Goal: Communication & Community: Answer question/provide support

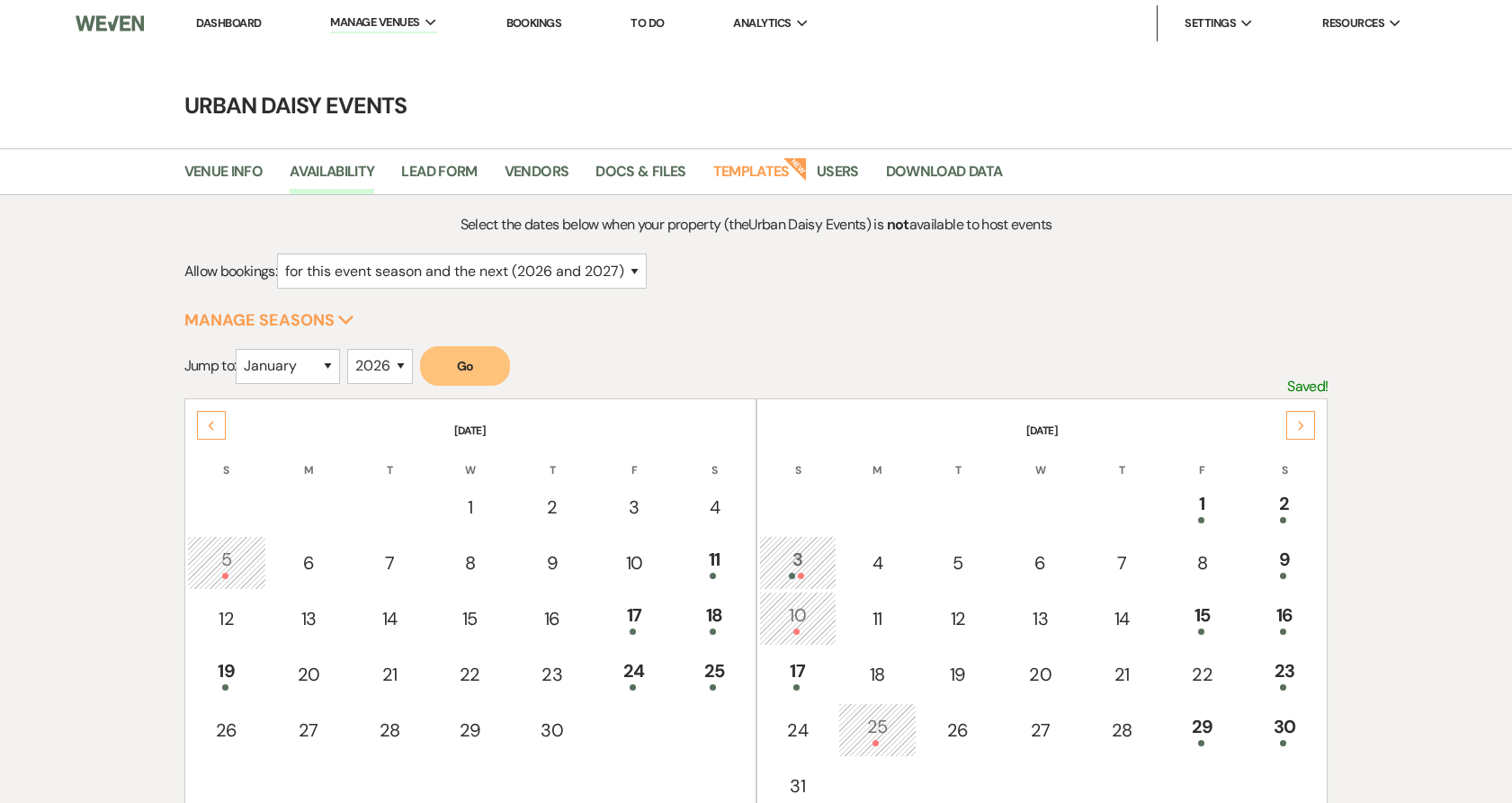
select select "2"
select select "2026"
click at [251, 30] on li "Dashboard" at bounding box center [228, 23] width 83 height 36
click at [241, 26] on link "Dashboard" at bounding box center [228, 22] width 65 height 15
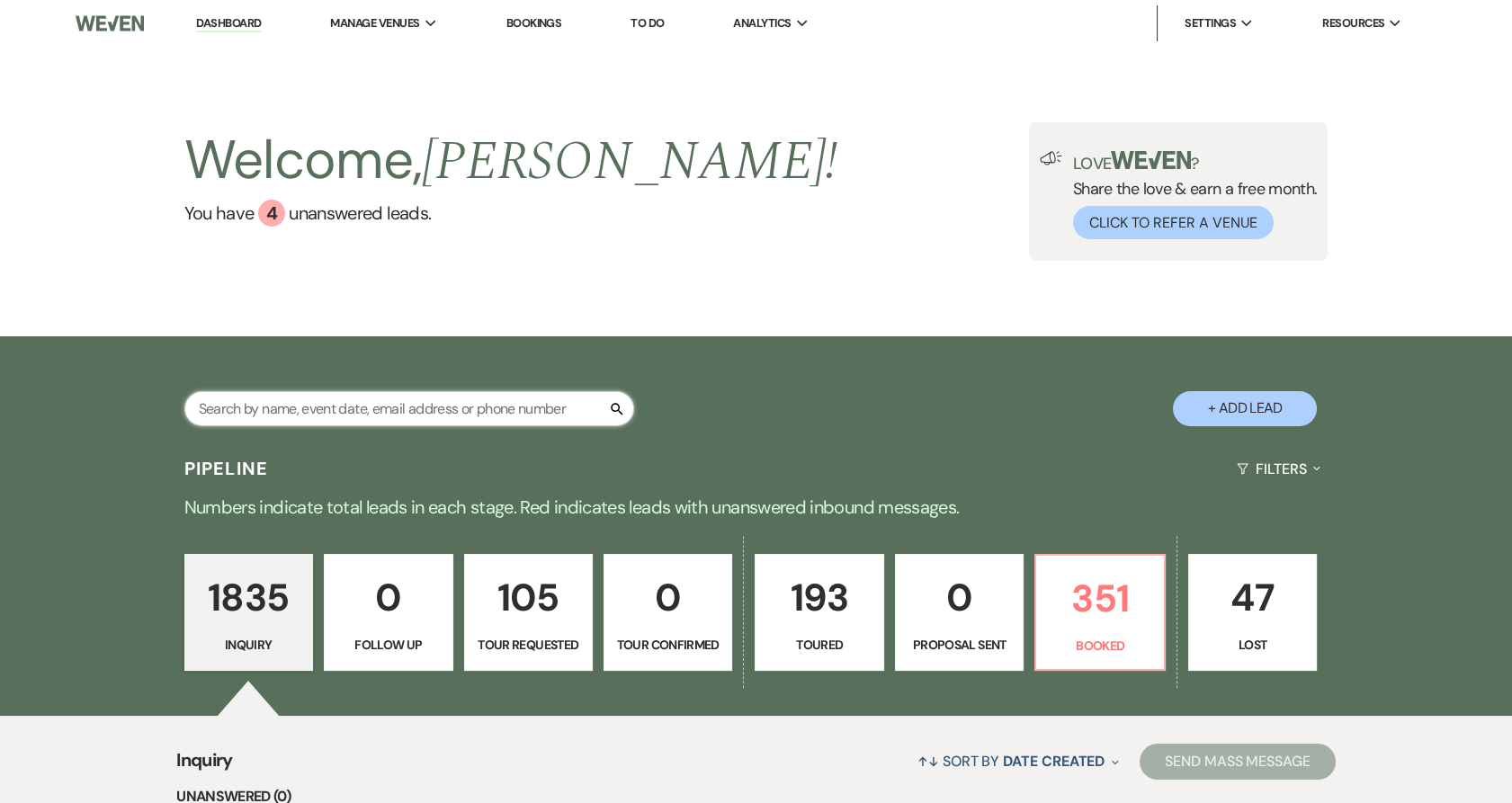
click at [331, 400] on input "text" at bounding box center [409, 409] width 450 height 35
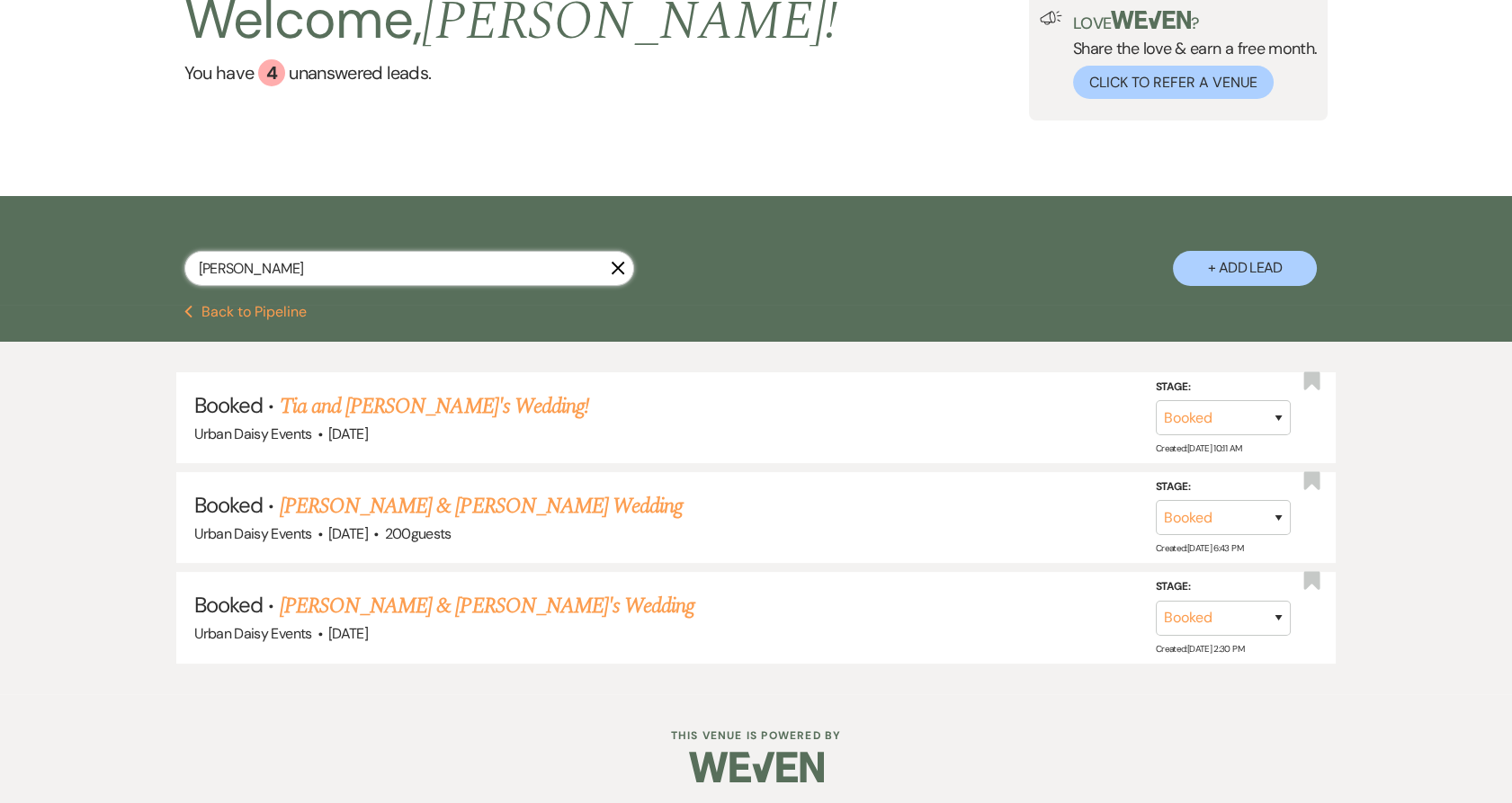
scroll to position [146, 0]
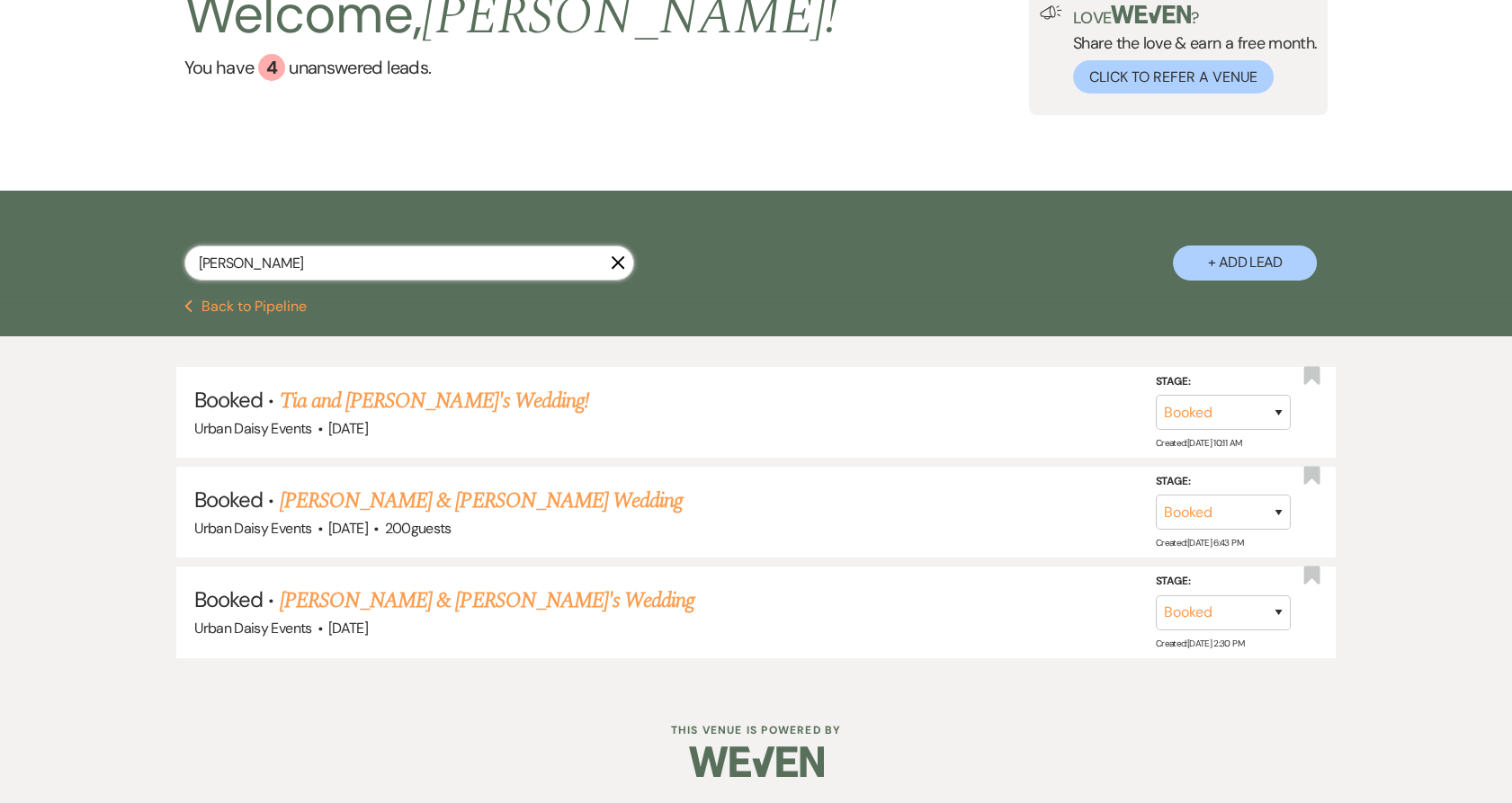
type input "[PERSON_NAME]"
click at [416, 505] on link "[PERSON_NAME] & [PERSON_NAME] Wedding" at bounding box center [481, 501] width 403 height 32
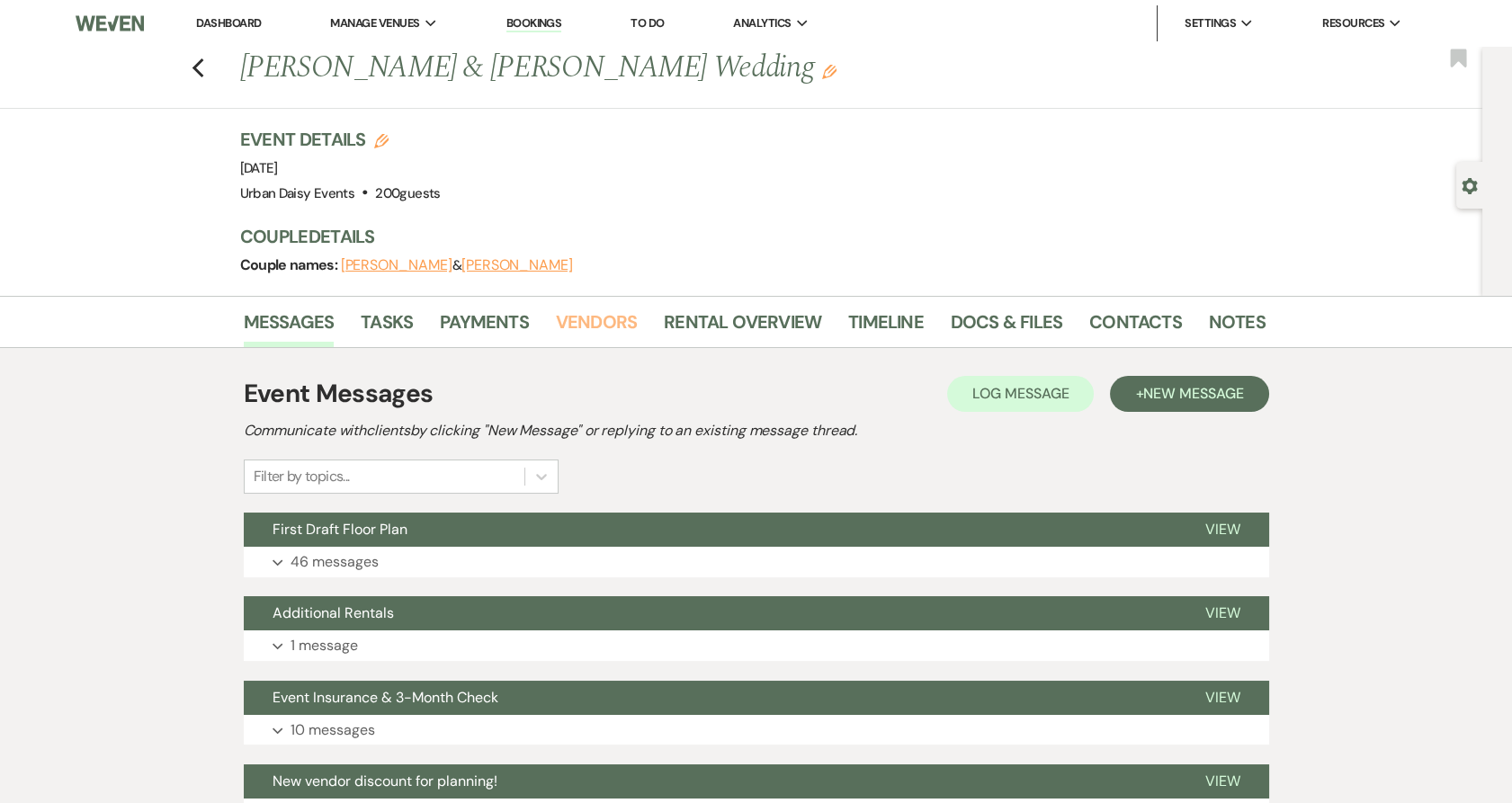
click at [594, 314] on link "Vendors" at bounding box center [596, 327] width 81 height 40
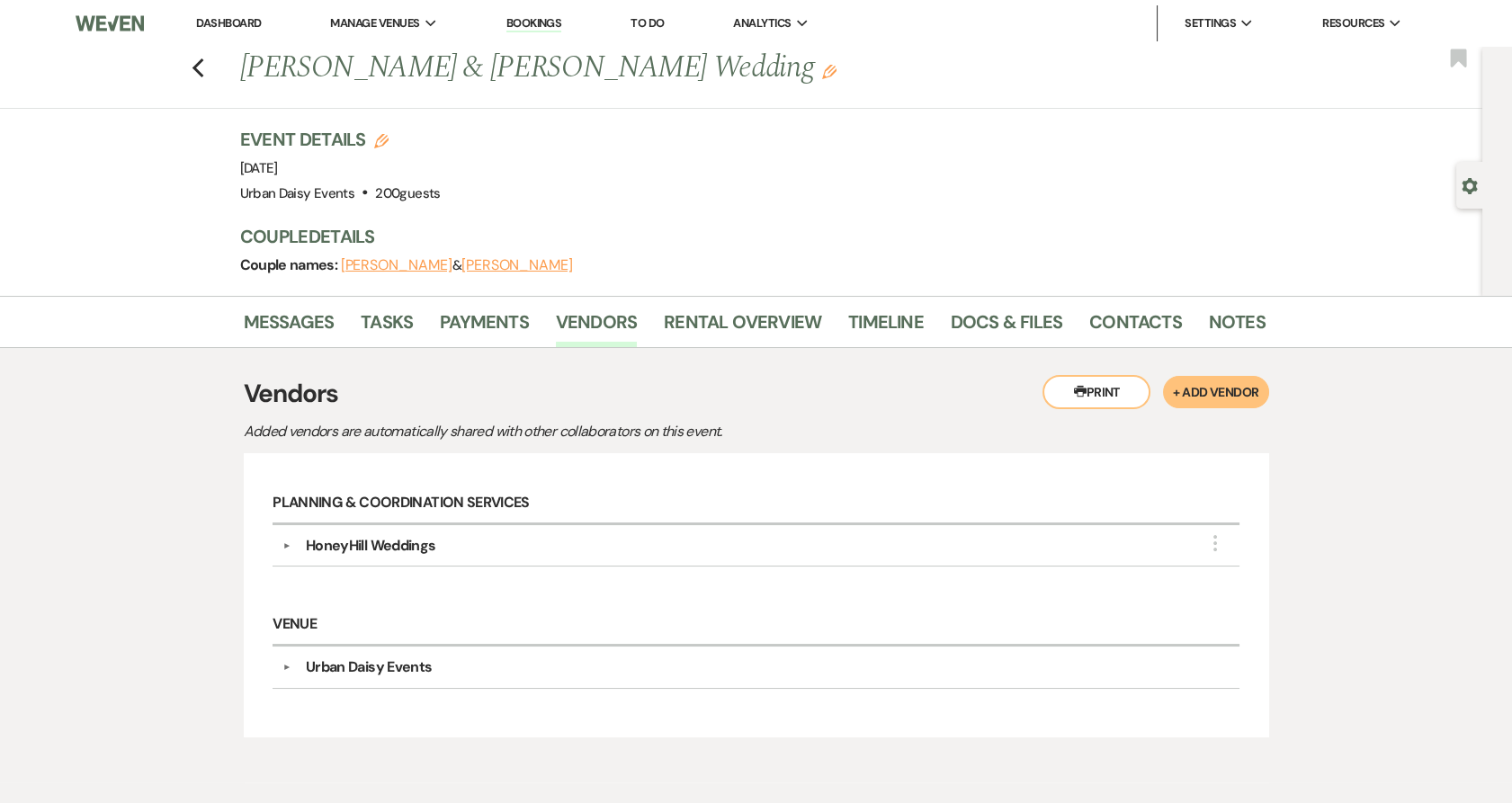
click at [281, 550] on div "▼ HoneyHill Weddings More Company Contact Information: Compass [DOMAIN_NAME][UR…" at bounding box center [756, 546] width 966 height 42
click at [287, 538] on div "▼ HoneyHill Weddings More" at bounding box center [756, 545] width 947 height 21
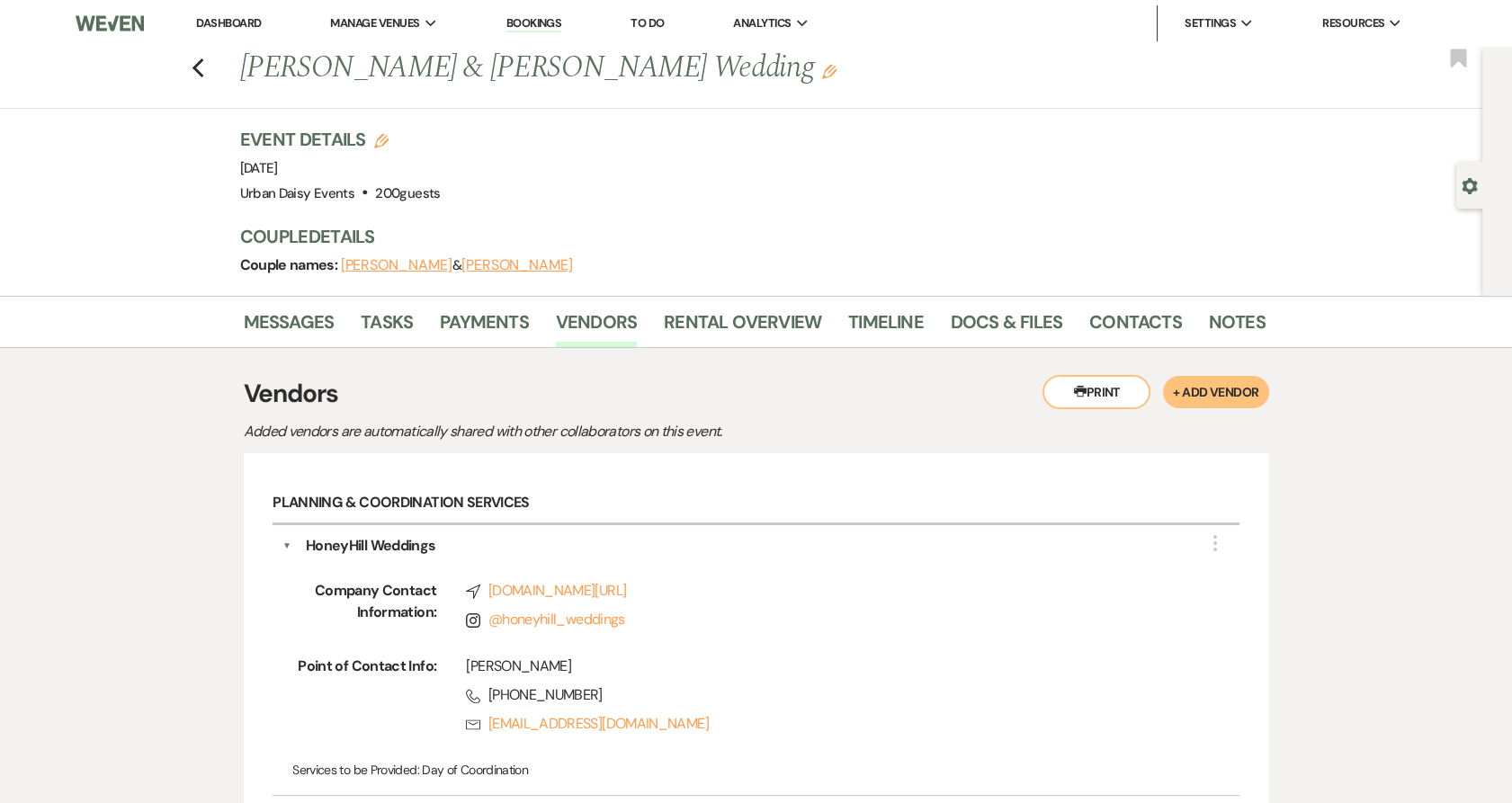
click at [928, 402] on h3 "Vendors" at bounding box center [756, 394] width 1025 height 38
click at [526, 24] on link "Bookings" at bounding box center [534, 23] width 56 height 17
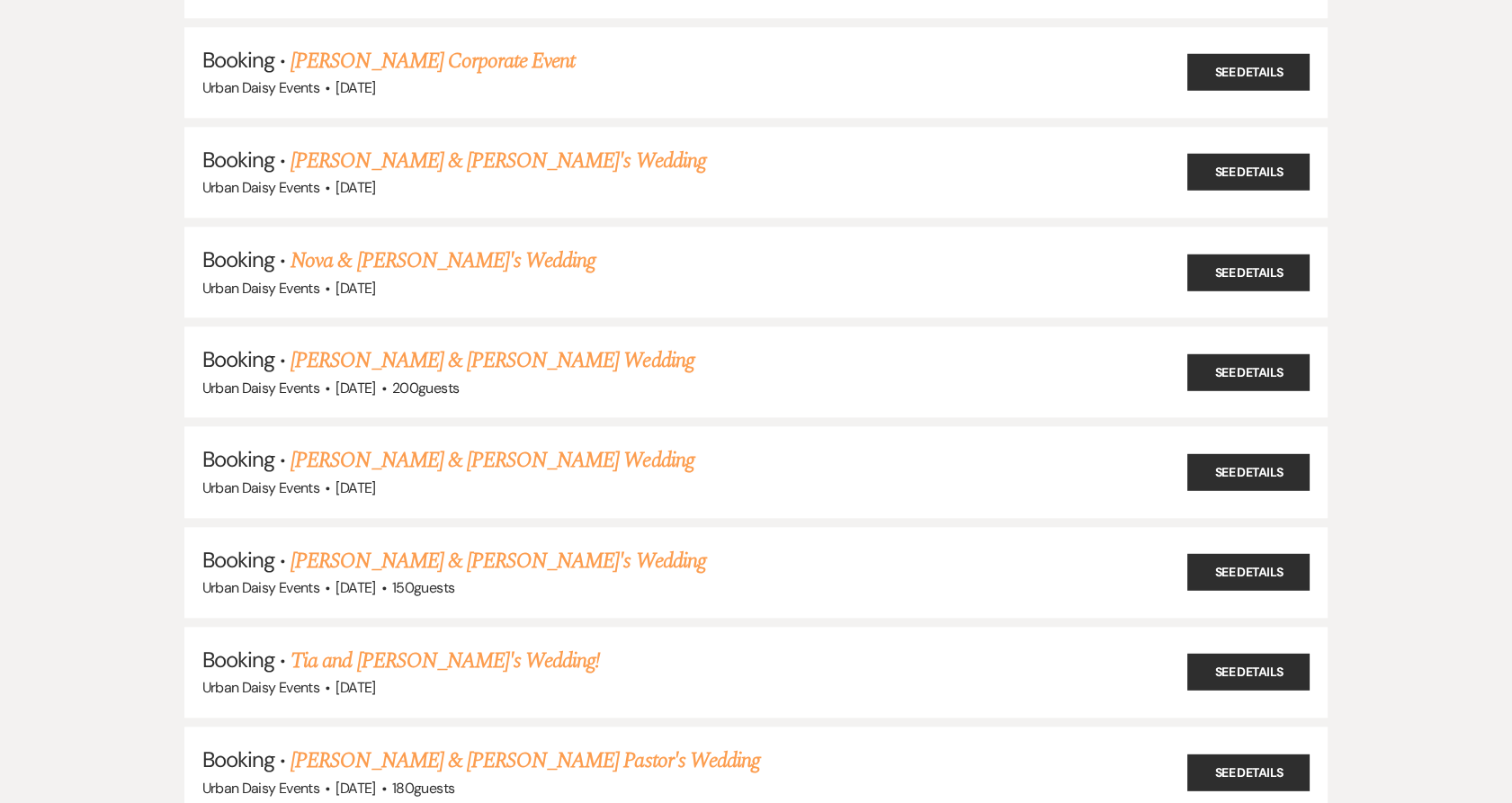
scroll to position [17700, 0]
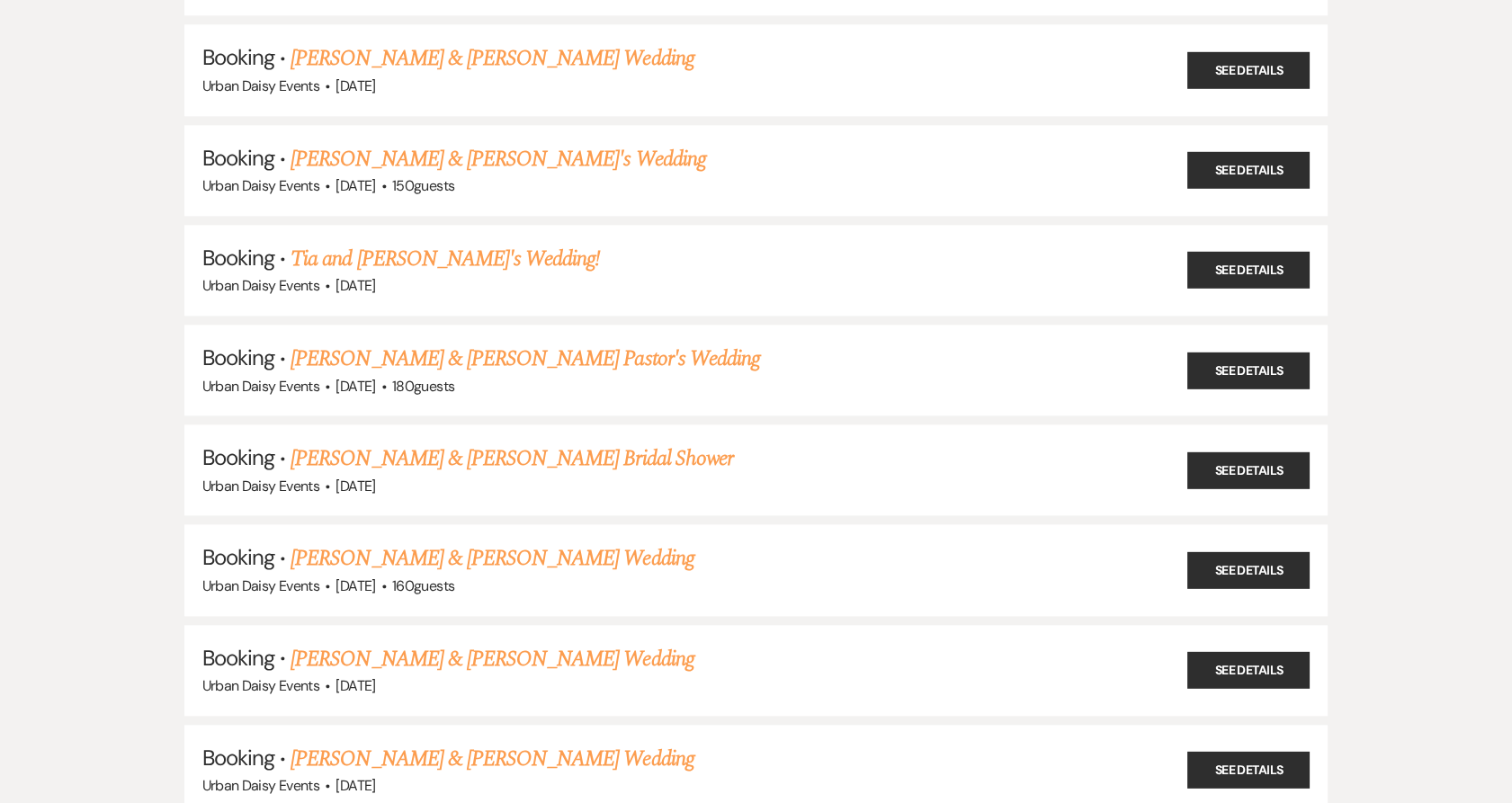
click at [480, 542] on link "[PERSON_NAME] & [PERSON_NAME] Wedding" at bounding box center [491, 558] width 403 height 32
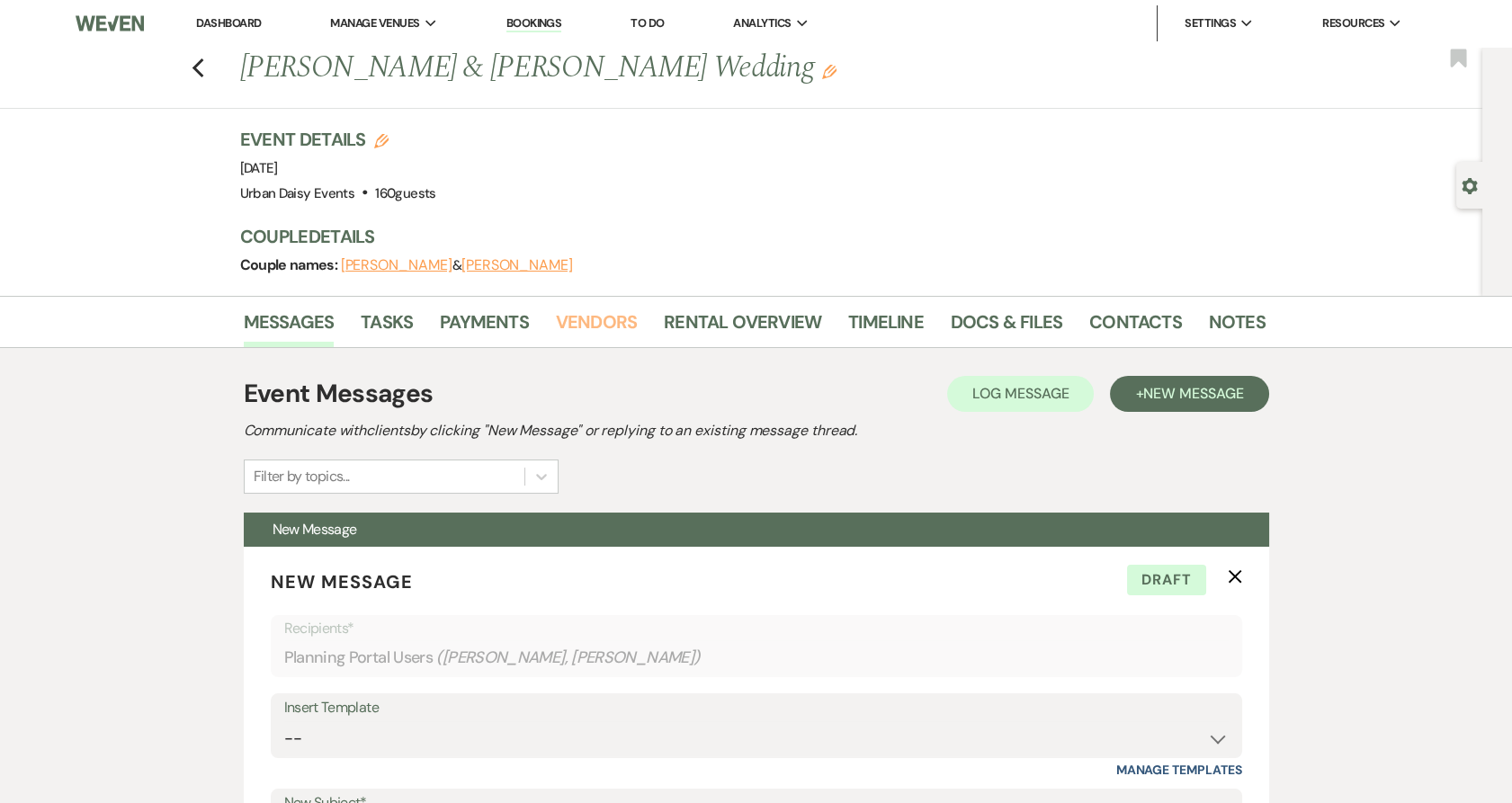
click at [587, 327] on link "Vendors" at bounding box center [596, 327] width 81 height 40
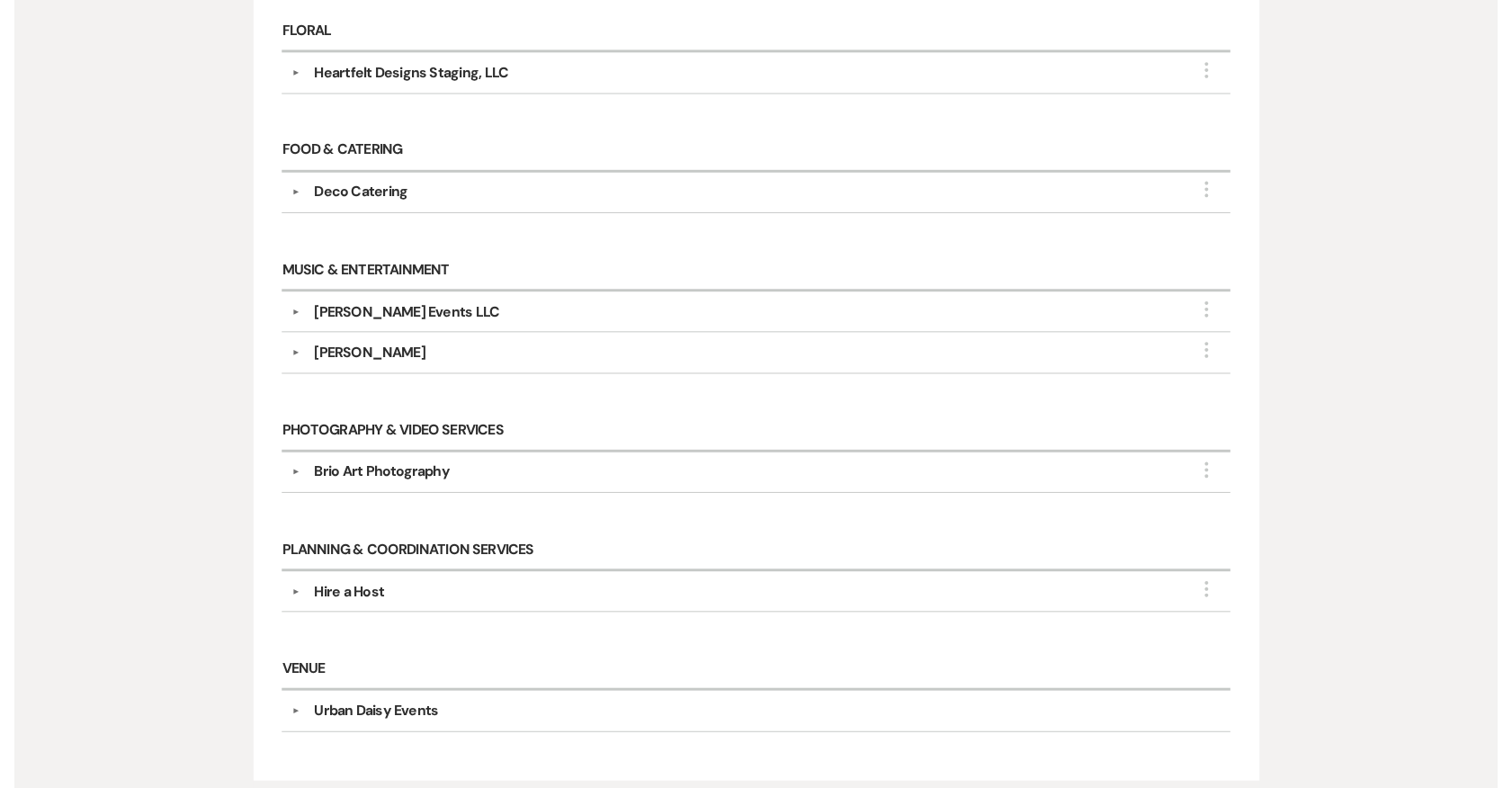
scroll to position [699, 0]
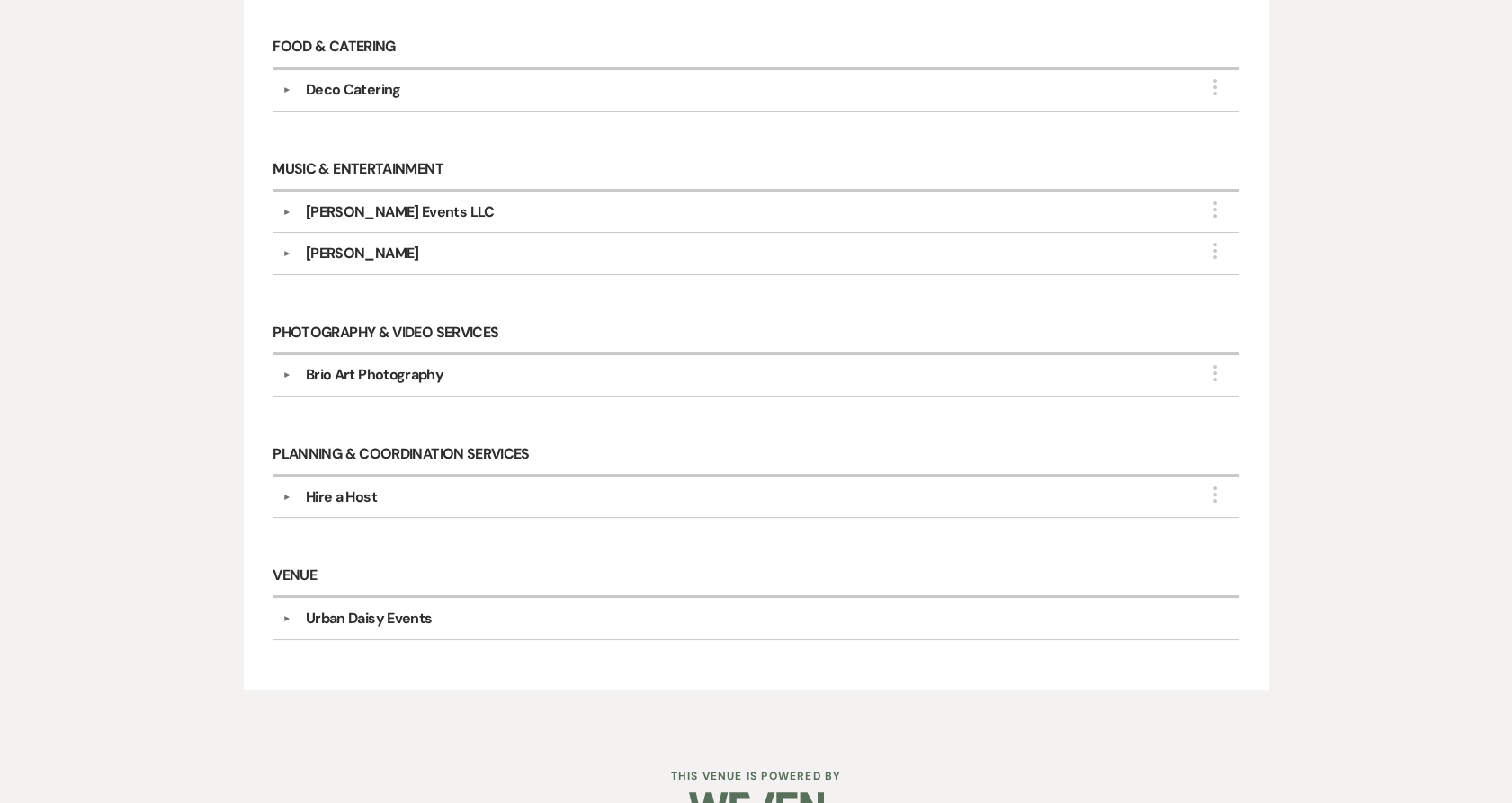
click at [284, 371] on button "▼" at bounding box center [286, 376] width 21 height 9
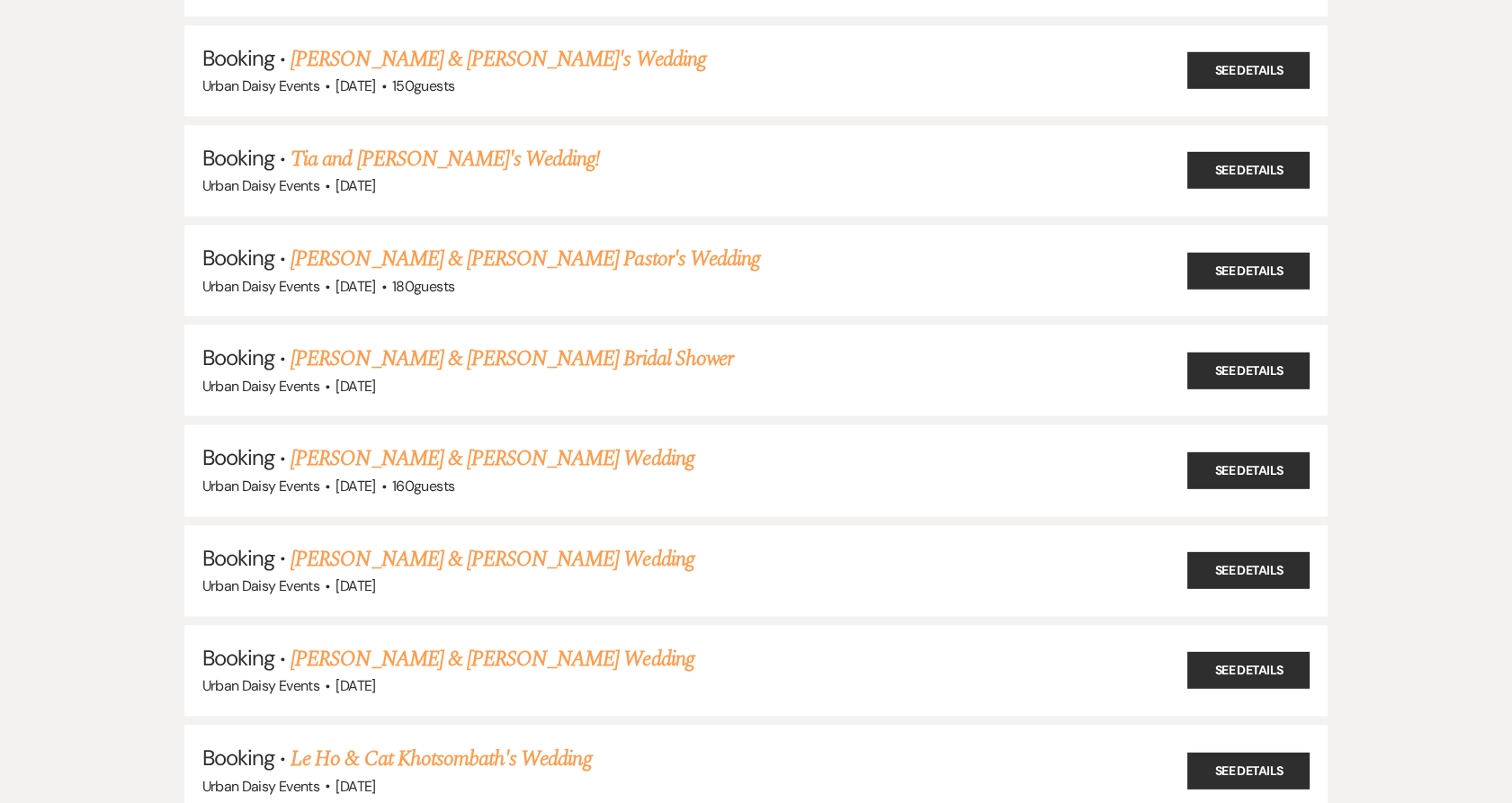
scroll to position [17901, 0]
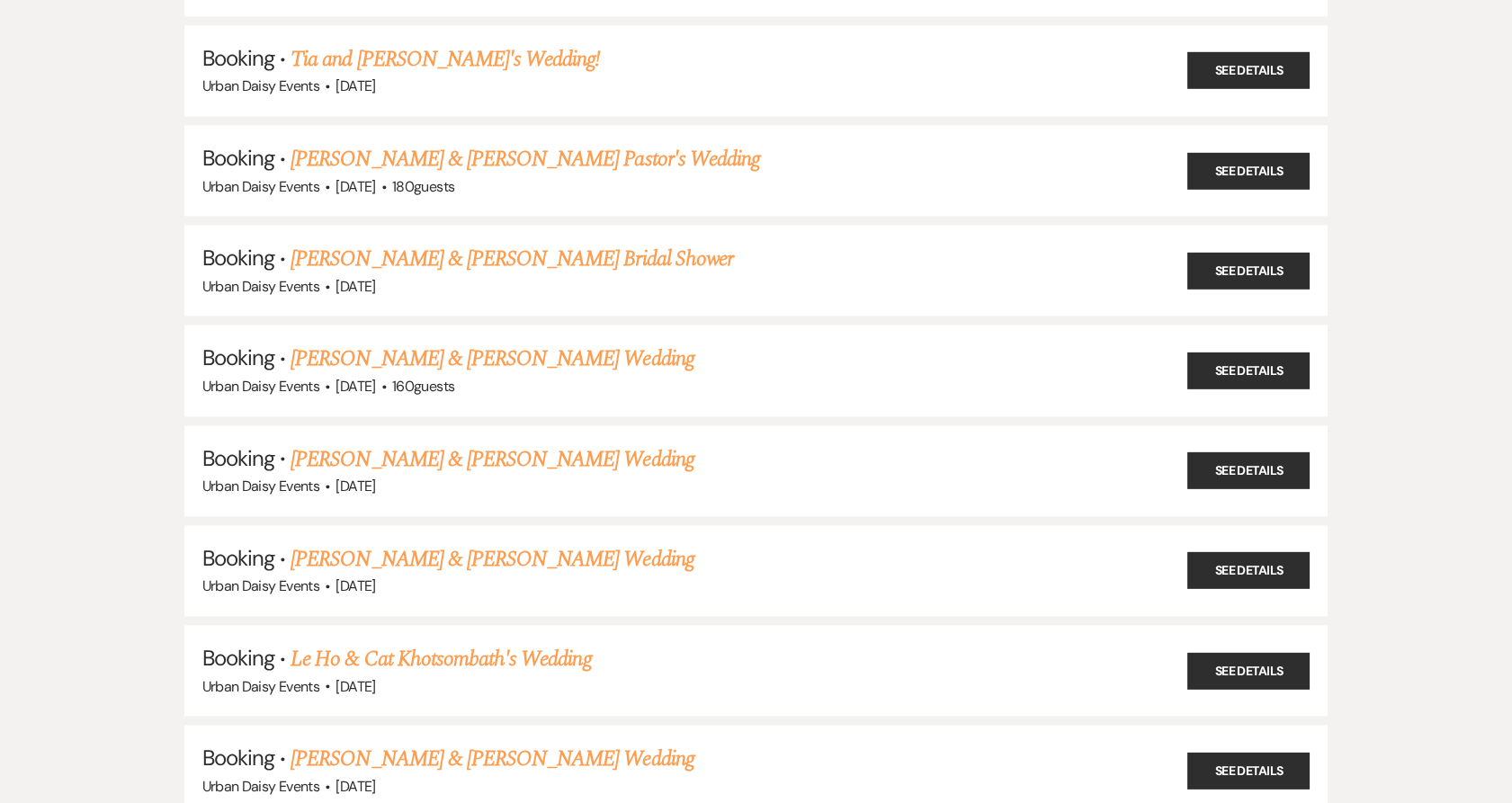
click at [410, 644] on link "Le Ho & Cat Khotsombath's Wedding" at bounding box center [440, 659] width 300 height 32
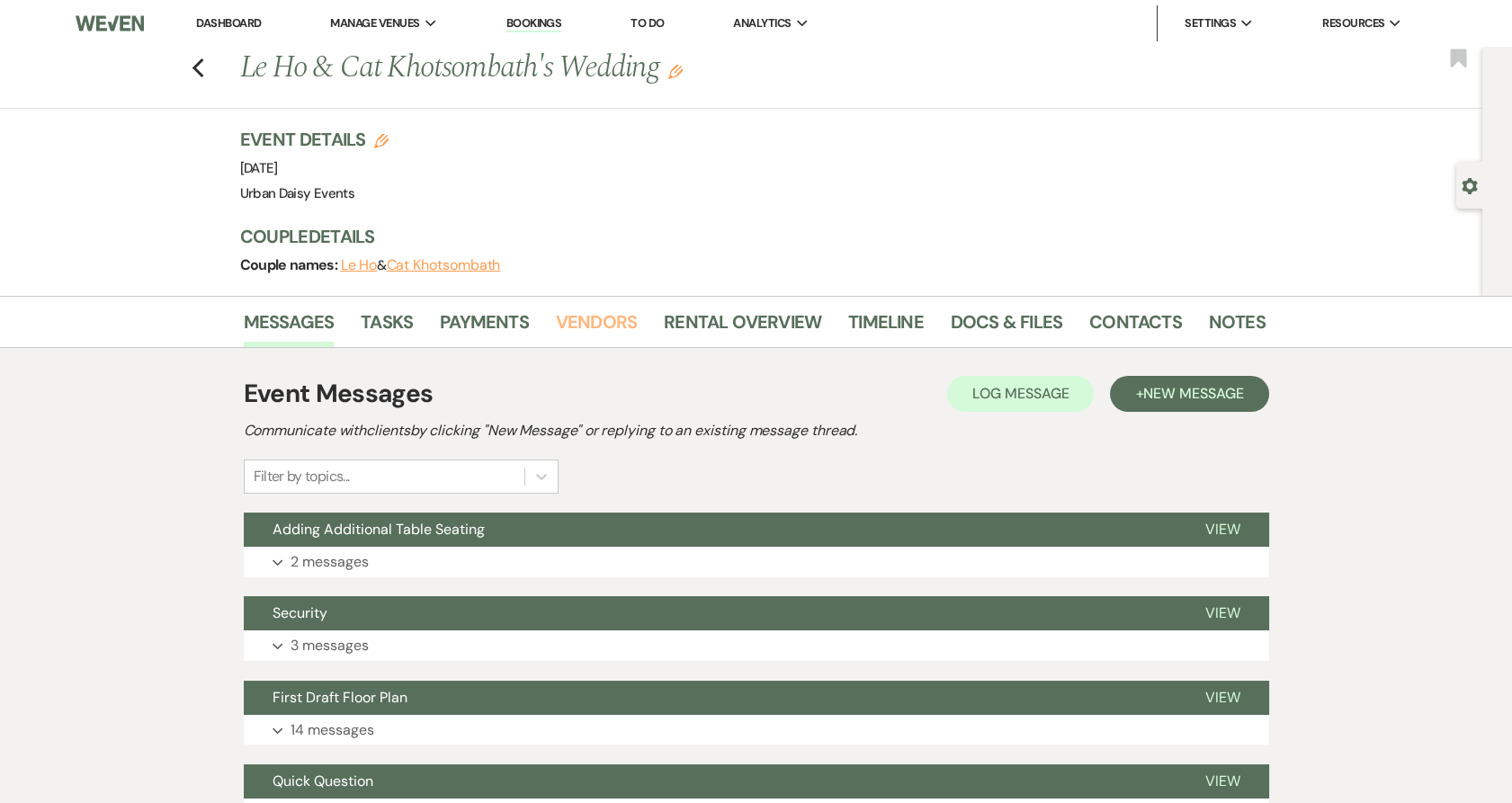
click at [561, 315] on link "Vendors" at bounding box center [596, 327] width 81 height 40
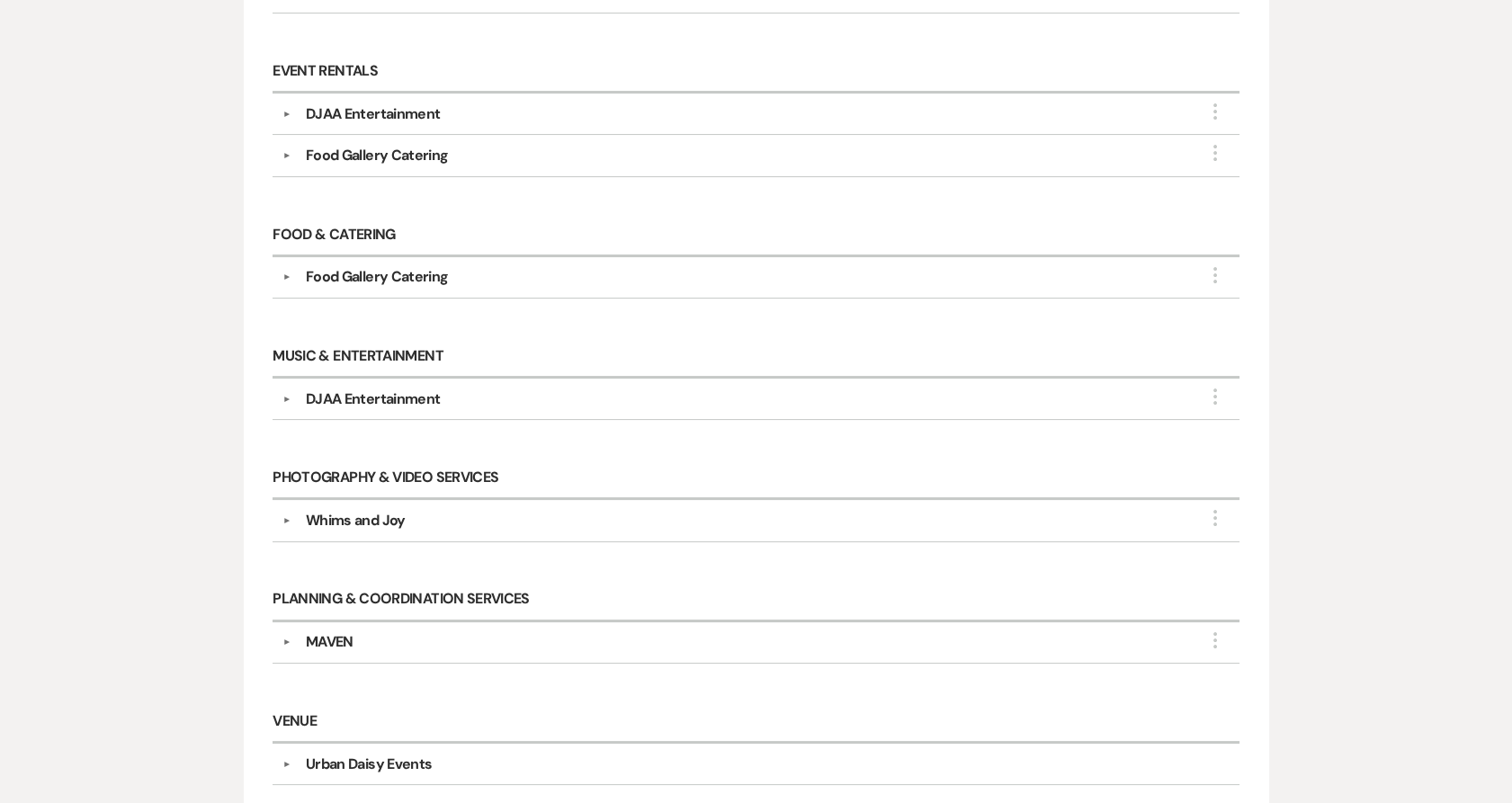
scroll to position [798, 0]
click at [290, 516] on button "▼" at bounding box center [286, 519] width 21 height 9
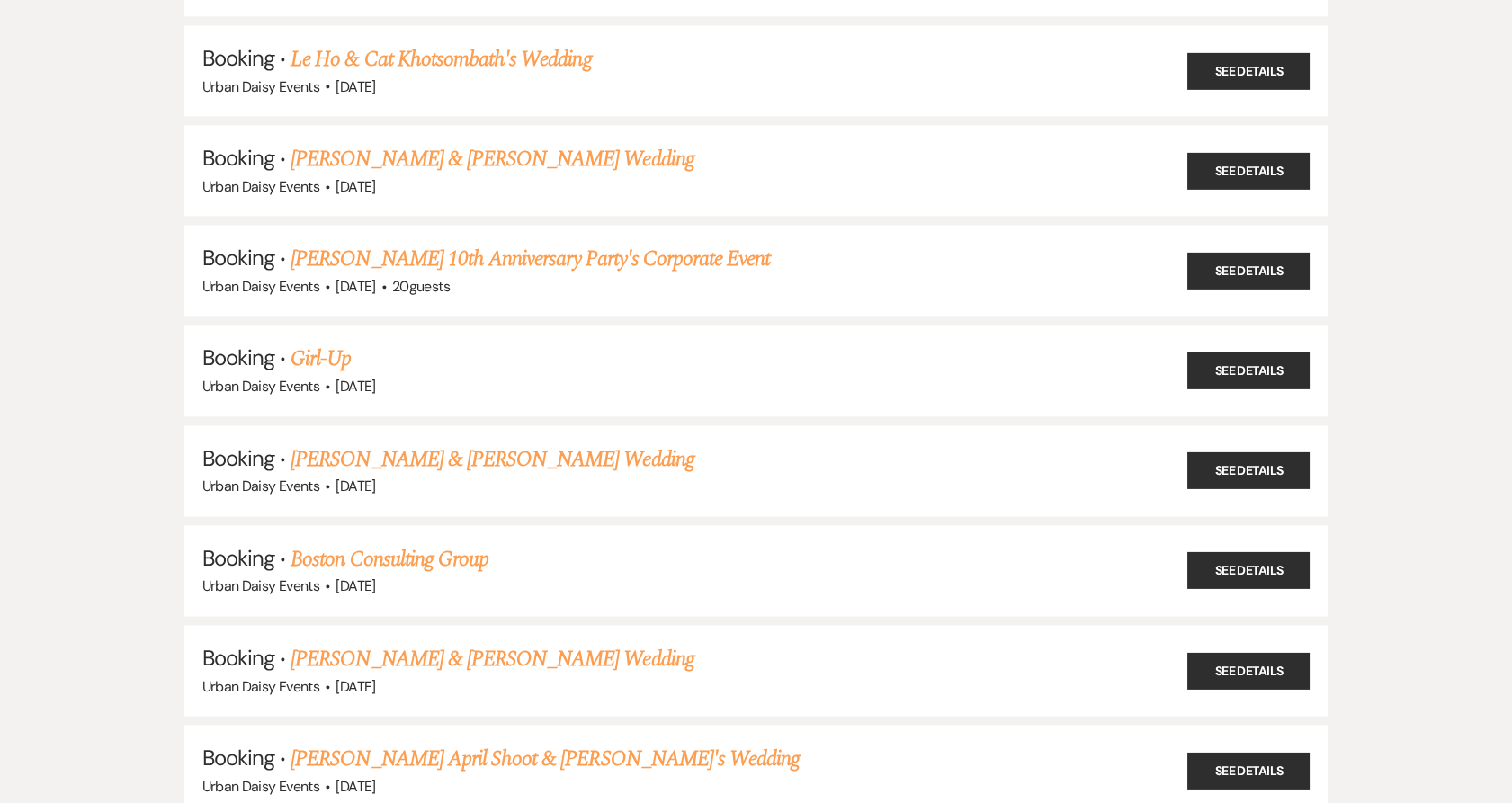
scroll to position [18600, 0]
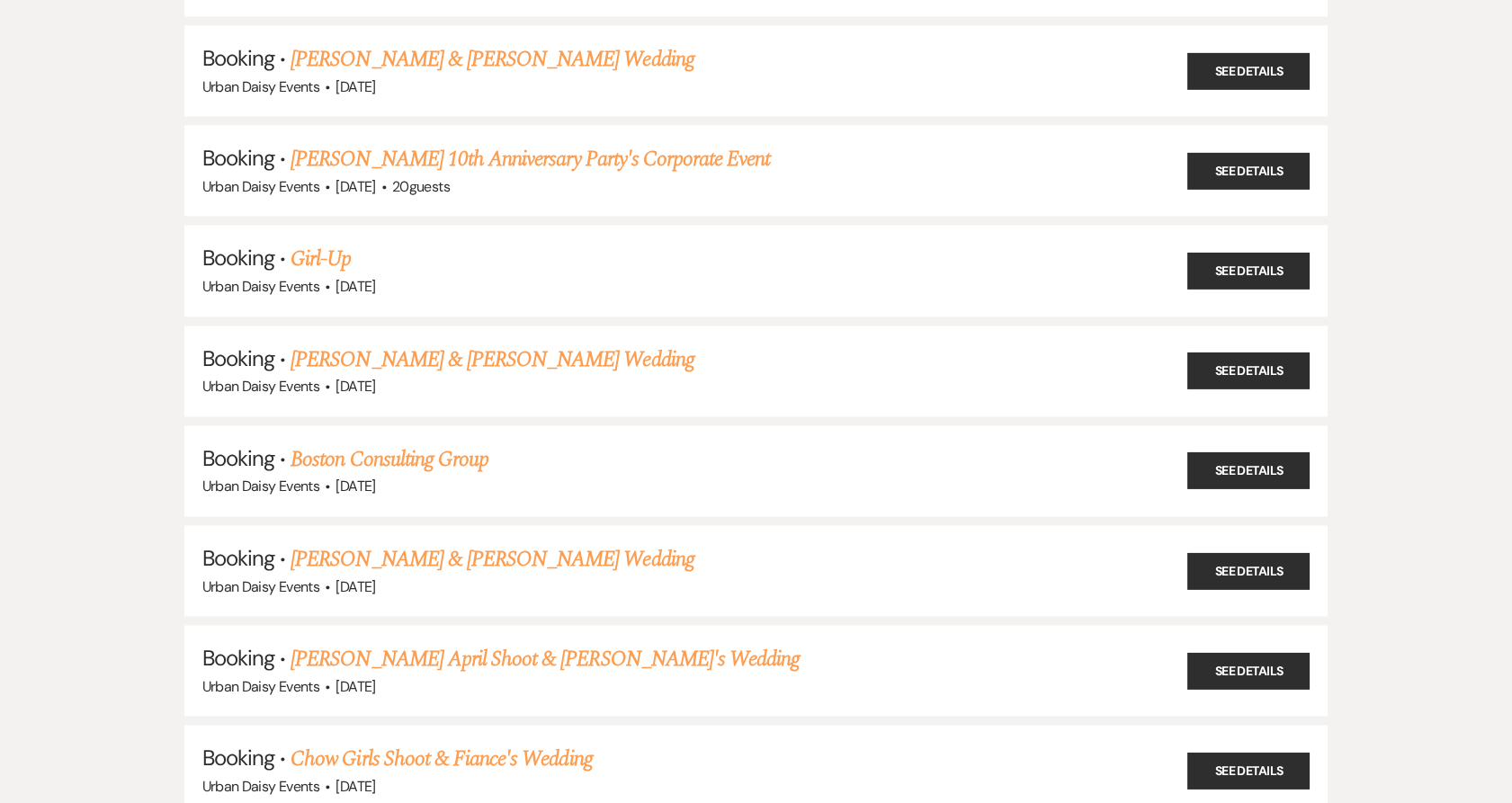
click at [369, 543] on link "[PERSON_NAME] & [PERSON_NAME] Wedding" at bounding box center [491, 559] width 403 height 32
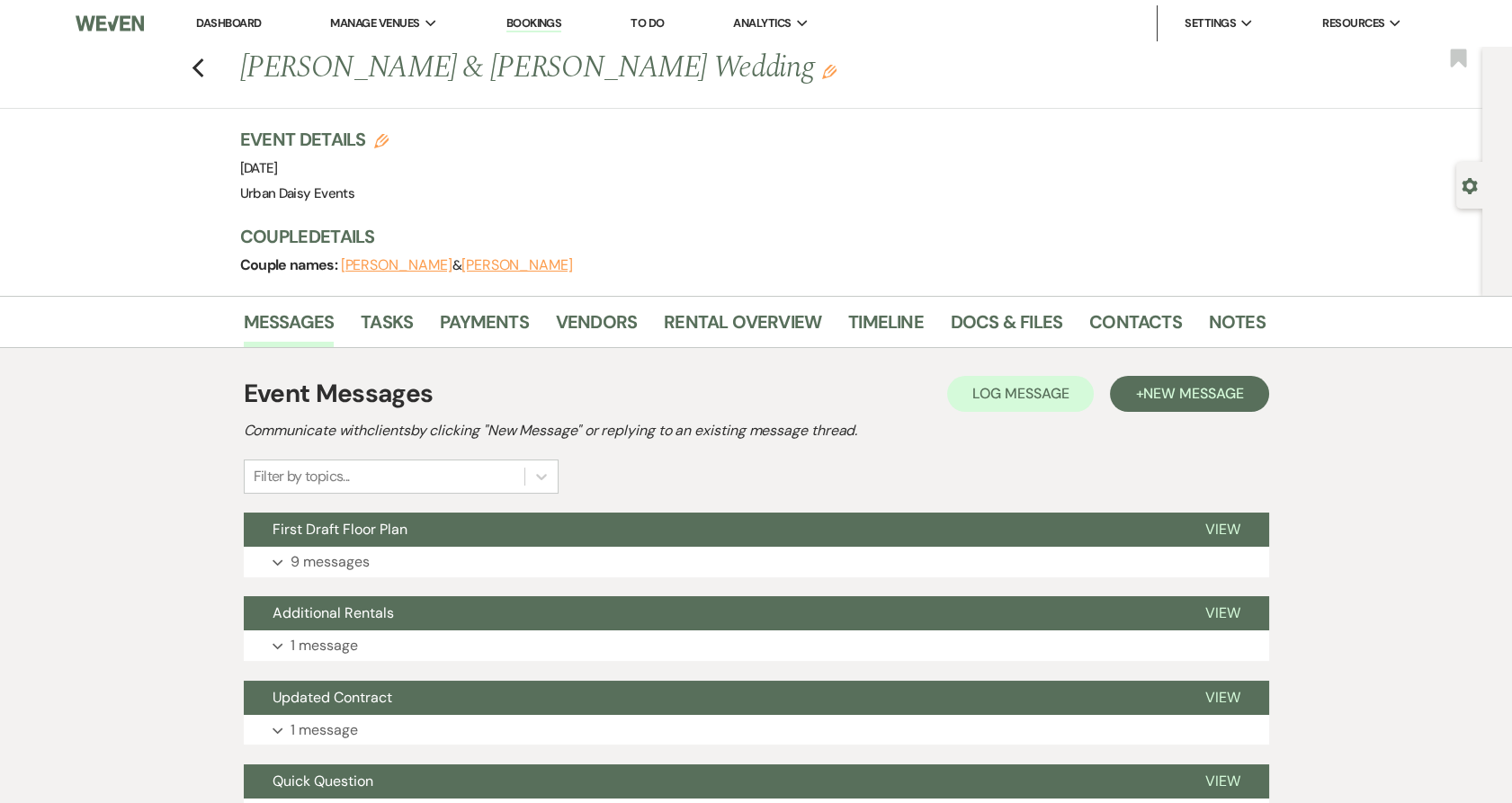
click at [551, 321] on li "Payments" at bounding box center [497, 325] width 116 height 44
click at [569, 323] on link "Vendors" at bounding box center [596, 327] width 81 height 40
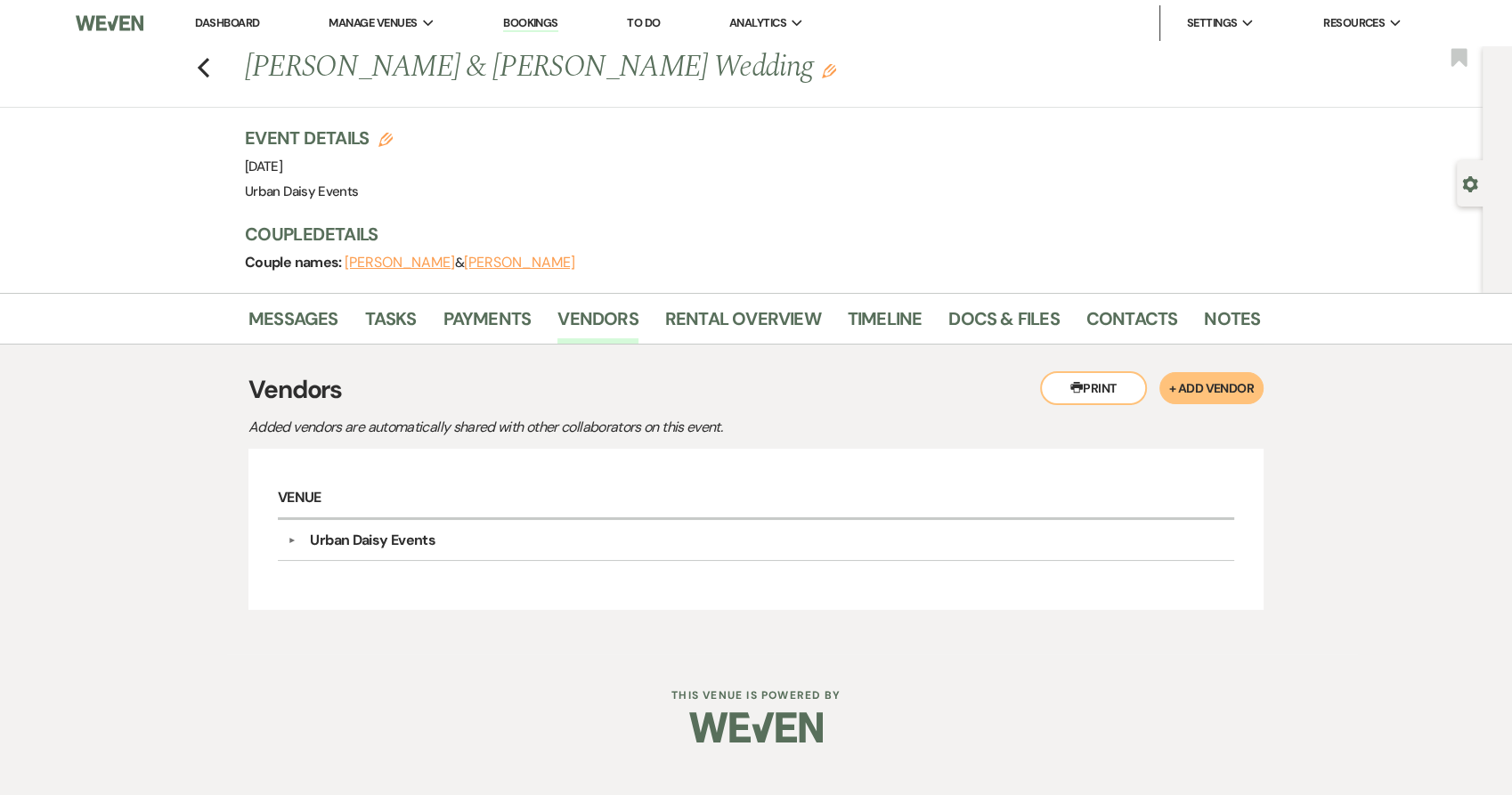
click at [228, 25] on link "Dashboard" at bounding box center [227, 22] width 64 height 15
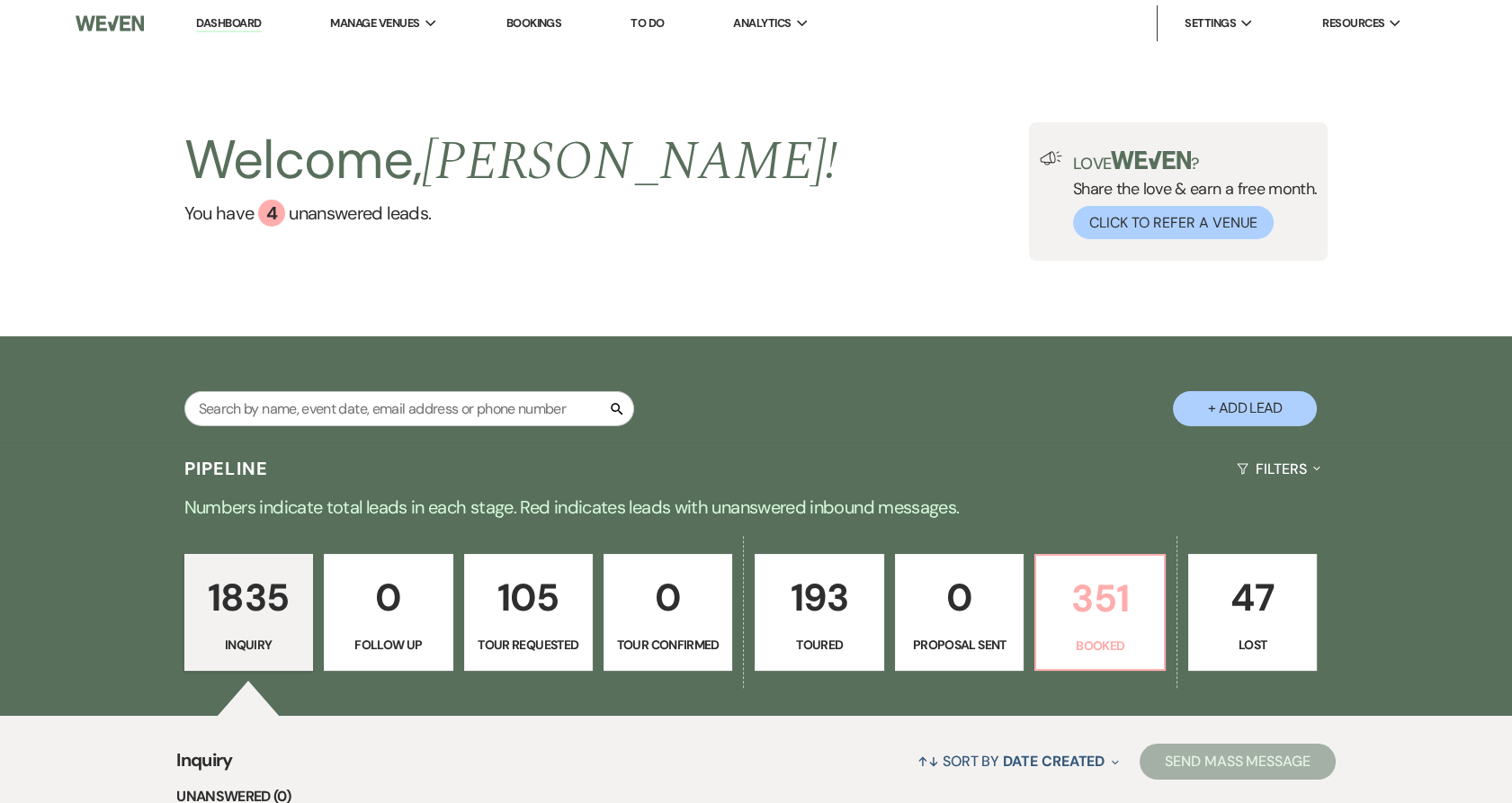
click at [1086, 590] on p "351" at bounding box center [1099, 598] width 106 height 60
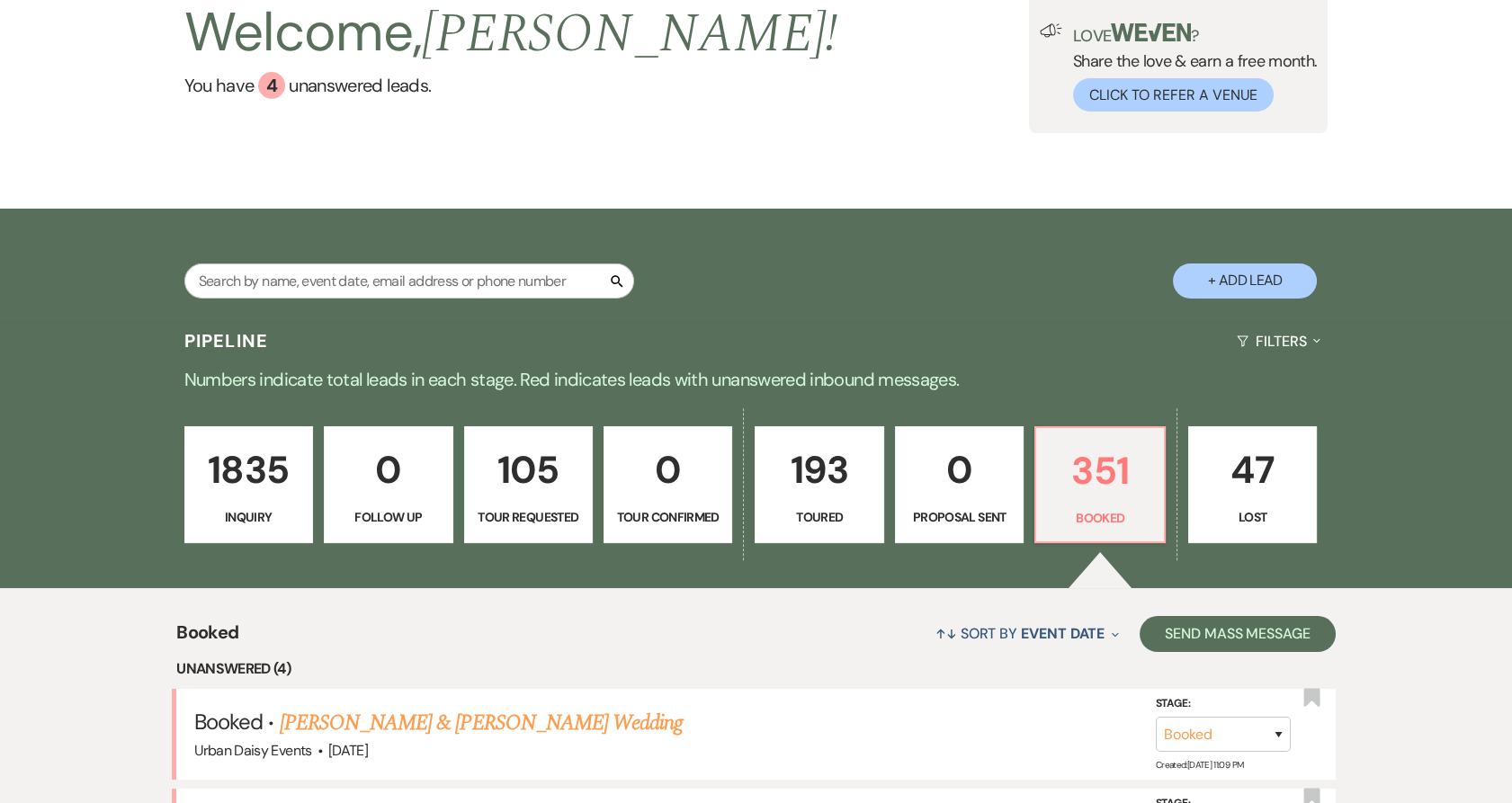
scroll to position [300, 0]
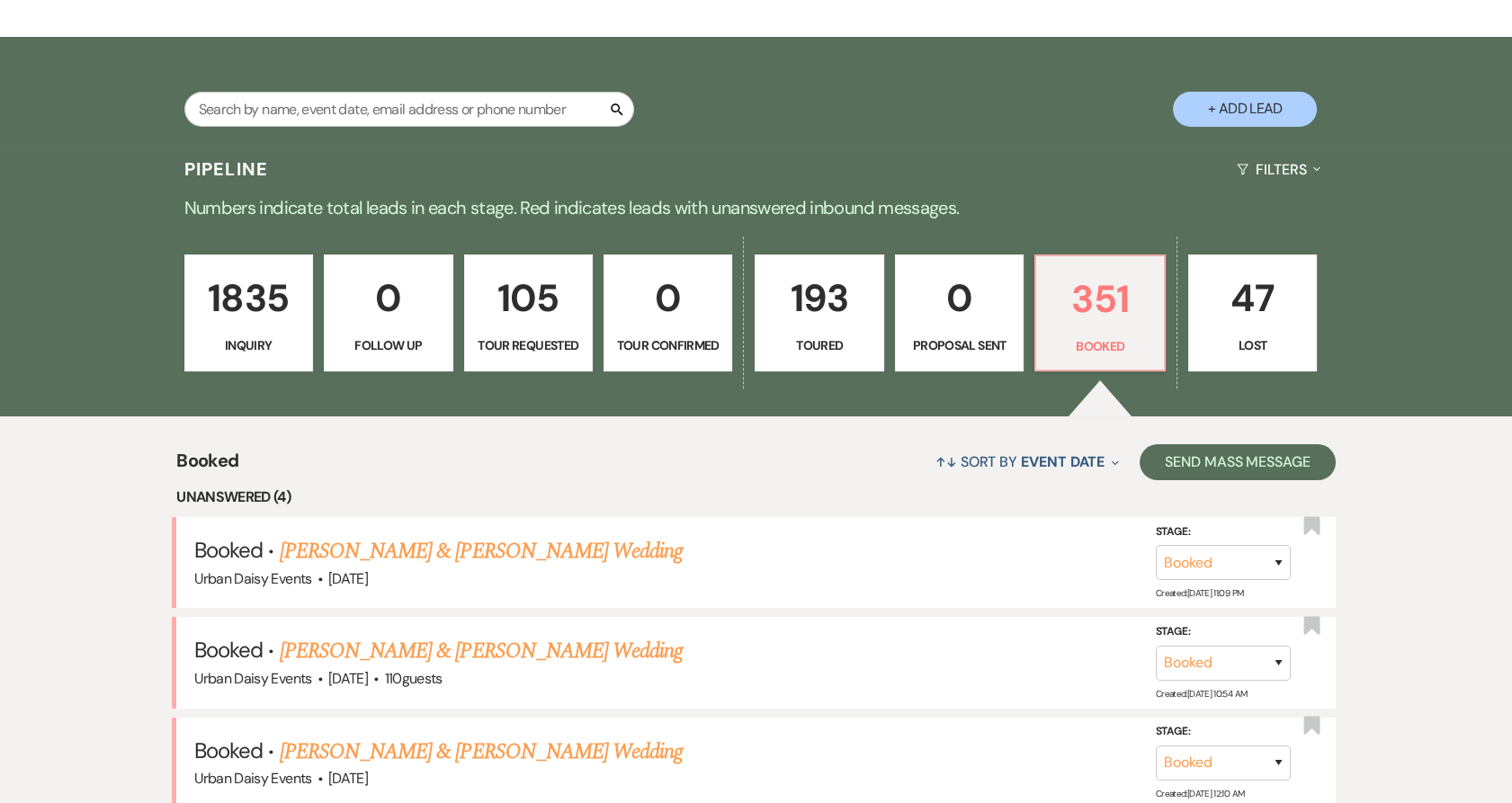
click at [316, 542] on link "[PERSON_NAME] & [PERSON_NAME] Wedding" at bounding box center [481, 551] width 403 height 32
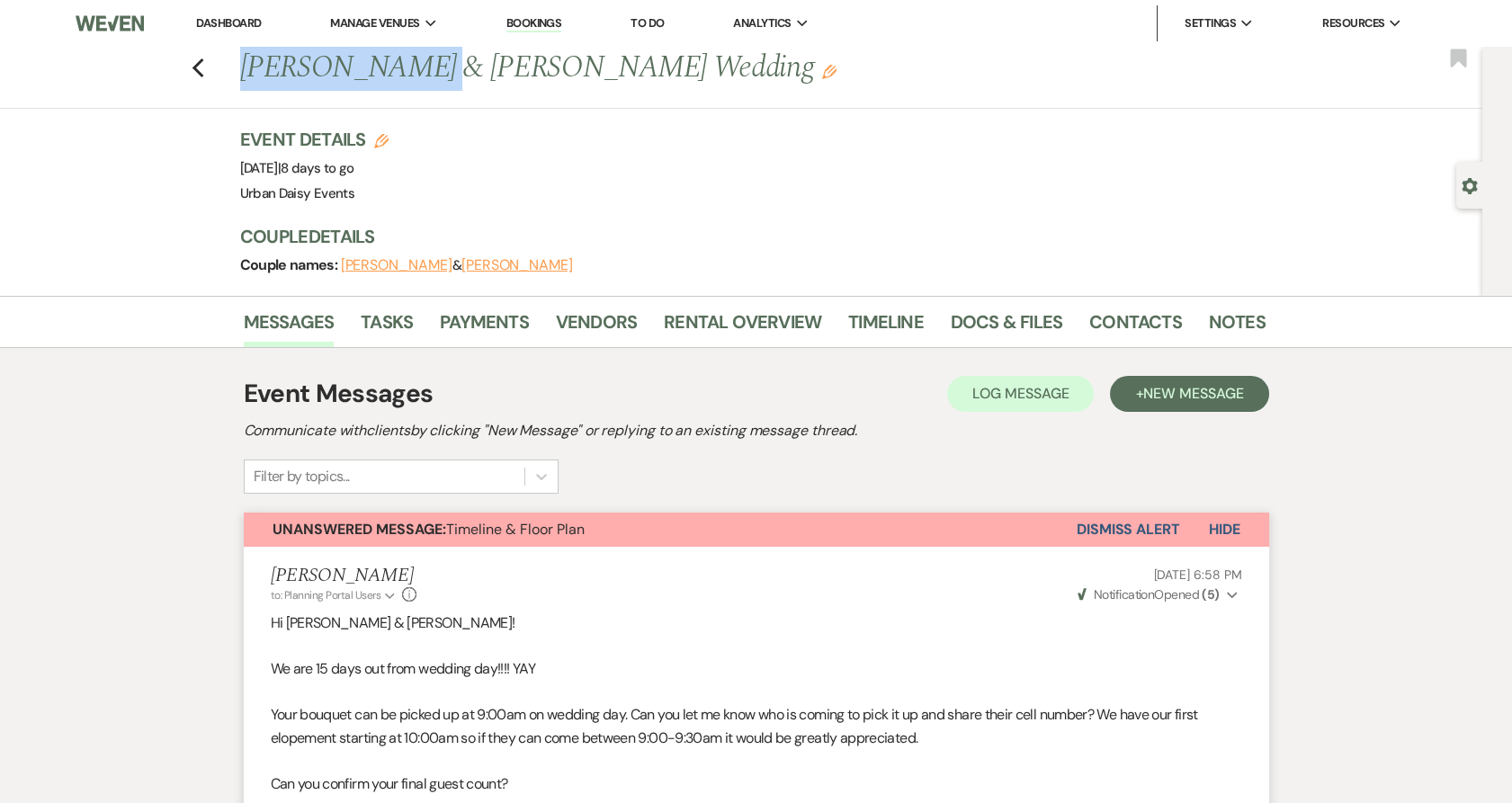
drag, startPoint x: 441, startPoint y: 72, endPoint x: 237, endPoint y: 67, distance: 204.1
click at [237, 67] on div "Previous [PERSON_NAME] & [PERSON_NAME] Wedding Edit Bookmark" at bounding box center [736, 77] width 1491 height 62
copy h1 "[PERSON_NAME] & [PERSON_NAME]"
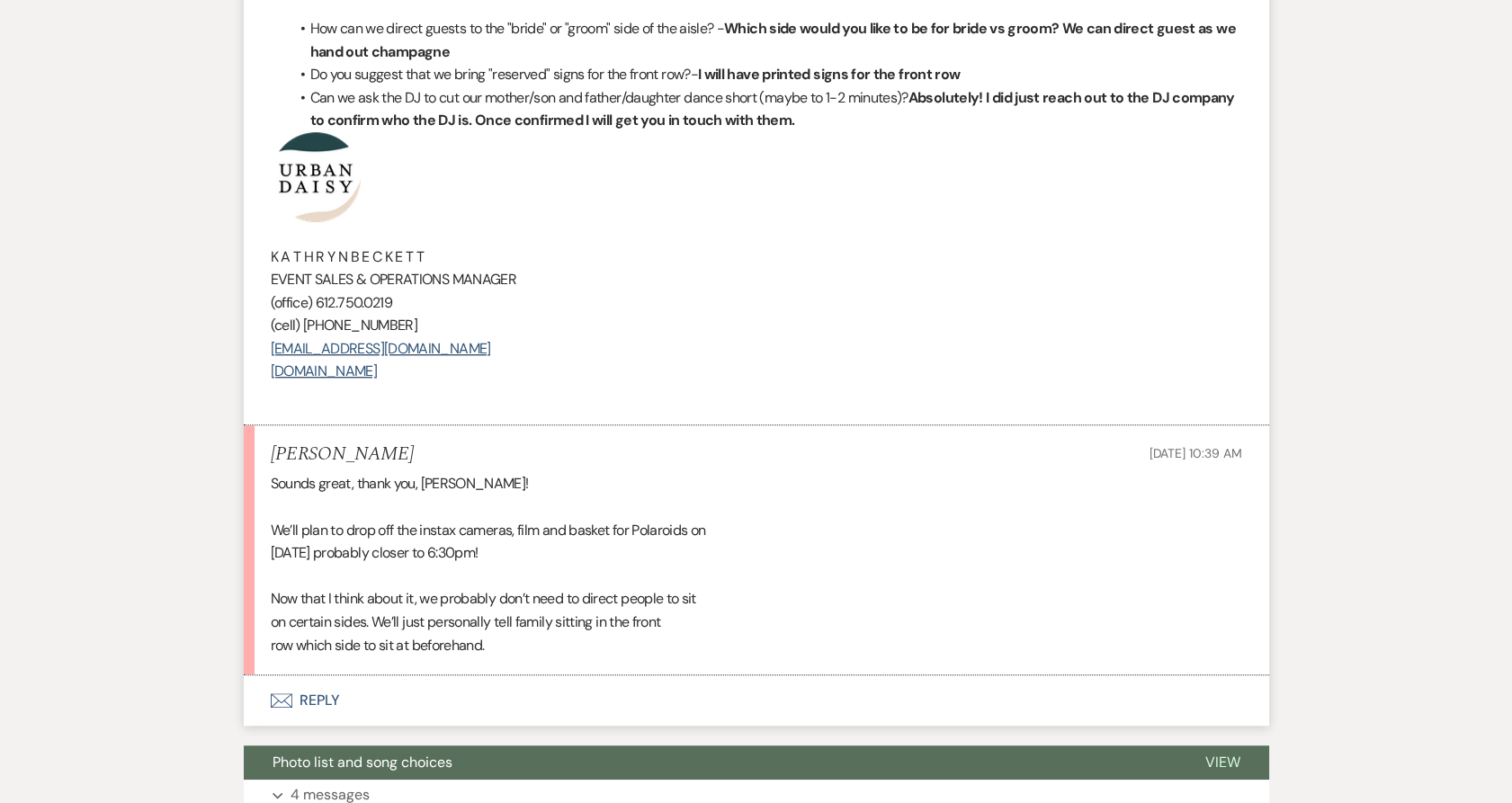
scroll to position [2299, 0]
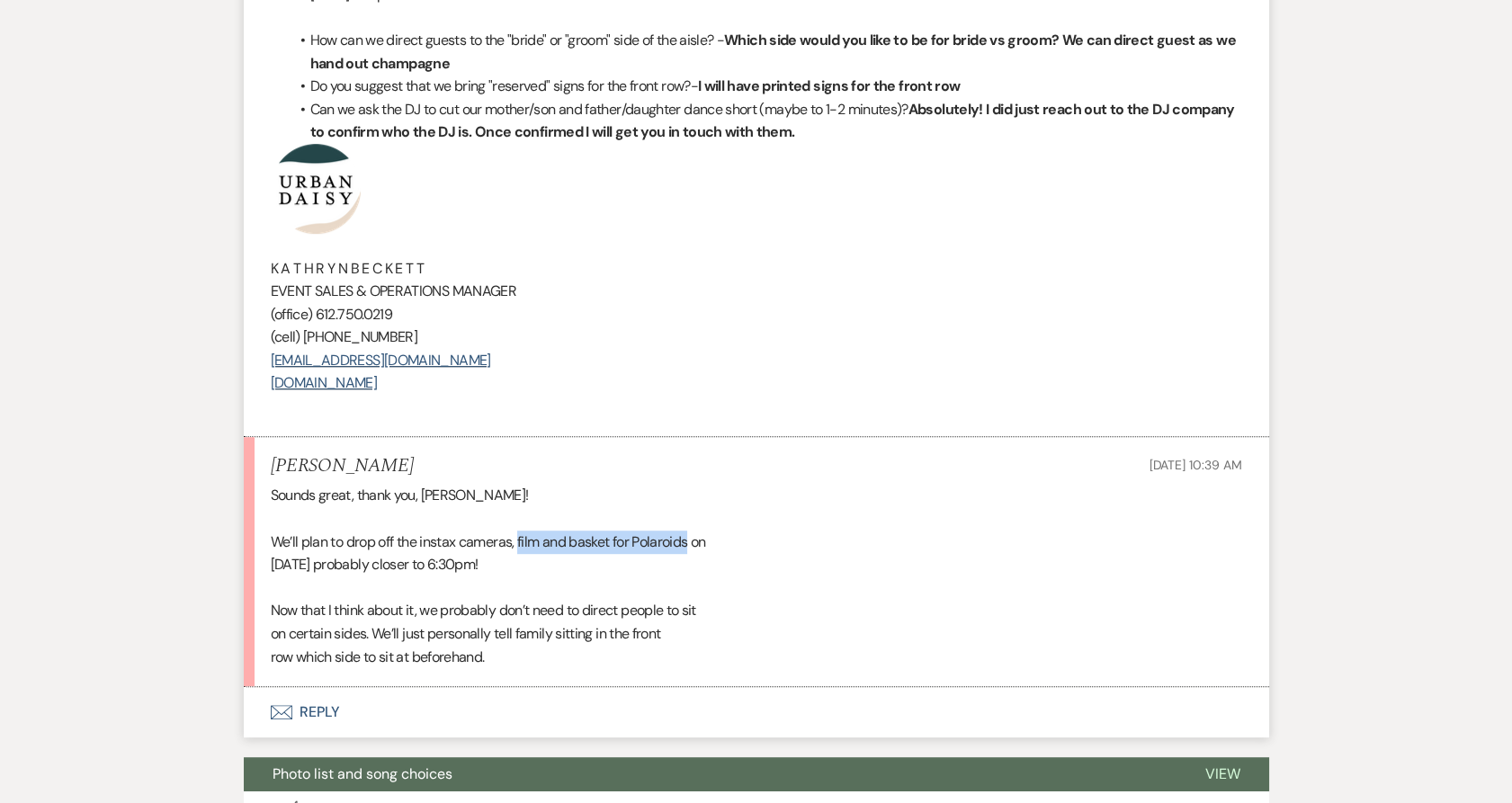
drag, startPoint x: 520, startPoint y: 540, endPoint x: 691, endPoint y: 540, distance: 171.0
click at [691, 540] on div "Sounds great, thank you, [PERSON_NAME]! We’ll plan to drop off the instax camer…" at bounding box center [756, 576] width 972 height 185
copy div "film and basket for Polaroids"
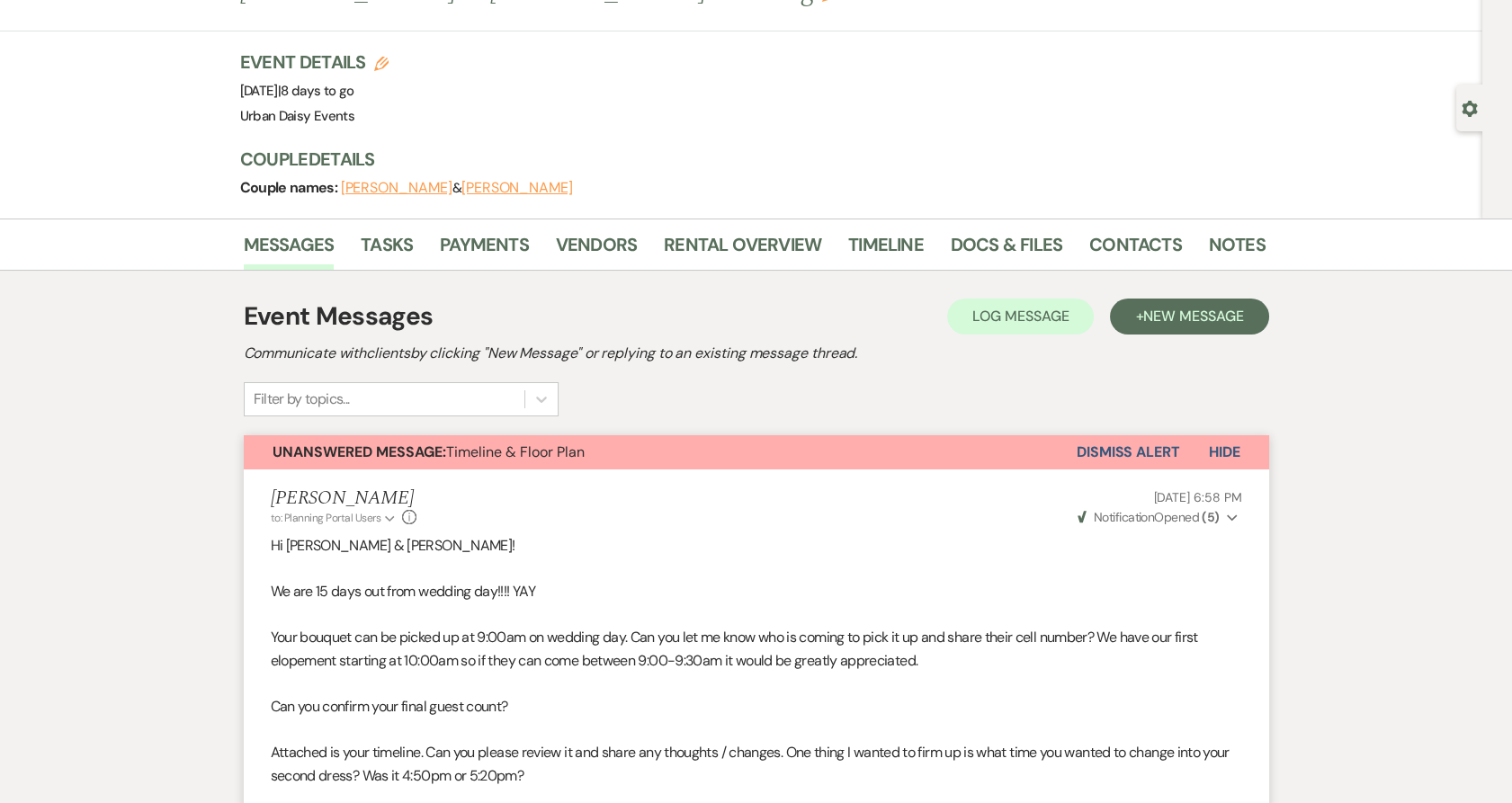
scroll to position [0, 0]
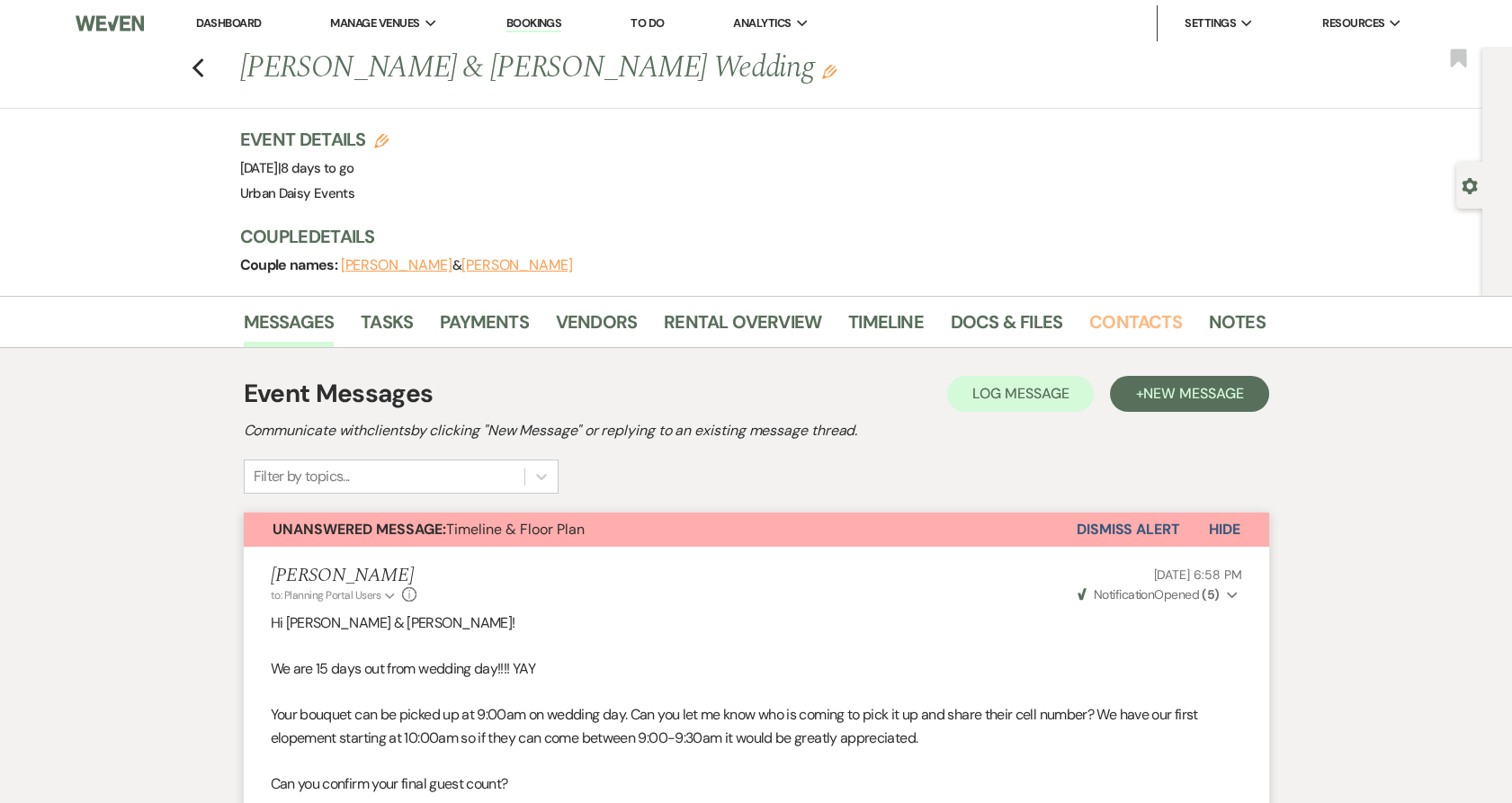
click at [1124, 323] on link "Contacts" at bounding box center [1136, 327] width 93 height 40
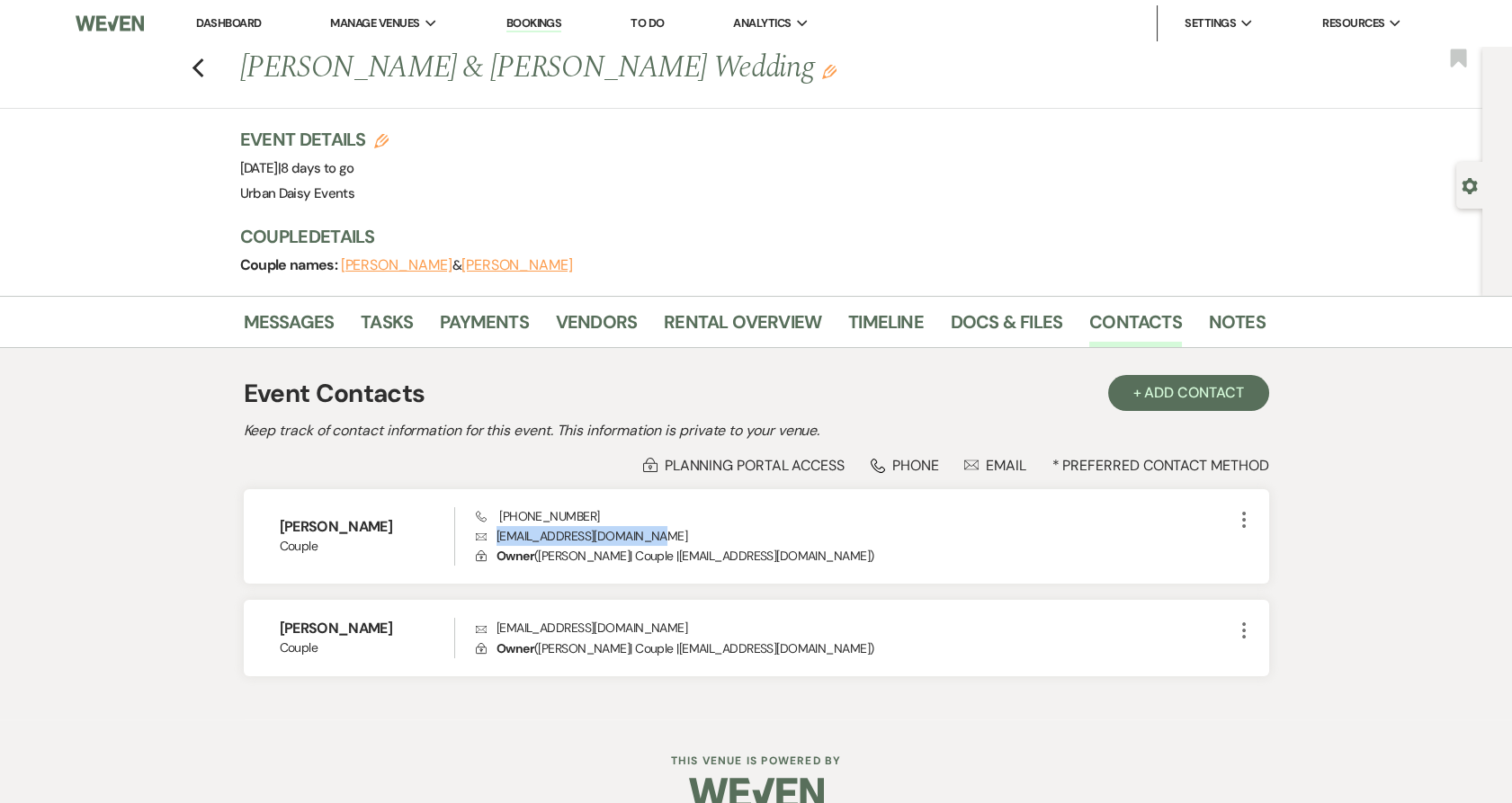
drag, startPoint x: 660, startPoint y: 530, endPoint x: 492, endPoint y: 539, distance: 168.2
click at [492, 539] on p "Envelope [EMAIL_ADDRESS][DOMAIN_NAME]" at bounding box center [854, 536] width 756 height 19
copy p "[EMAIL_ADDRESS][DOMAIN_NAME]"
drag, startPoint x: 657, startPoint y: 618, endPoint x: 493, endPoint y: 631, distance: 164.5
click at [493, 631] on p "Envelope [EMAIL_ADDRESS][DOMAIN_NAME]" at bounding box center [854, 627] width 756 height 19
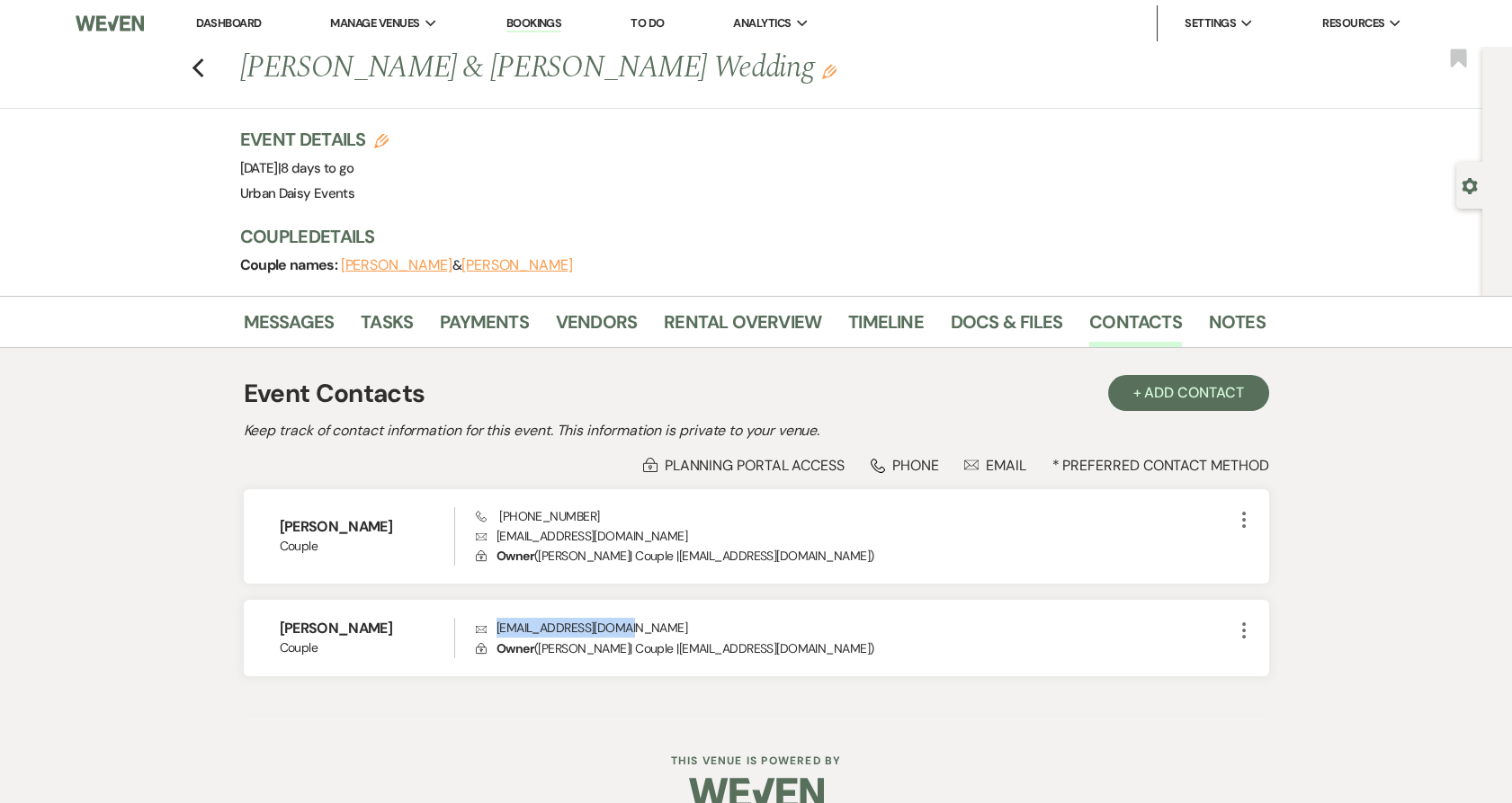
copy p "[EMAIL_ADDRESS][DOMAIN_NAME]"
click at [272, 324] on link "Messages" at bounding box center [289, 327] width 91 height 40
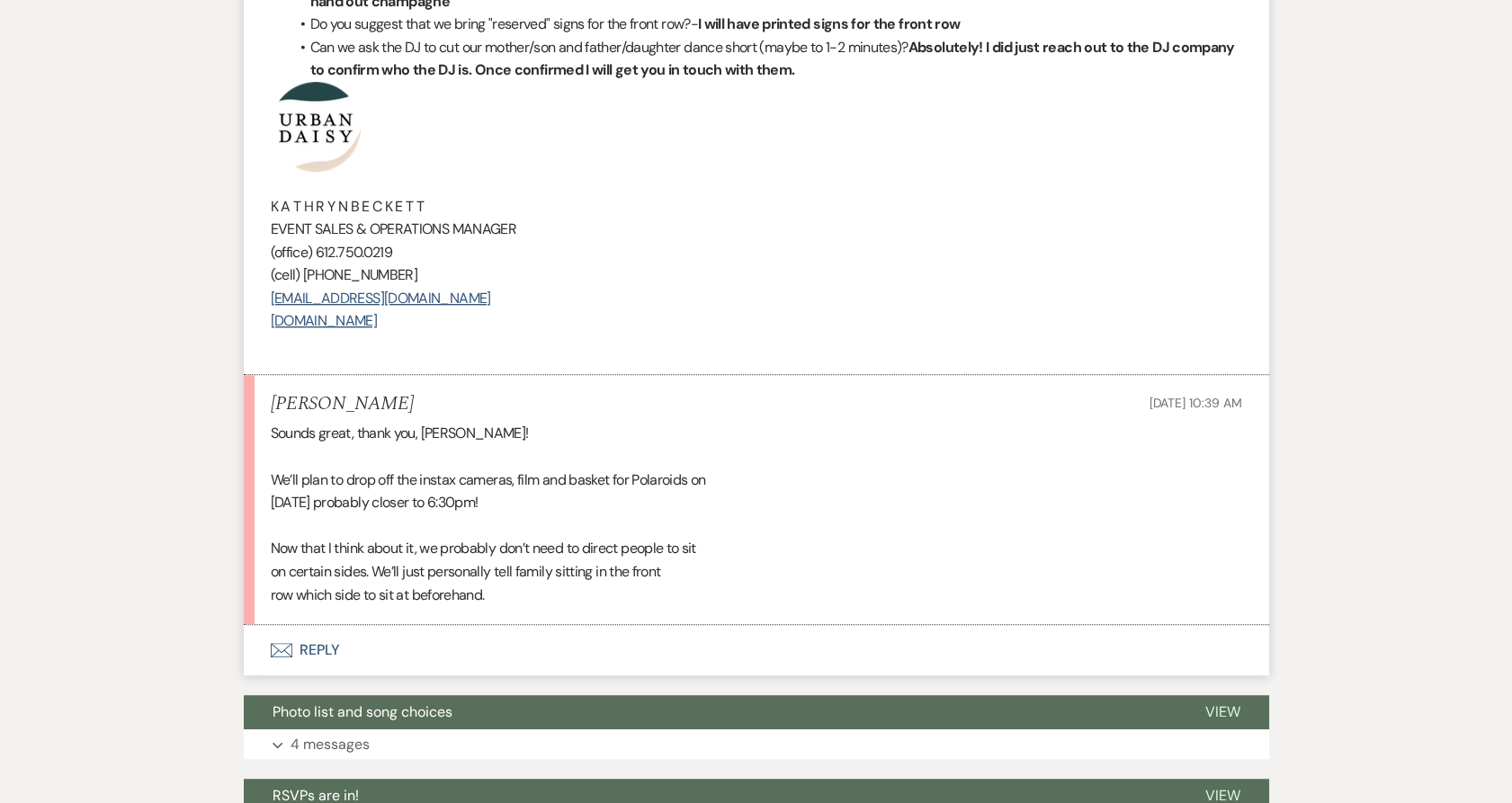
scroll to position [2698, 0]
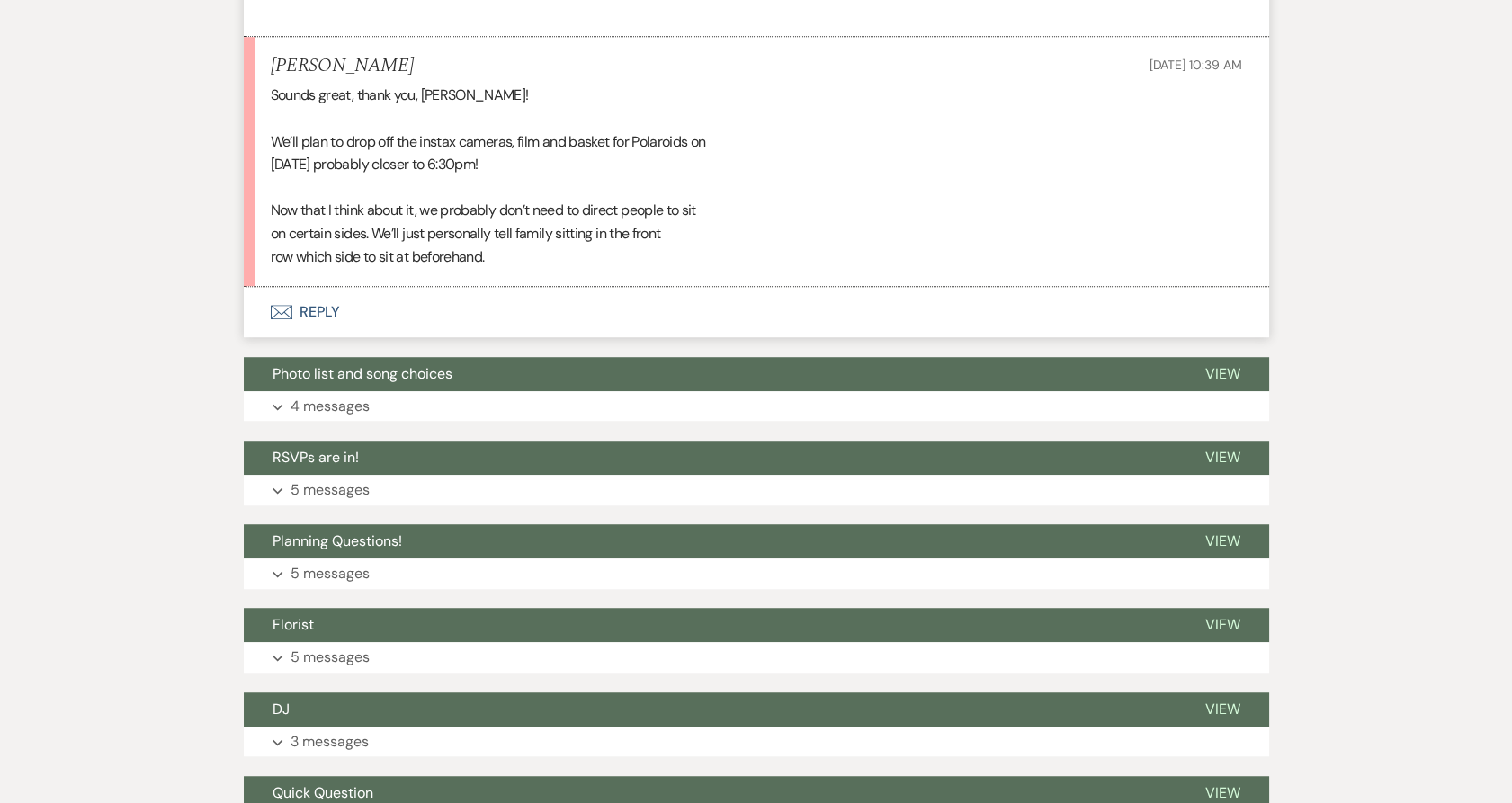
click at [286, 306] on icon "Envelope" at bounding box center [281, 312] width 21 height 15
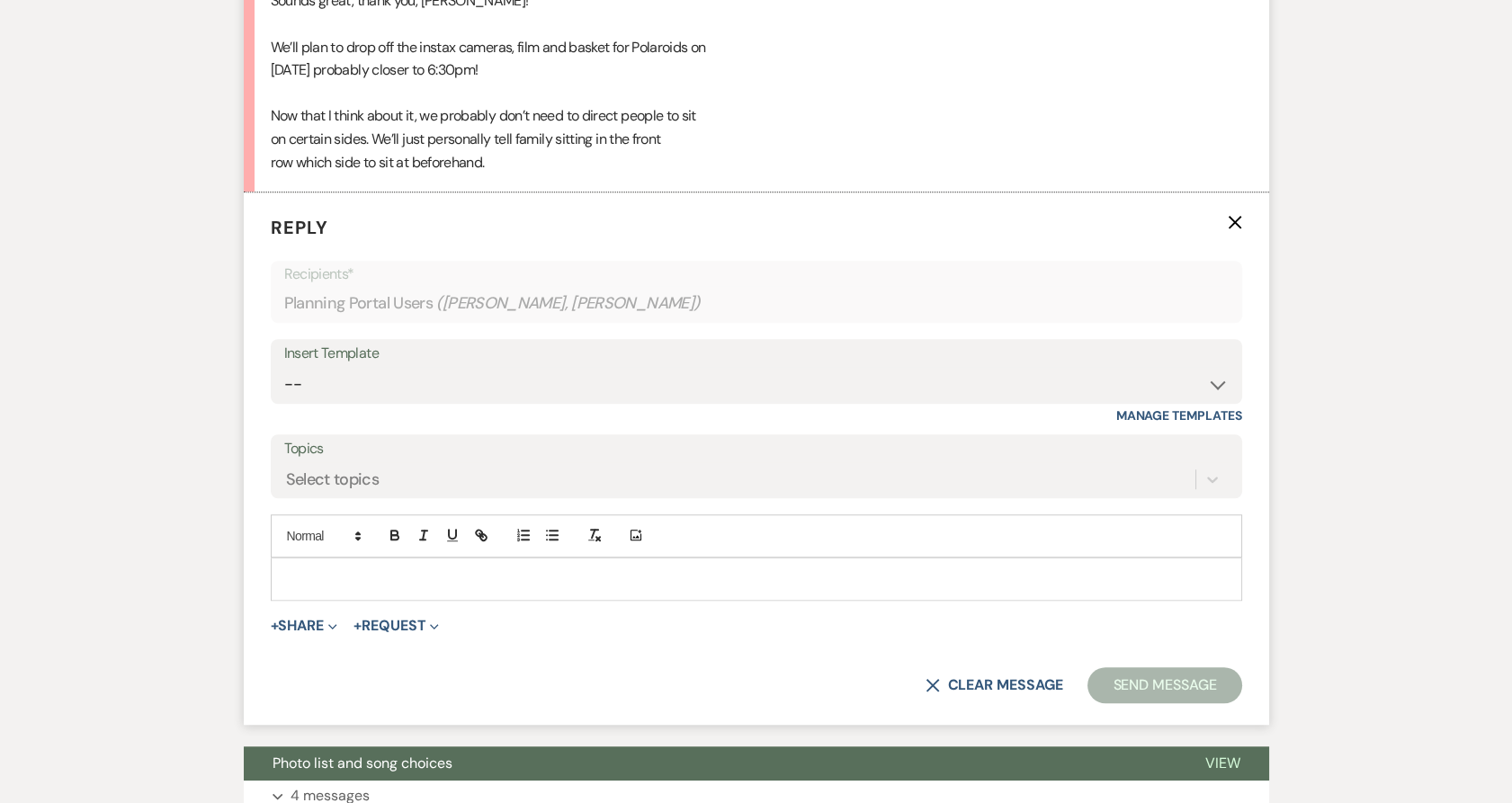
scroll to position [2849, 0]
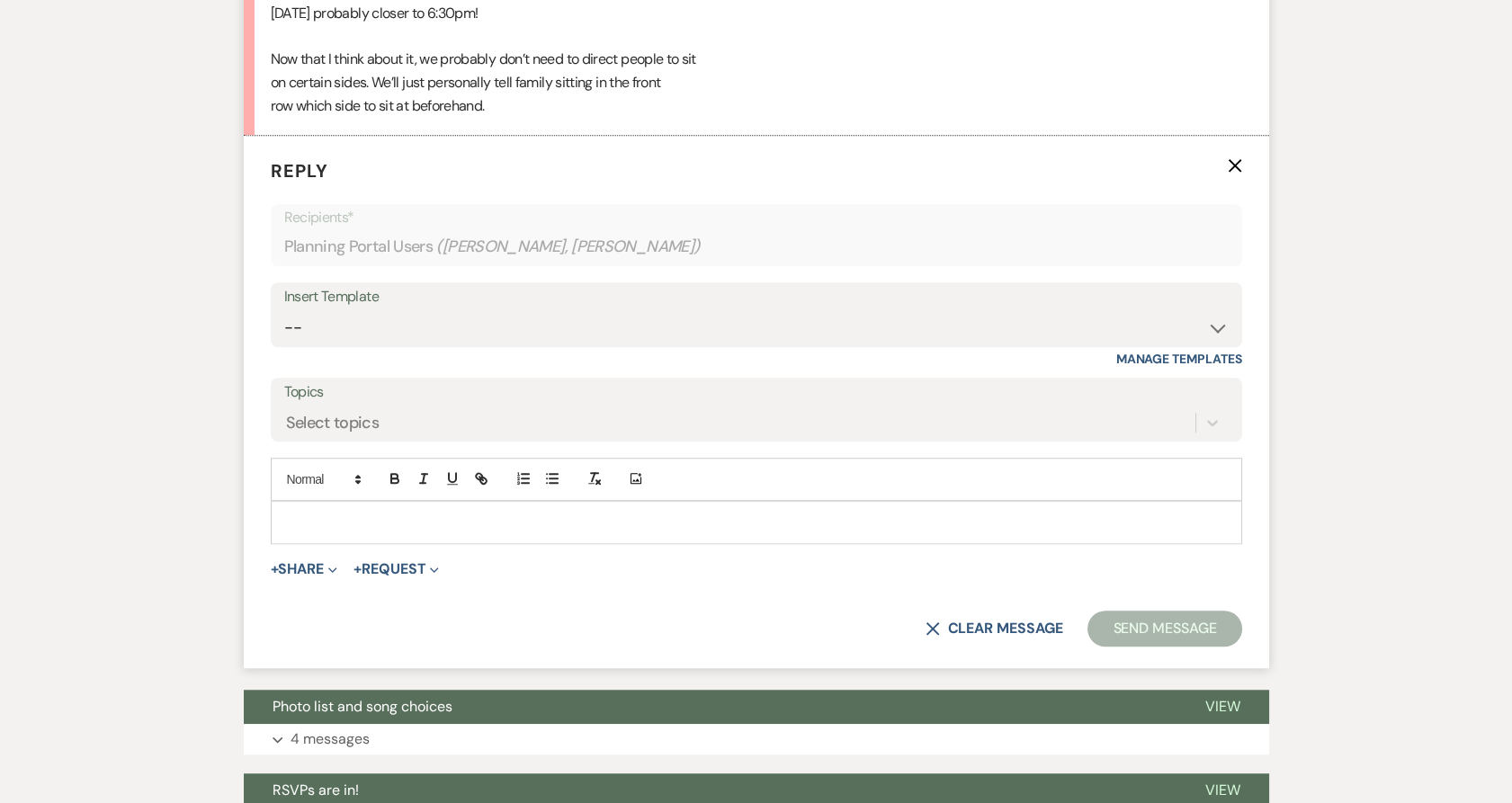
click at [418, 518] on p at bounding box center [756, 522] width 943 height 19
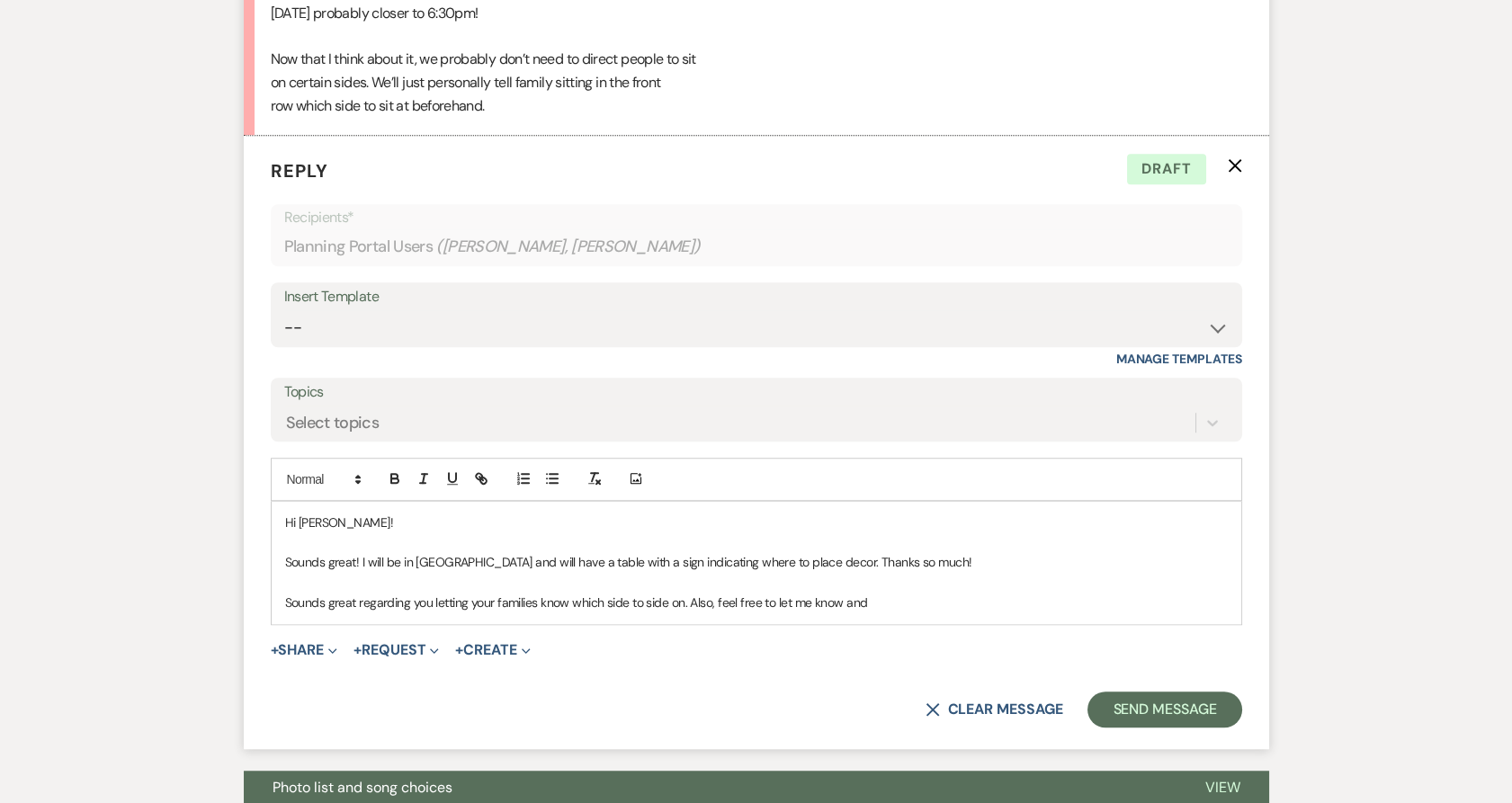
click at [904, 600] on p "Sounds great regarding you letting your families know which side to side on. Al…" at bounding box center [756, 602] width 943 height 19
click at [1156, 605] on p "Sounds great regarding you letting your families know which side to side on. Al…" at bounding box center [756, 602] width 943 height 19
click at [1180, 612] on div "Hi [PERSON_NAME]! Sounds great! I will be in [GEOGRAPHIC_DATA] and will have a …" at bounding box center [756, 563] width 970 height 122
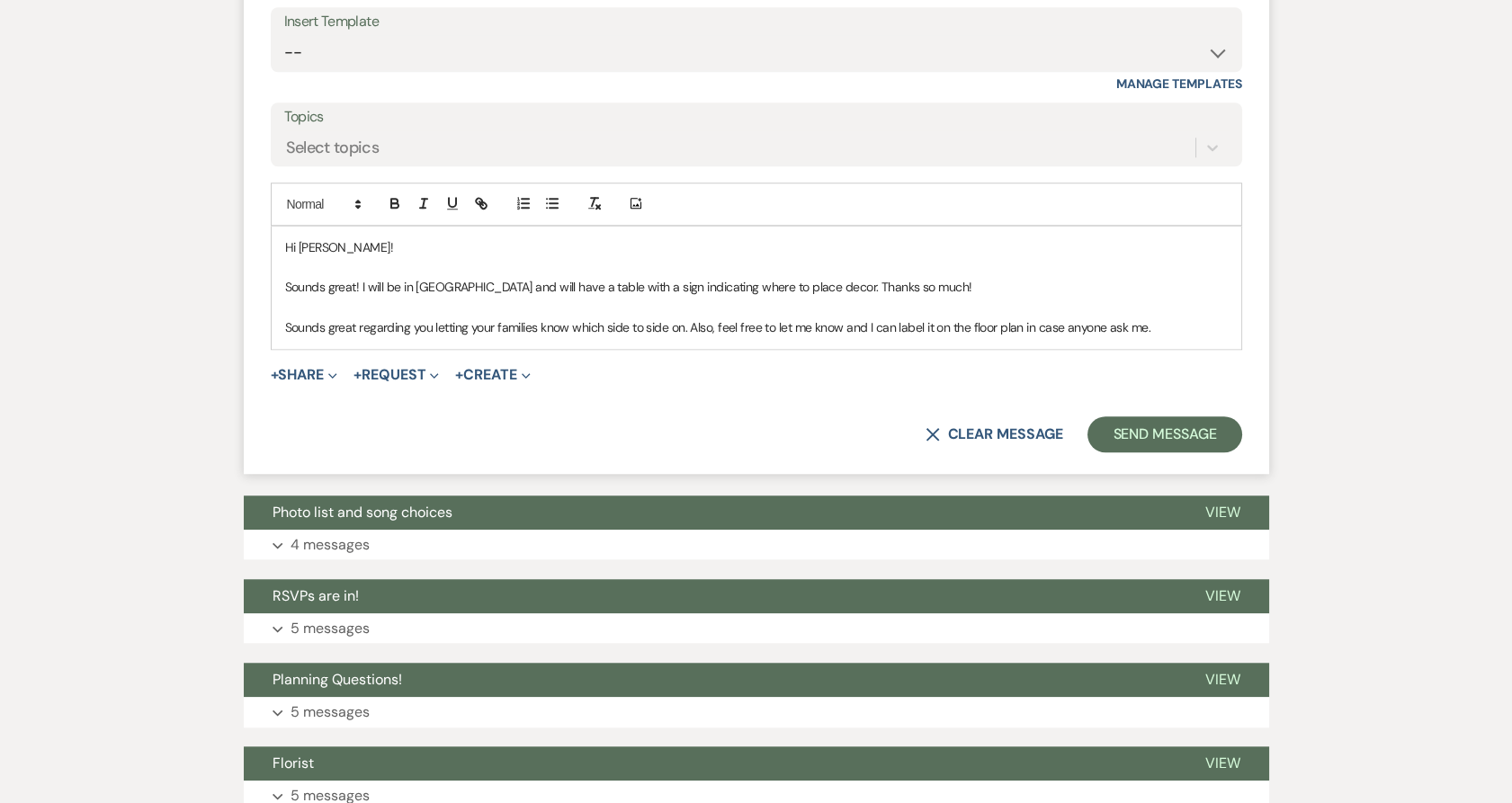
scroll to position [3349, 0]
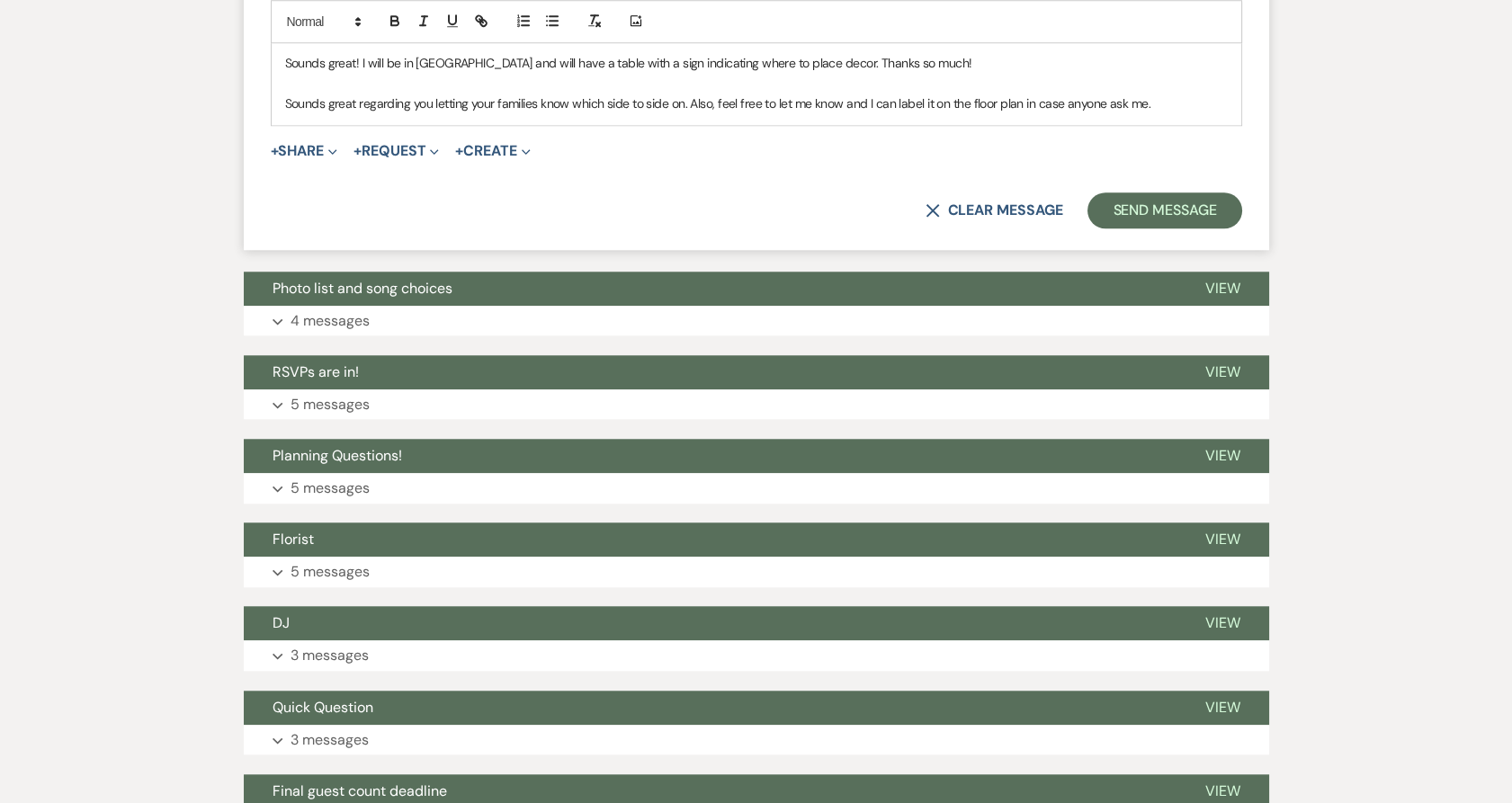
click at [1154, 100] on p "Sounds great regarding you letting your families know which side to side on. Al…" at bounding box center [756, 103] width 943 height 19
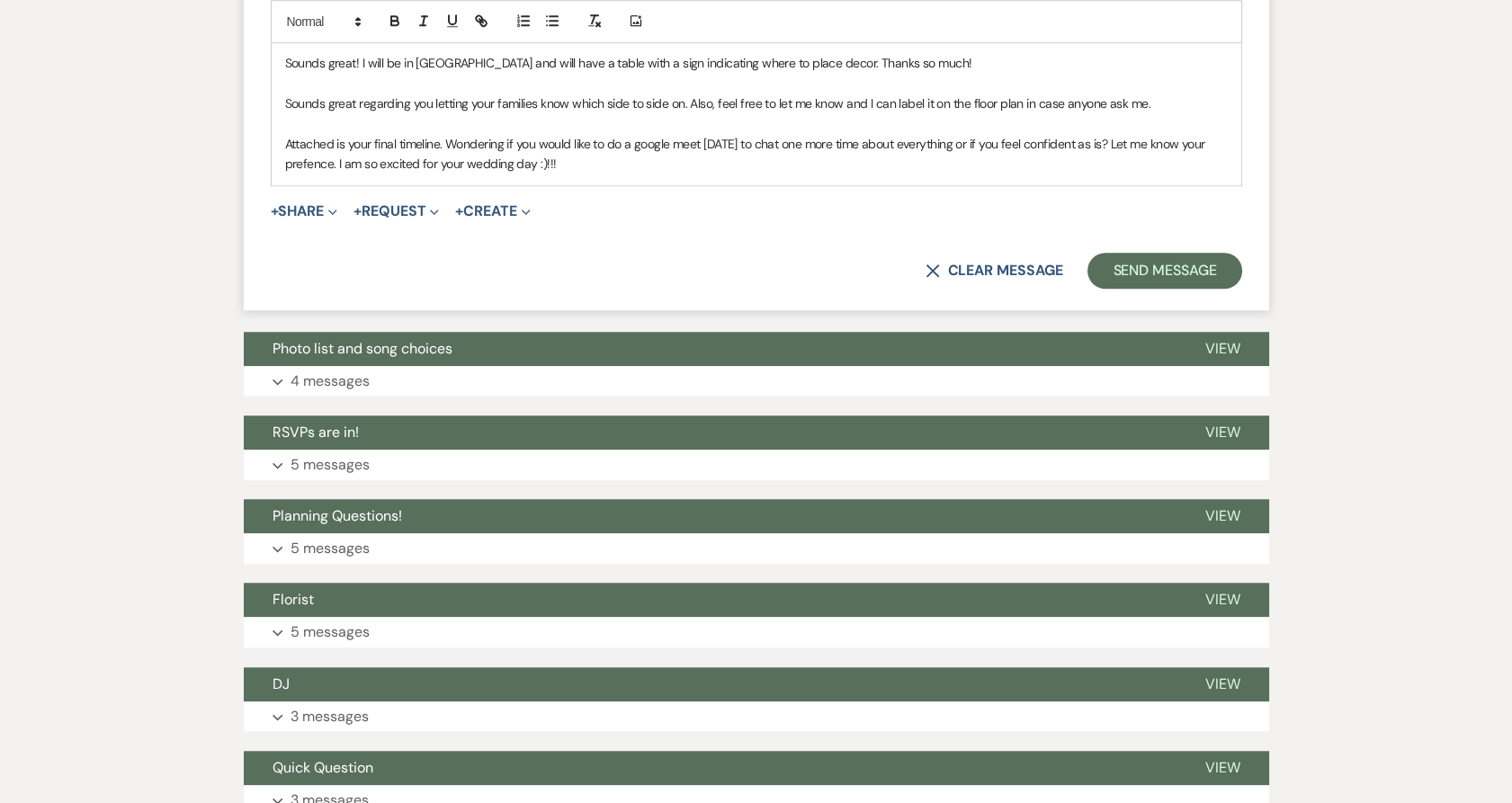
click at [614, 215] on div "+ Share Expand Doc Upload Documents Add Photo Images Pref Vendors Preferred ven…" at bounding box center [756, 210] width 972 height 21
drag, startPoint x: 331, startPoint y: 159, endPoint x: 305, endPoint y: 163, distance: 26.3
click at [305, 163] on p "Attached is your final timeline. Wondering if you would like to do a google mee…" at bounding box center [756, 155] width 943 height 41
click at [611, 172] on p "Attached is your final timeline. Wondering if you would like to do a google mee…" at bounding box center [756, 155] width 943 height 41
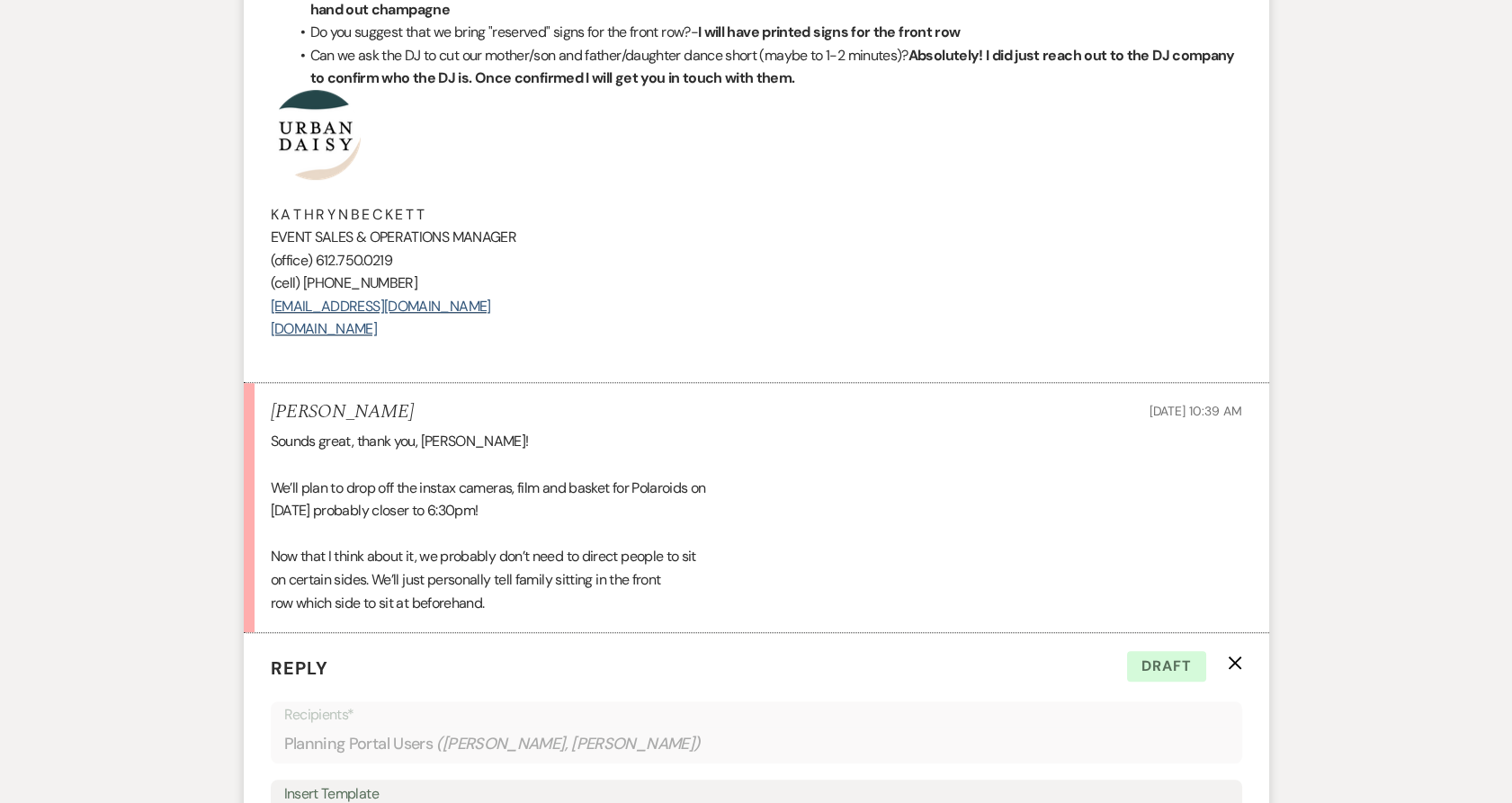
scroll to position [2150, 0]
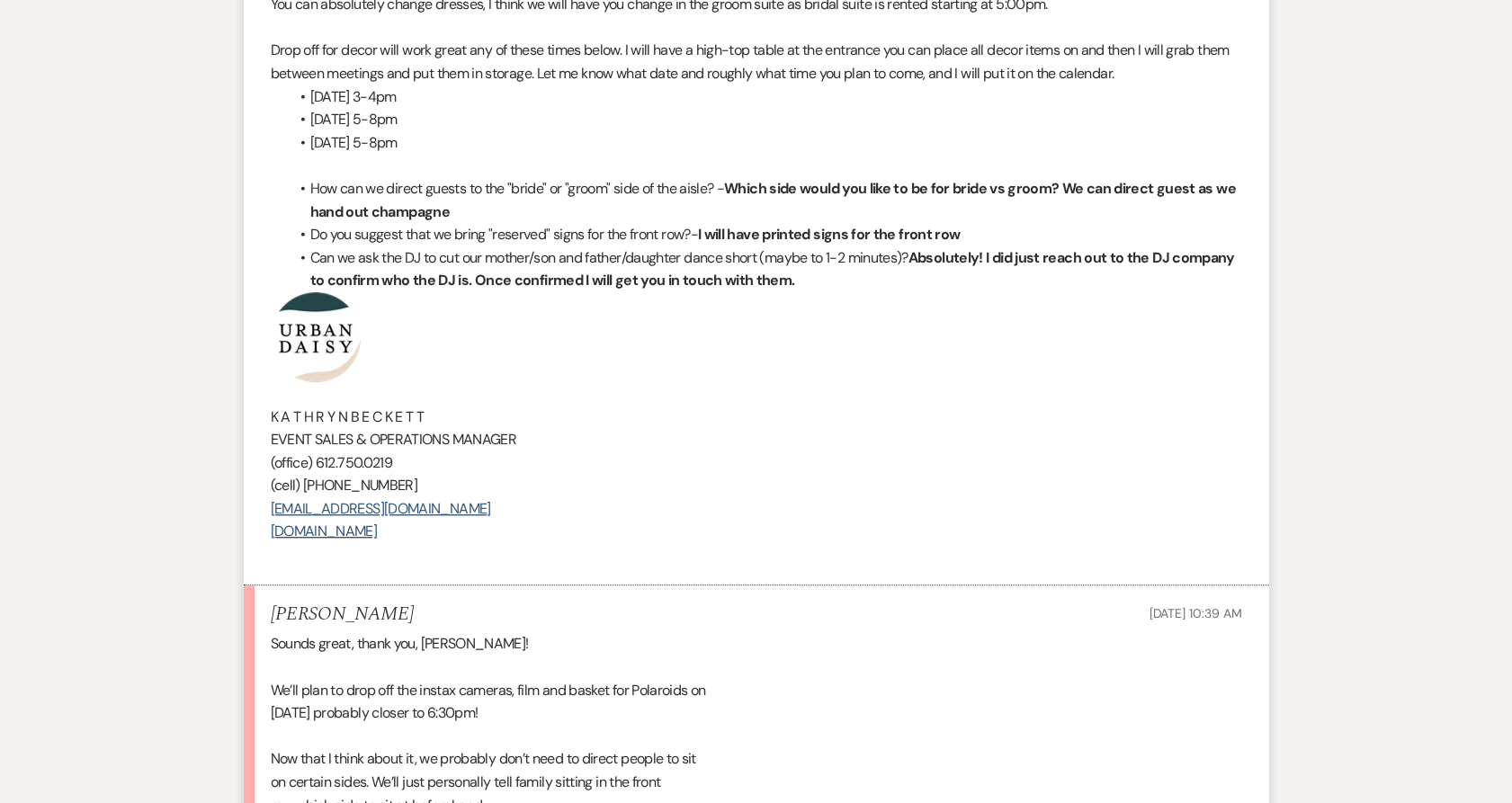
drag, startPoint x: 475, startPoint y: 534, endPoint x: 260, endPoint y: 325, distance: 299.8
click at [260, 325] on li "[PERSON_NAME] to: Planning Portal Users Expand Info [DATE] 2:40 PM Weven Check …" at bounding box center [756, 187] width 1025 height 795
copy div "K A T H R Y N B E C K E T T EVENT SALES & OPERATIONS MANAGER (office) [PHONE_NU…"
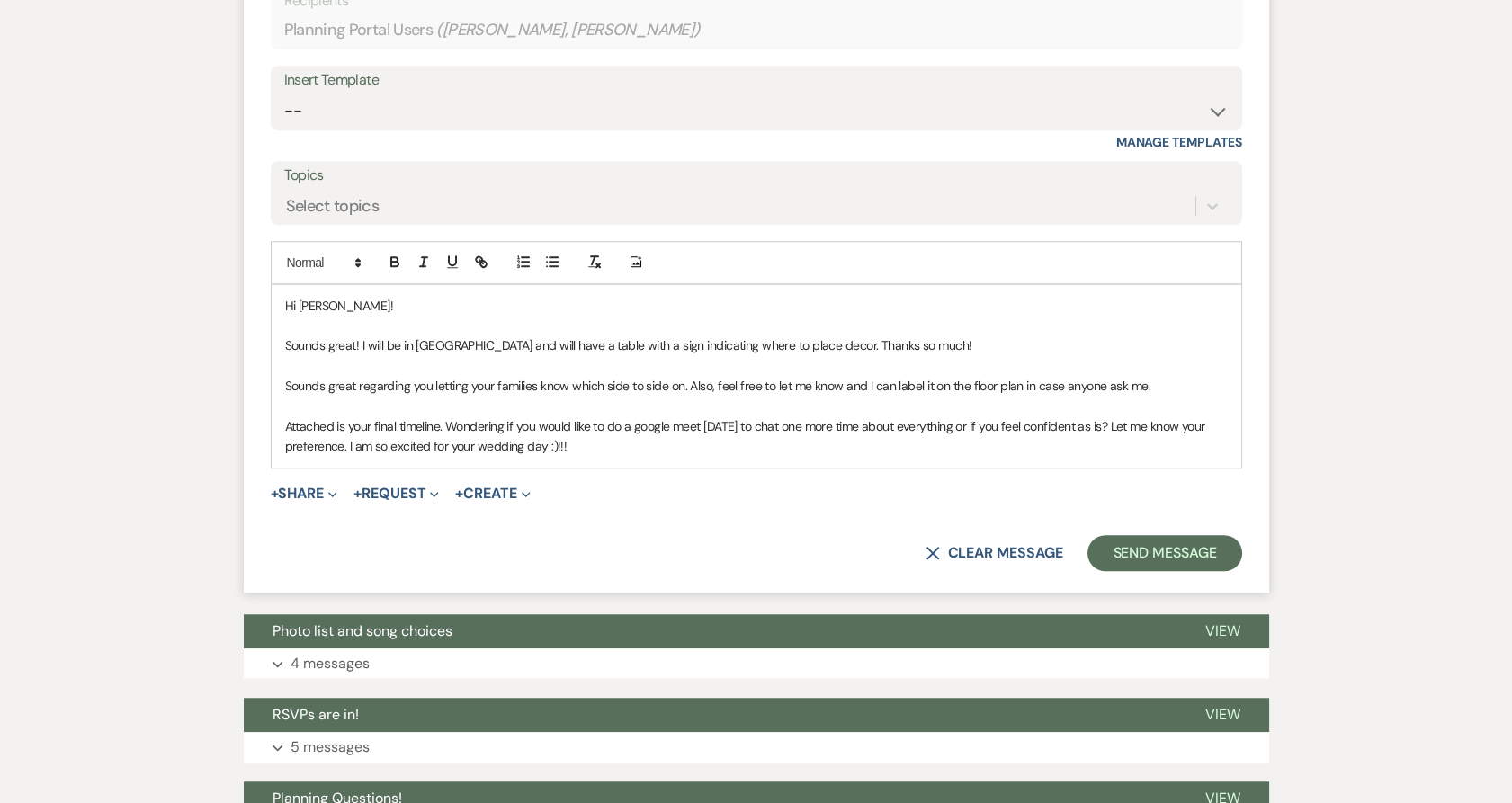
scroll to position [3249, 0]
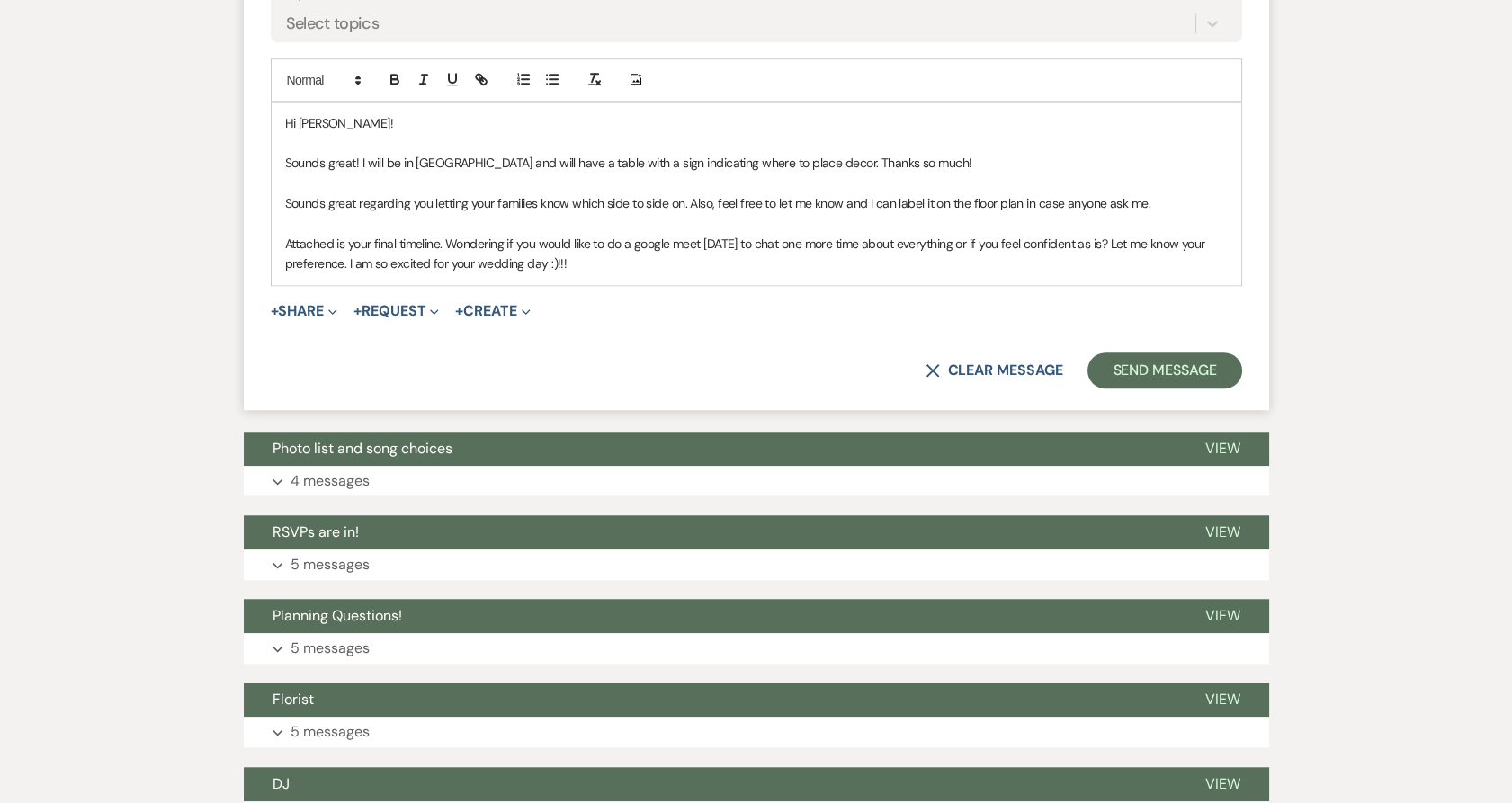
click at [575, 249] on p "Attached is your final timeline. Wondering if you would like to do a google mee…" at bounding box center [756, 254] width 943 height 41
click at [573, 259] on p "Attached is your final timeline. Wondering if you would like to do a google mee…" at bounding box center [756, 254] width 943 height 41
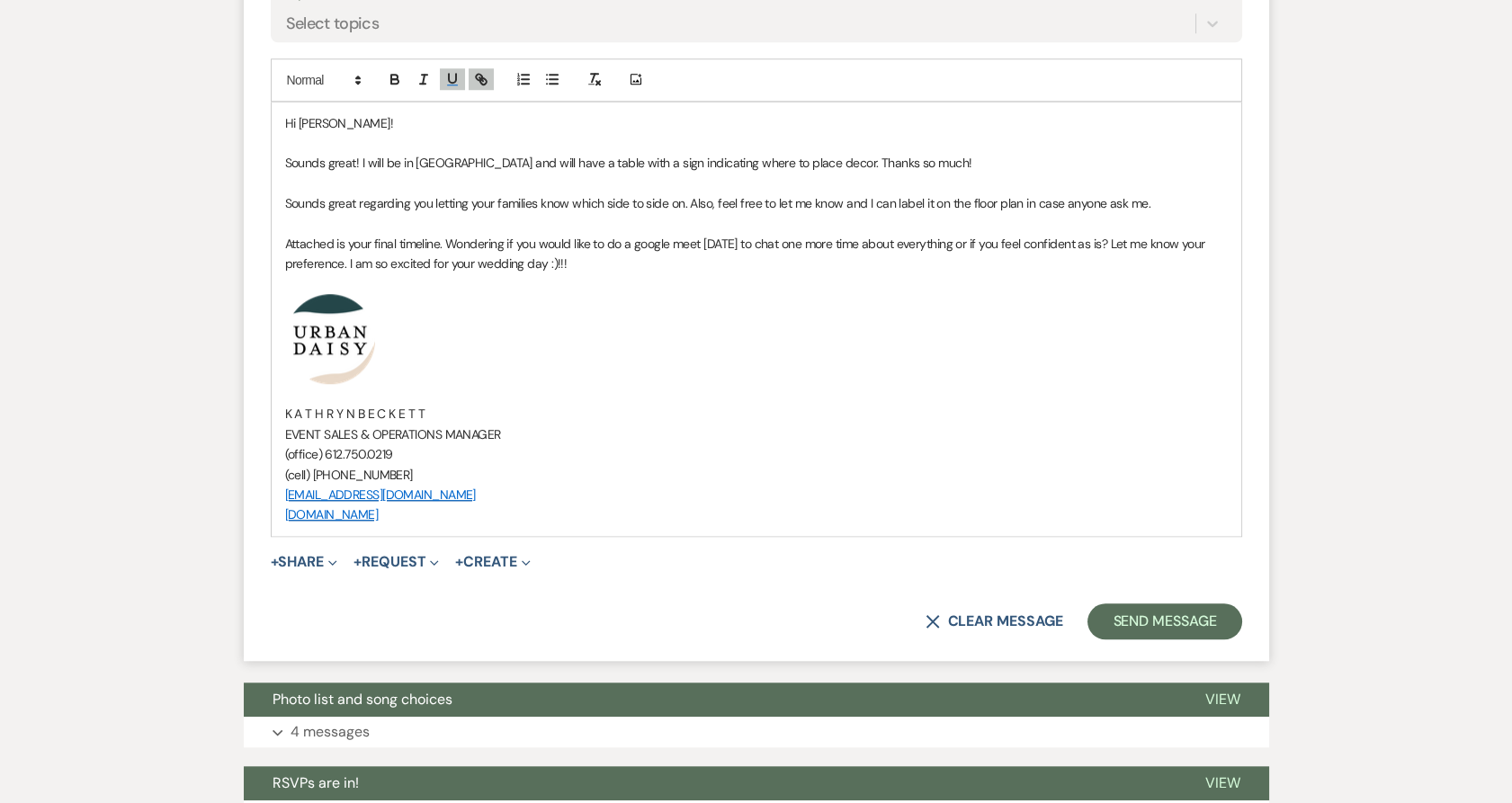
click at [1201, 210] on div "Hi [PERSON_NAME]! Sounds great! I will be in [GEOGRAPHIC_DATA] and will have a …" at bounding box center [756, 320] width 970 height 434
click at [1183, 201] on p "Sounds great regarding you letting your families know which side to side on. Al…" at bounding box center [756, 203] width 943 height 19
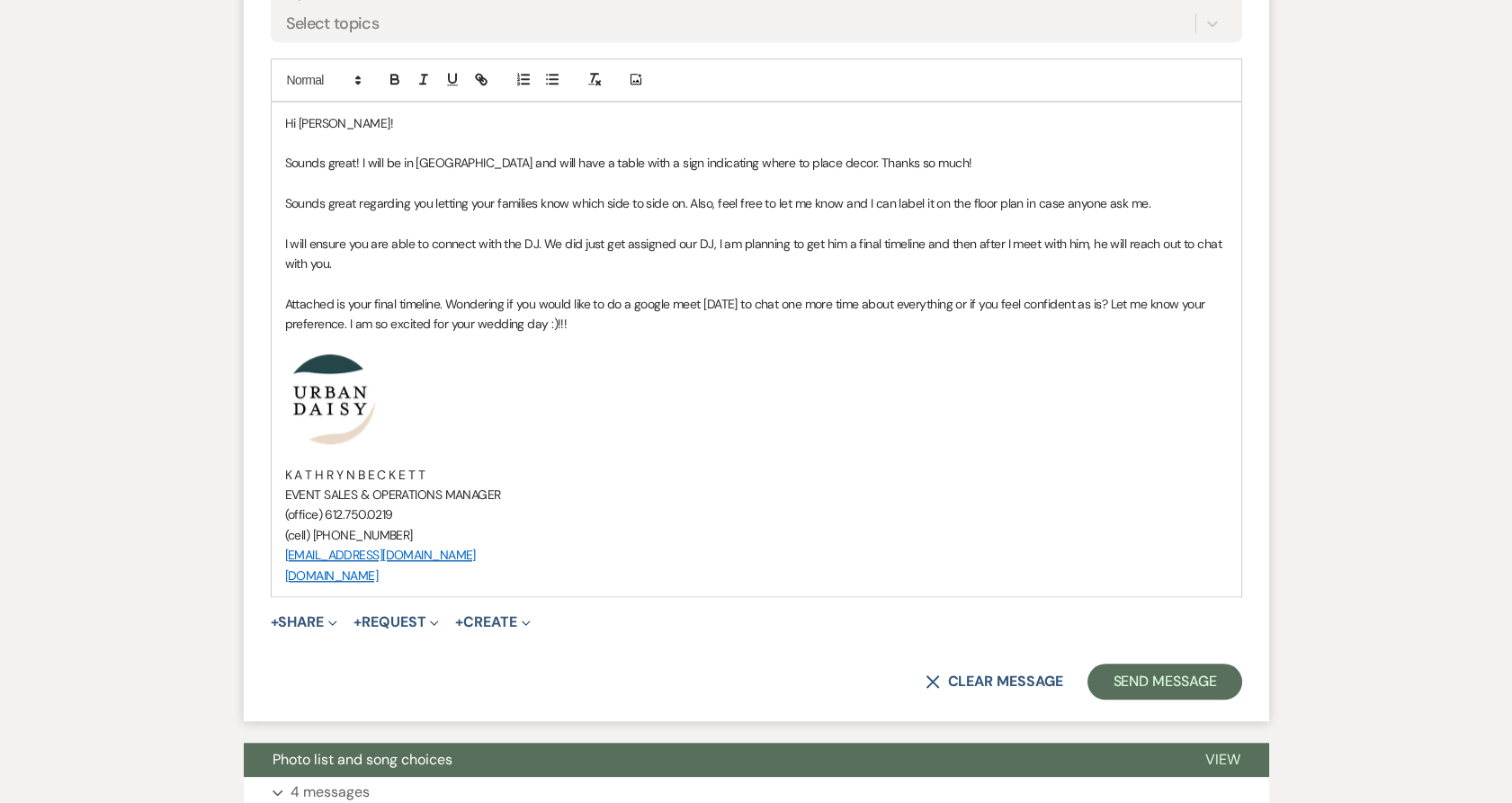
click at [309, 620] on button "+ Share Expand" at bounding box center [304, 623] width 68 height 15
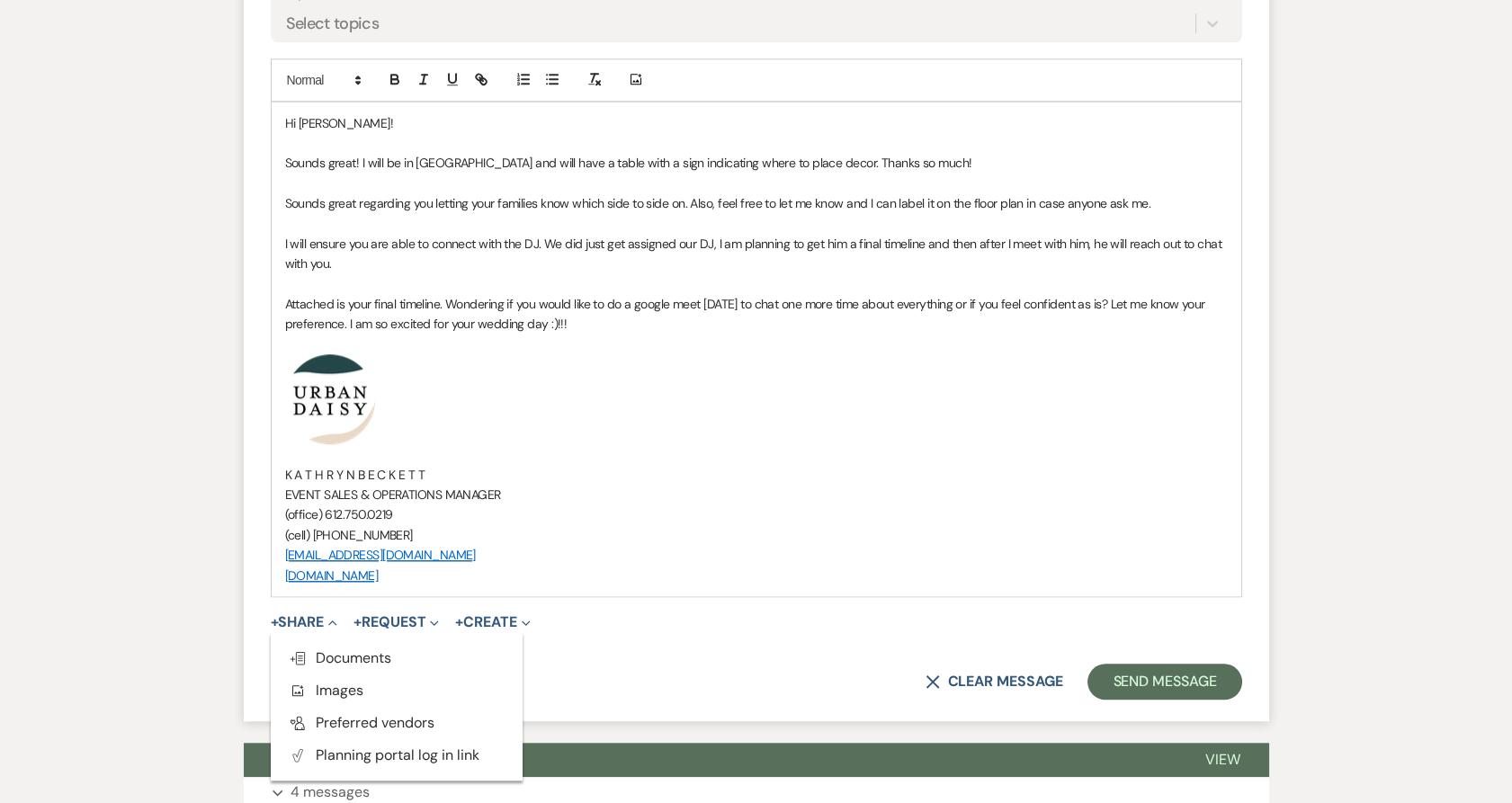
click at [312, 655] on span "Doc Upload Documents" at bounding box center [339, 657] width 103 height 19
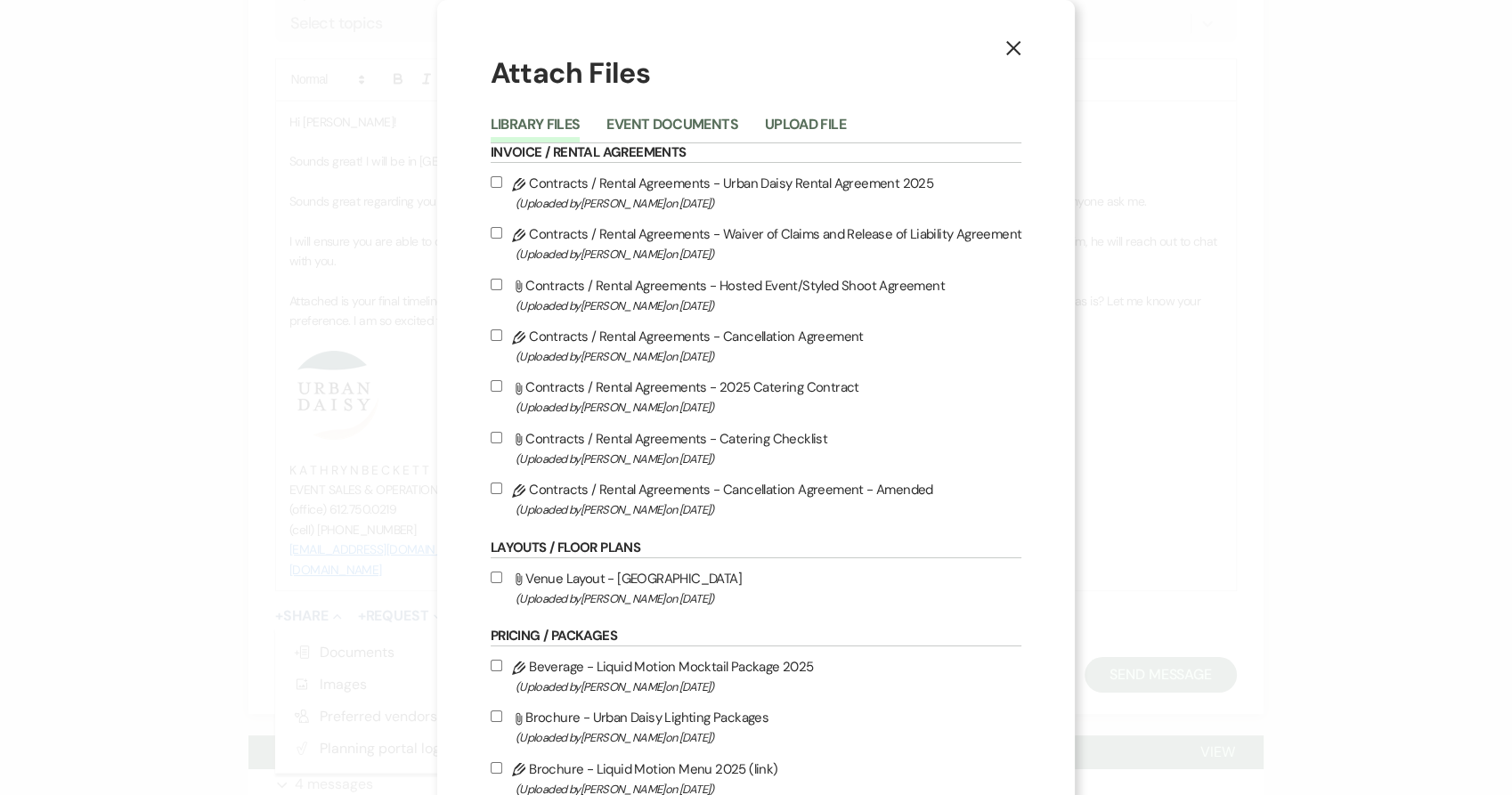
click at [796, 110] on div "Library Files Event Documents Upload File" at bounding box center [756, 124] width 532 height 38
click at [790, 144] on h6 "Invoice / Rental Agreements" at bounding box center [756, 152] width 532 height 19
click at [790, 127] on button "Upload File" at bounding box center [805, 129] width 81 height 25
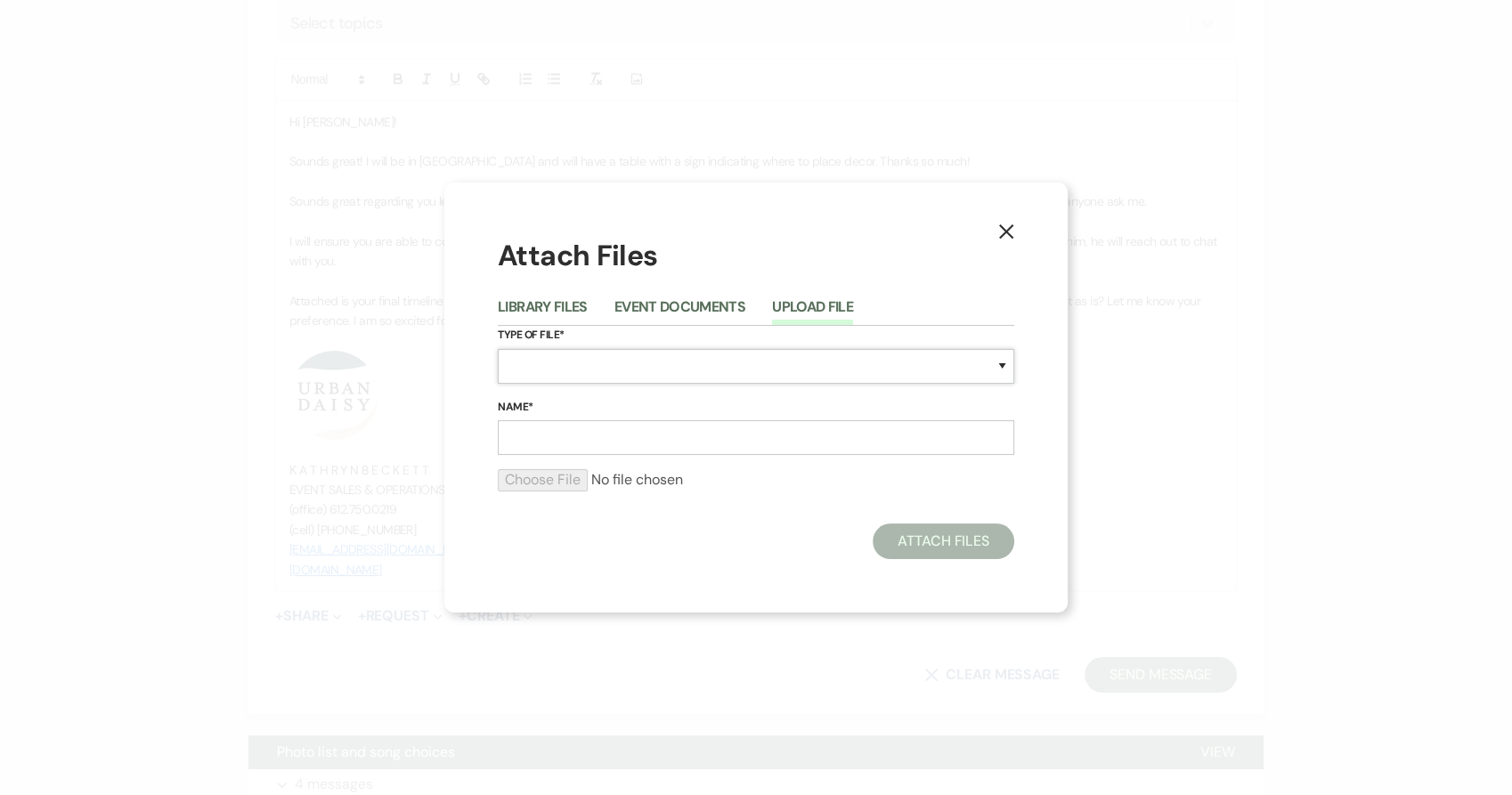
click at [650, 363] on select "Special Event Insurance Vendor Certificate of Insurance Contracts / Rental Agre…" at bounding box center [756, 366] width 517 height 35
select select "30"
click at [498, 349] on select "Special Event Insurance Vendor Certificate of Insurance Contracts / Rental Agre…" at bounding box center [756, 366] width 517 height 35
click at [594, 429] on input "Name*" at bounding box center [756, 438] width 517 height 35
type input "Final Timeline updated [DATE]"
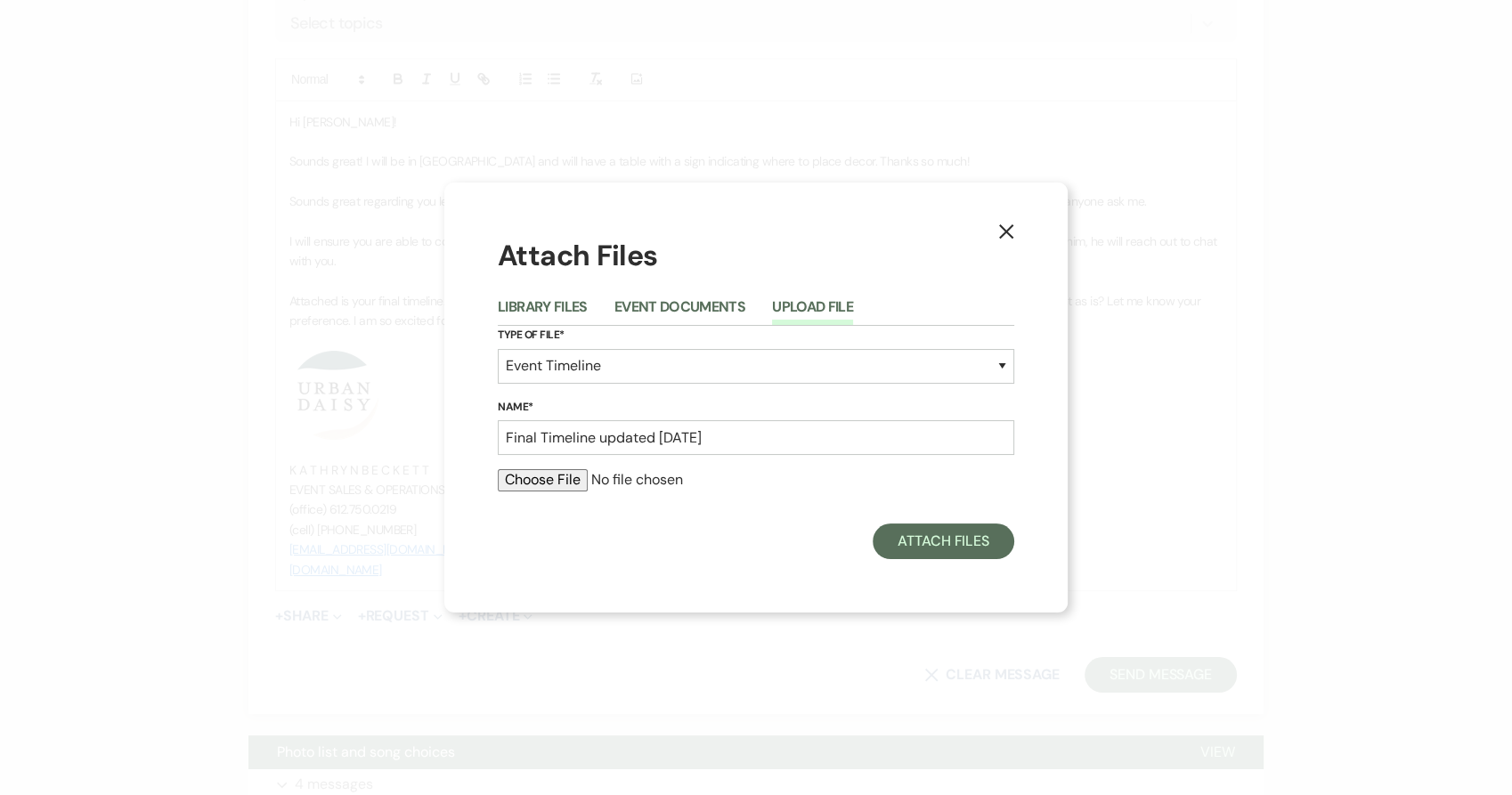
click at [566, 485] on input "file" at bounding box center [756, 479] width 517 height 21
type input "C:\fakepath\[PERSON_NAME] and [PERSON_NAME].docx"
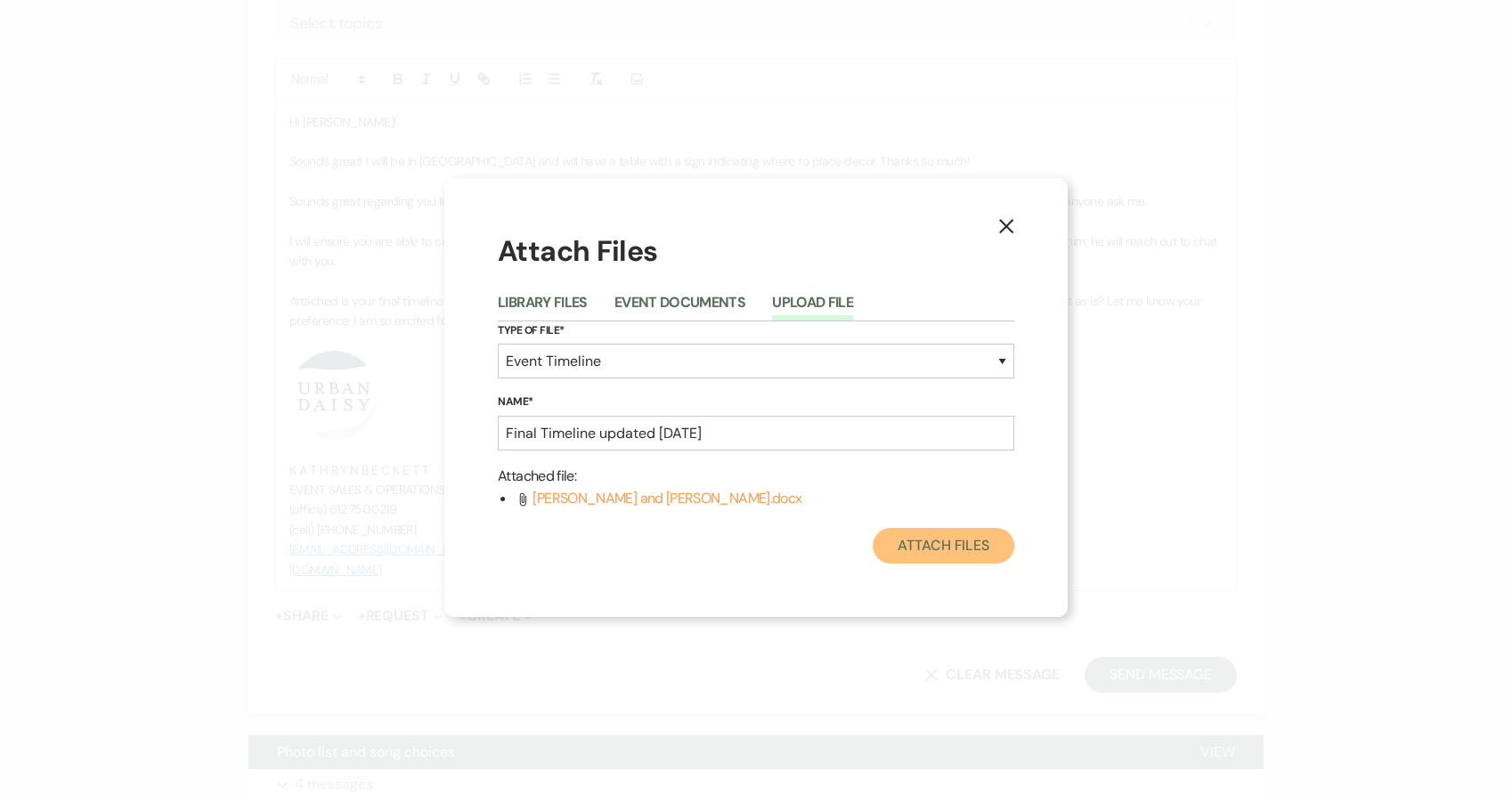
click at [991, 544] on button "Attach Files" at bounding box center [944, 545] width 141 height 36
click at [969, 545] on button "Attach Files" at bounding box center [944, 545] width 141 height 36
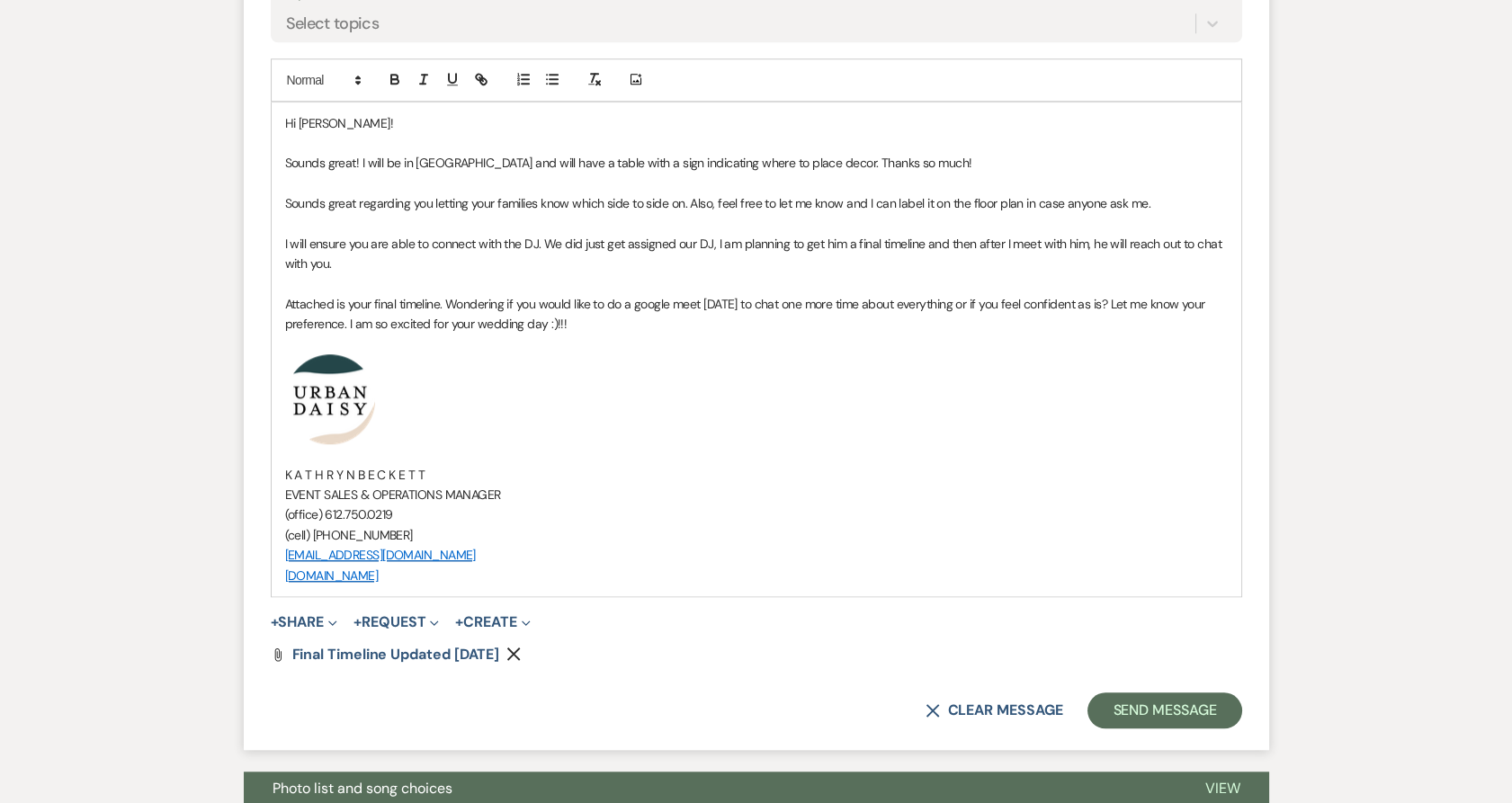
click at [295, 622] on button "+ Share Expand" at bounding box center [304, 623] width 68 height 15
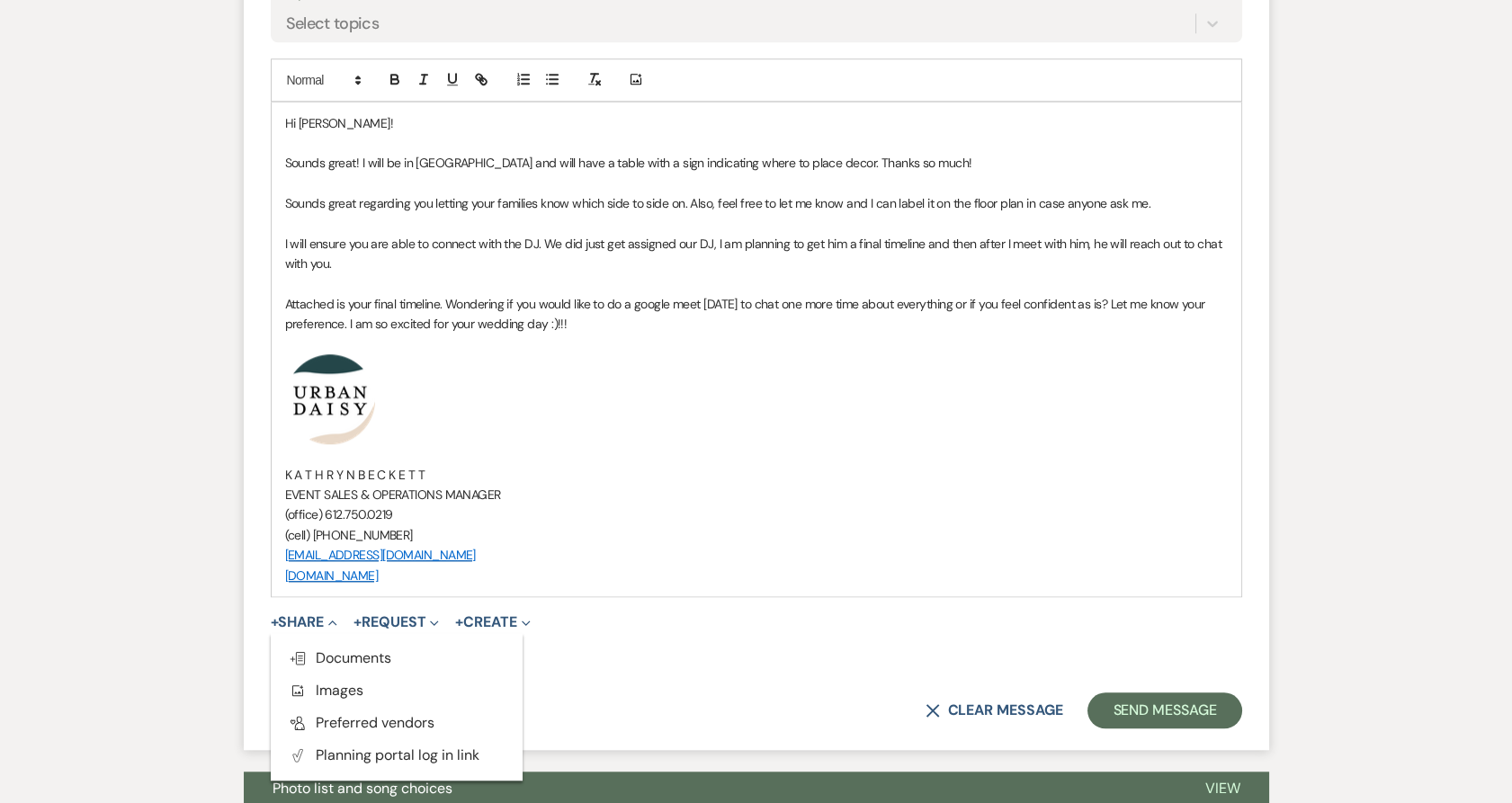
click at [298, 648] on span "Doc Upload Documents" at bounding box center [339, 657] width 103 height 19
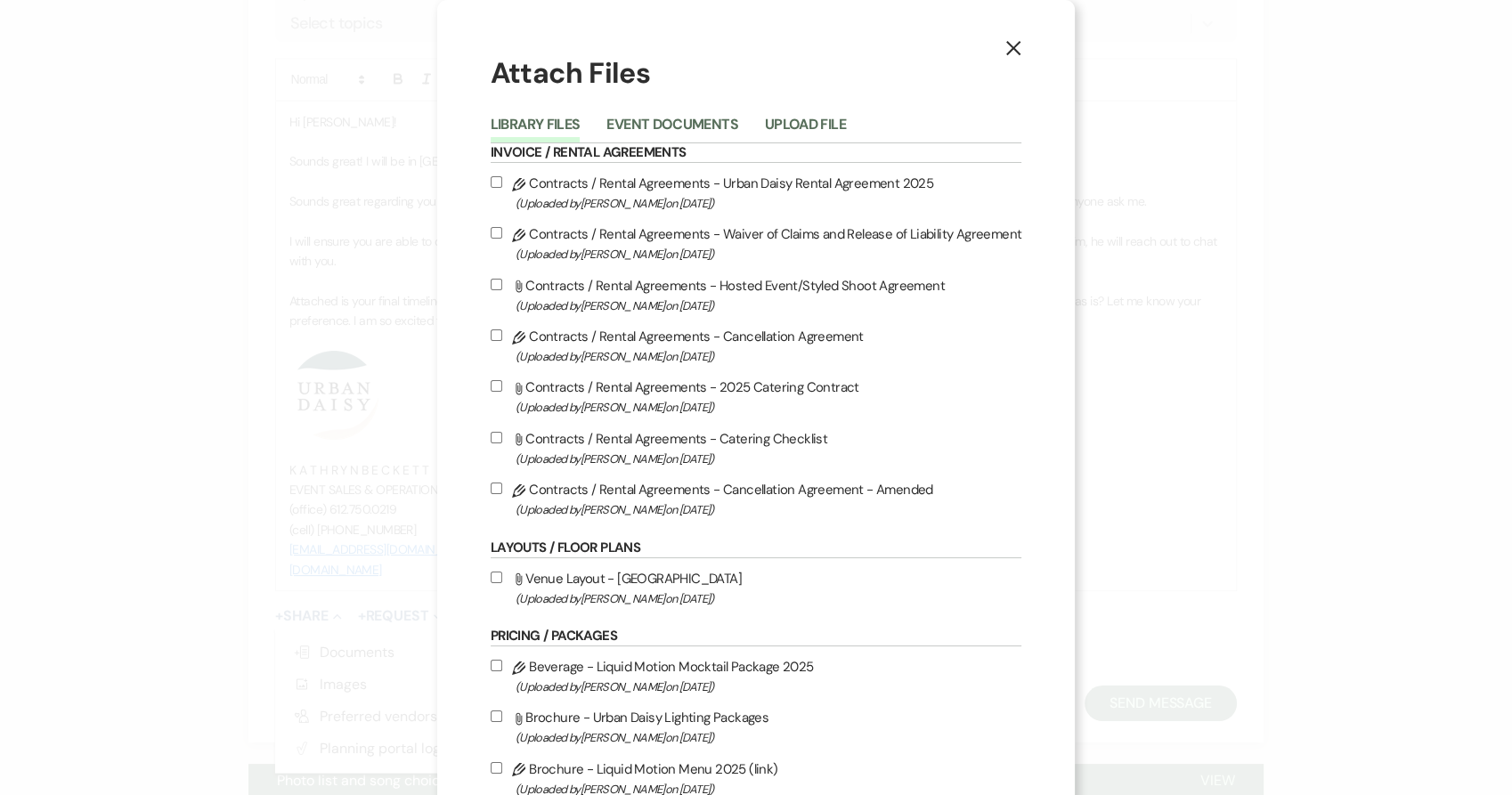
click at [674, 122] on button "Event Documents" at bounding box center [672, 129] width 131 height 25
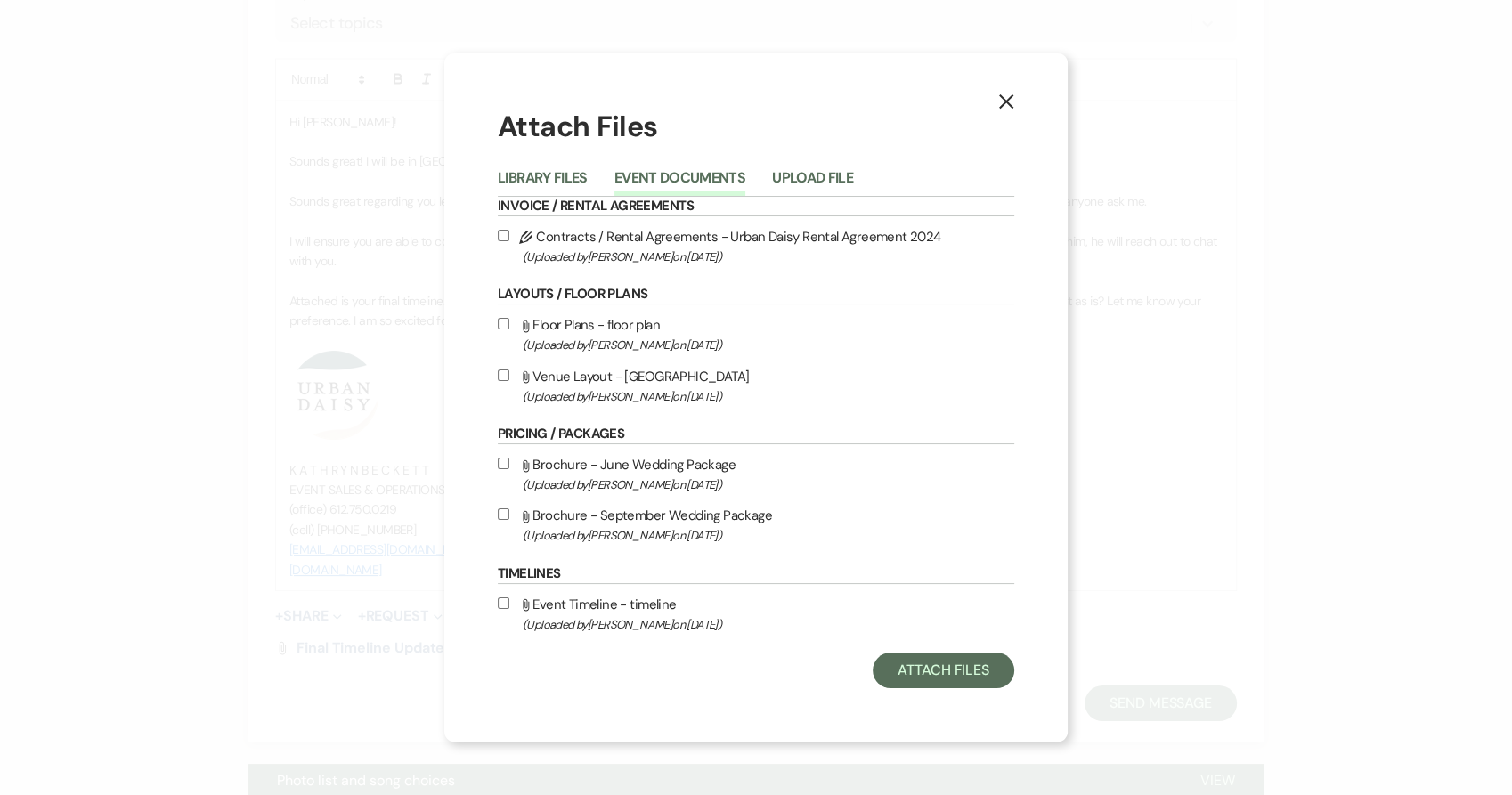
click at [572, 330] on label "Attach File Floor Plans - floor plan (Uploaded by [PERSON_NAME] on [DATE] )" at bounding box center [756, 334] width 517 height 42
click at [510, 330] on input "Attach File Floor Plans - floor plan (Uploaded by [PERSON_NAME] on [DATE] )" at bounding box center [503, 323] width 12 height 12
checkbox input "true"
click at [955, 682] on button "Attach Files" at bounding box center [944, 670] width 141 height 36
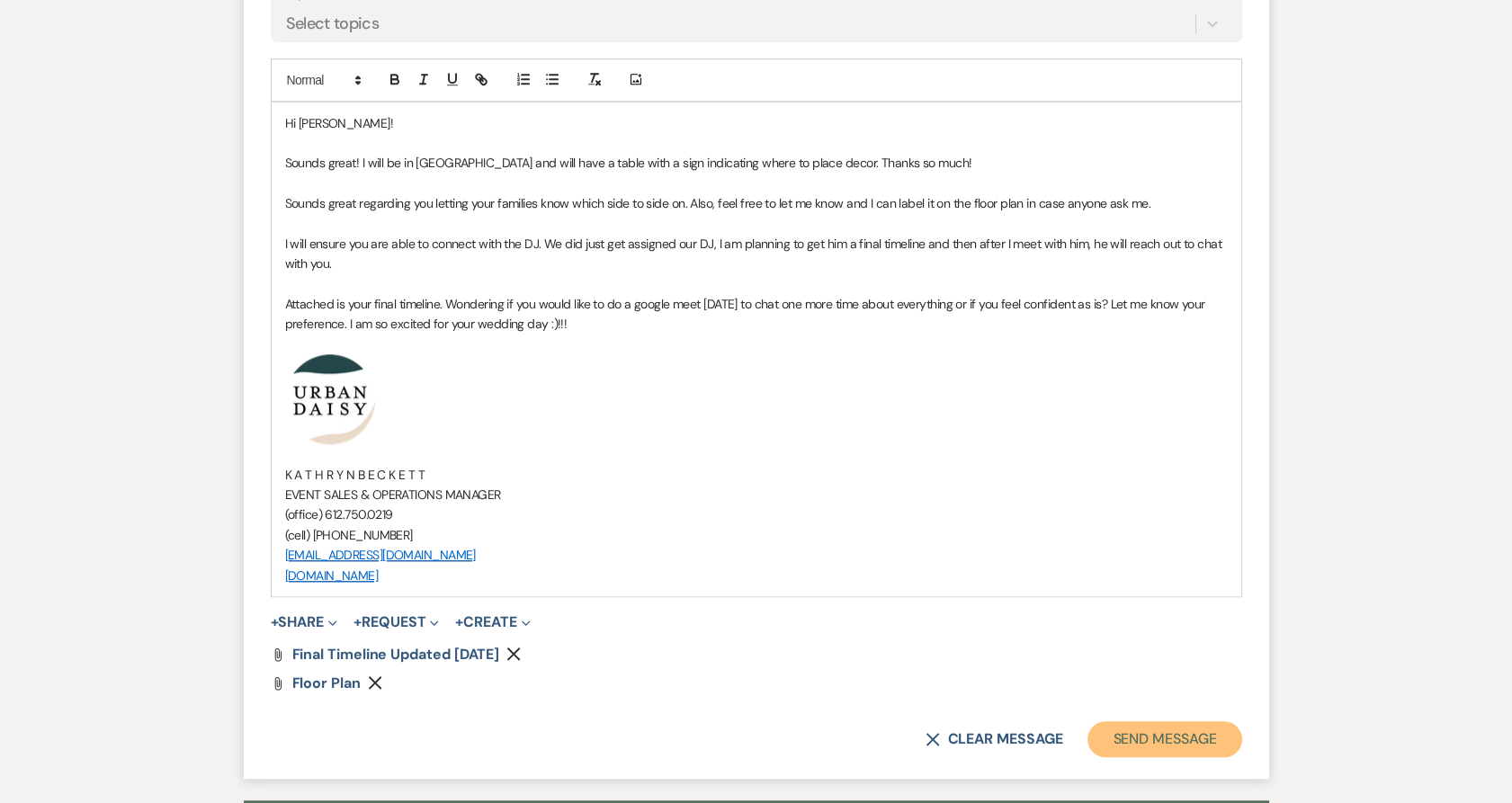
drag, startPoint x: 1204, startPoint y: 741, endPoint x: 667, endPoint y: 444, distance: 613.7
click at [665, 438] on form "Reply X Draft saved! Recipients* Planning Portal Users ( [PERSON_NAME], [PERSON…" at bounding box center [756, 258] width 1025 height 1042
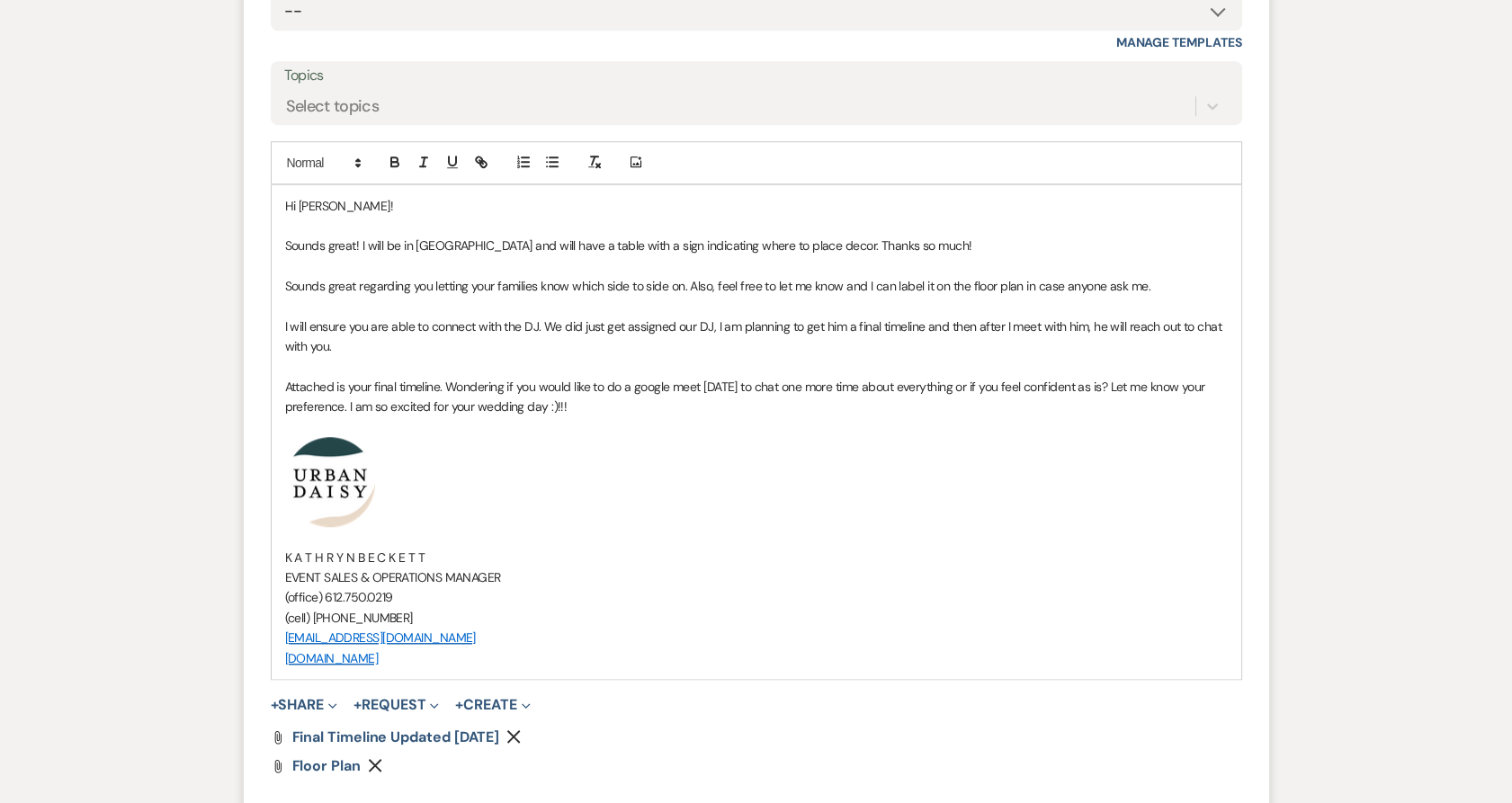
scroll to position [3349, 0]
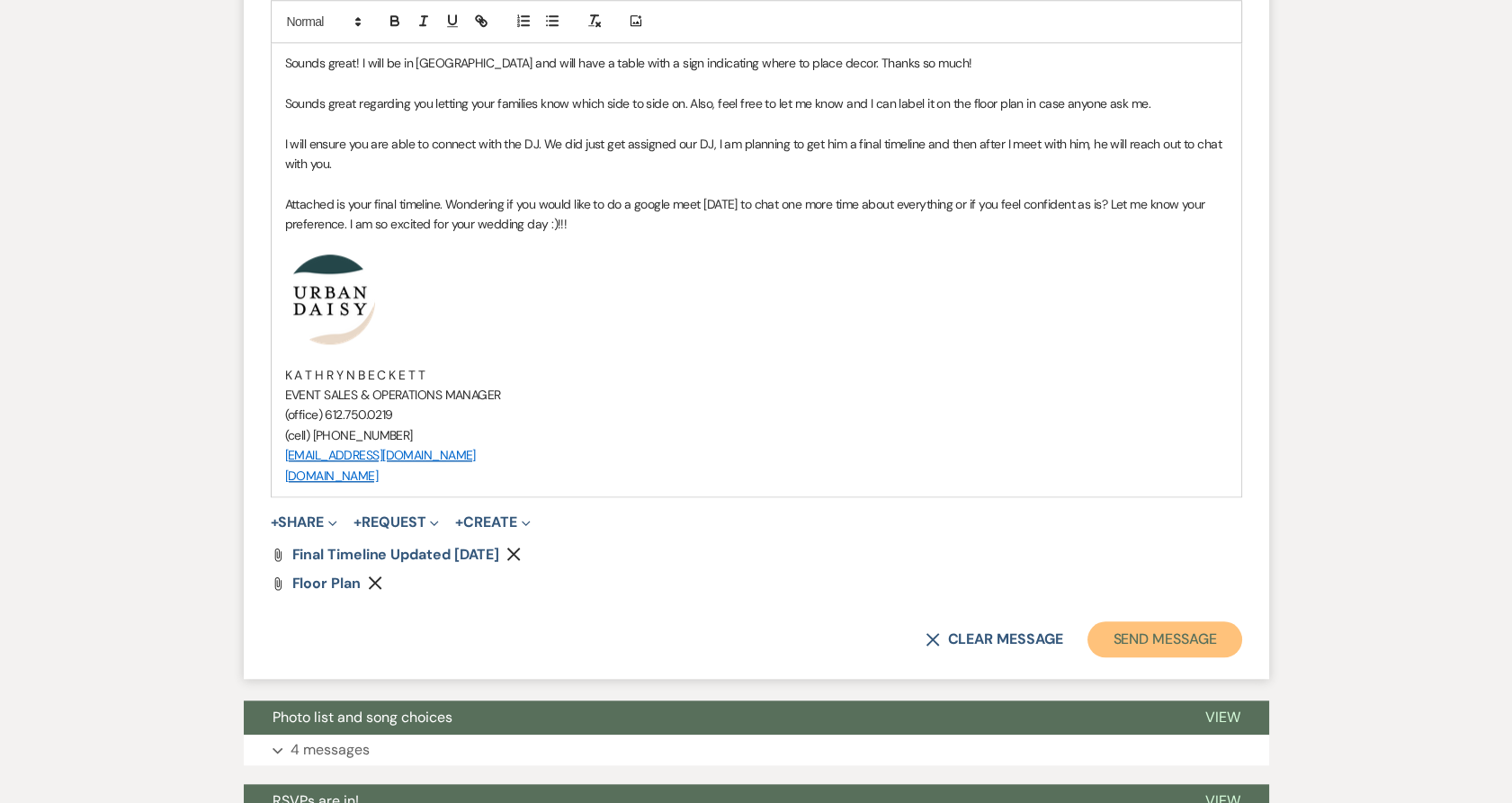
click at [1149, 634] on button "Send Message" at bounding box center [1164, 639] width 154 height 36
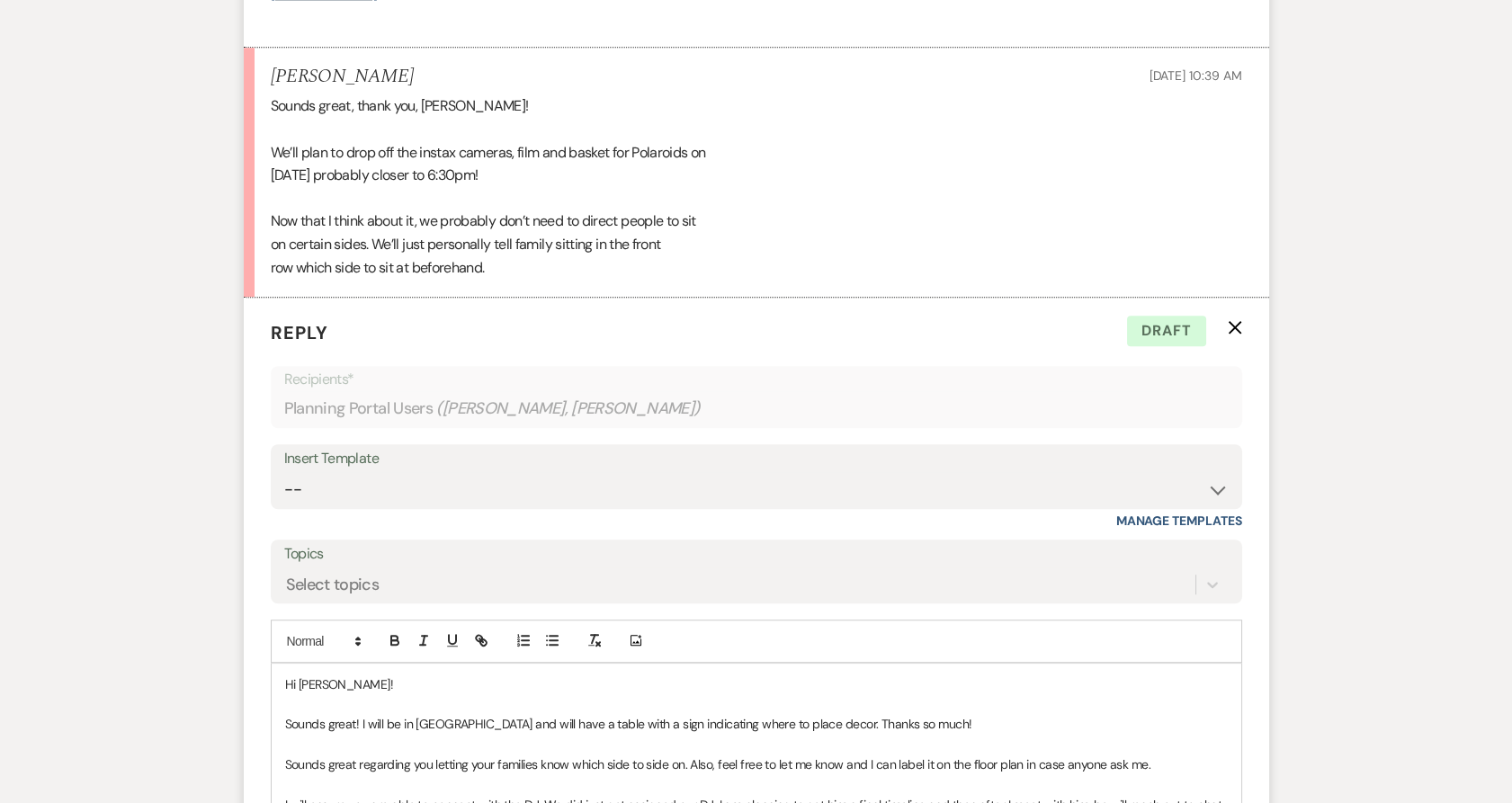
scroll to position [2450, 0]
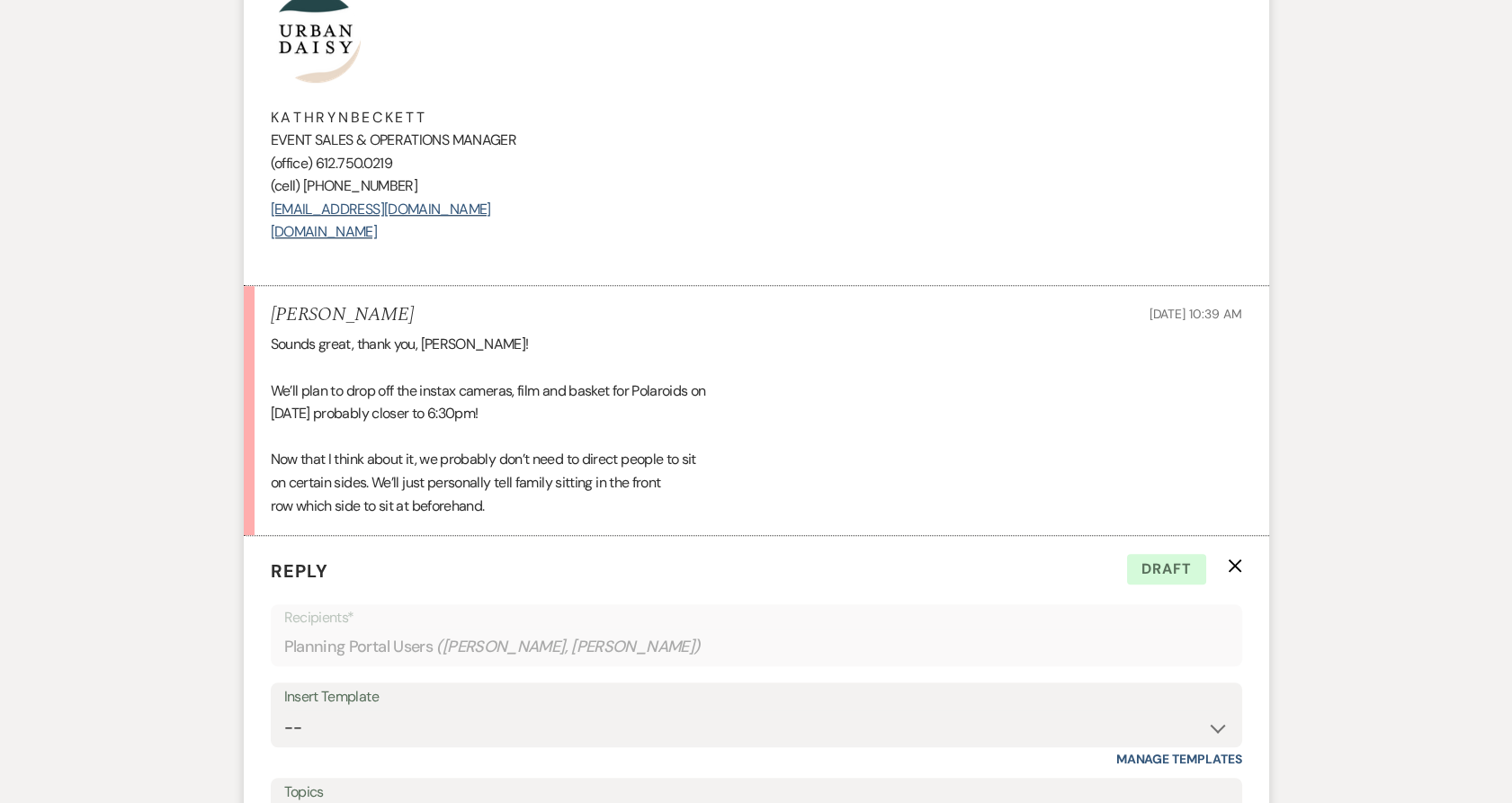
click at [612, 372] on div "Sounds great, thank you, [PERSON_NAME]! We’ll plan to drop off the instax camer…" at bounding box center [756, 425] width 972 height 185
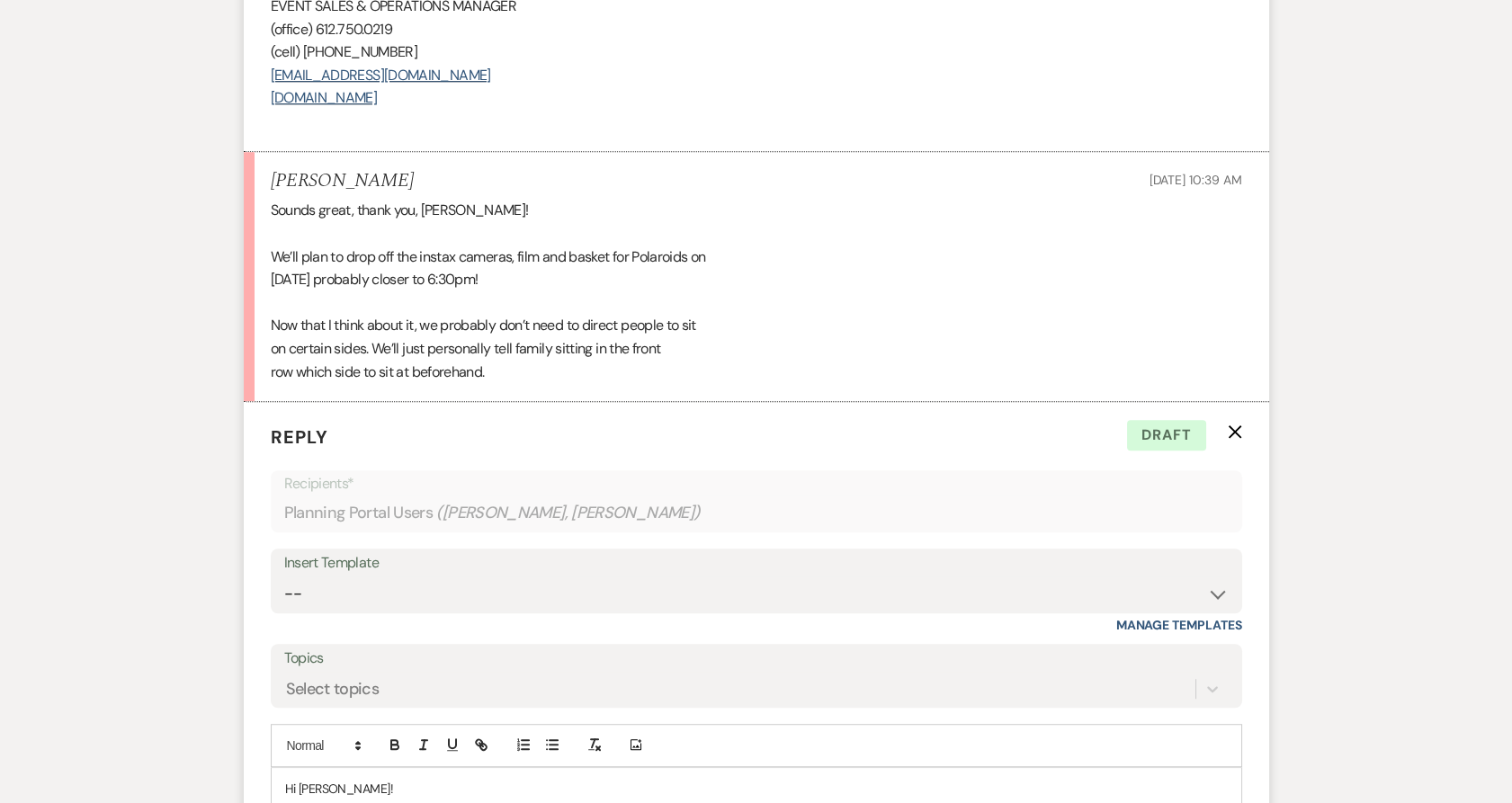
scroll to position [2749, 0]
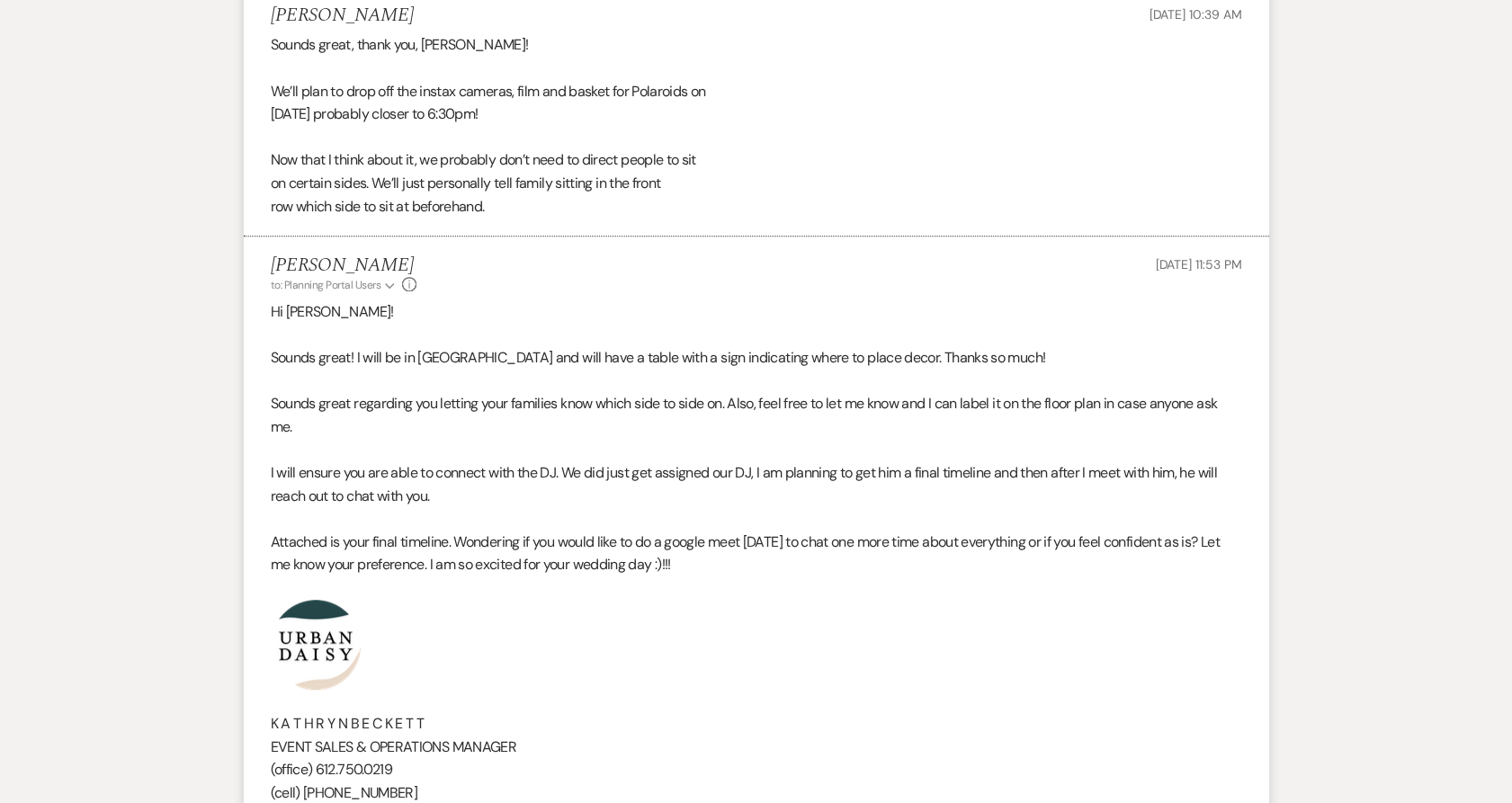
click at [700, 421] on p "Sounds great regarding you letting your families know which side to side on. Al…" at bounding box center [756, 414] width 972 height 45
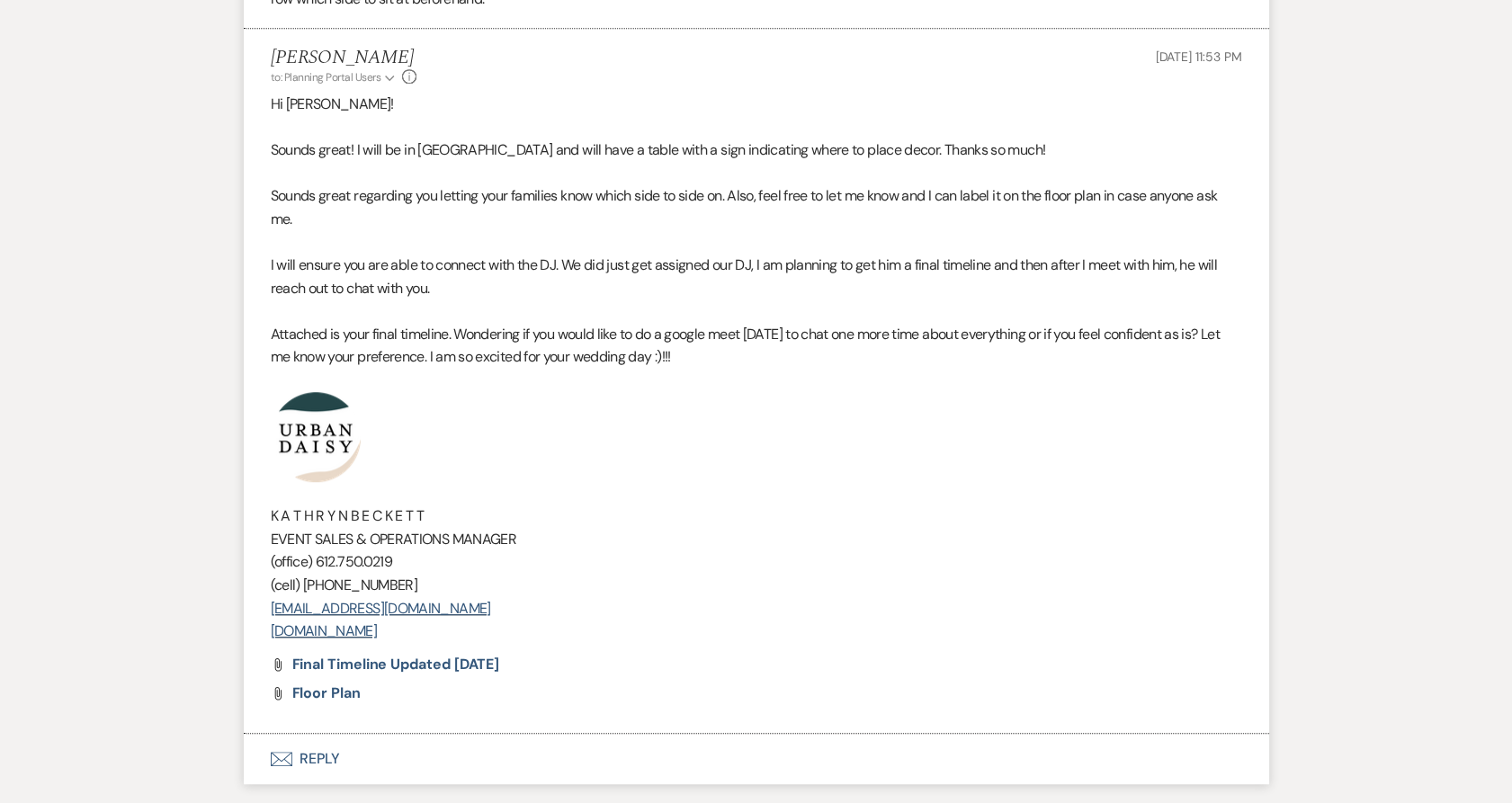
scroll to position [2950, 0]
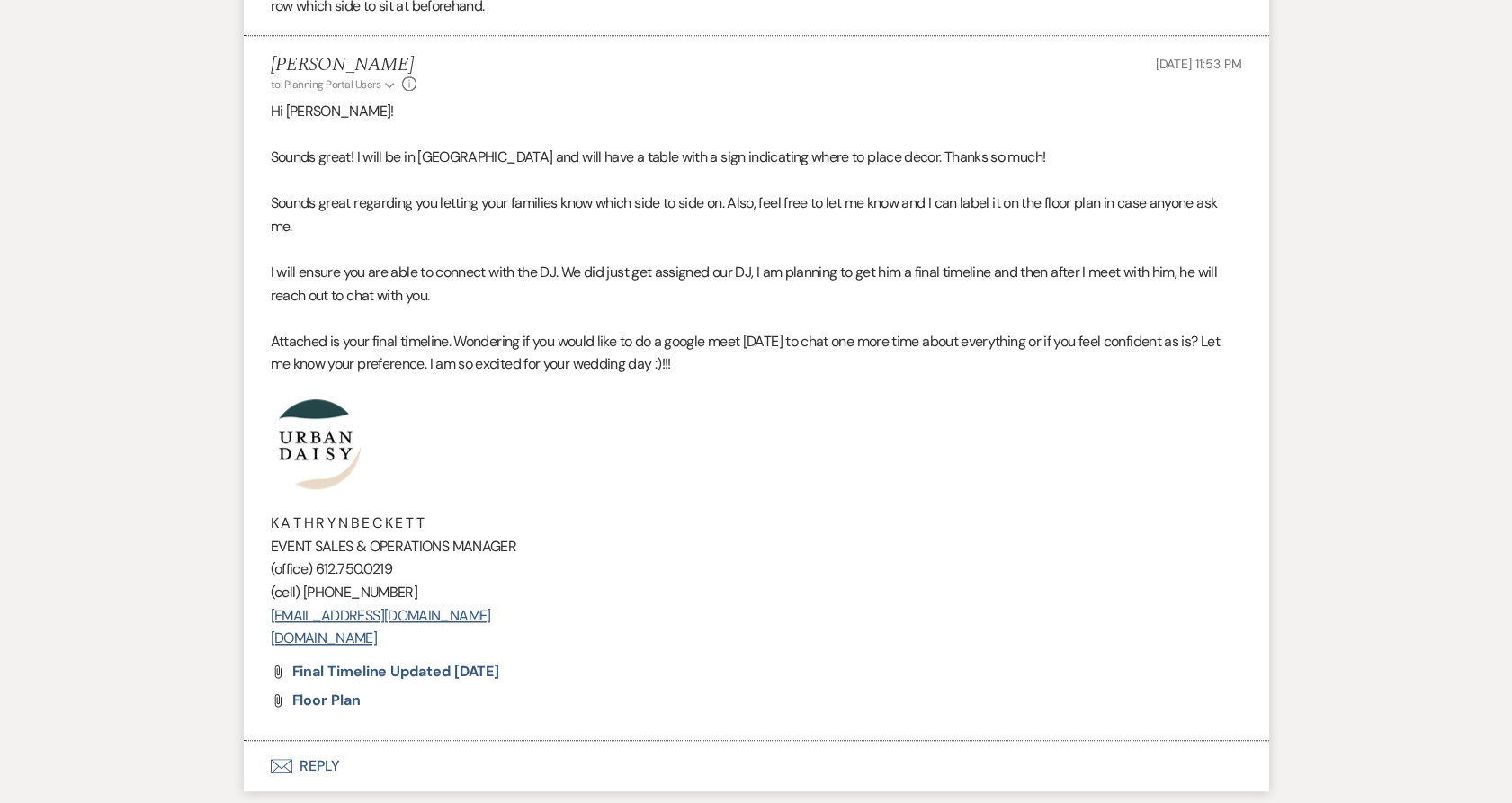
click at [701, 465] on p at bounding box center [756, 444] width 972 height 90
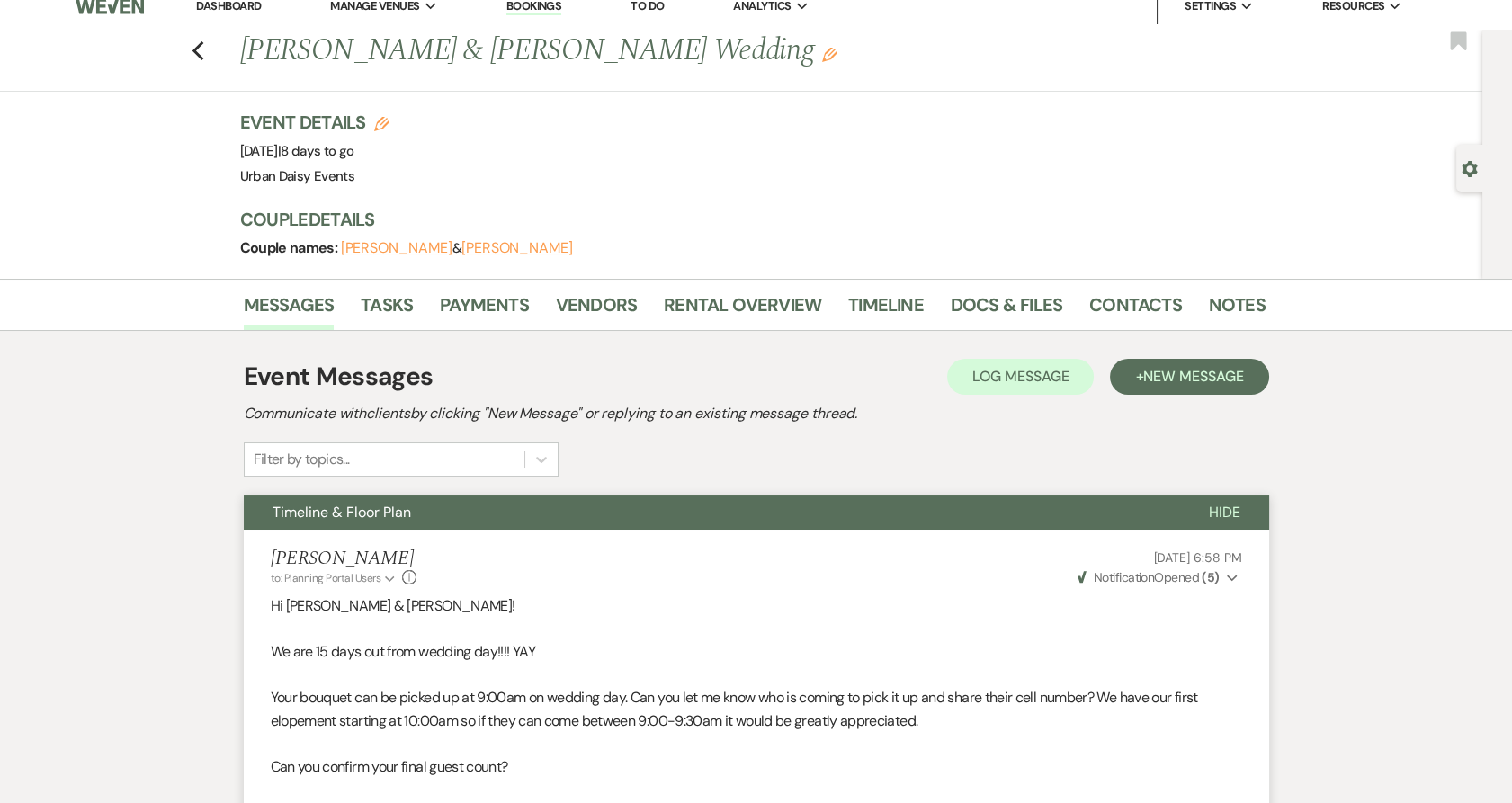
scroll to position [0, 0]
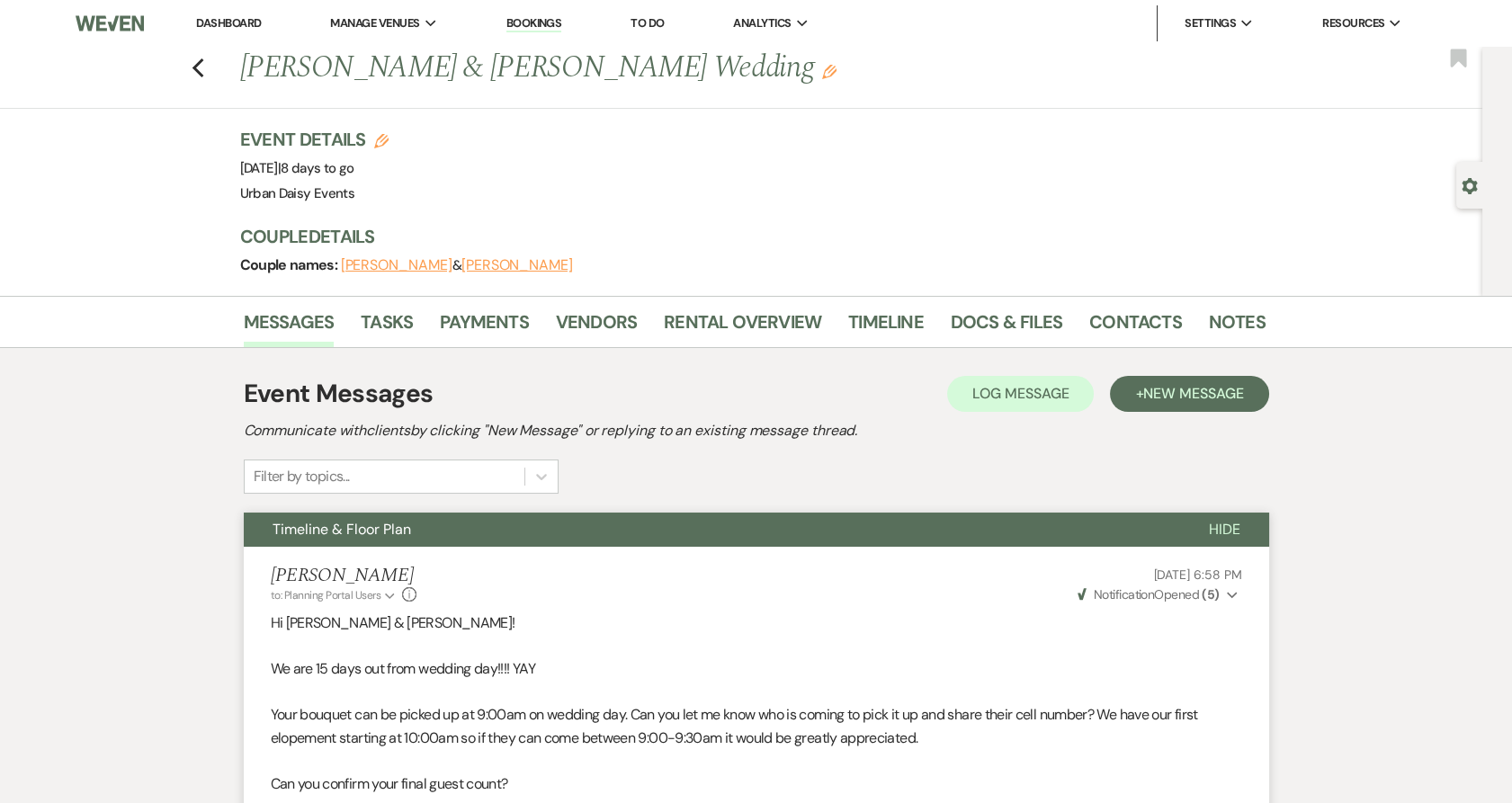
click at [216, 15] on link "Dashboard" at bounding box center [228, 22] width 65 height 15
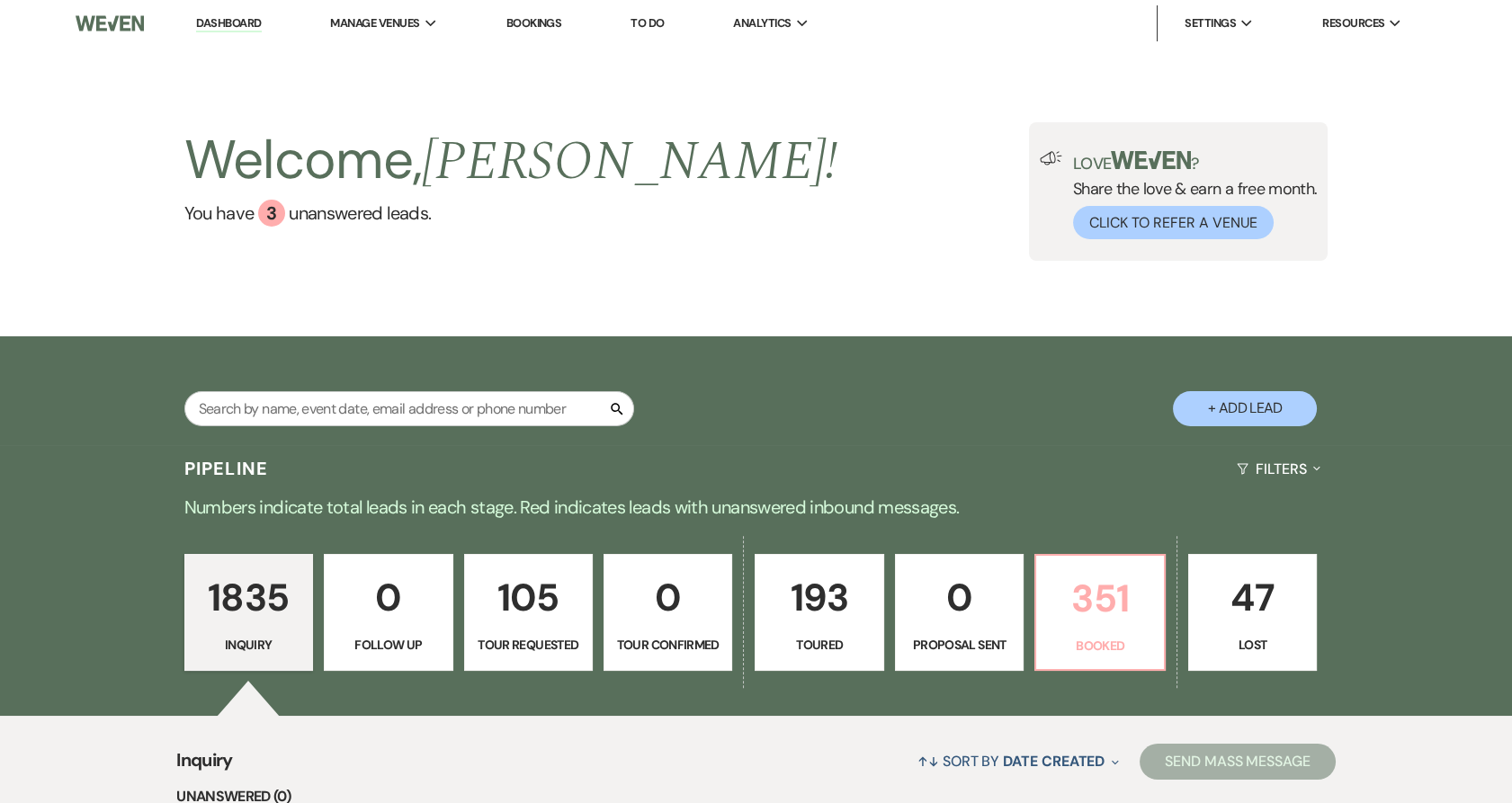
click at [1099, 629] on link "351 Booked" at bounding box center [1099, 613] width 131 height 117
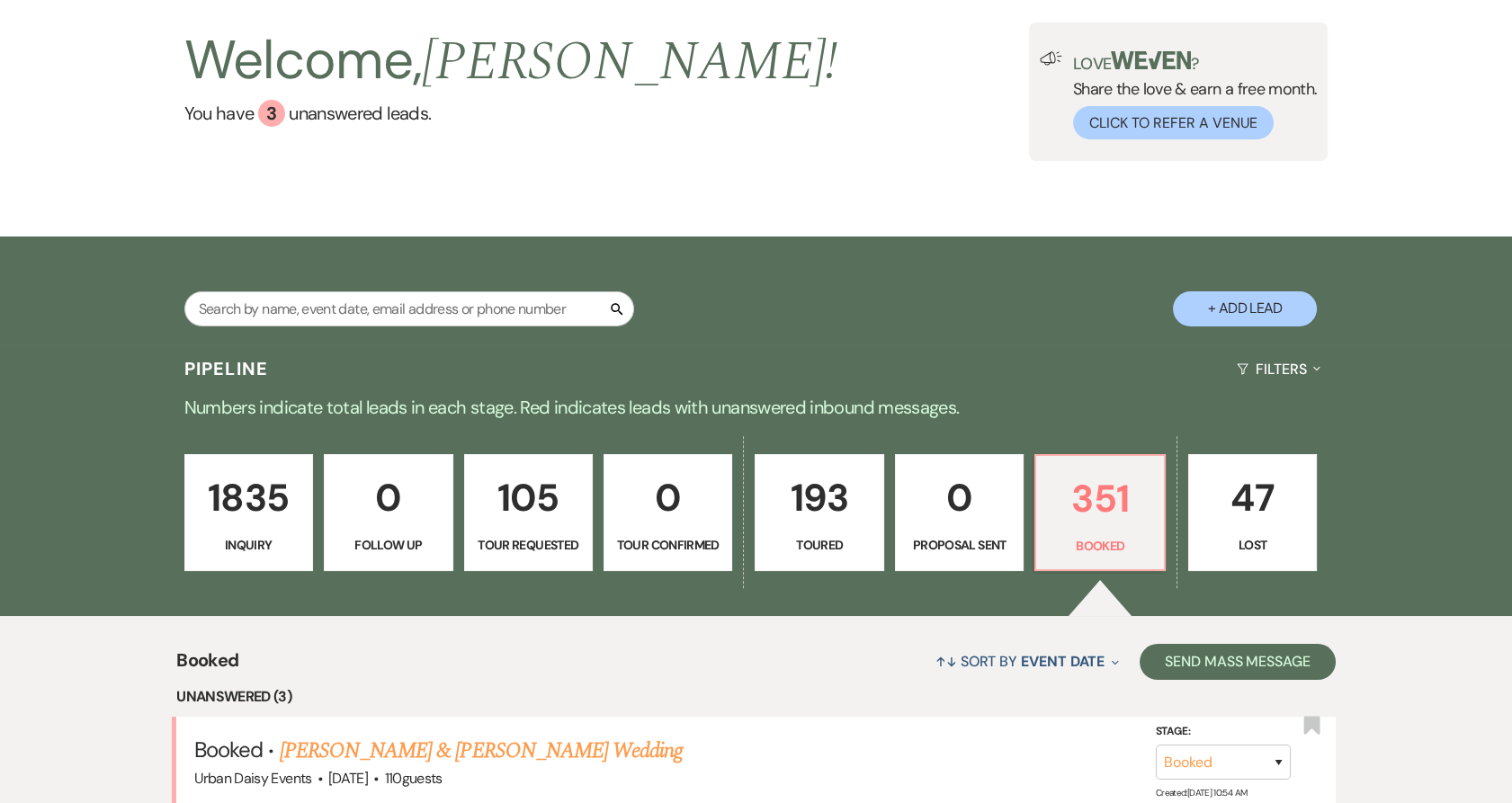
scroll to position [400, 0]
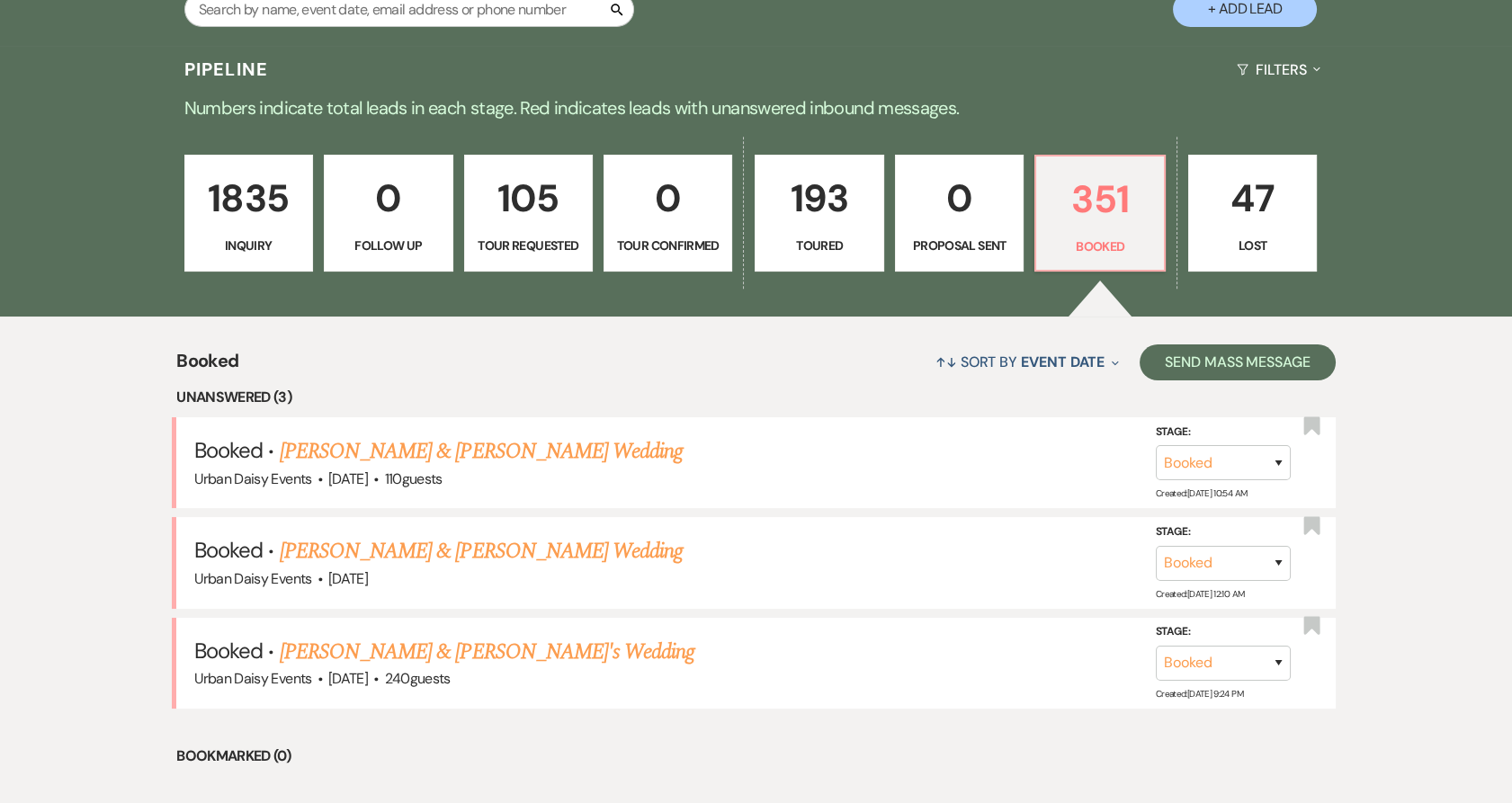
click at [332, 444] on link "[PERSON_NAME] & [PERSON_NAME] Wedding" at bounding box center [481, 452] width 403 height 32
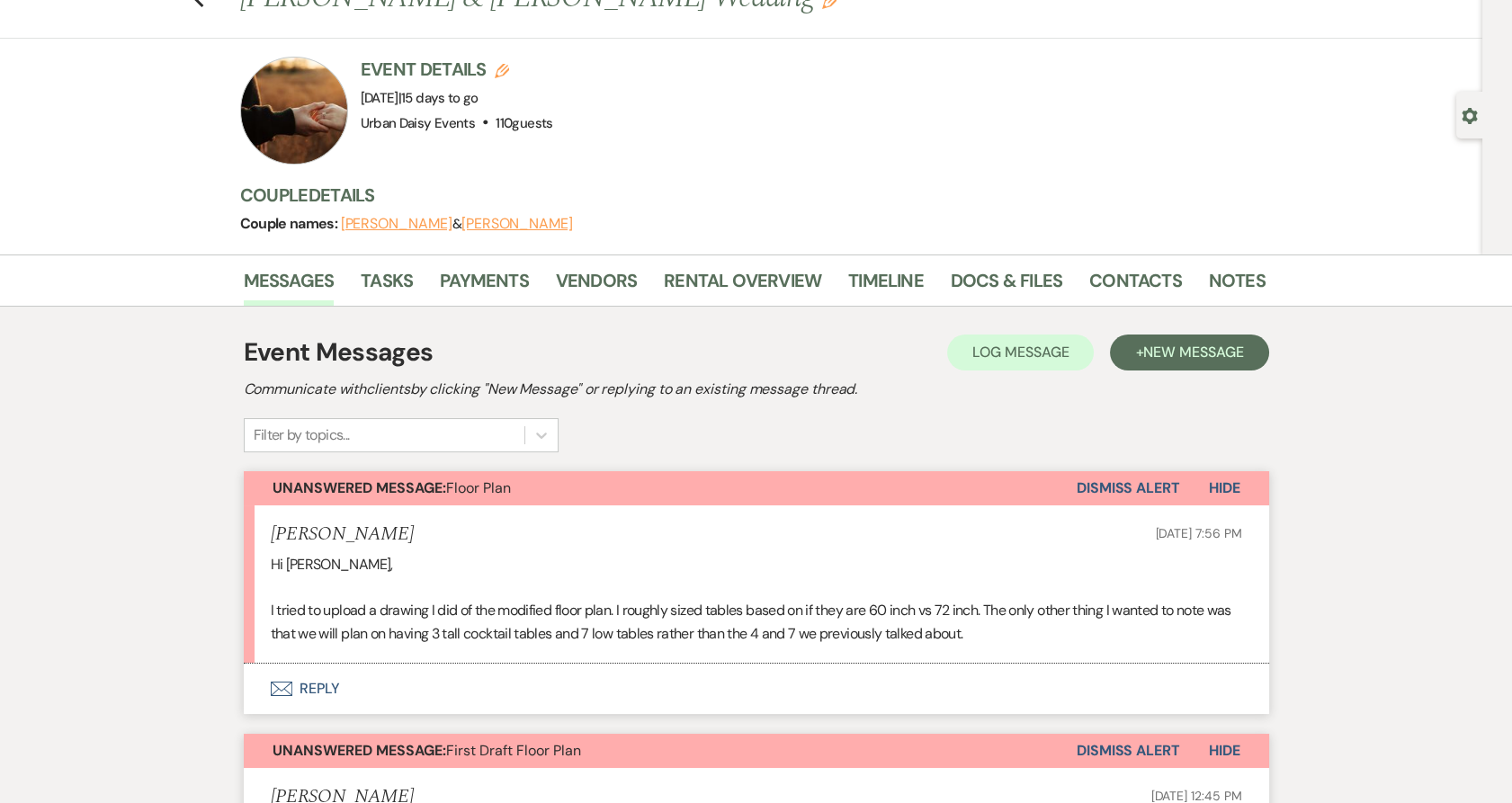
scroll to position [100, 0]
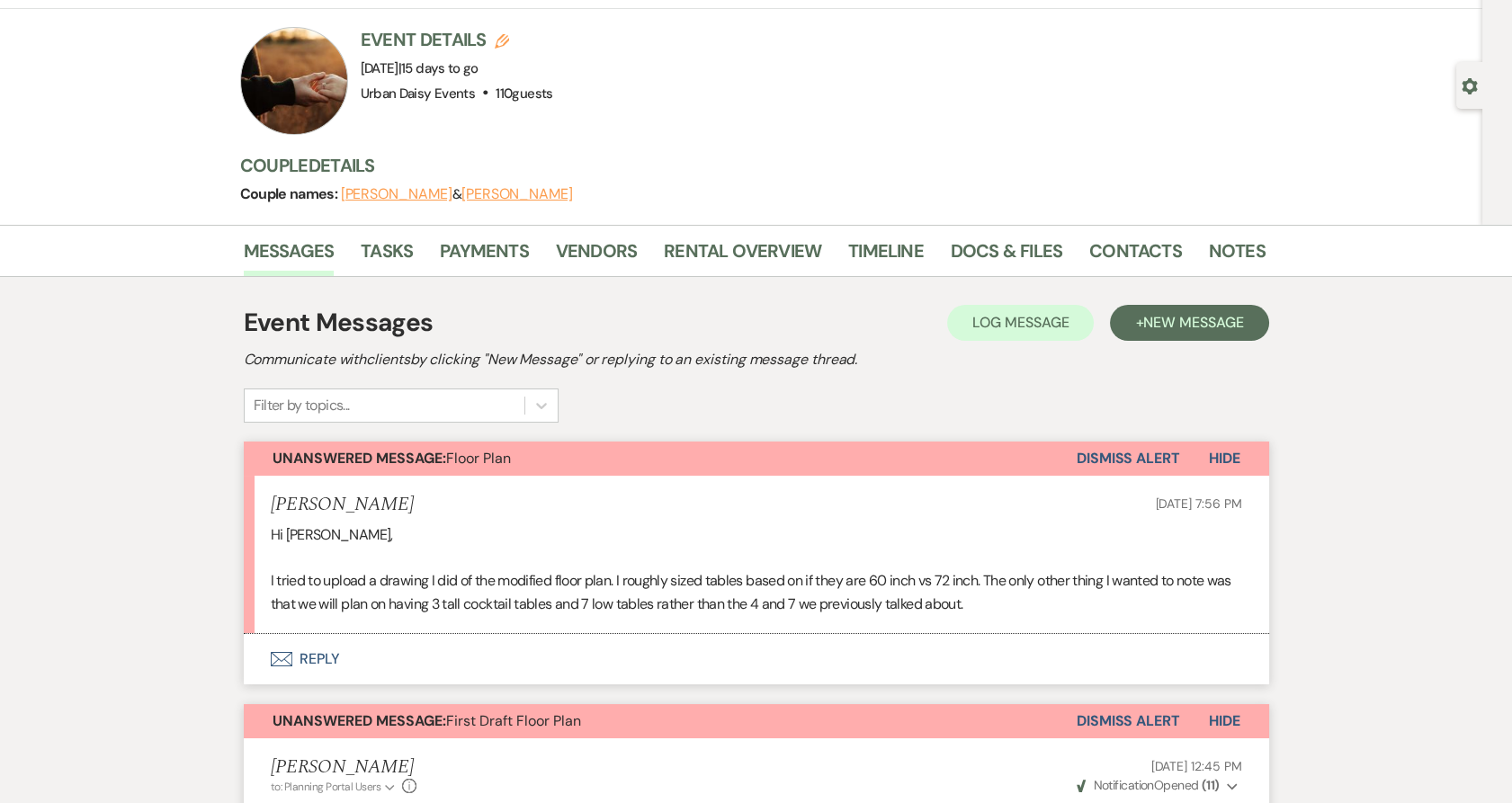
click at [283, 658] on use "button" at bounding box center [280, 659] width 21 height 15
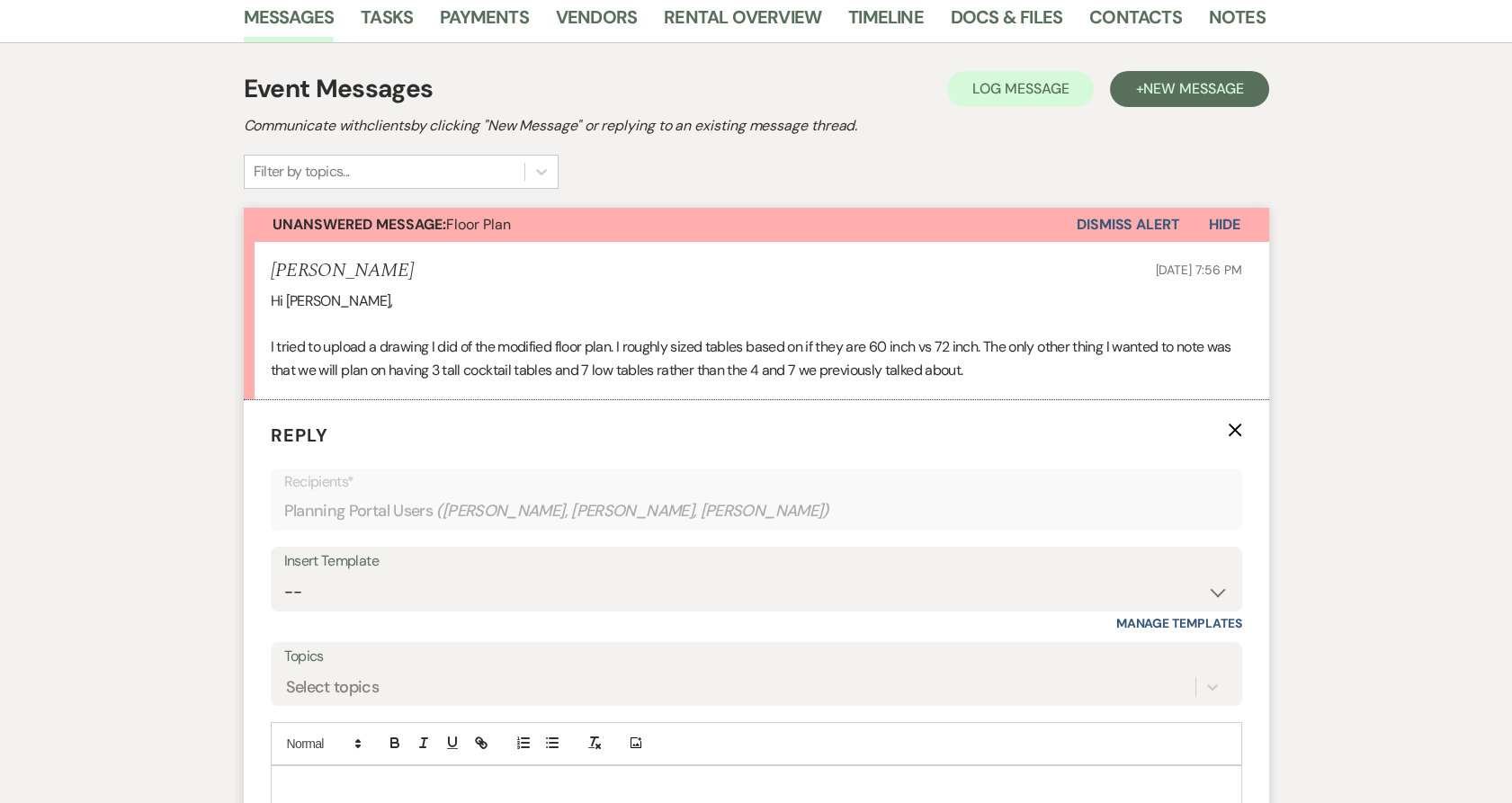
scroll to position [597, 0]
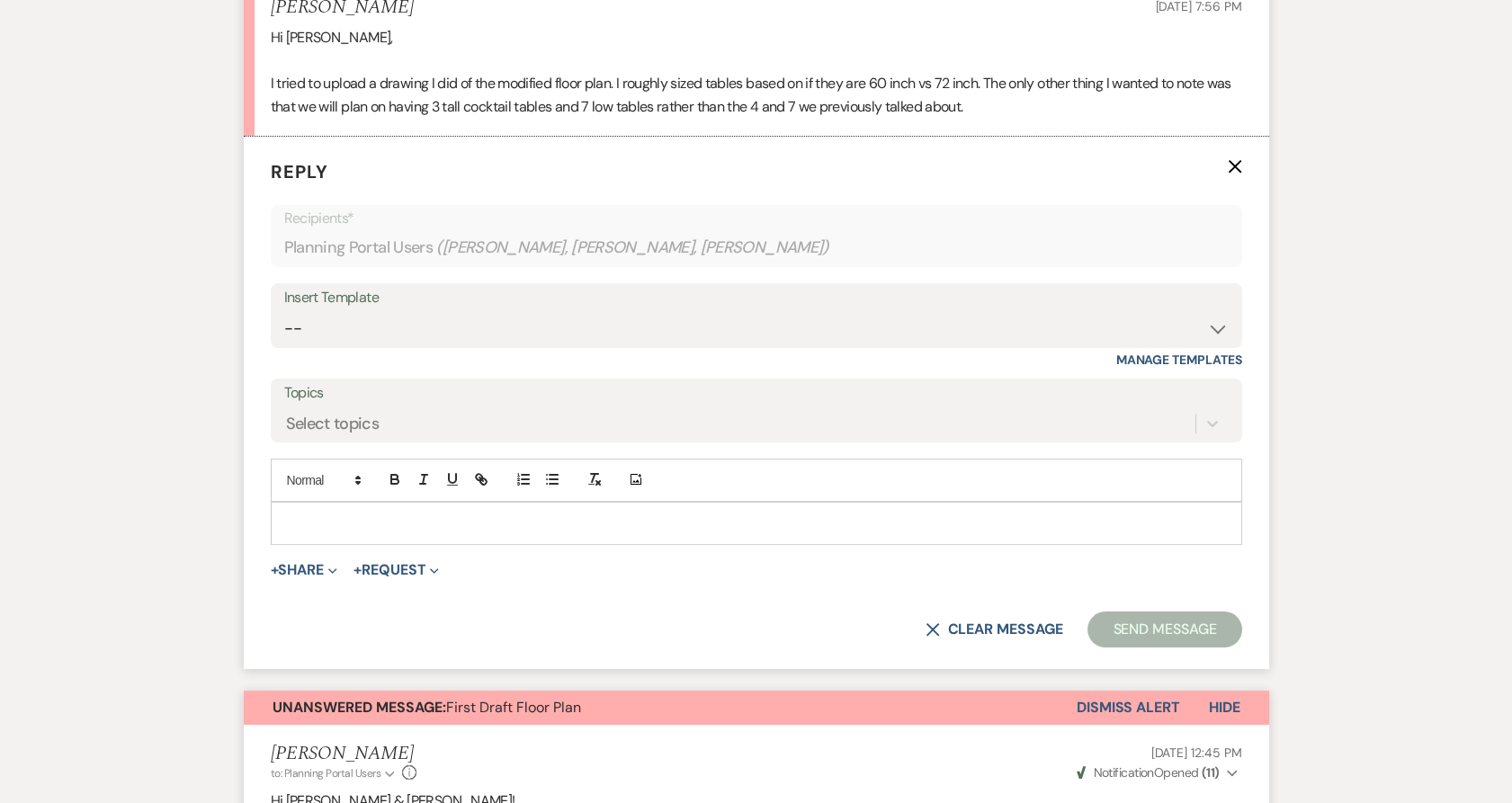
click at [333, 516] on p at bounding box center [756, 523] width 943 height 19
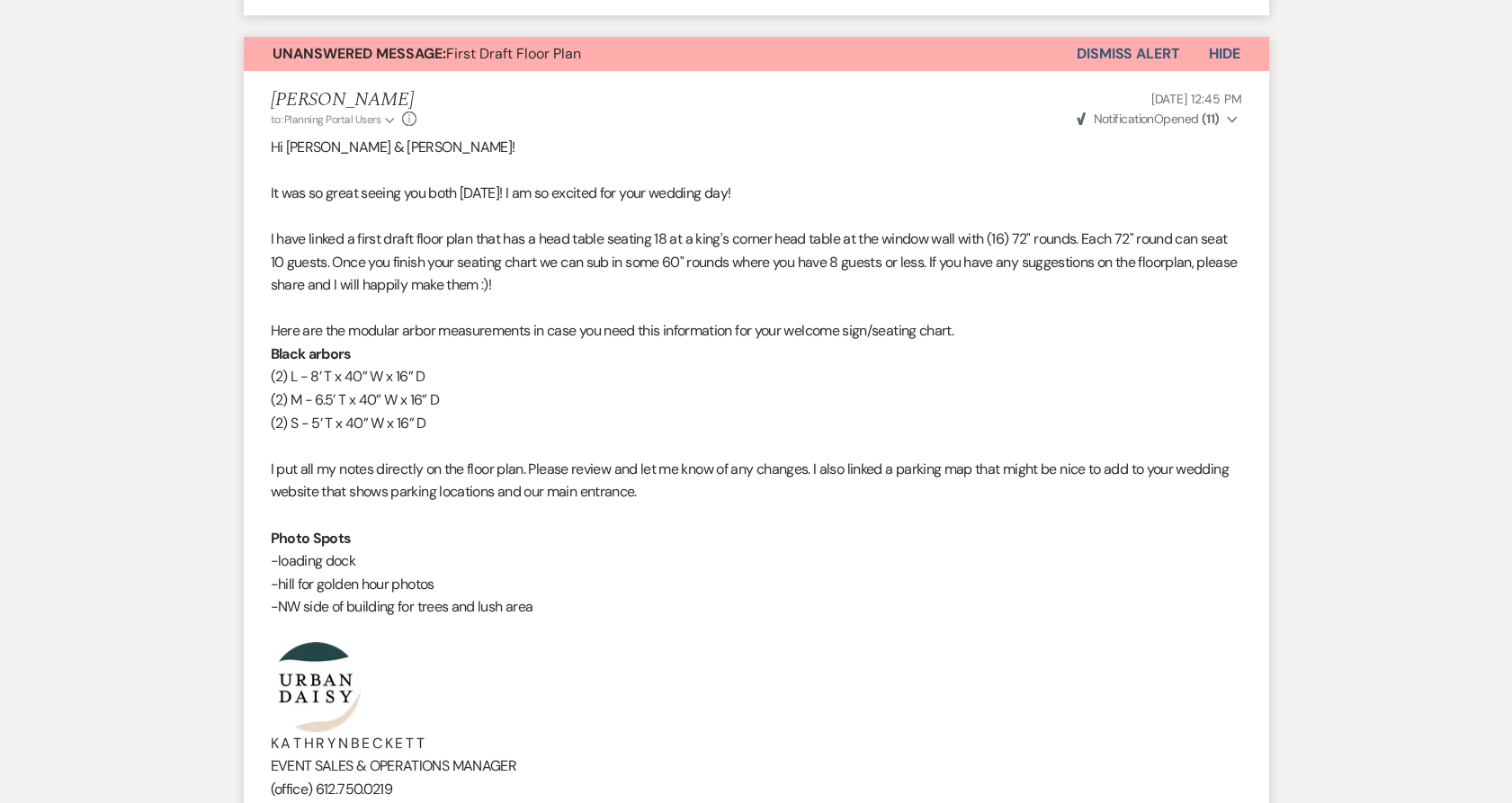
scroll to position [1598, 0]
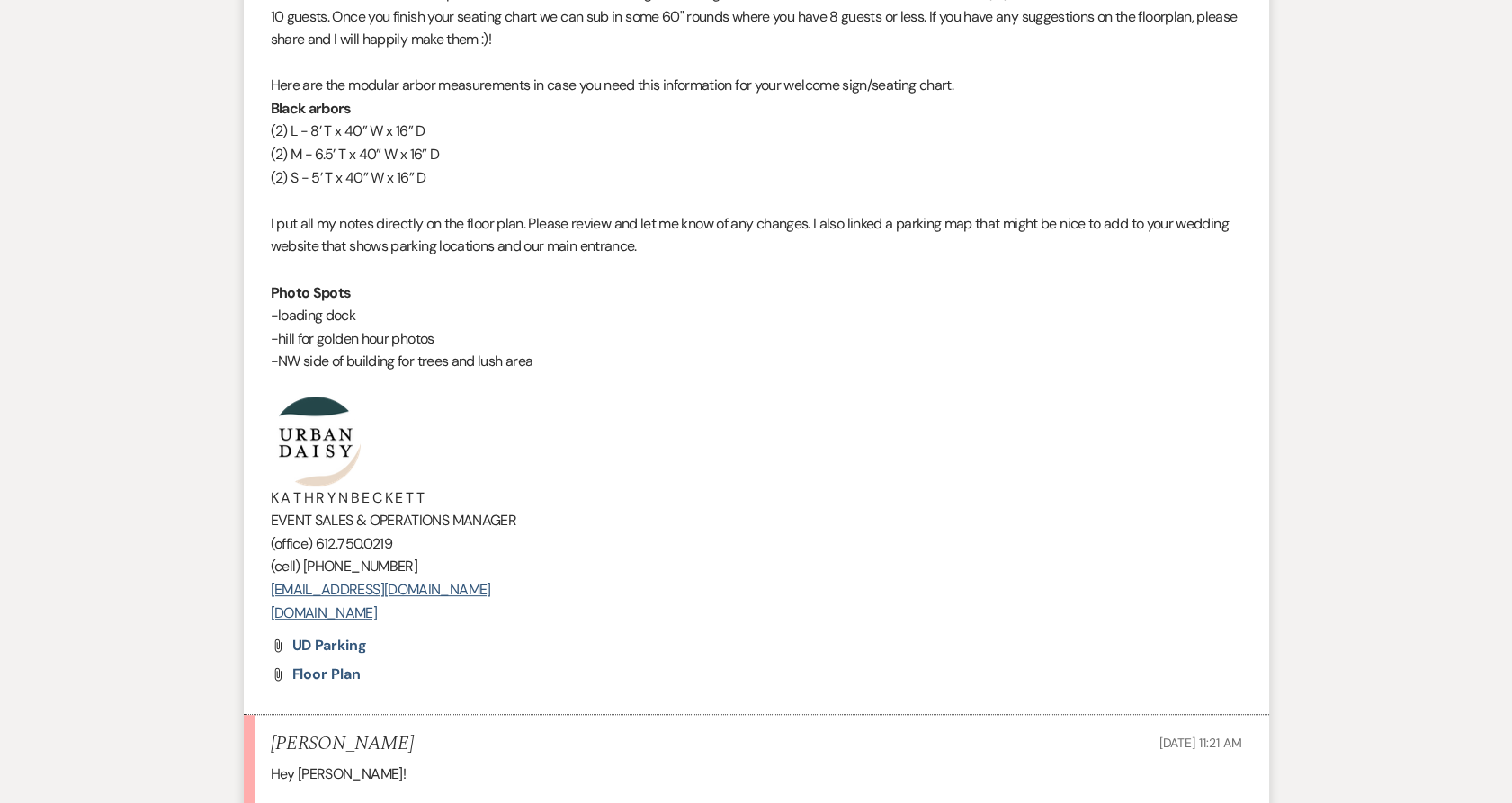
drag, startPoint x: 520, startPoint y: 625, endPoint x: 497, endPoint y: 612, distance: 26.4
click at [497, 612] on li "[PERSON_NAME] to: Planning Portal Users Expand Info [DATE] 12:45 PM Weven Check…" at bounding box center [756, 270] width 1025 height 889
click at [492, 607] on p "[DOMAIN_NAME]" at bounding box center [756, 613] width 972 height 23
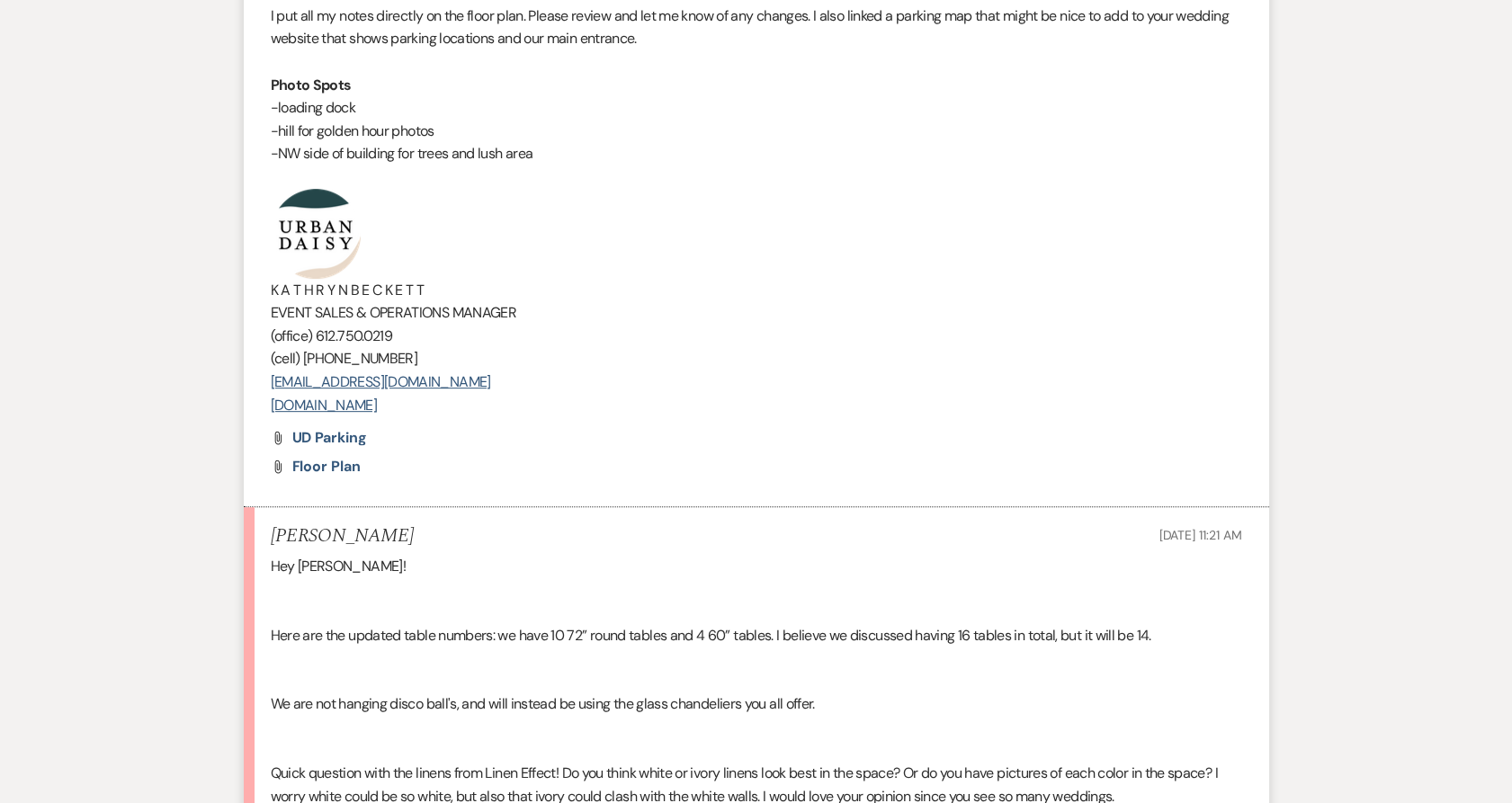
scroll to position [1797, 0]
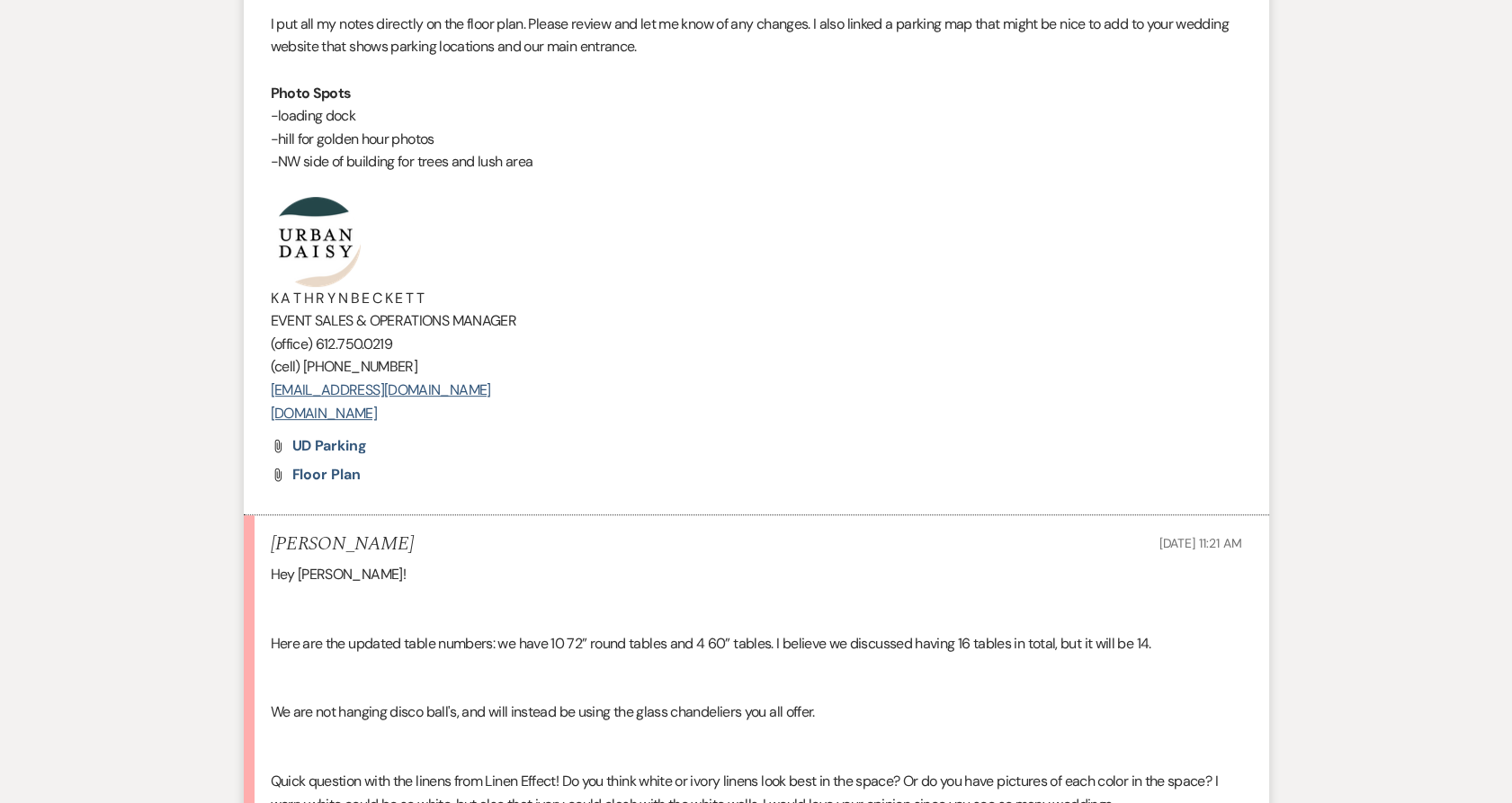
drag, startPoint x: 471, startPoint y: 404, endPoint x: 291, endPoint y: 231, distance: 249.7
click at [291, 231] on div "Hi [PERSON_NAME] & [PERSON_NAME]! It was so great seeing you both [DATE]! I am …" at bounding box center [756, 57] width 972 height 735
copy div "K A T H R Y N B E C K E T T EVENT SALES & OPERATIONS MANAGER (office) [PHONE_NU…"
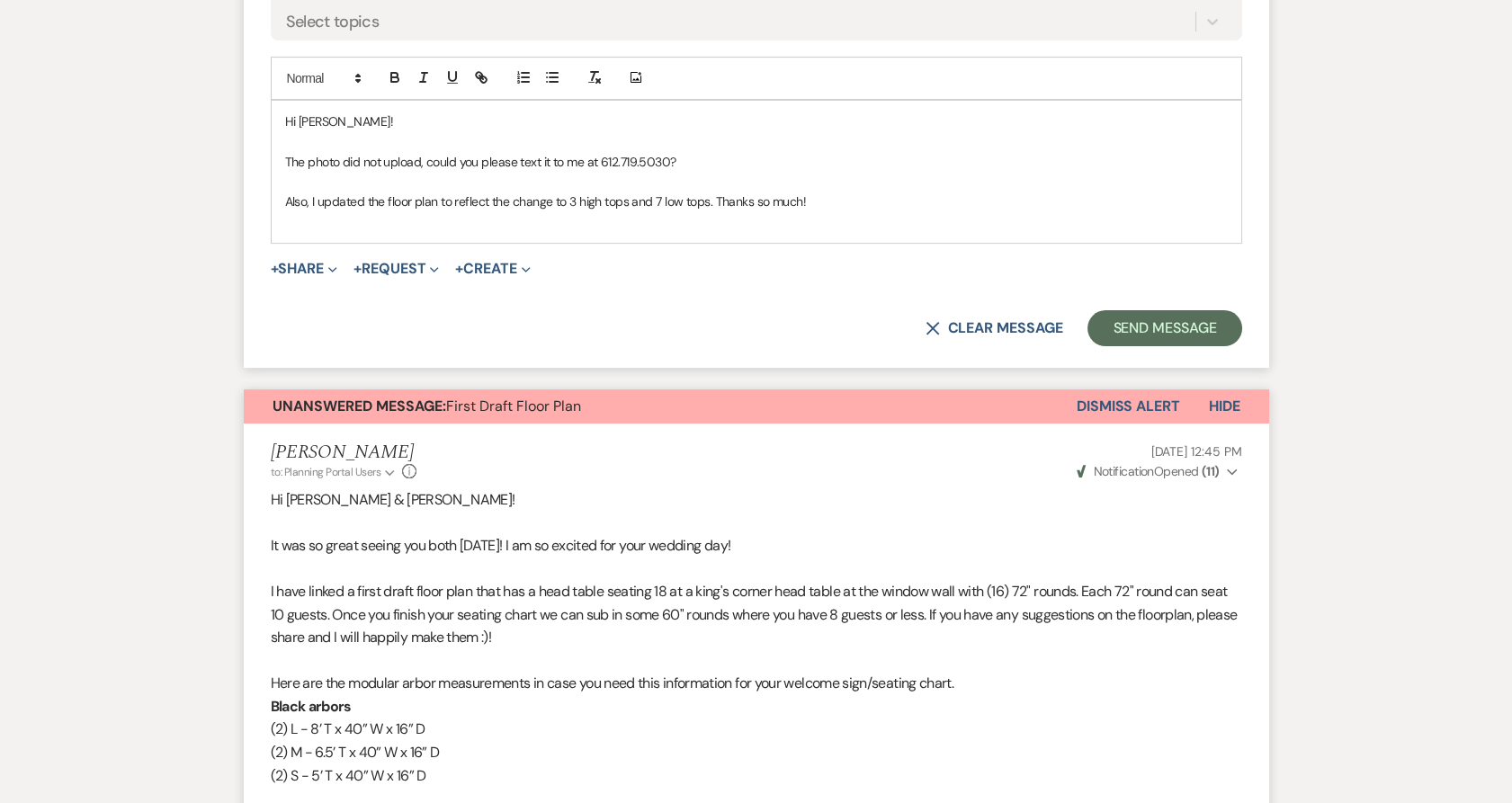
scroll to position [998, 0]
click at [681, 222] on p at bounding box center [756, 223] width 943 height 19
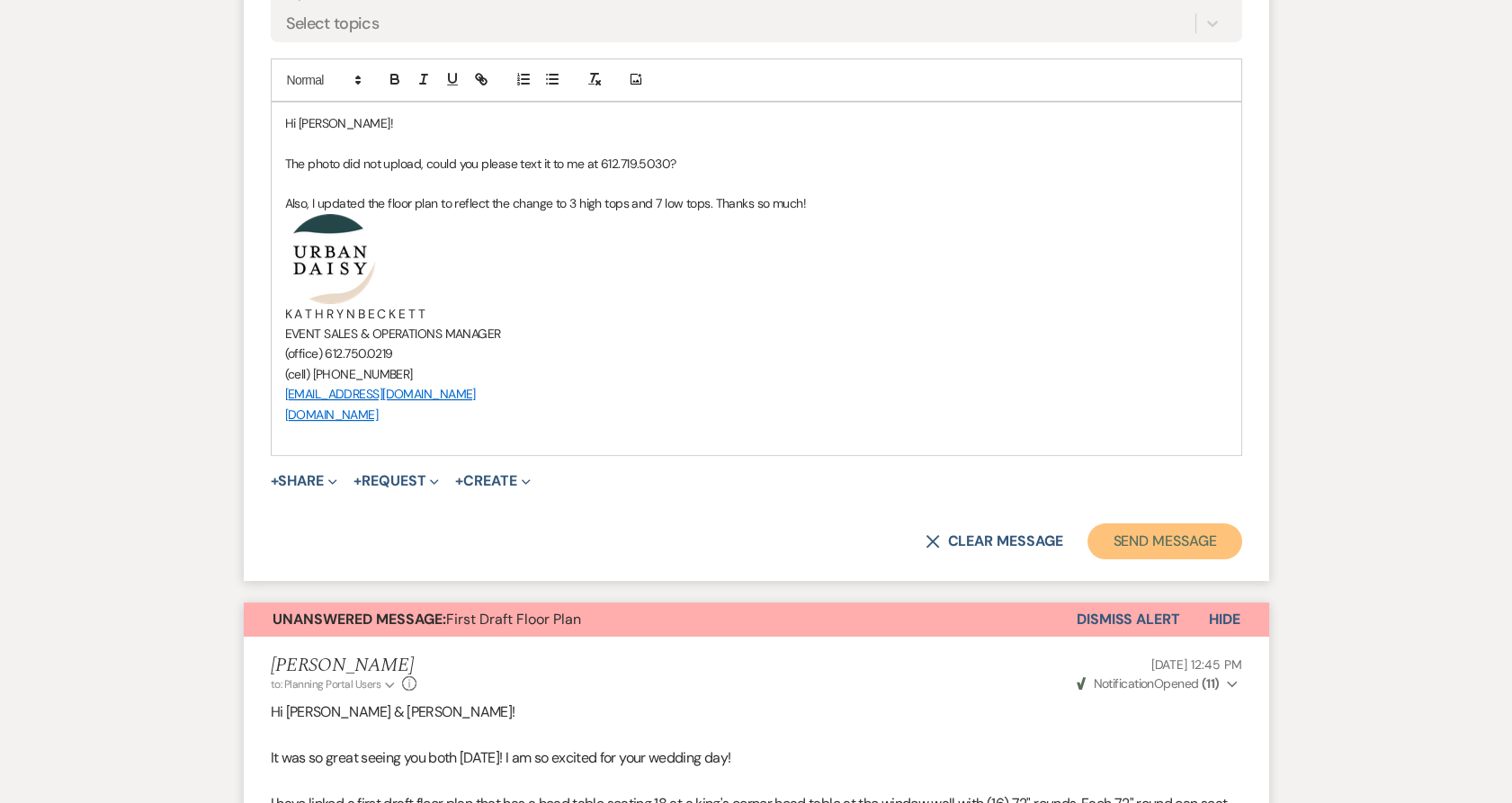
click at [1129, 554] on button "Send Message" at bounding box center [1164, 542] width 154 height 36
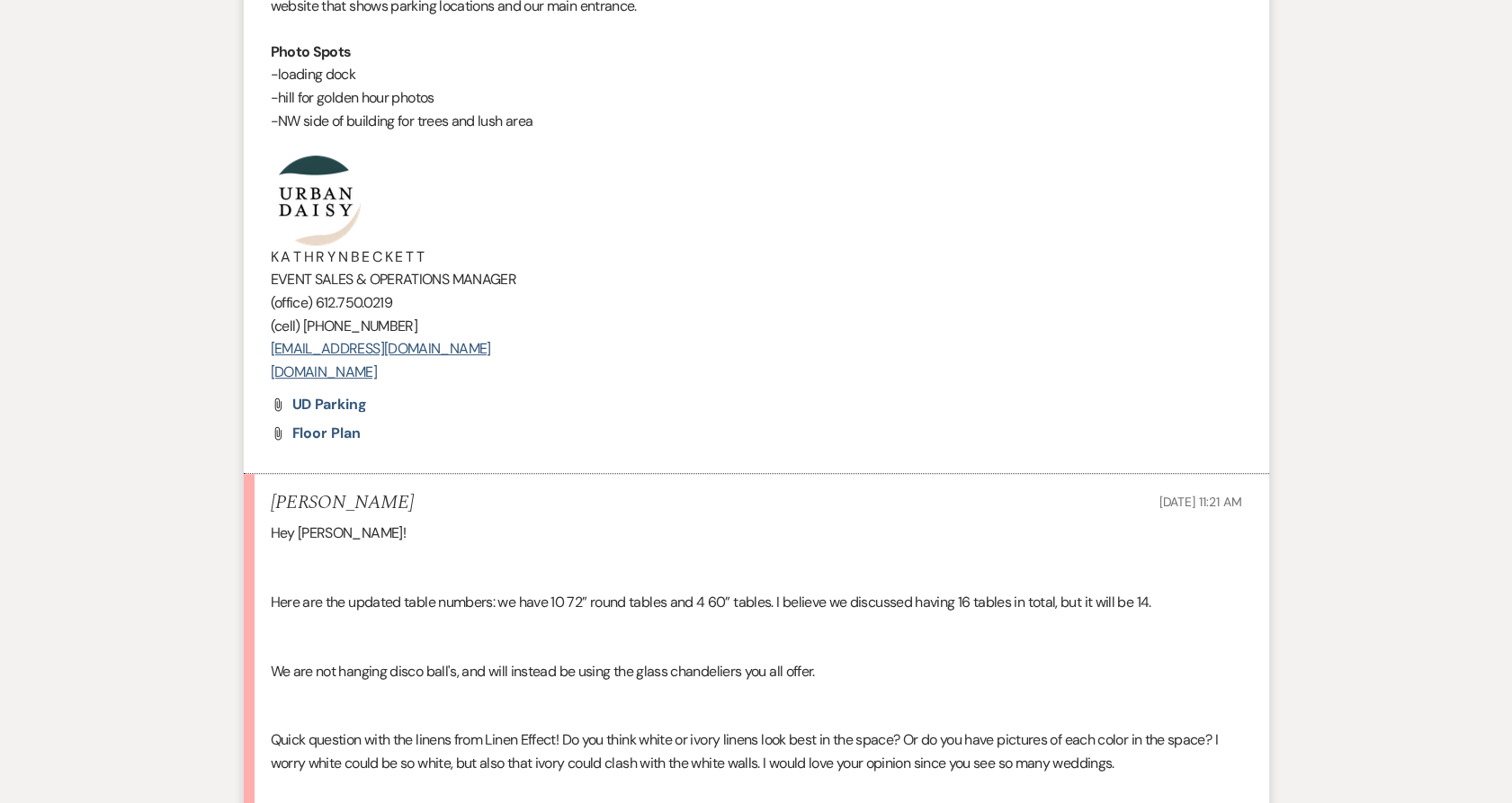
scroll to position [1983, 0]
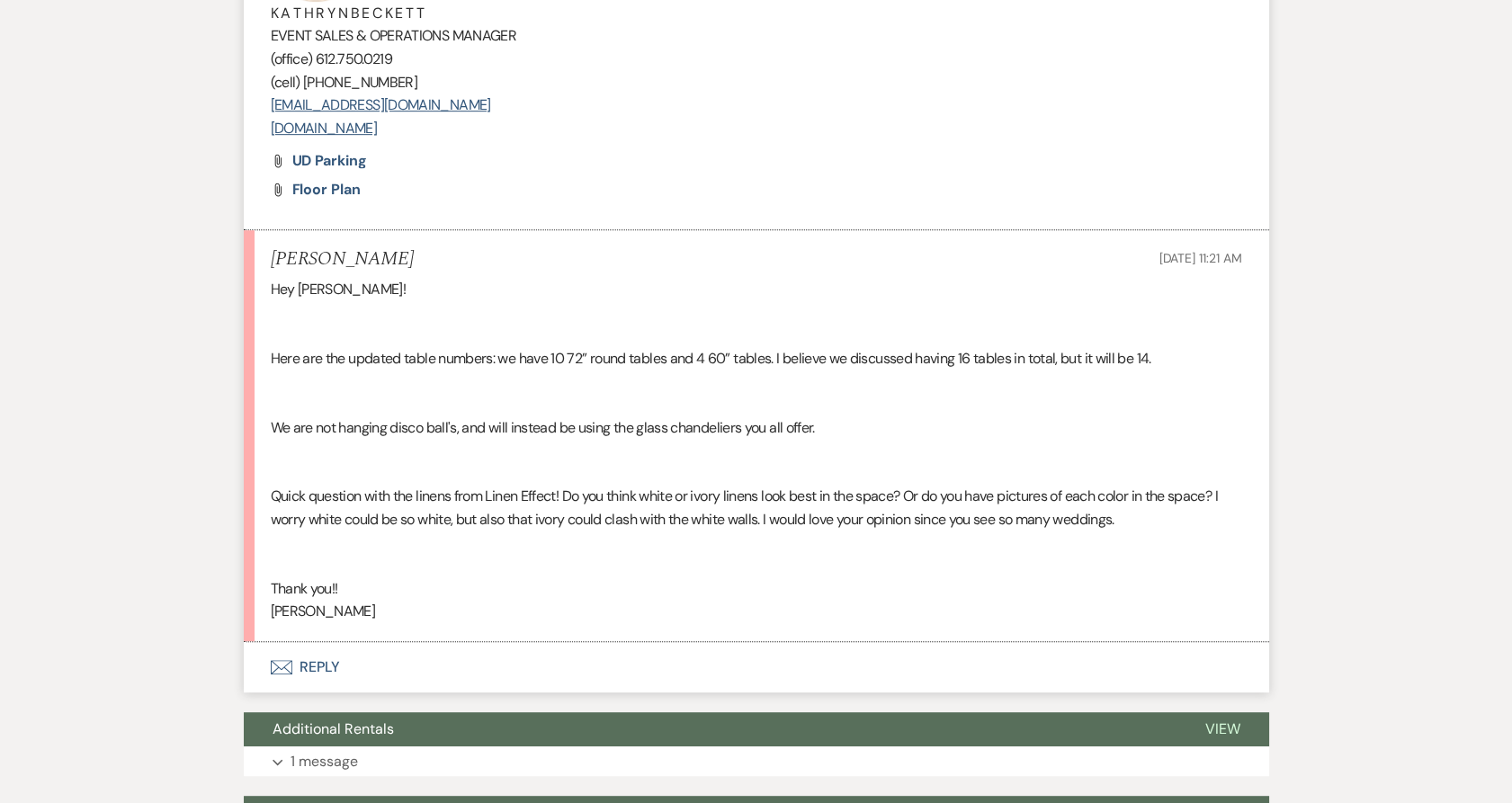
click at [316, 670] on button "Envelope Reply" at bounding box center [756, 668] width 1025 height 50
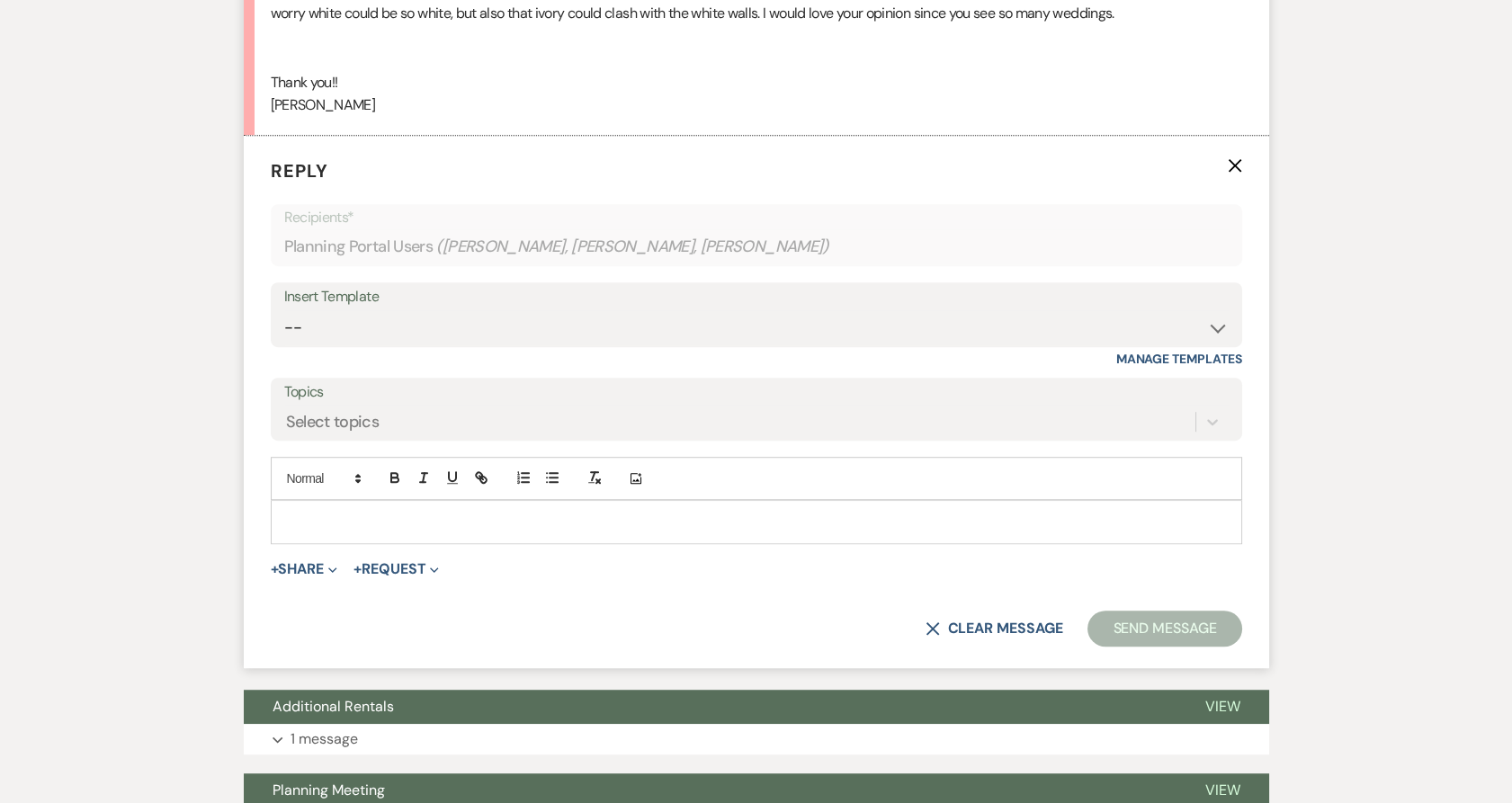
click at [350, 532] on div at bounding box center [756, 521] width 970 height 42
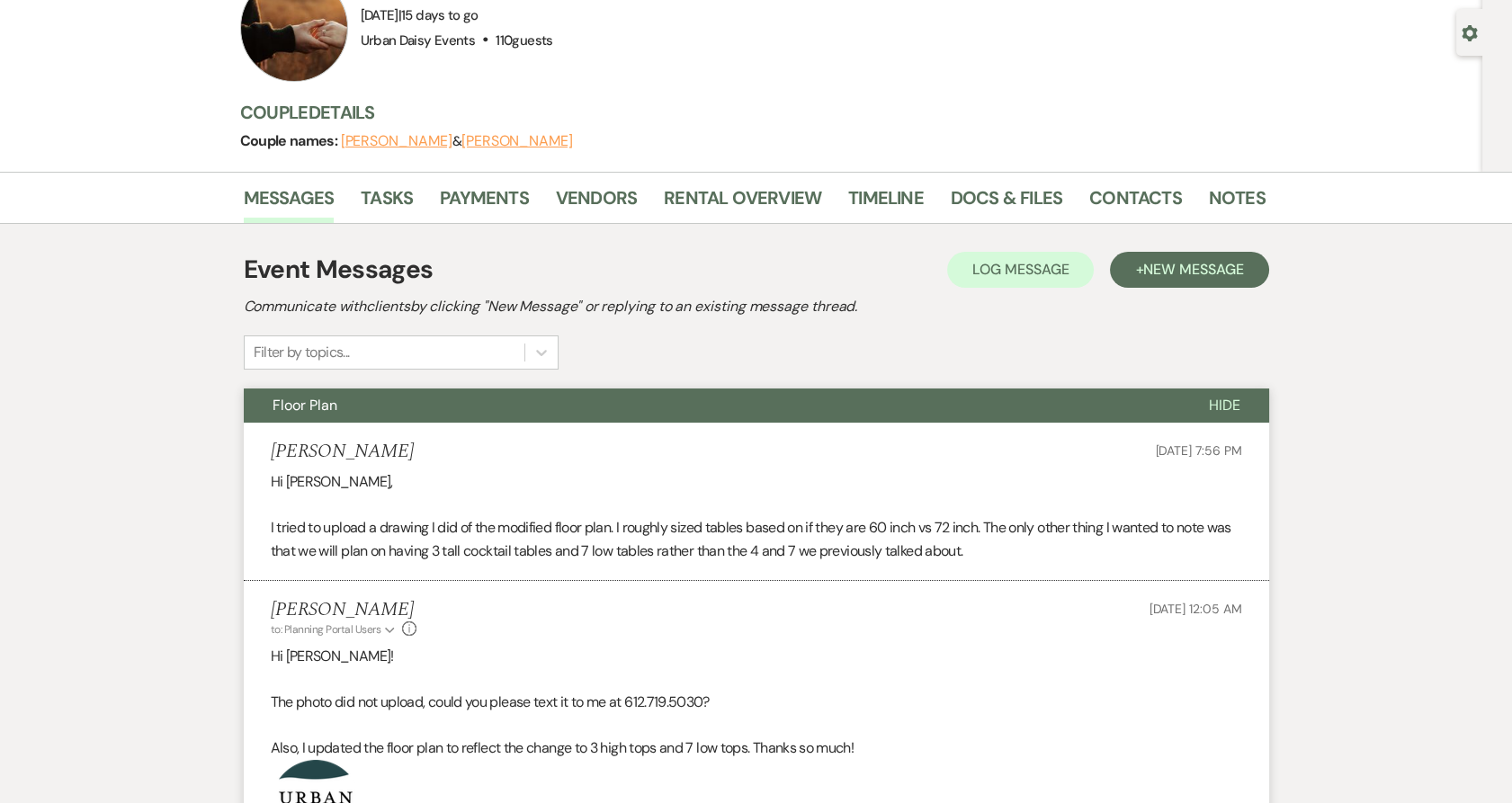
scroll to position [0, 0]
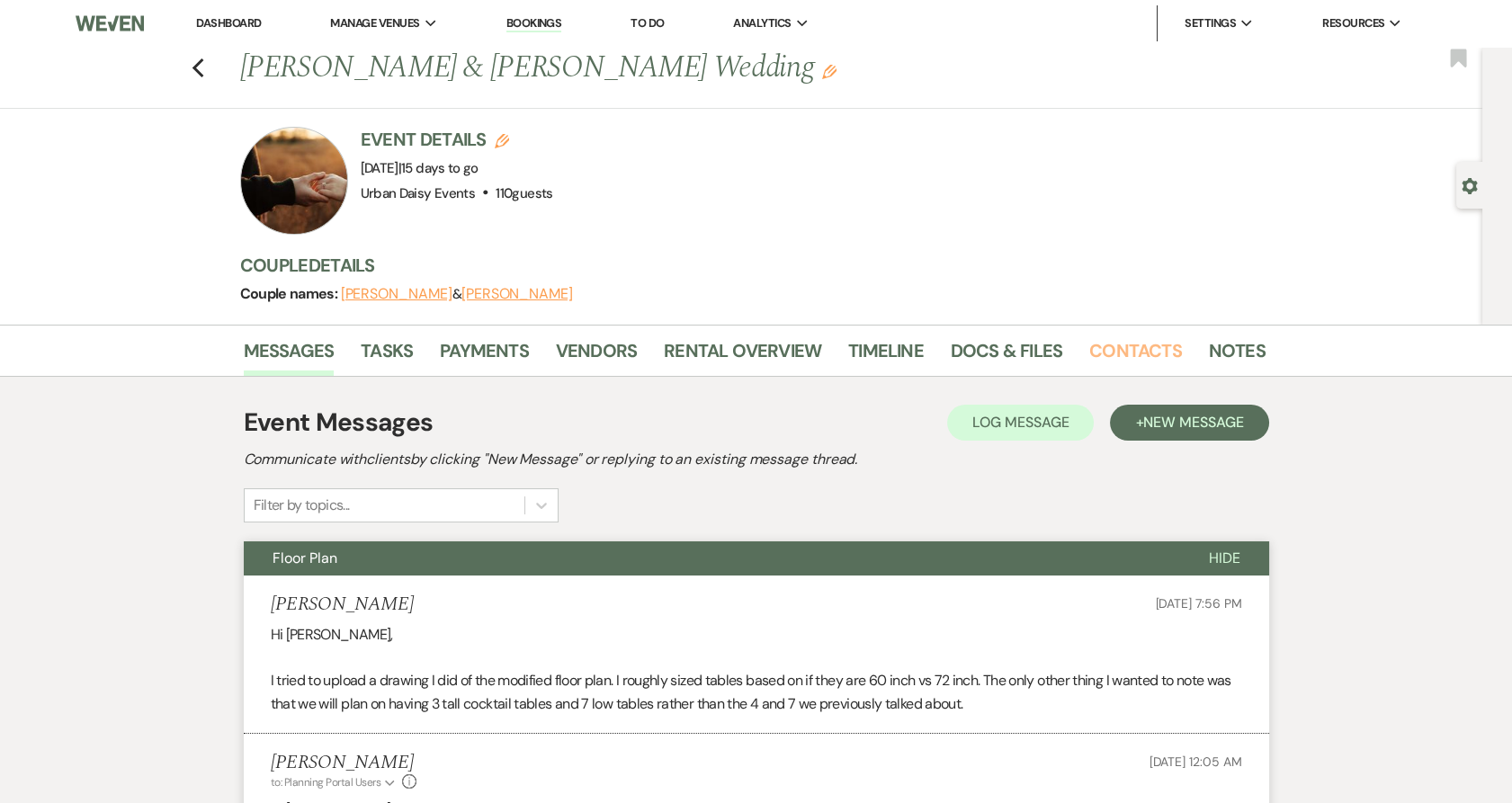
click at [1142, 364] on link "Contacts" at bounding box center [1136, 356] width 93 height 40
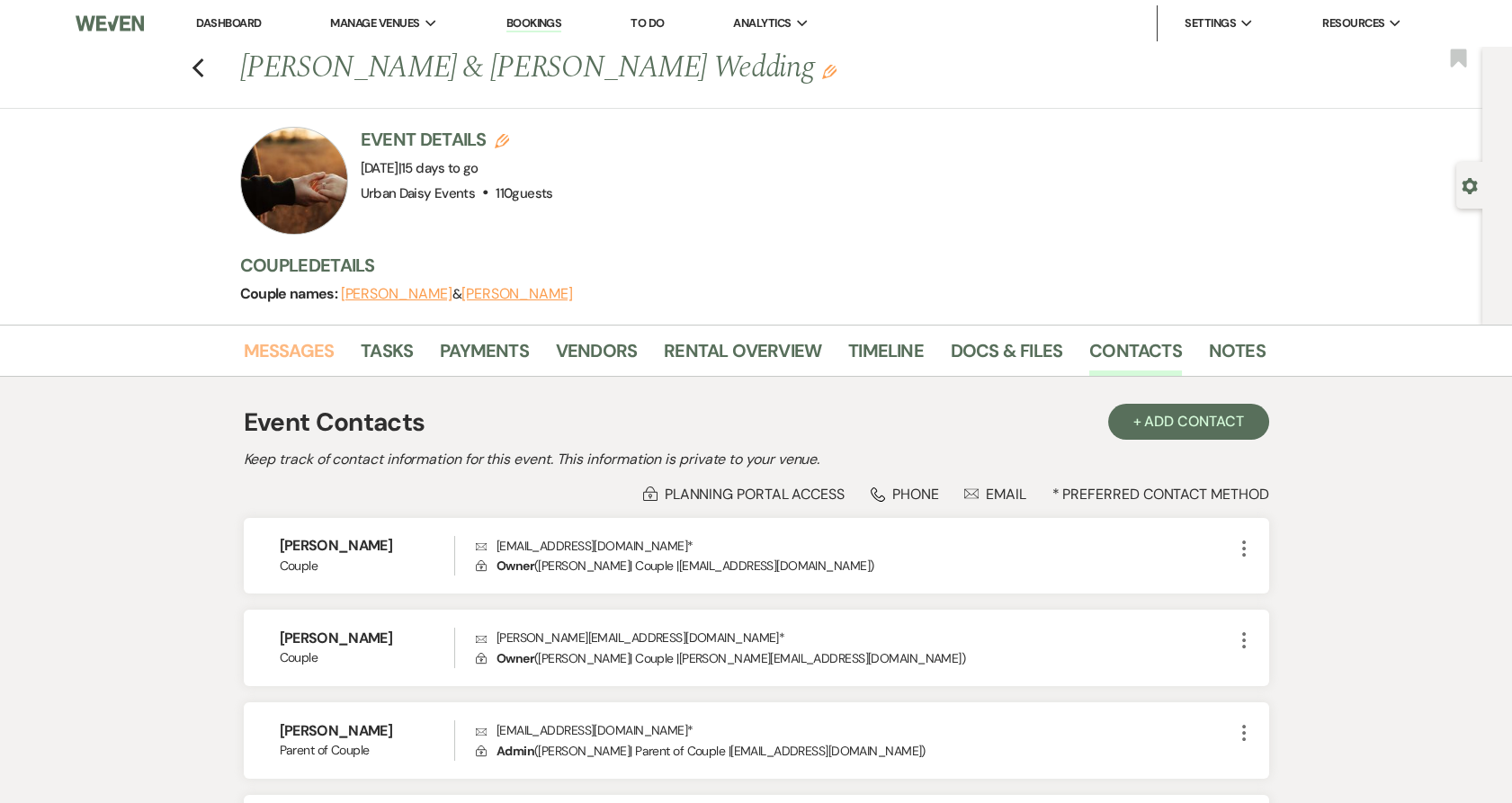
click at [248, 350] on link "Messages" at bounding box center [289, 356] width 91 height 40
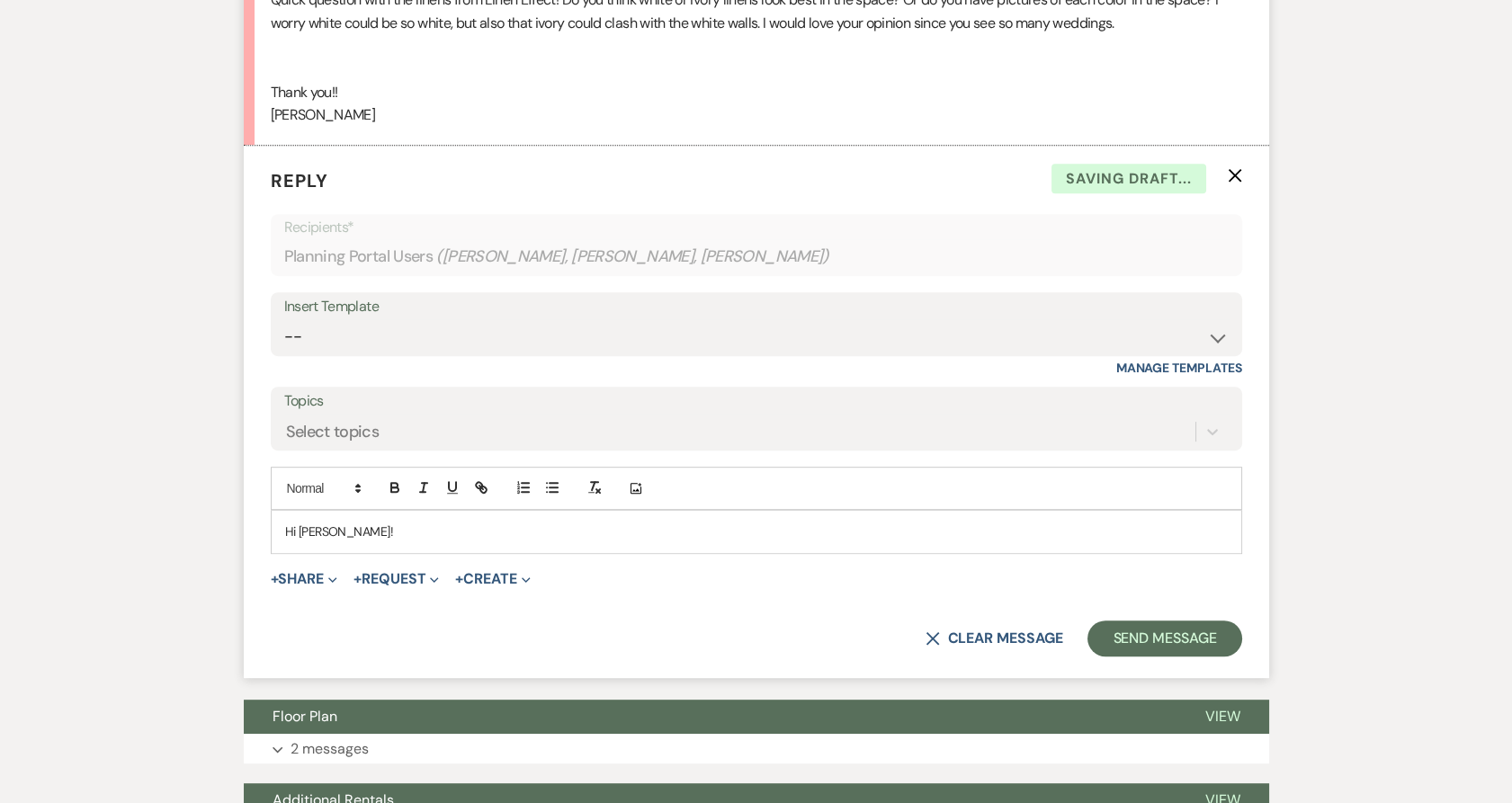
scroll to position [1834, 0]
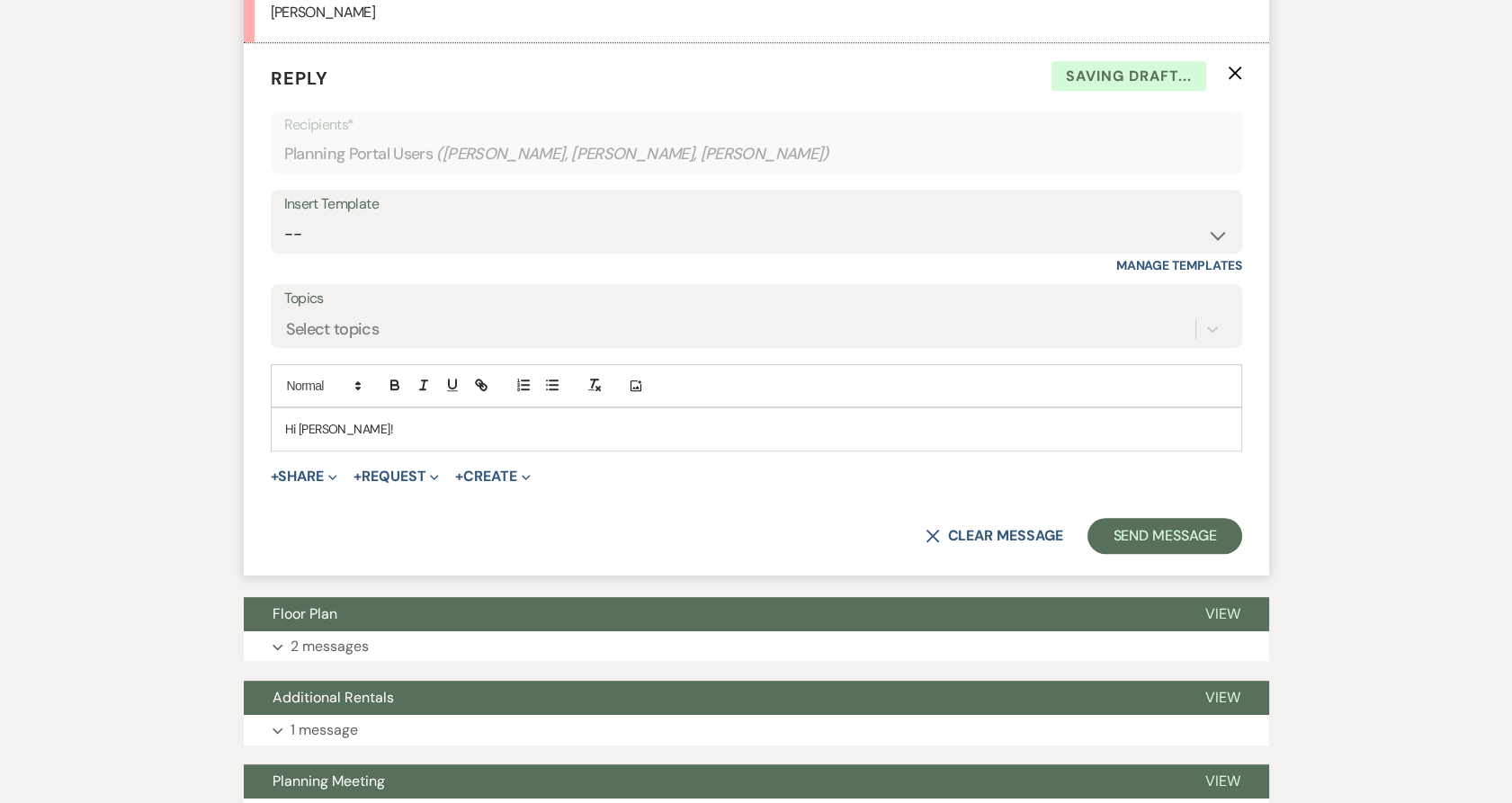
click at [338, 435] on p "Hi [PERSON_NAME]!" at bounding box center [756, 428] width 943 height 19
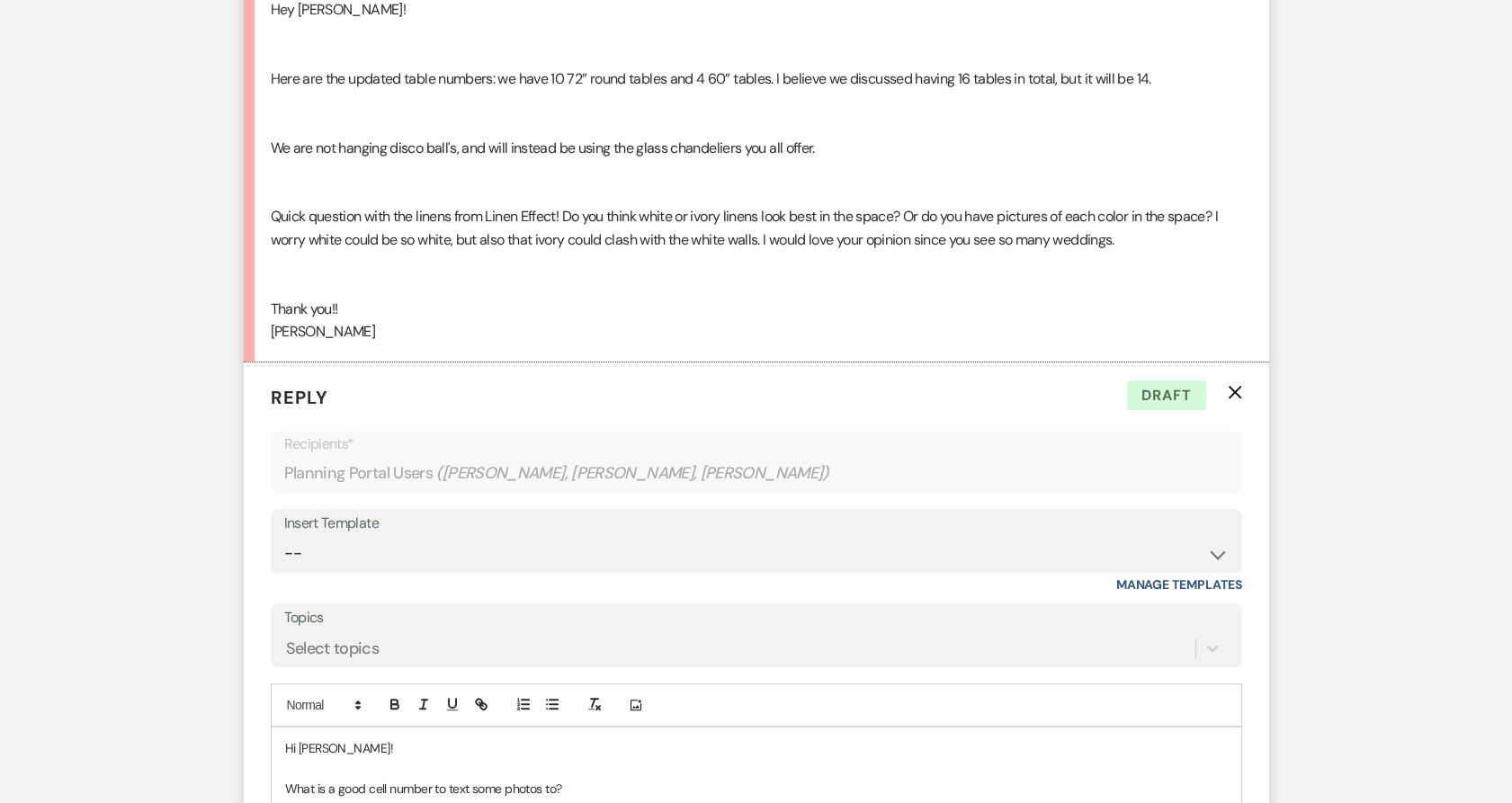
scroll to position [1734, 0]
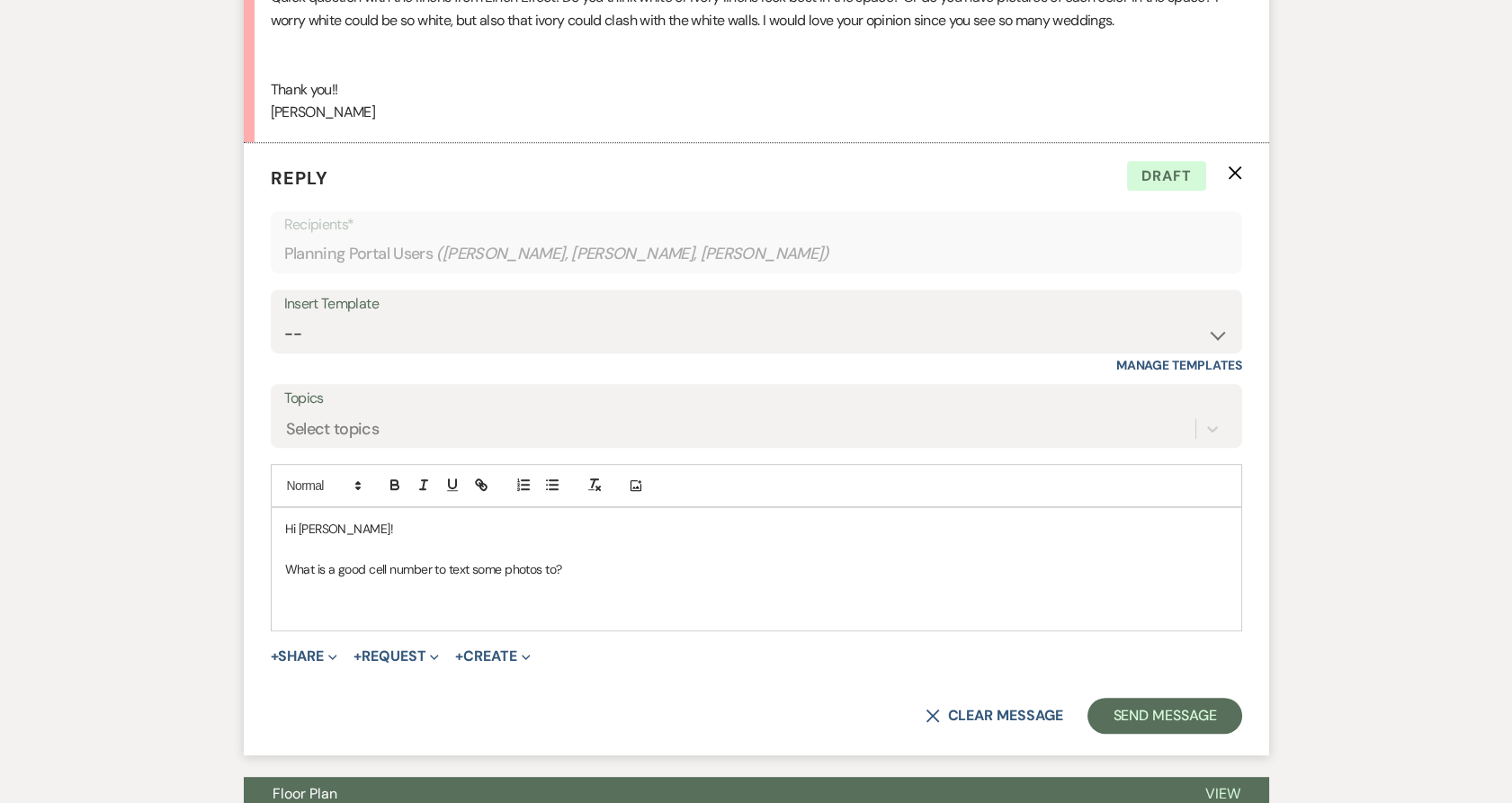
click at [575, 570] on p "What is a good cell number to text some photos to?" at bounding box center [756, 568] width 943 height 19
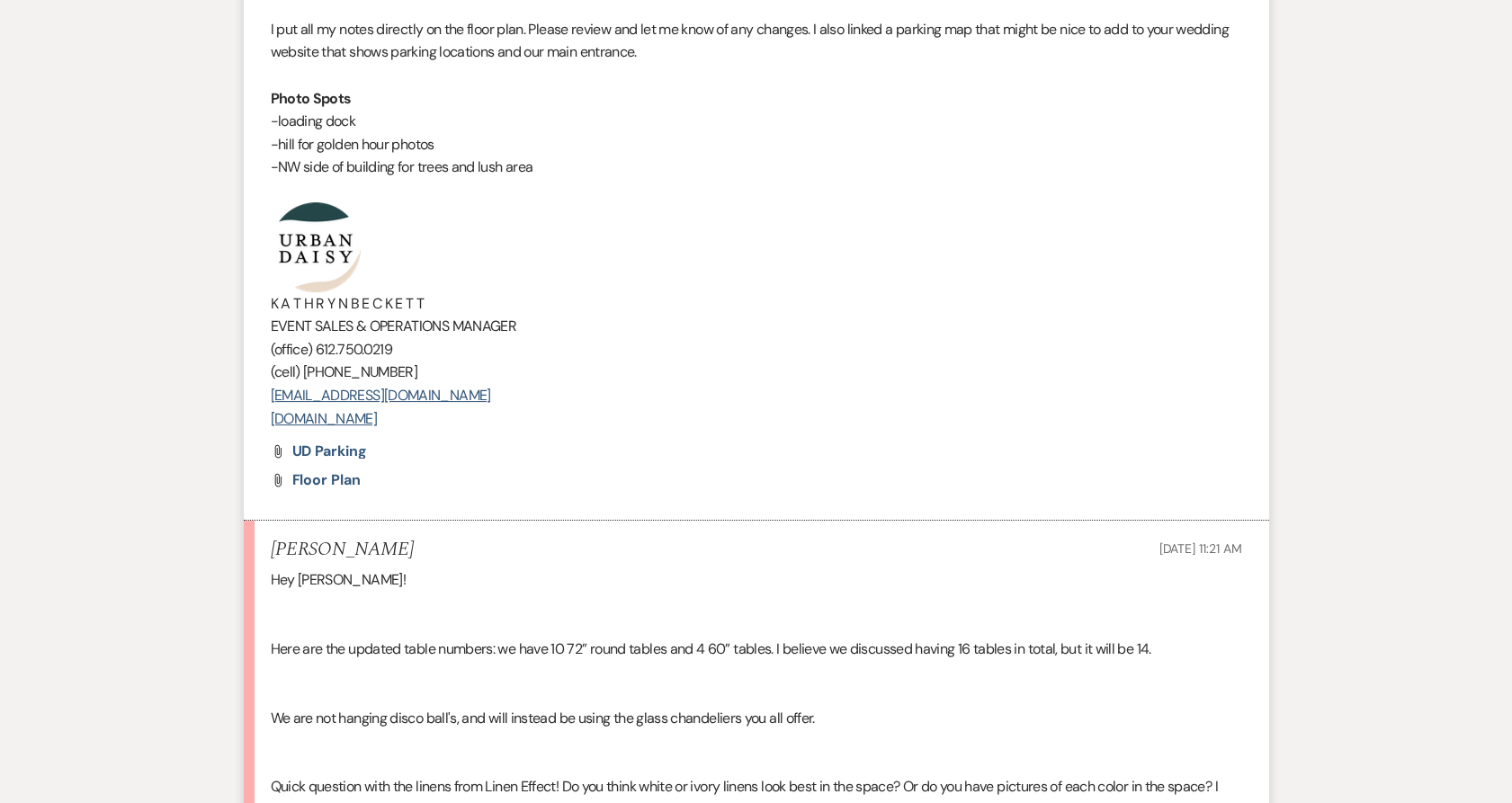
scroll to position [935, 0]
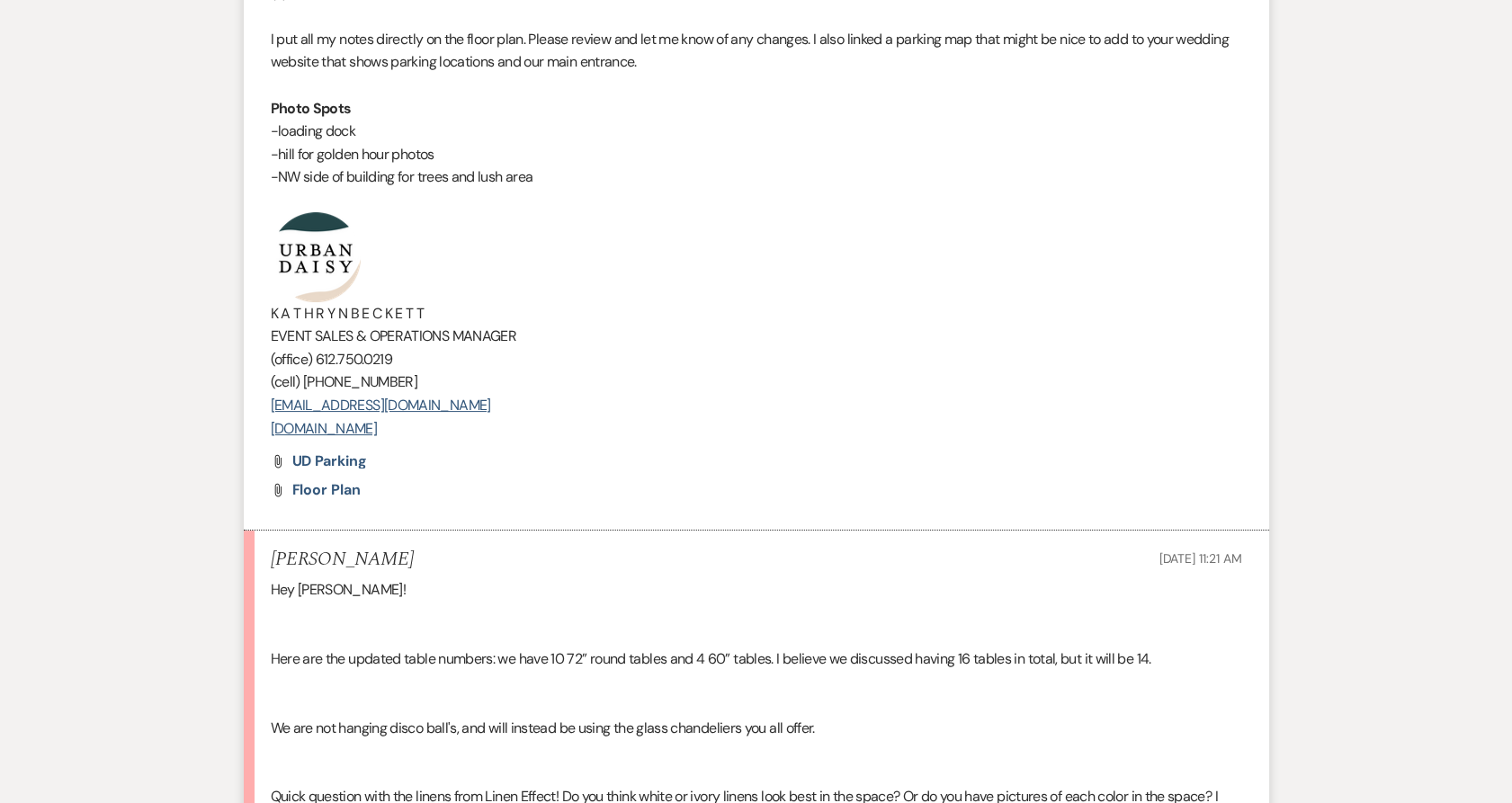
drag, startPoint x: 468, startPoint y: 430, endPoint x: 299, endPoint y: 259, distance: 240.4
click at [299, 259] on div "Hi [PERSON_NAME] & [PERSON_NAME]! It was so great seeing you both [DATE]! I am …" at bounding box center [756, 73] width 972 height 735
copy div "K A T H R Y N B E C K E T T EVENT SALES & OPERATIONS MANAGER (office) [PHONE_NU…"
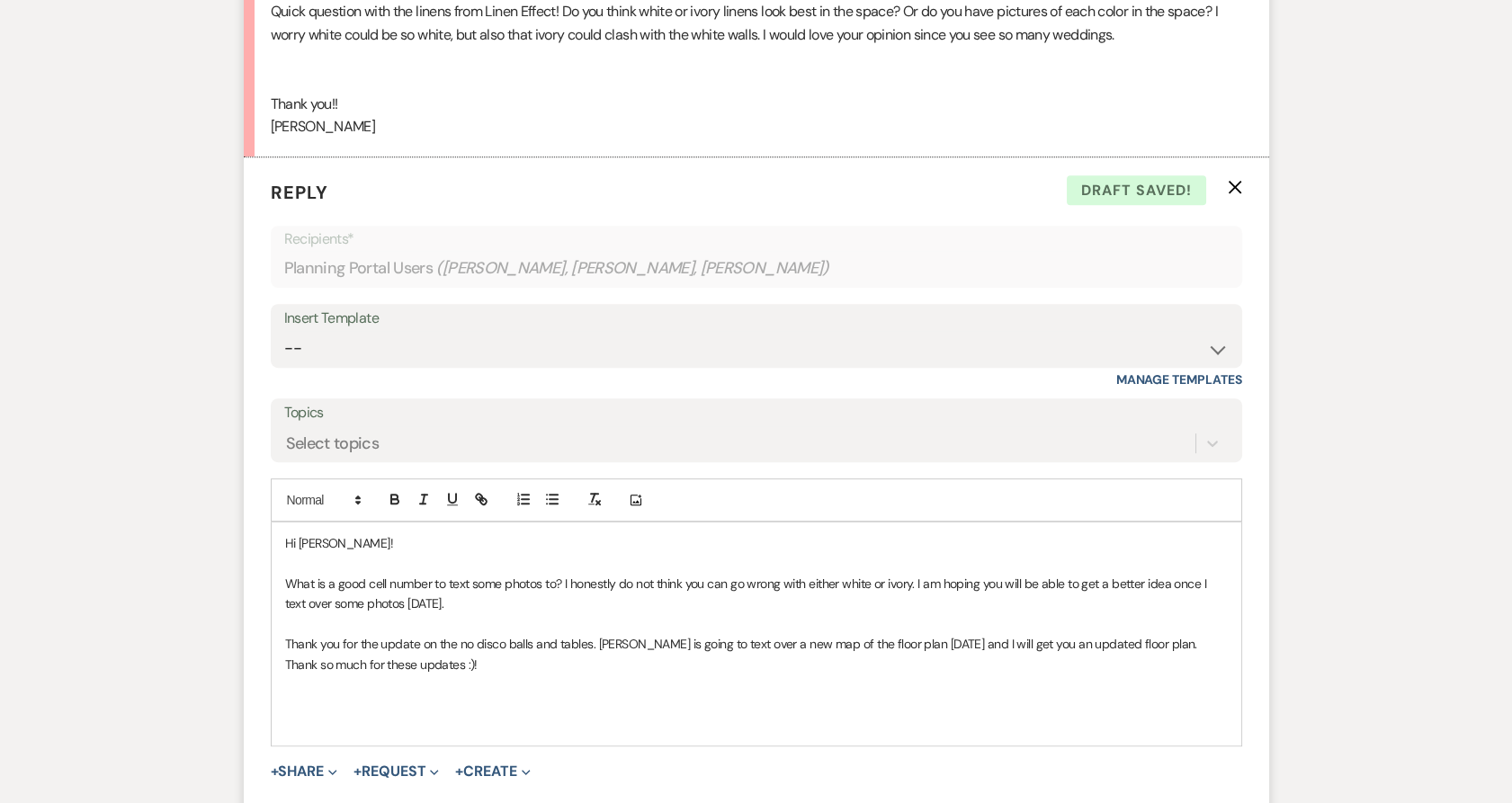
scroll to position [1910, 0]
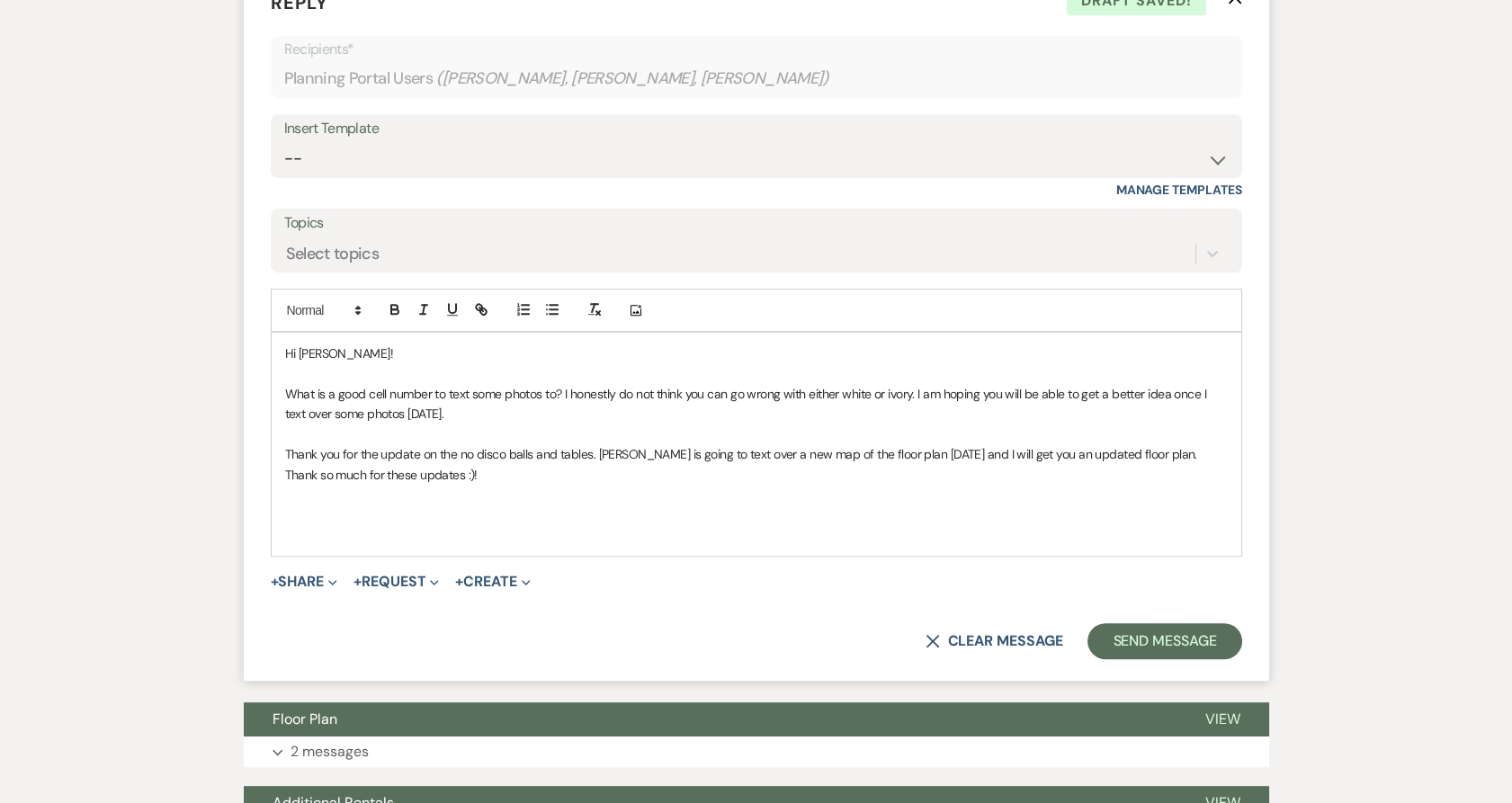
click at [369, 521] on p at bounding box center [756, 514] width 943 height 19
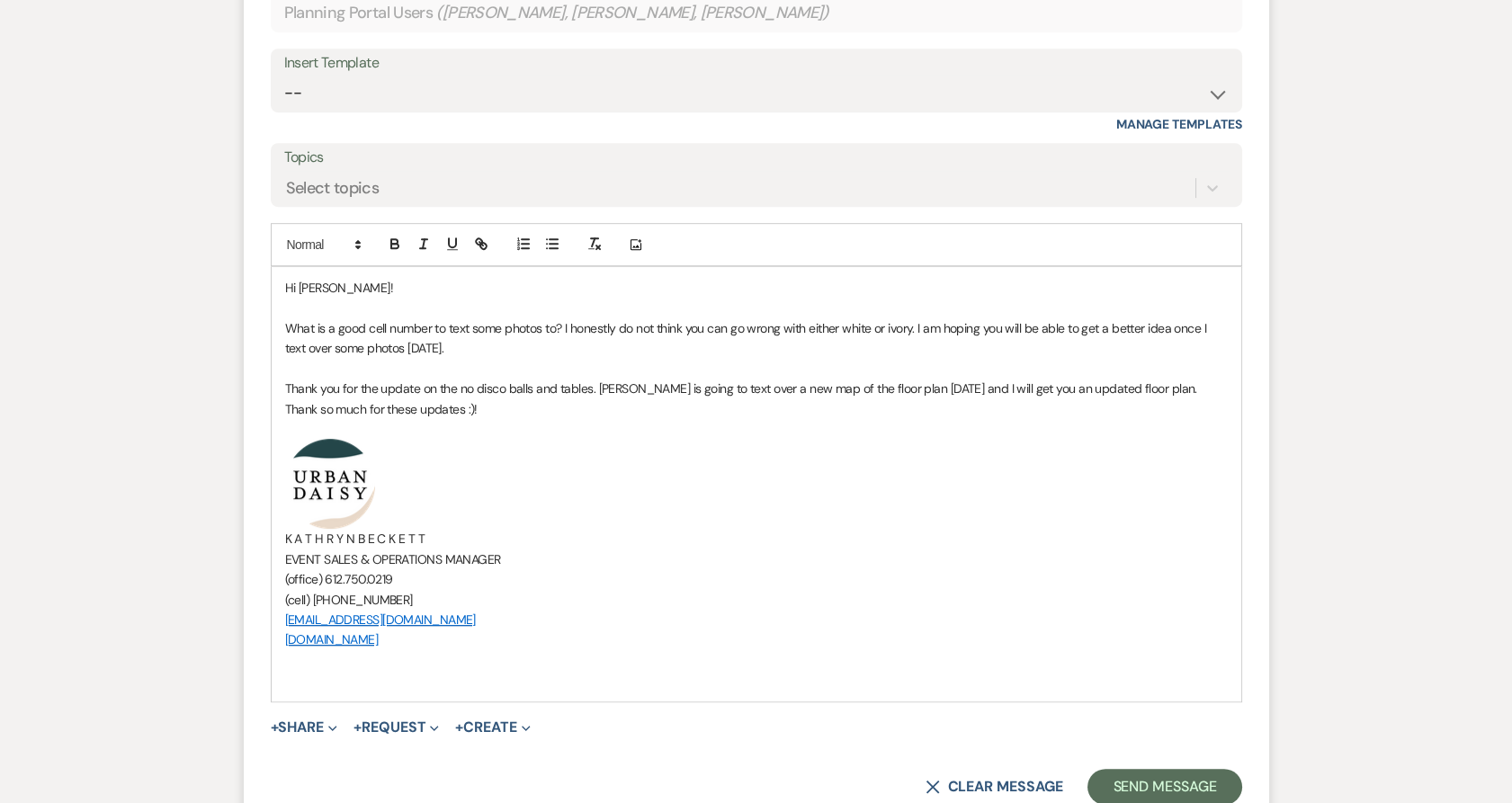
scroll to position [2009, 0]
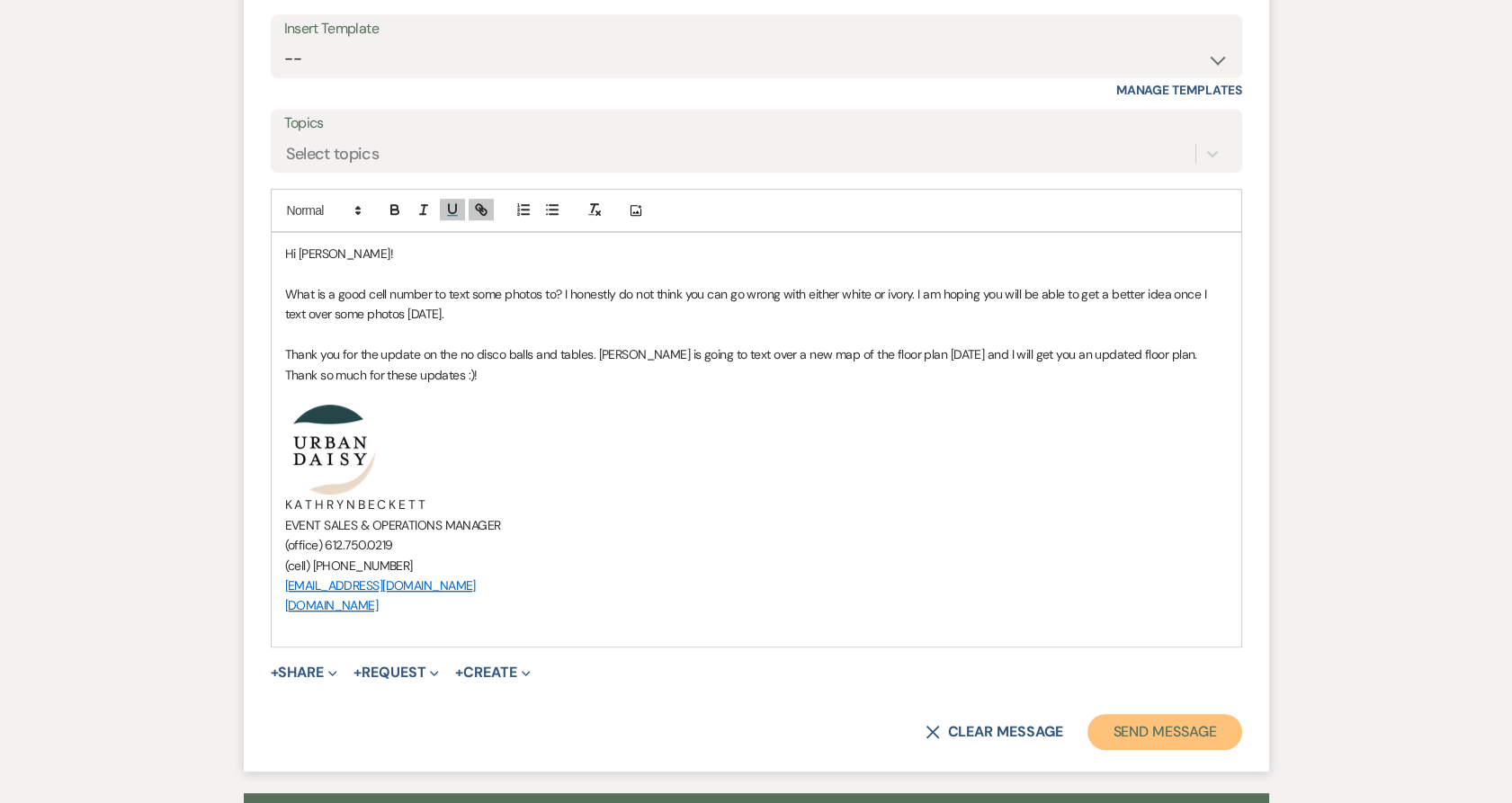
click at [1125, 738] on button "Send Message" at bounding box center [1164, 732] width 154 height 36
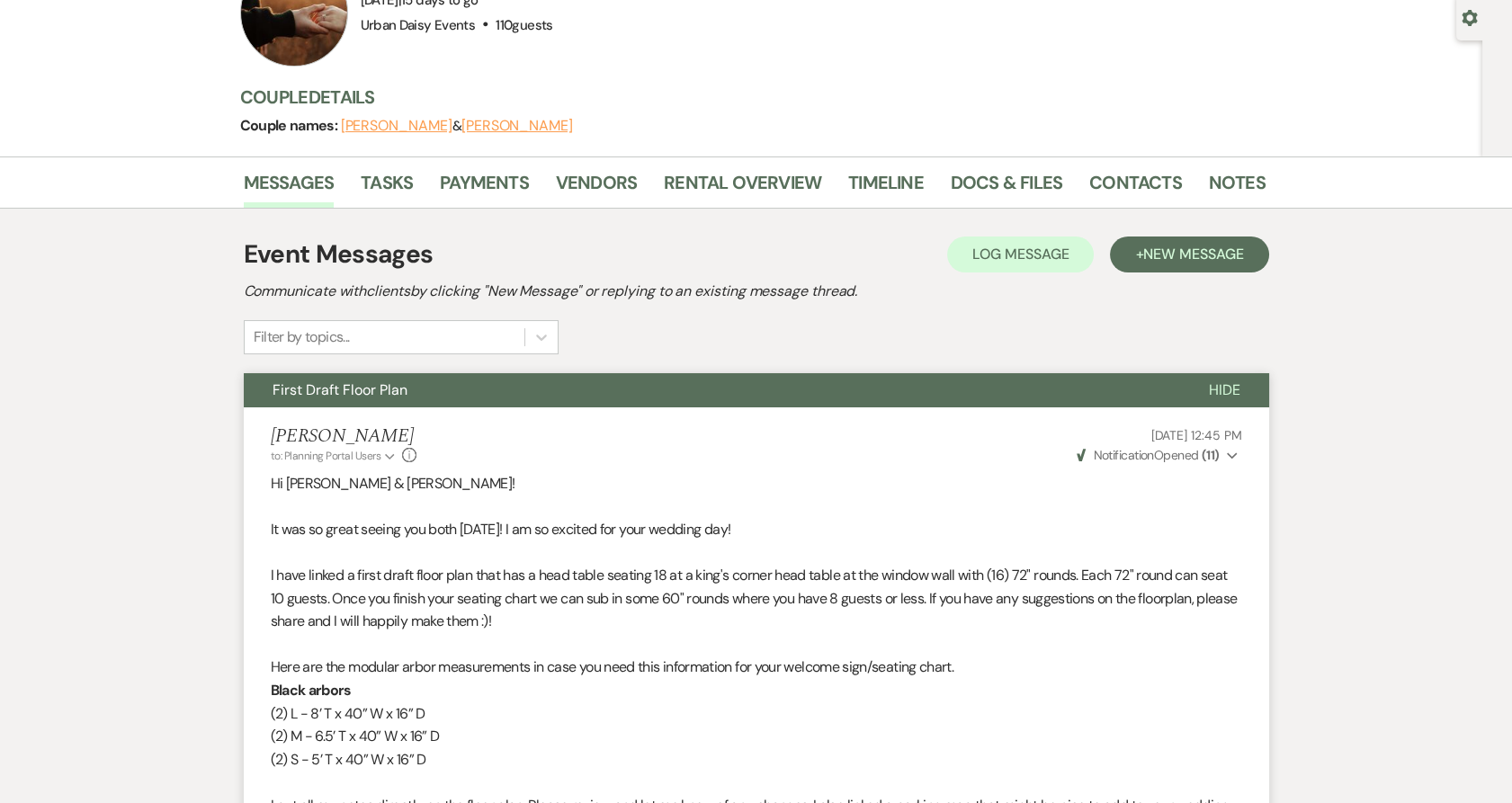
scroll to position [0, 0]
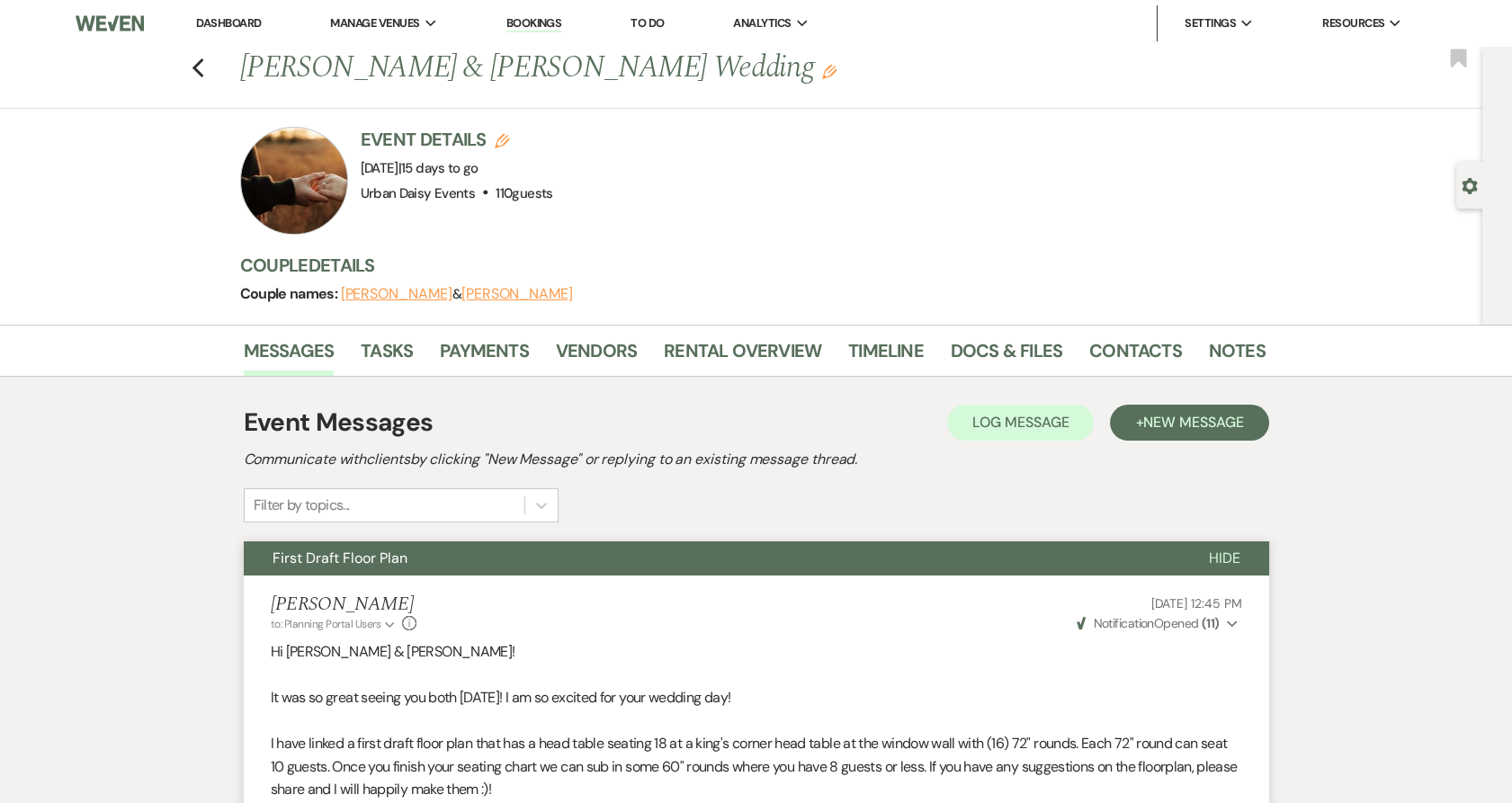
click at [224, 28] on link "Dashboard" at bounding box center [228, 22] width 65 height 15
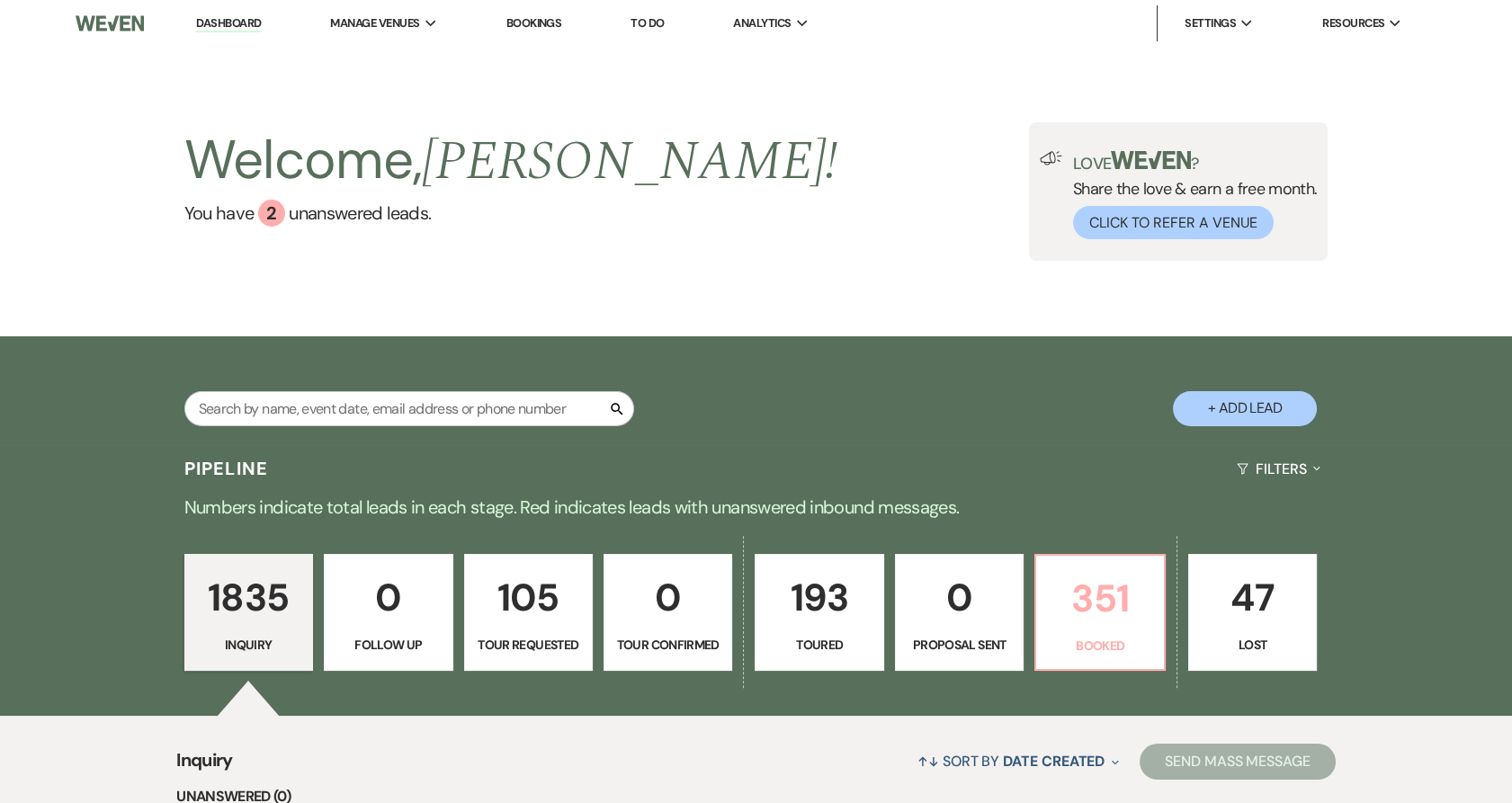
click at [1095, 641] on p "Booked" at bounding box center [1099, 645] width 106 height 19
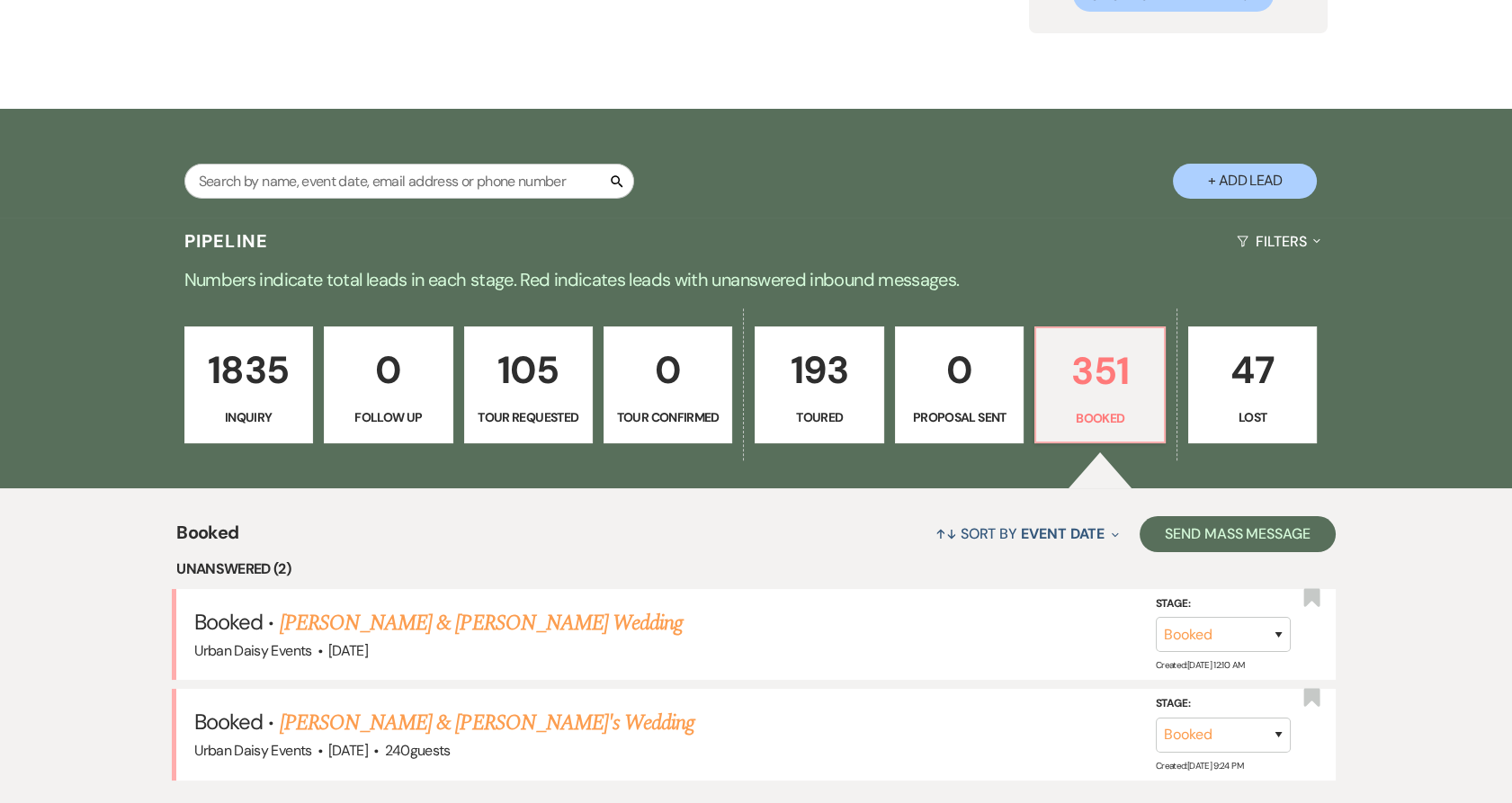
scroll to position [499, 0]
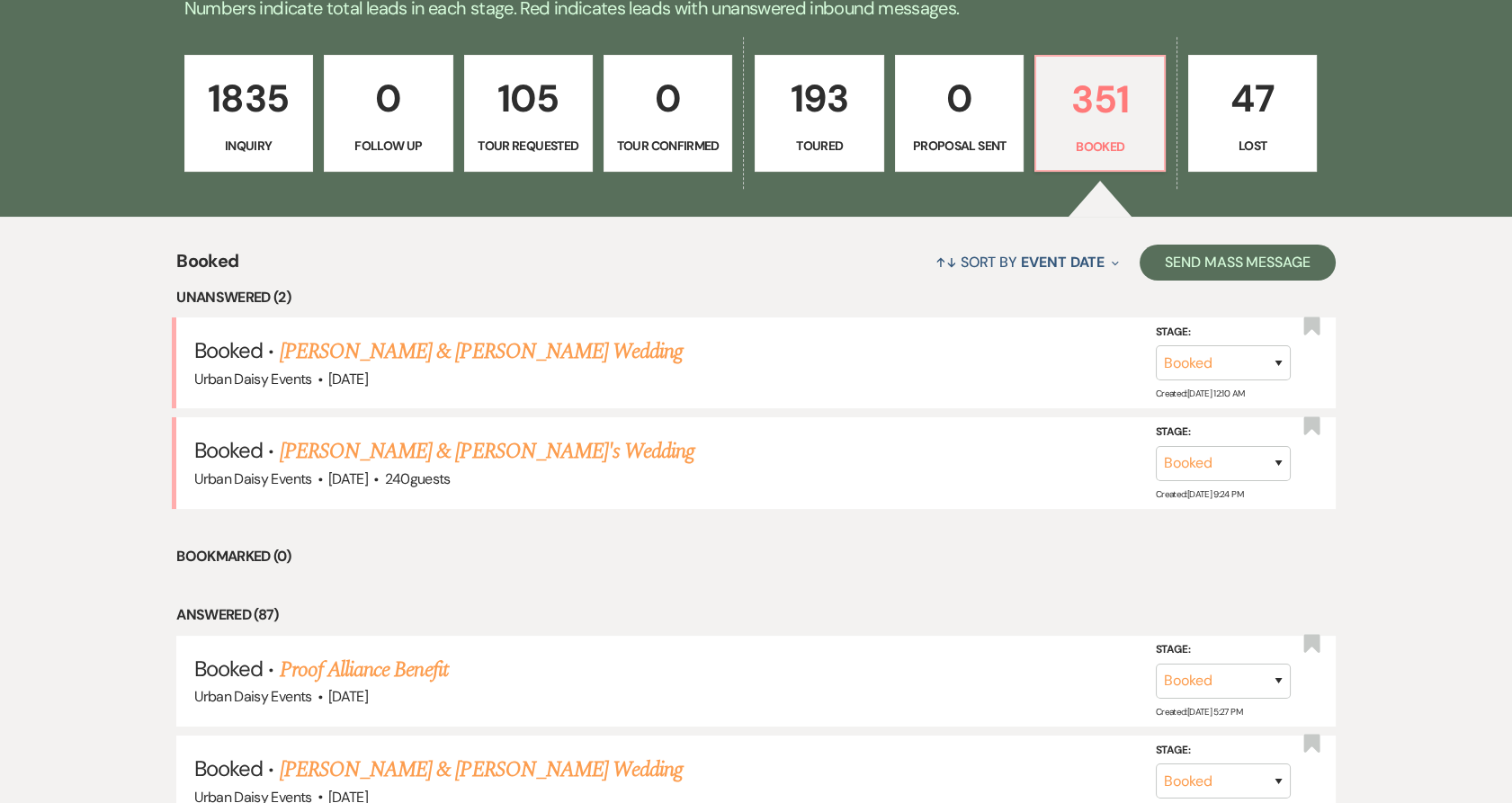
click at [430, 346] on link "[PERSON_NAME] & [PERSON_NAME] Wedding" at bounding box center [481, 351] width 403 height 32
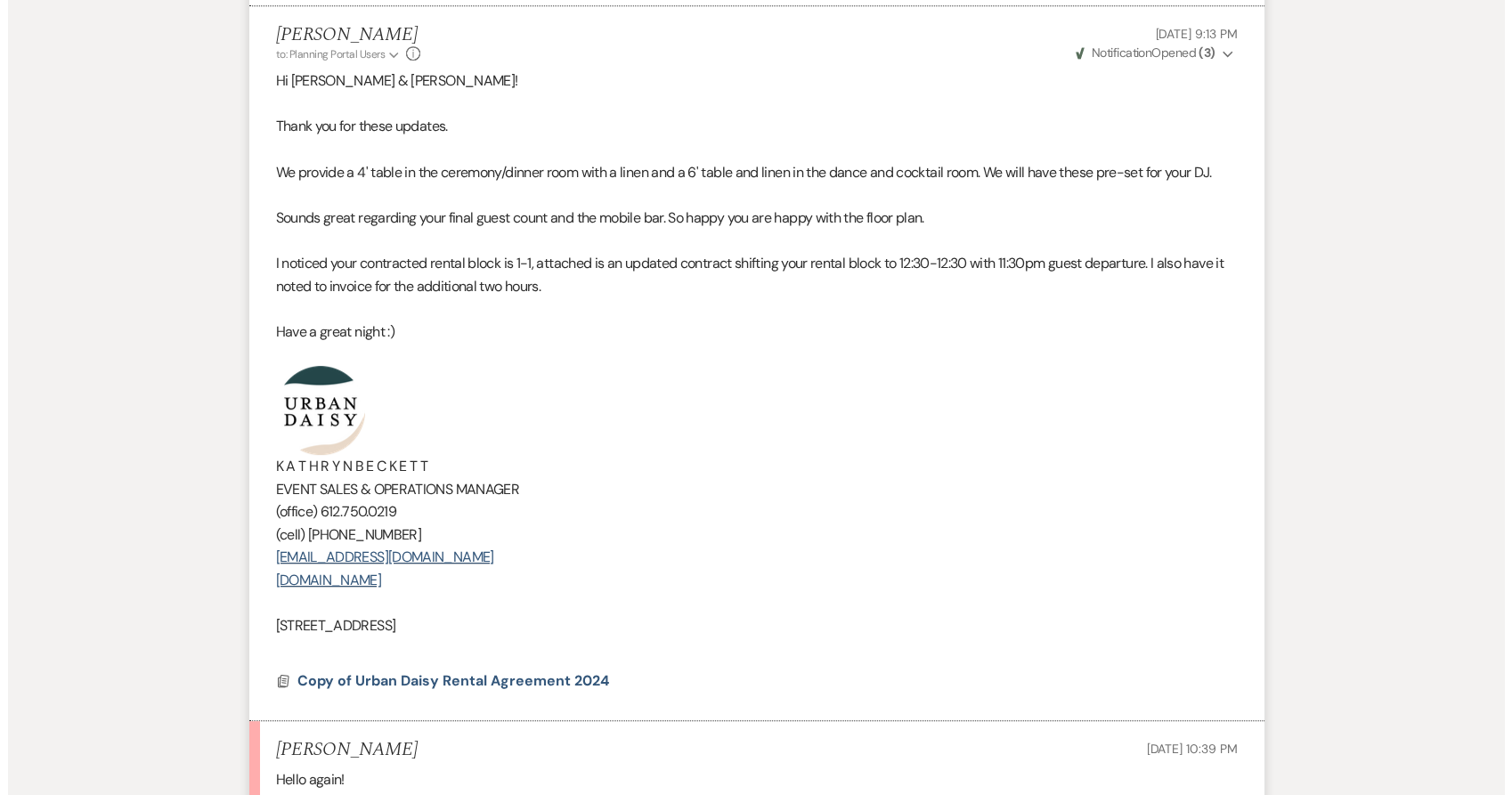
scroll to position [2276, 0]
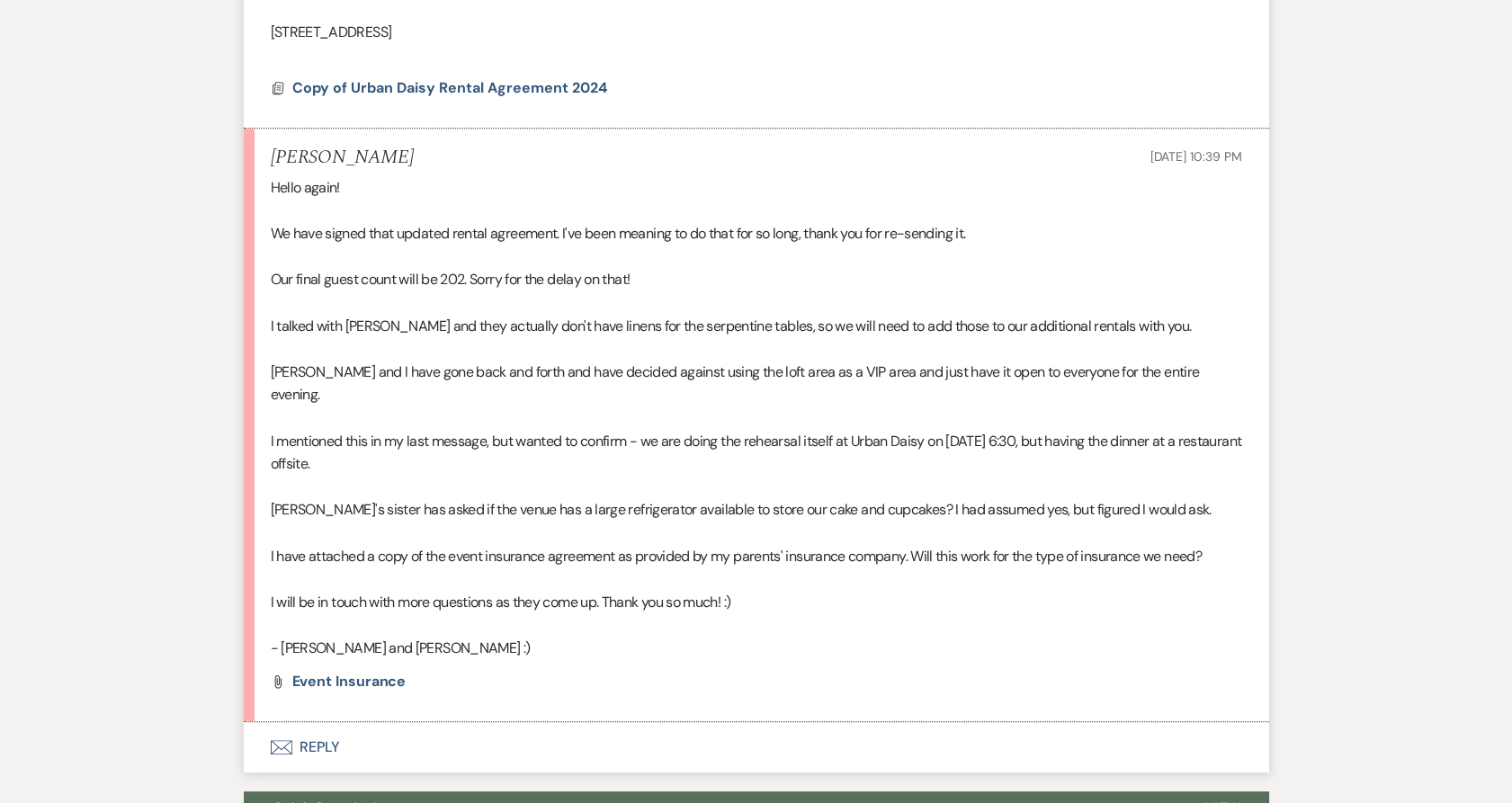
click at [479, 88] on span "Copy of Urban Daisy Rental Agreement 2024" at bounding box center [450, 87] width 315 height 19
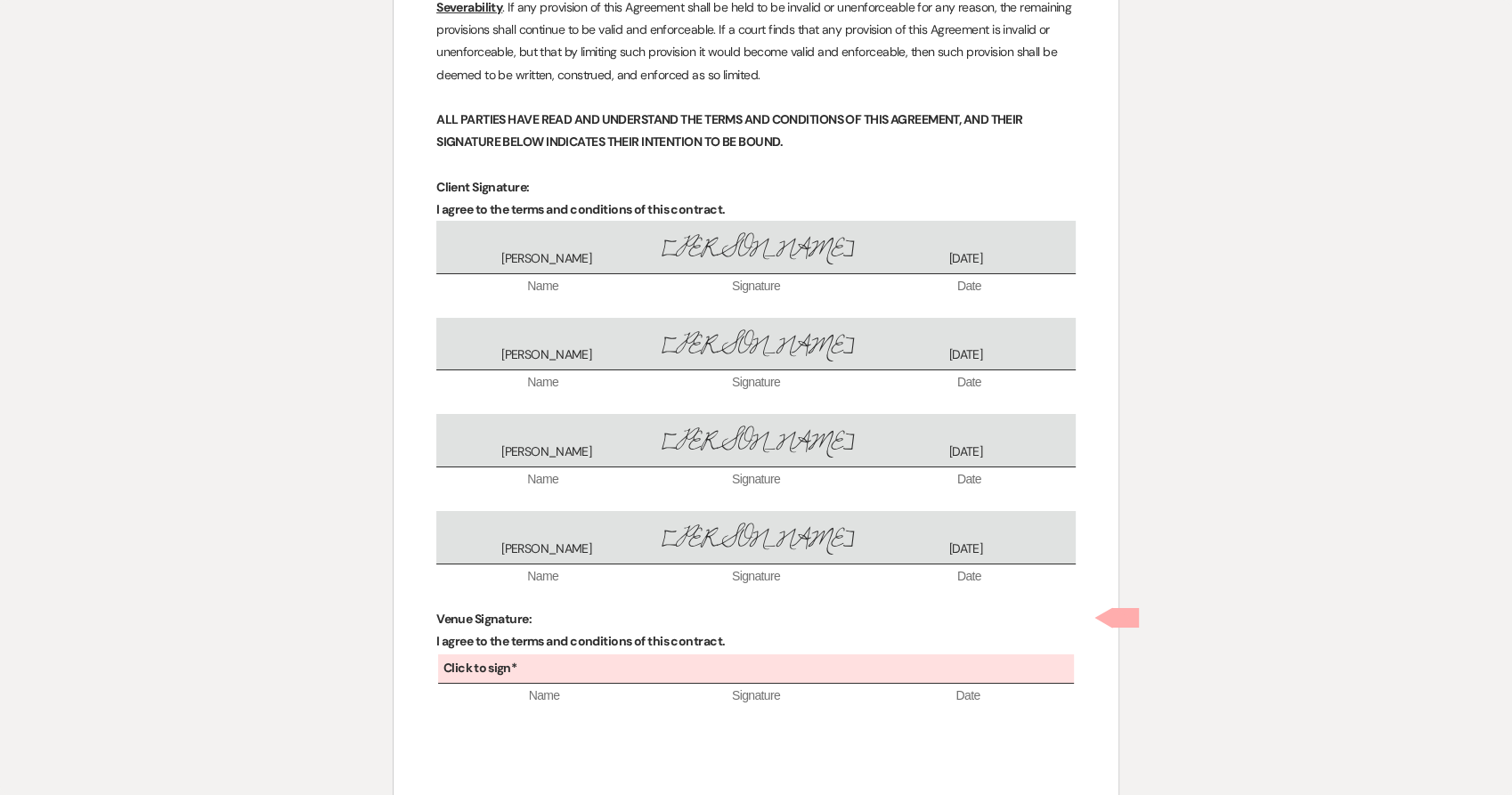
scroll to position [6373, 0]
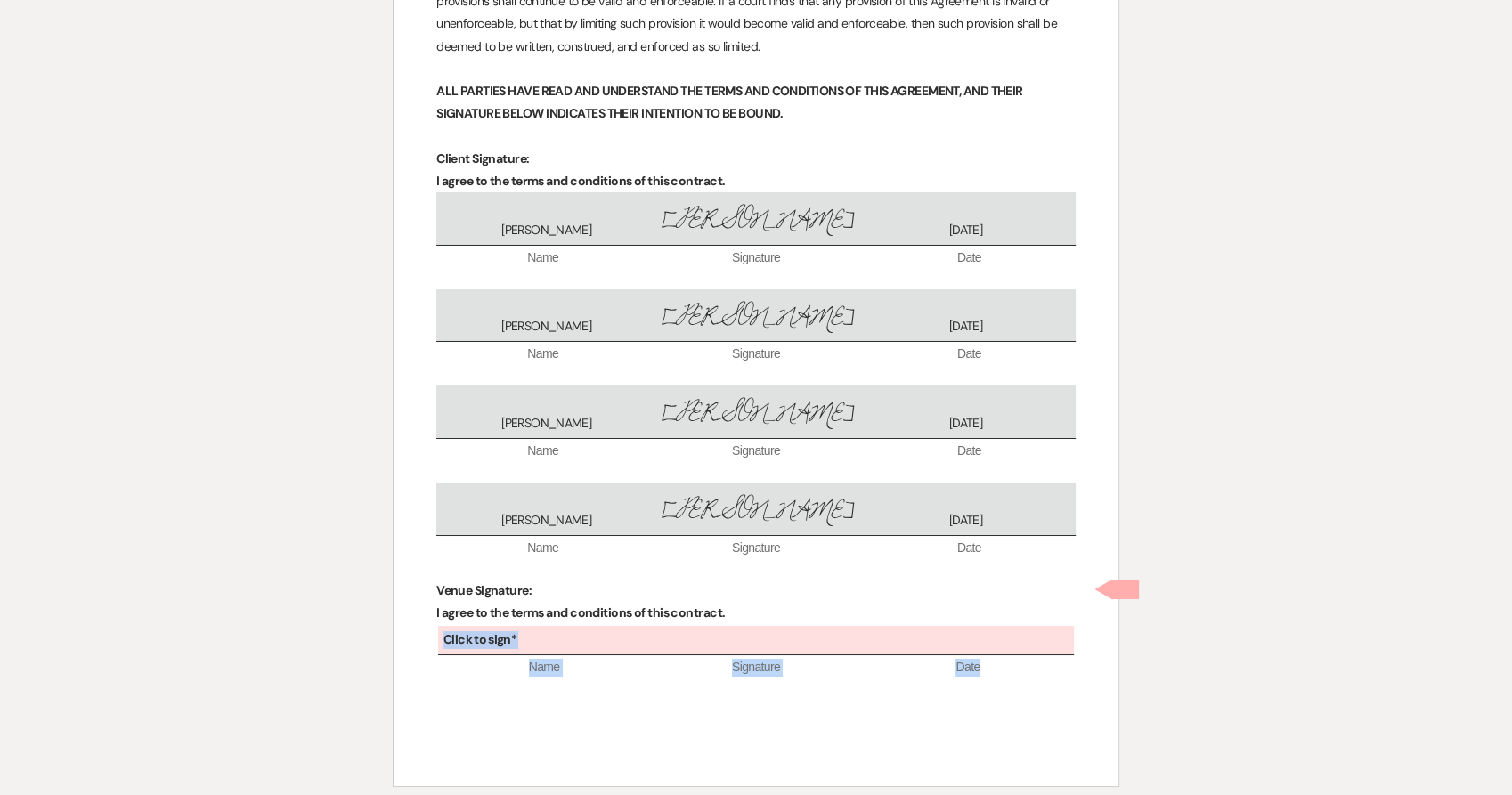
click at [602, 626] on div "Click to sign*" at bounding box center [756, 641] width 636 height 29
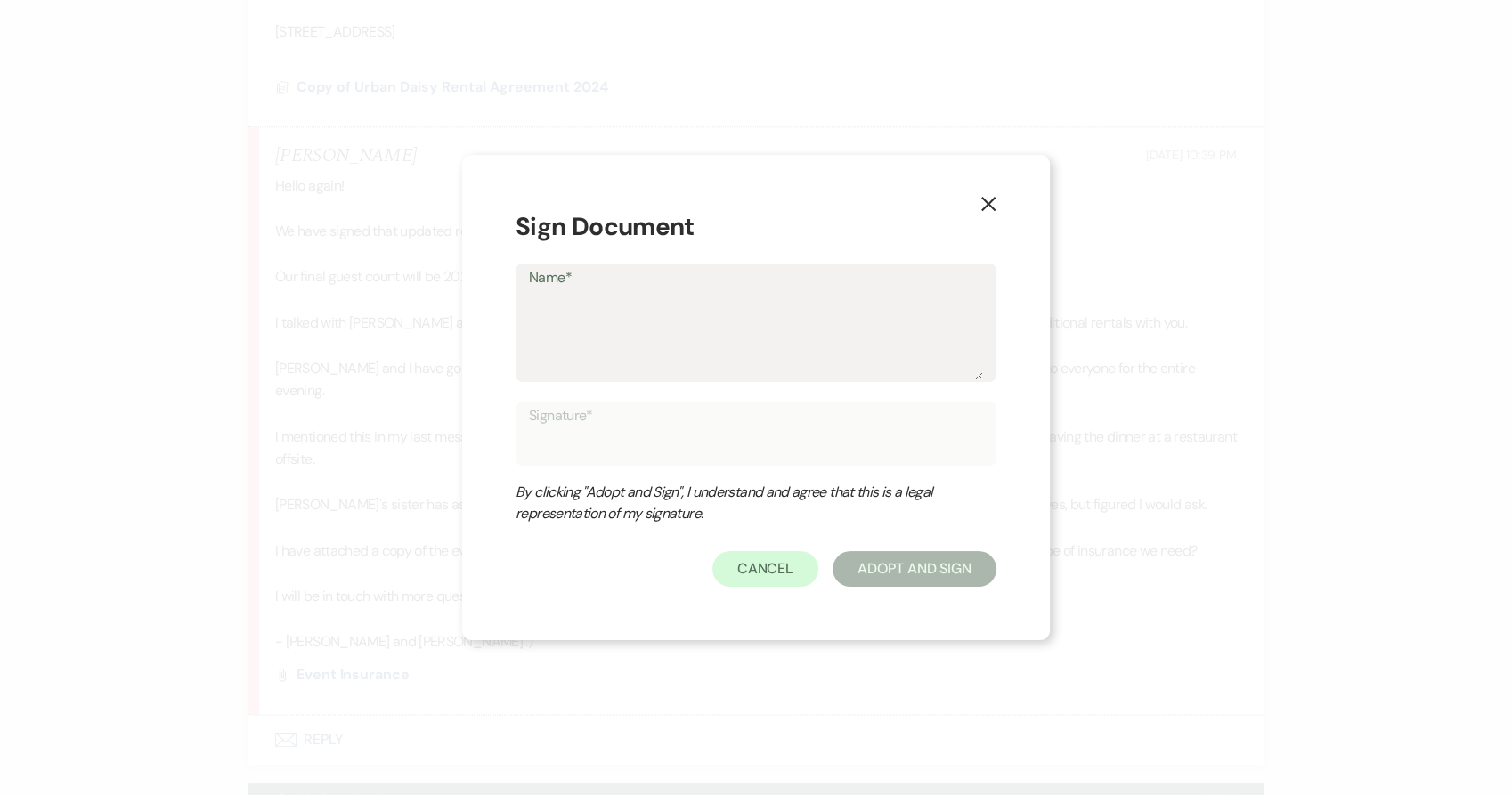
type textarea "K"
type input "K"
type textarea "Ka"
type input "Ka"
type textarea "Kat"
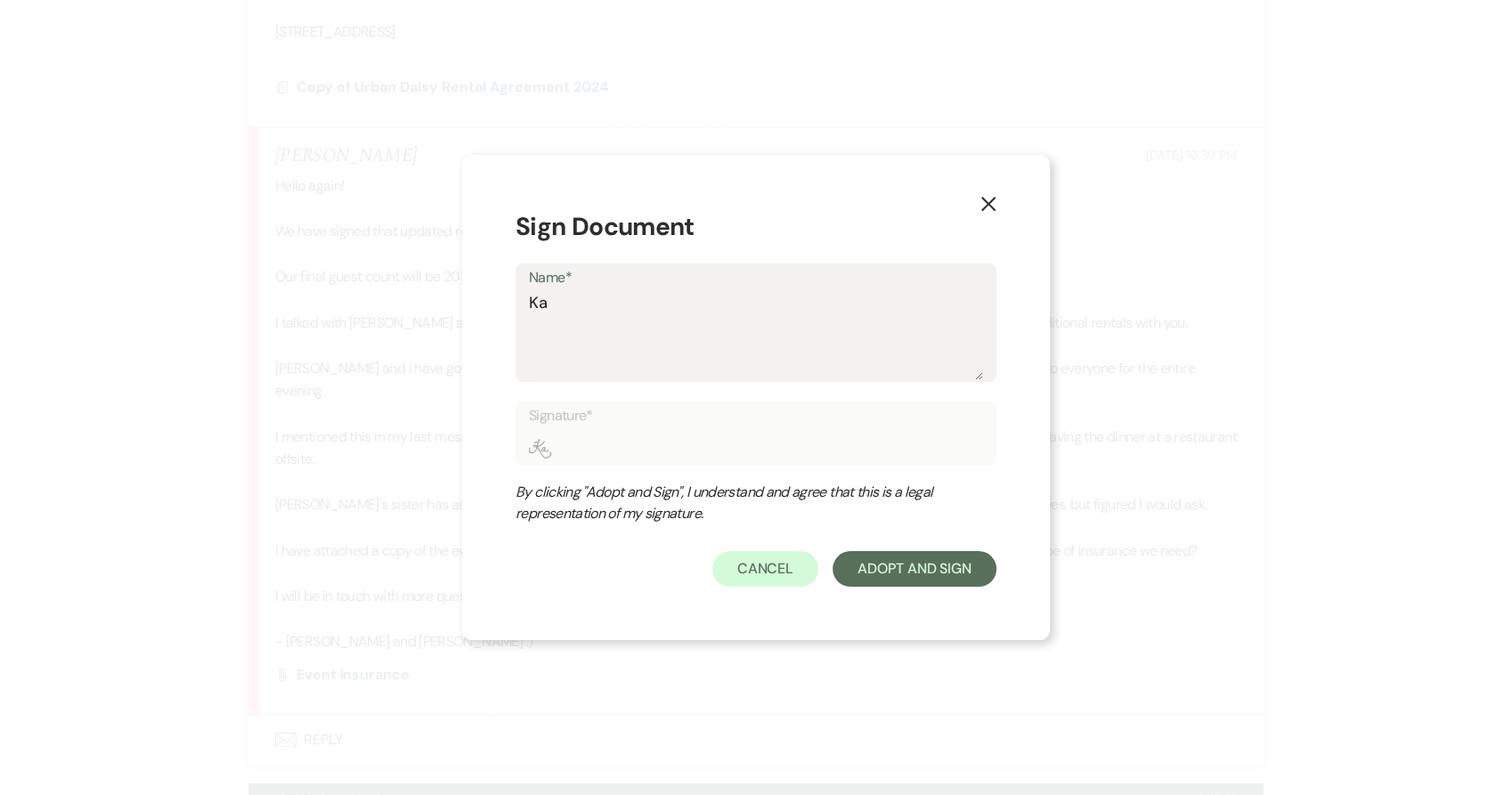
type input "Kat"
type textarea "Kath"
type input "Kath"
type textarea "Kathr"
type input "Kathr"
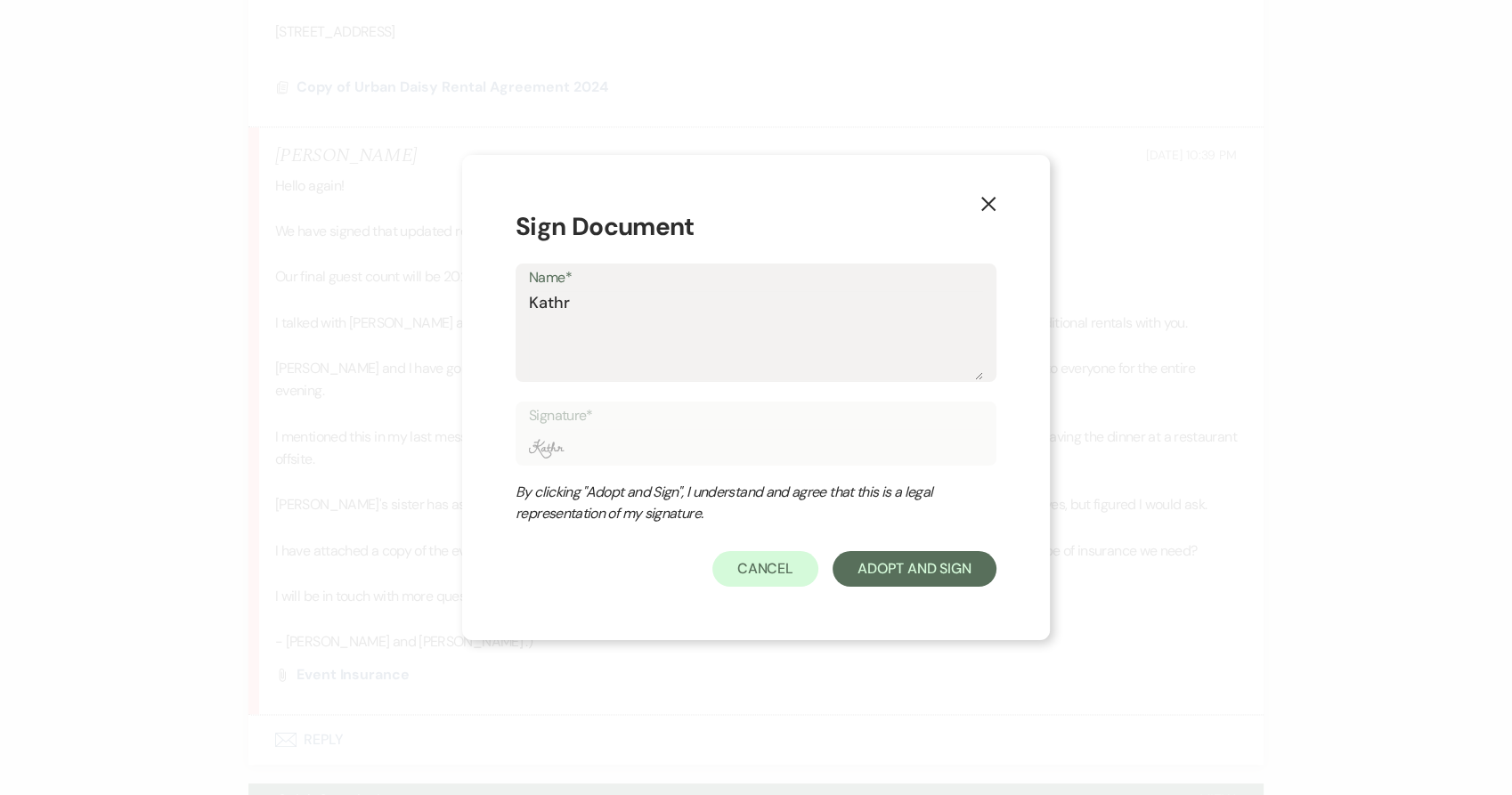
type textarea "[PERSON_NAME]"
type input "[PERSON_NAME]"
type textarea "[PERSON_NAME]"
type input "[PERSON_NAME]"
type textarea "[PERSON_NAME]"
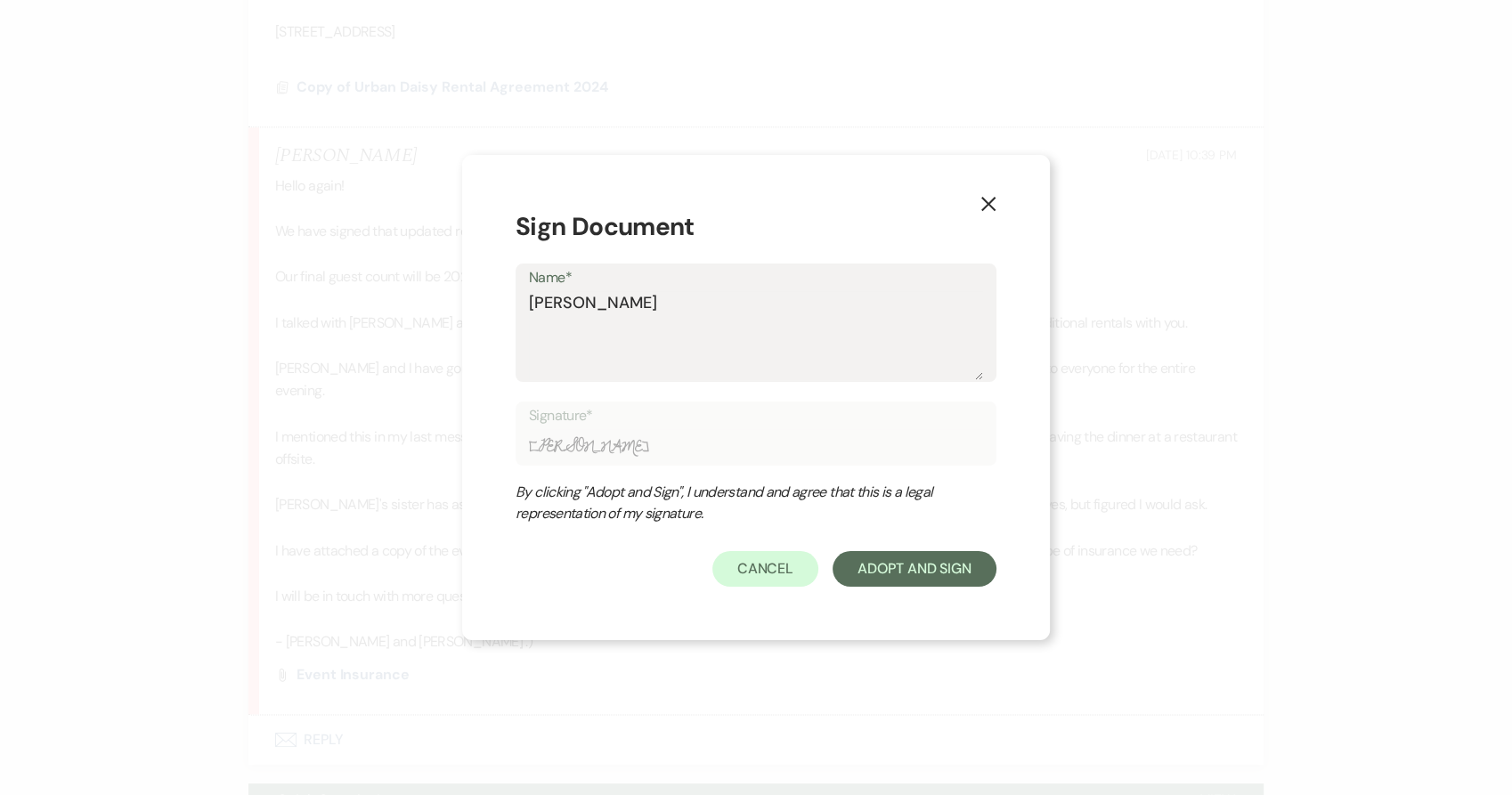
type input "[PERSON_NAME]"
type textarea "[PERSON_NAME]"
type input "[PERSON_NAME]"
type textarea "[PERSON_NAME] [PERSON_NAME]"
type input "[PERSON_NAME] [PERSON_NAME]"
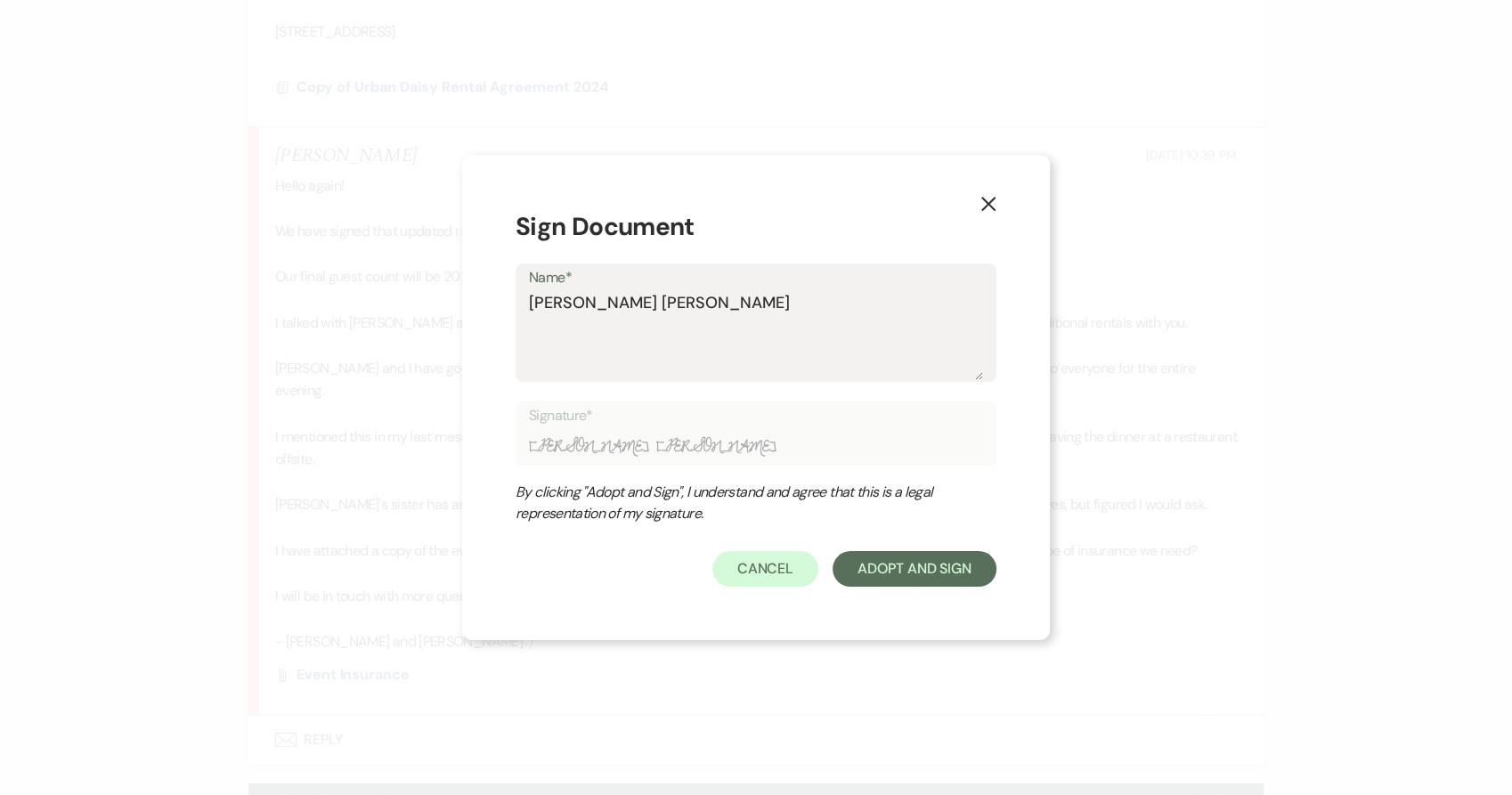
type textarea "[PERSON_NAME]"
type input "[PERSON_NAME]"
type textarea "[PERSON_NAME]"
type input "[PERSON_NAME]"
type textarea "[PERSON_NAME]"
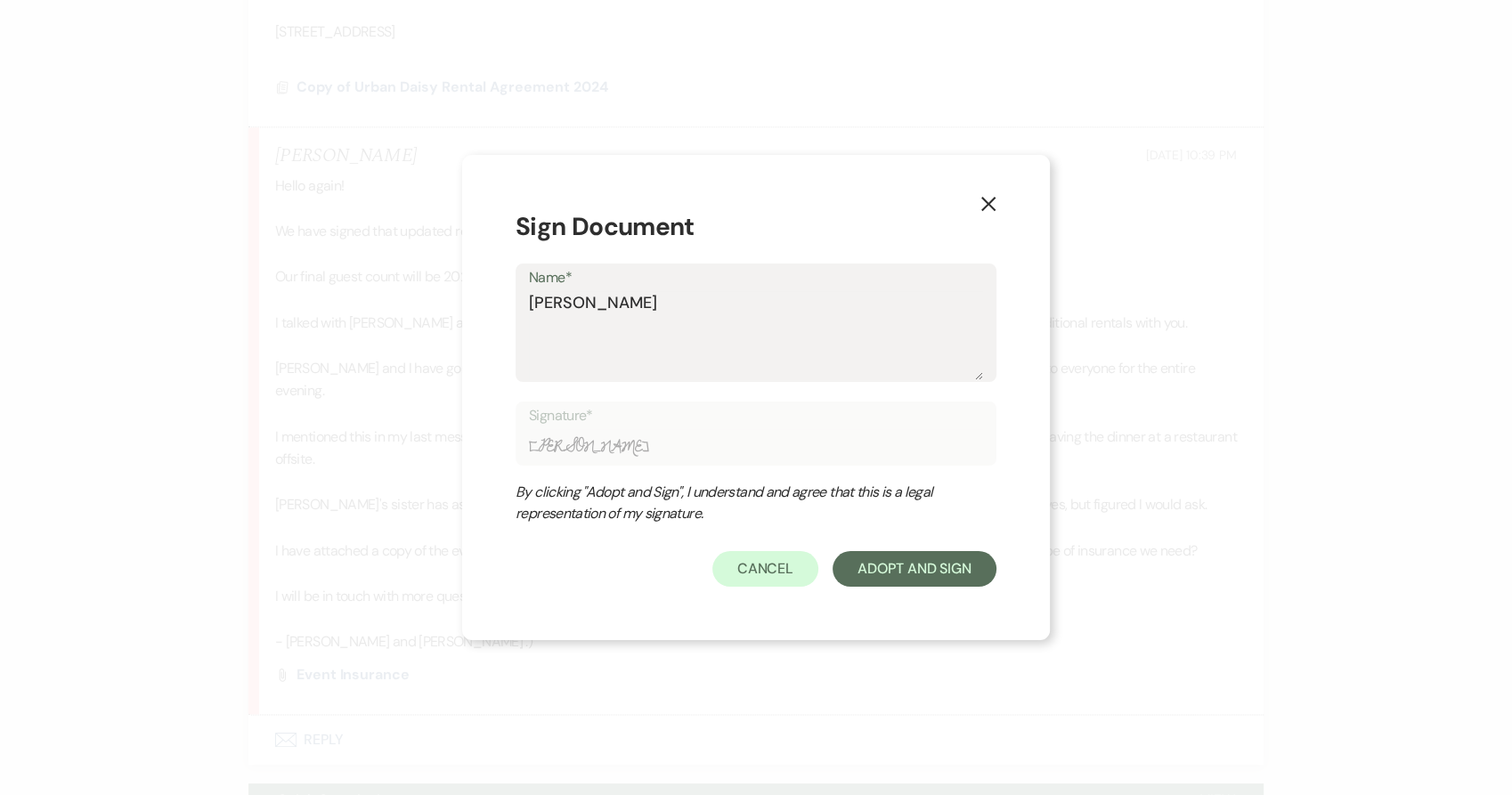
type input "[PERSON_NAME]"
type textarea "[PERSON_NAME]"
type input "[PERSON_NAME]"
type textarea "[PERSON_NAME]"
click at [896, 578] on button "Adopt And Sign" at bounding box center [914, 569] width 164 height 36
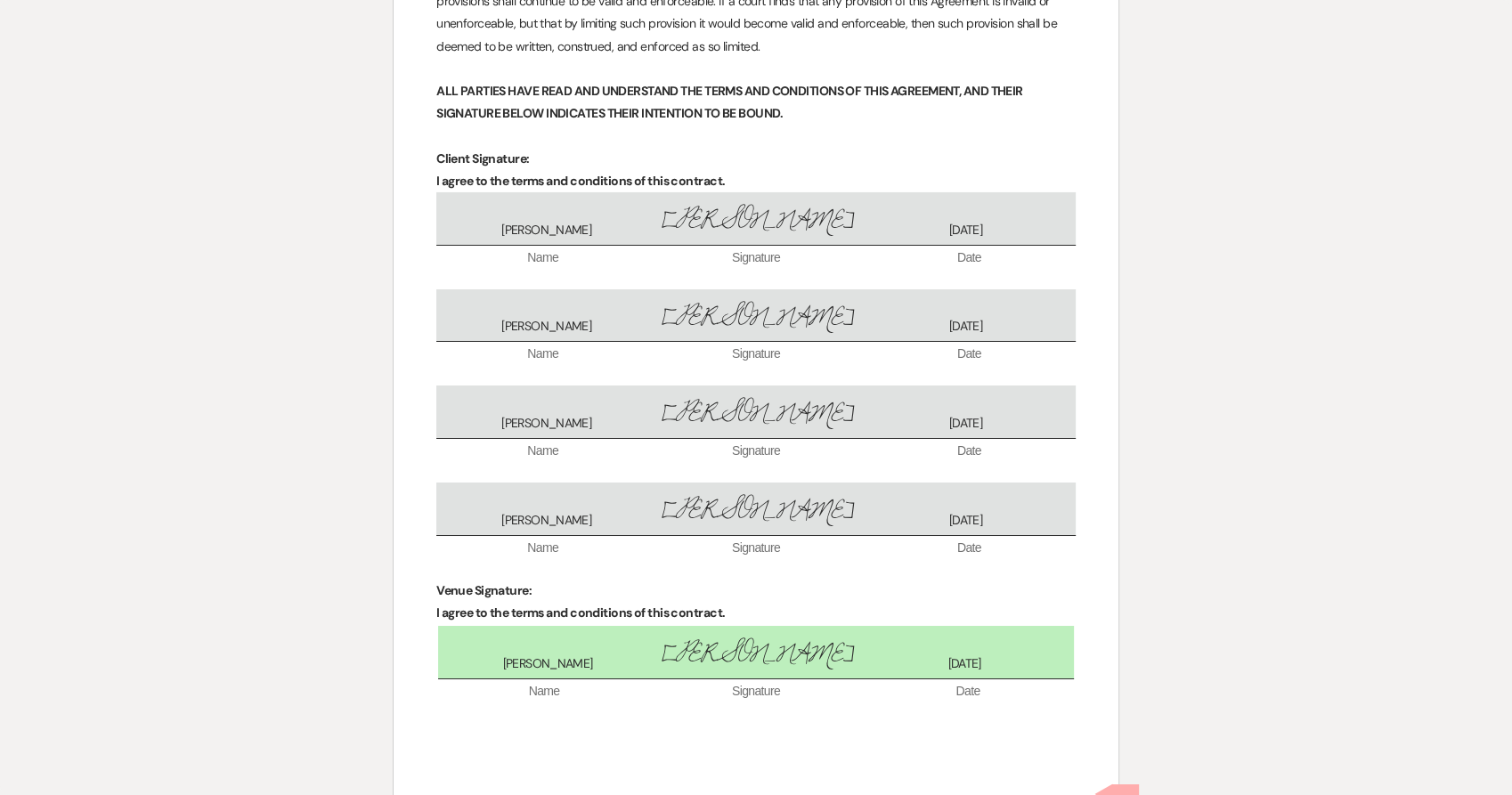
scroll to position [6449, 0]
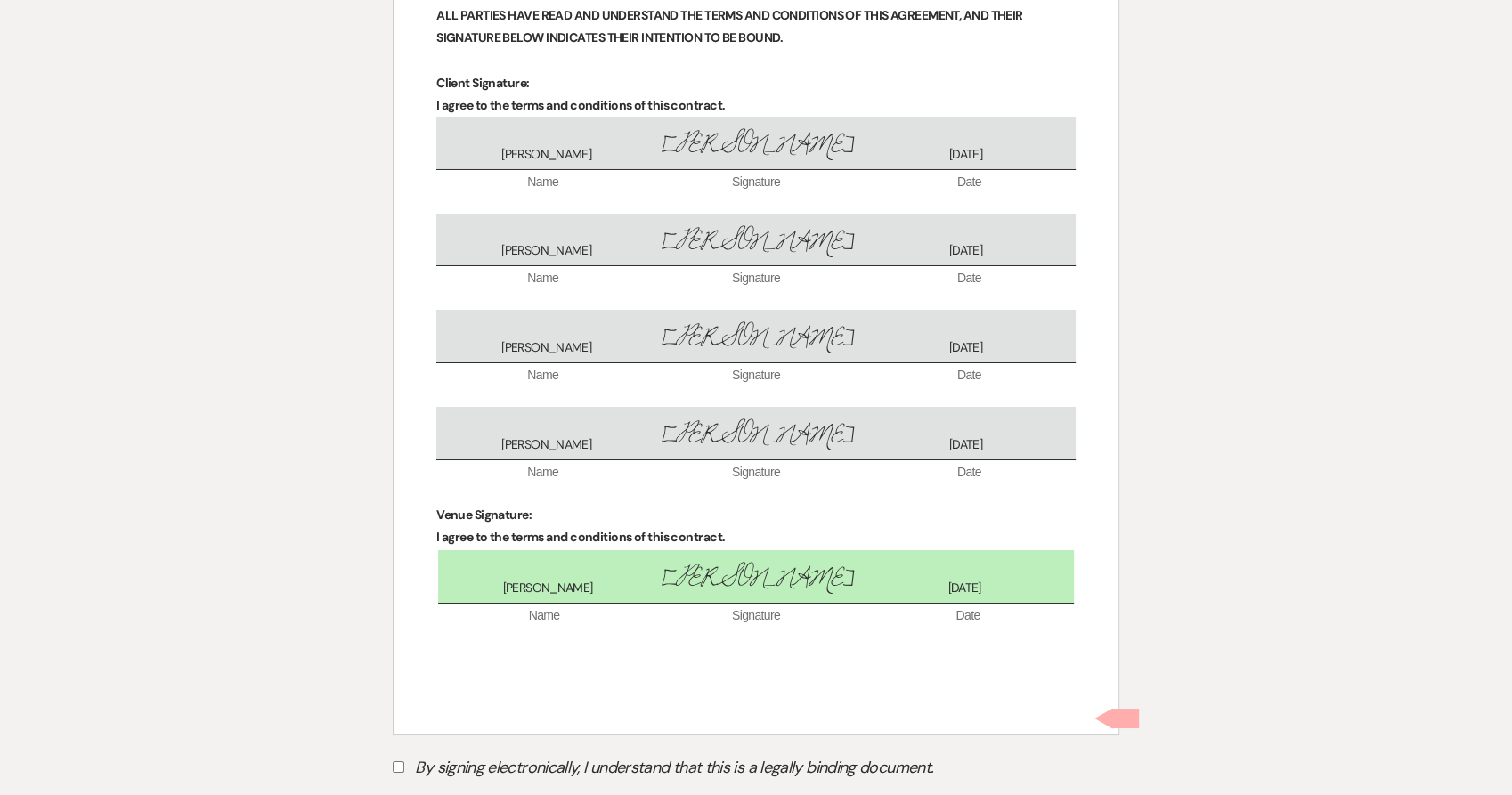
click at [447, 754] on label "By signing electronically, I understand that this is a legally binding document." at bounding box center [756, 770] width 727 height 34
click at [404, 761] on input "By signing electronically, I understand that this is a legally binding document." at bounding box center [398, 767] width 12 height 12
checkbox input "true"
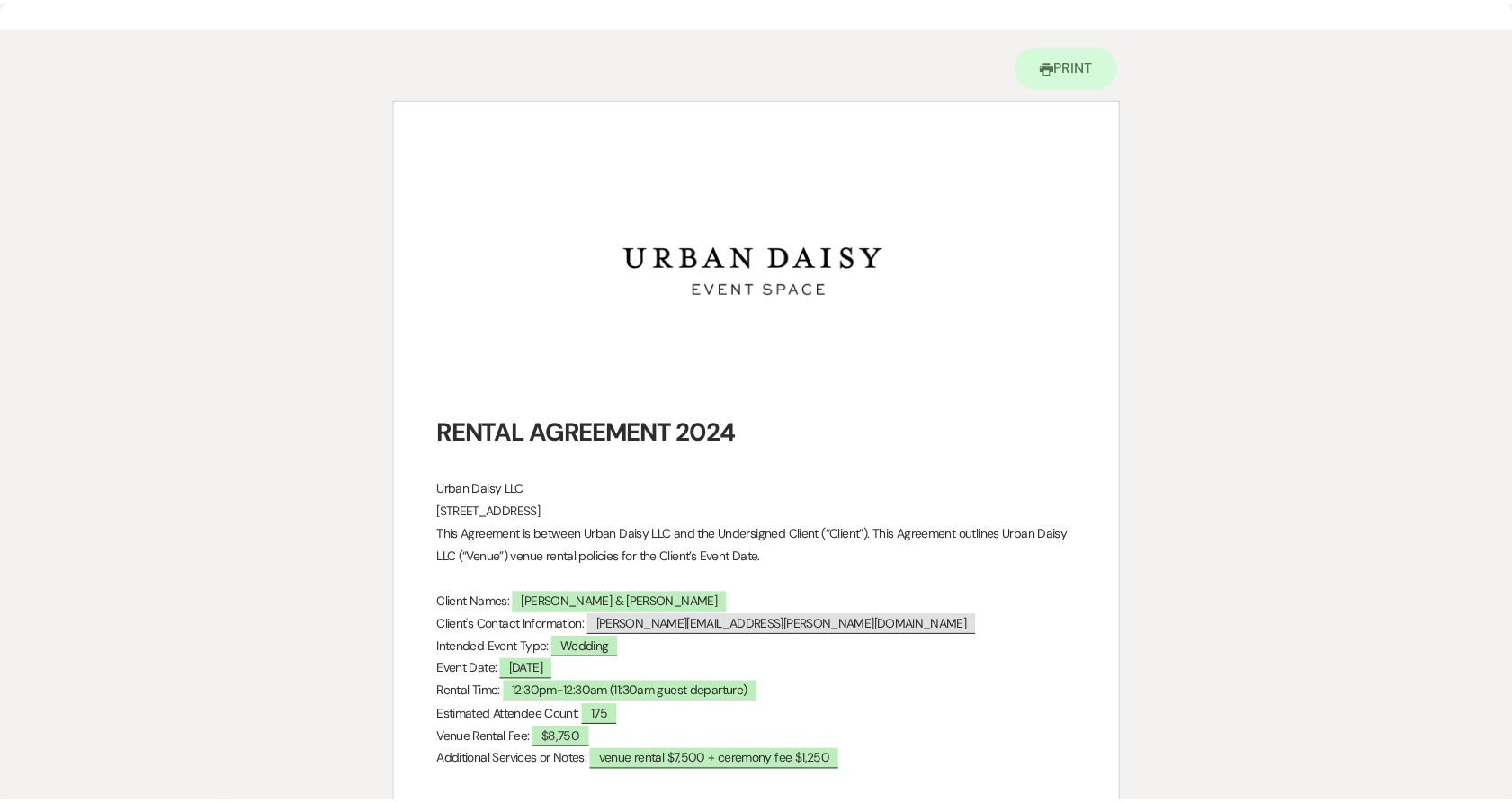
scroll to position [0, 0]
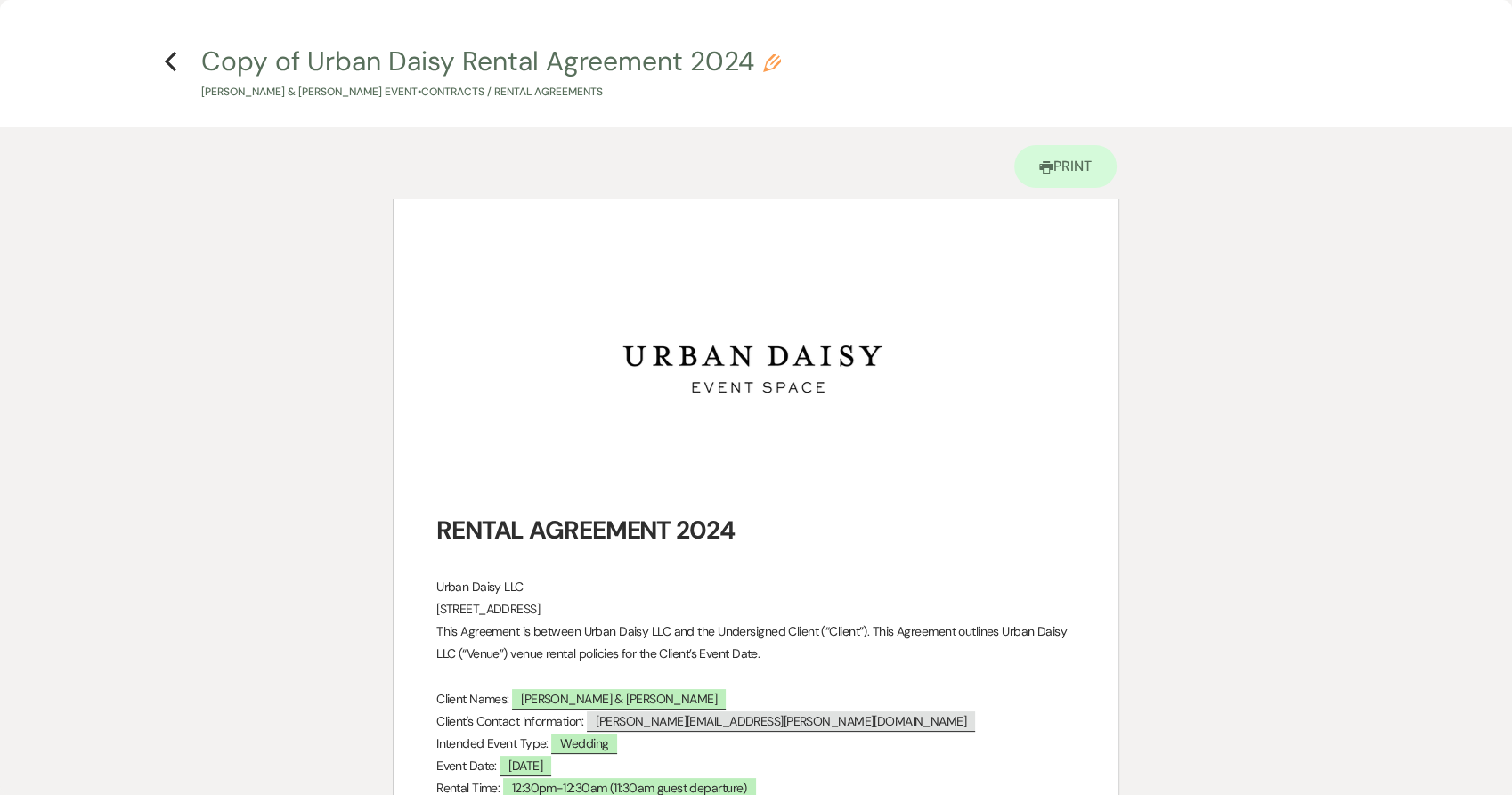
click at [159, 62] on h4 "Previous Copy of Urban Daisy Rental Agreement 2024 Pencil [PERSON_NAME] & [PERS…" at bounding box center [756, 72] width 1282 height 58
click at [166, 64] on icon "Previous" at bounding box center [171, 61] width 14 height 21
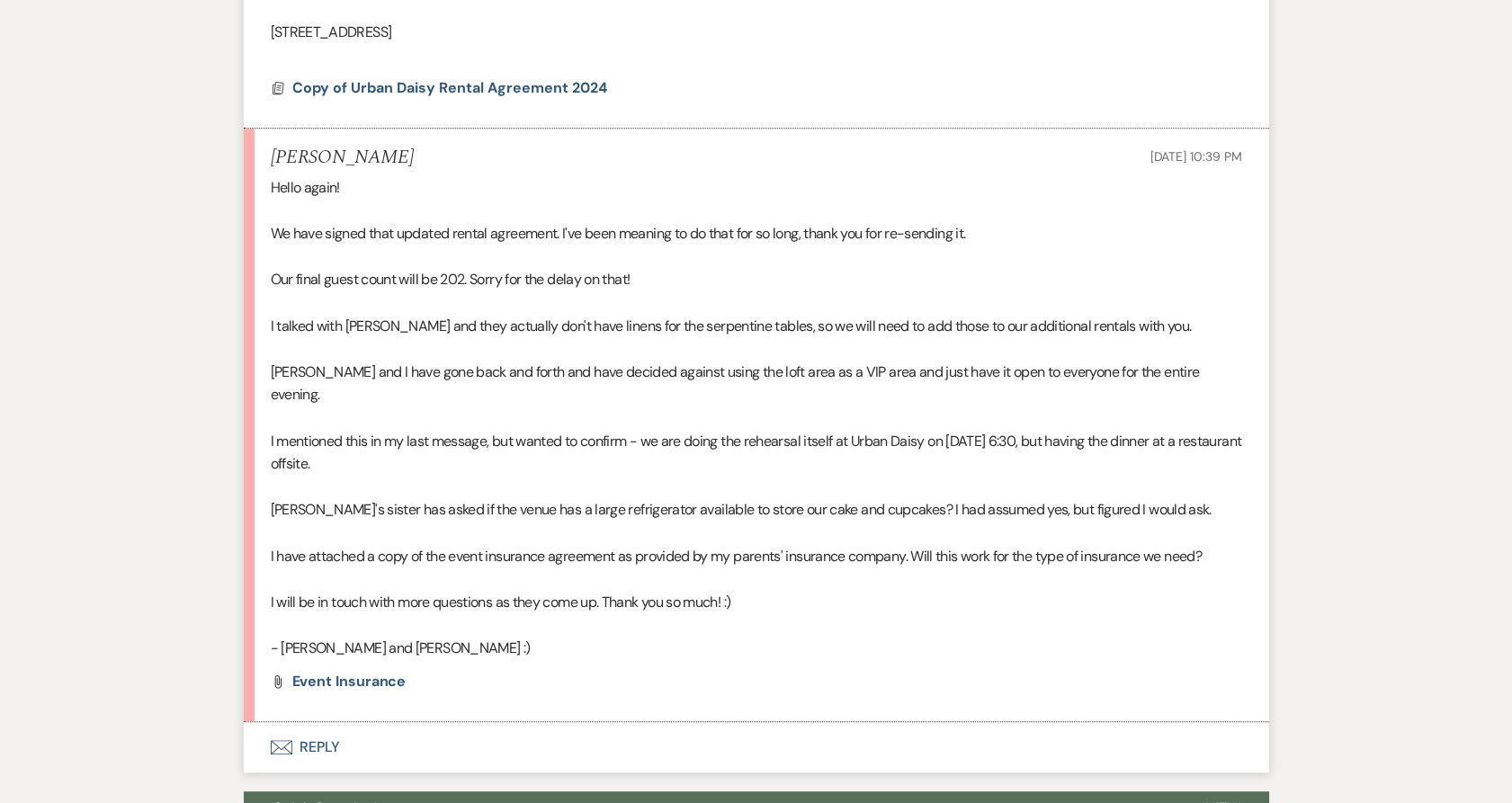
click at [302, 733] on button "Envelope Reply" at bounding box center [756, 747] width 1025 height 50
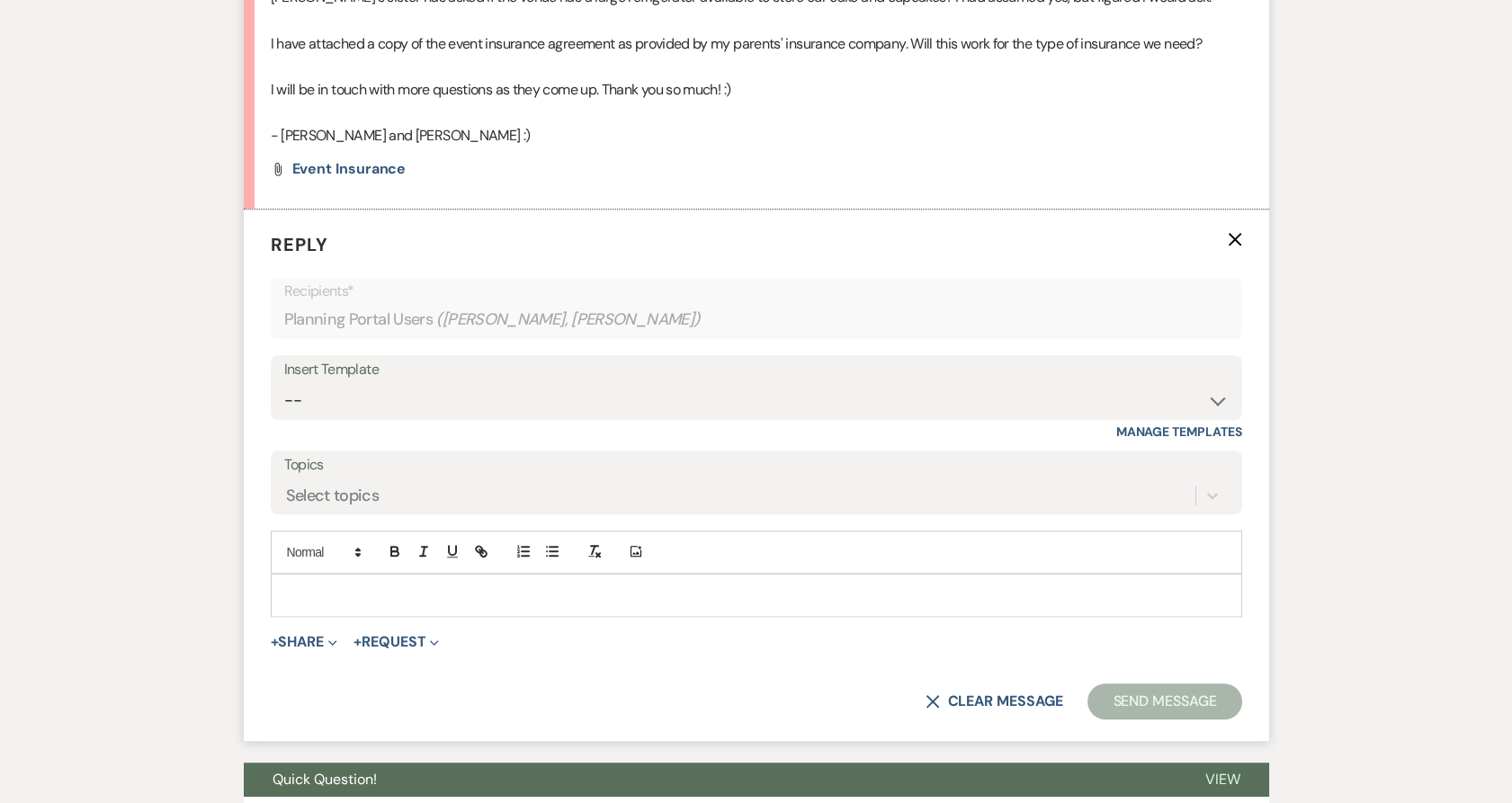
scroll to position [2861, 0]
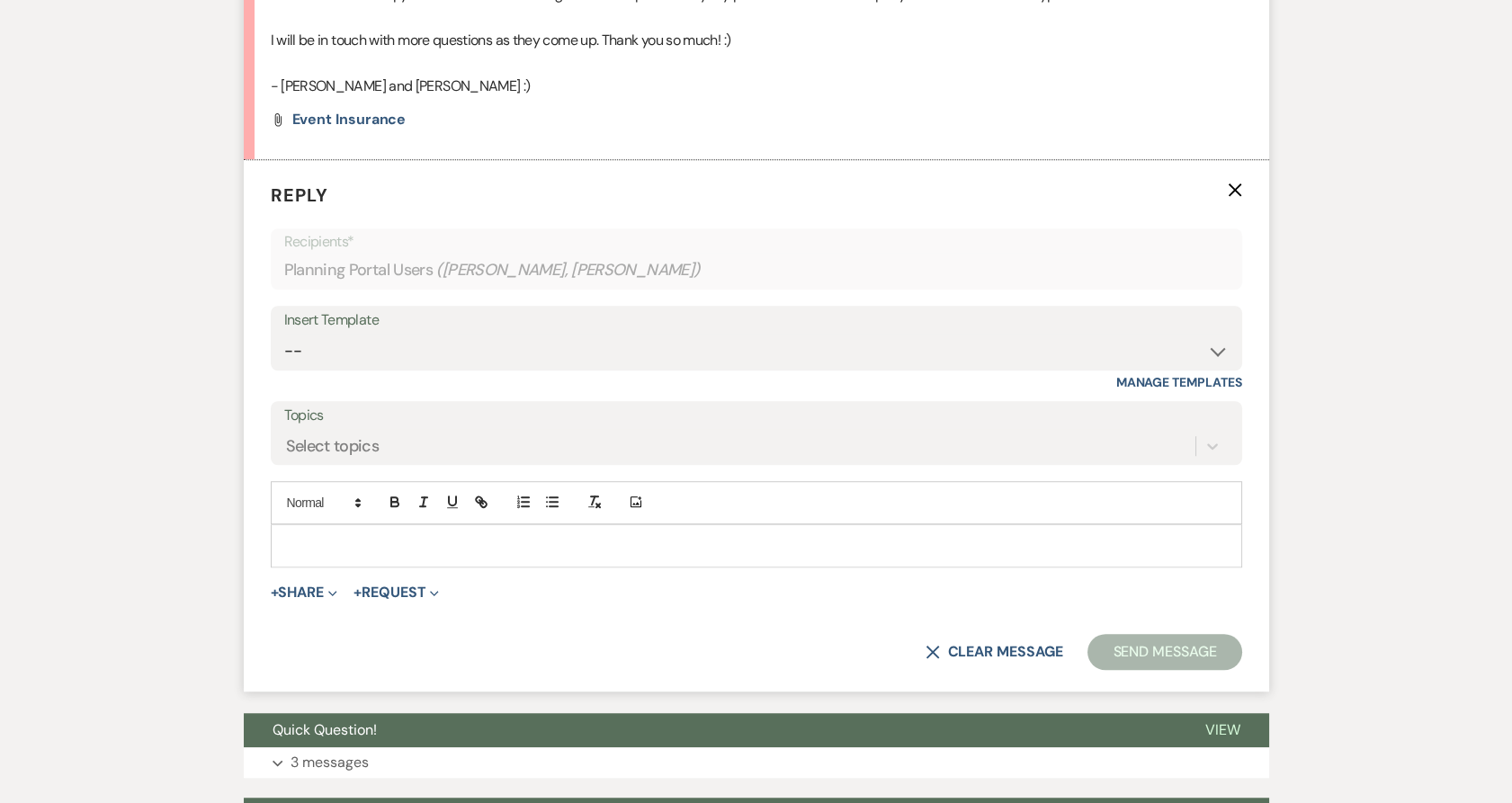
click at [392, 536] on div at bounding box center [756, 546] width 970 height 42
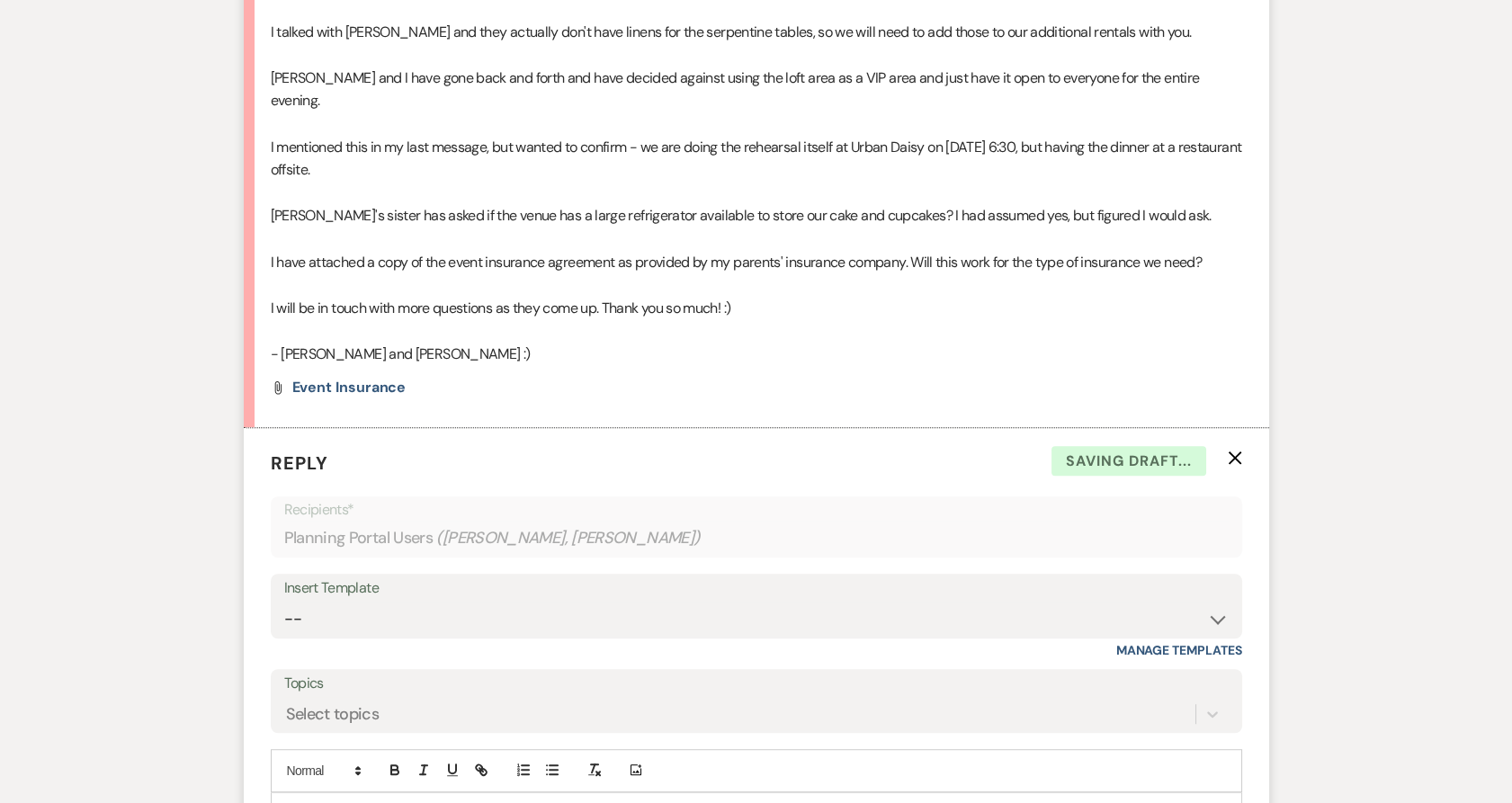
scroll to position [2561, 0]
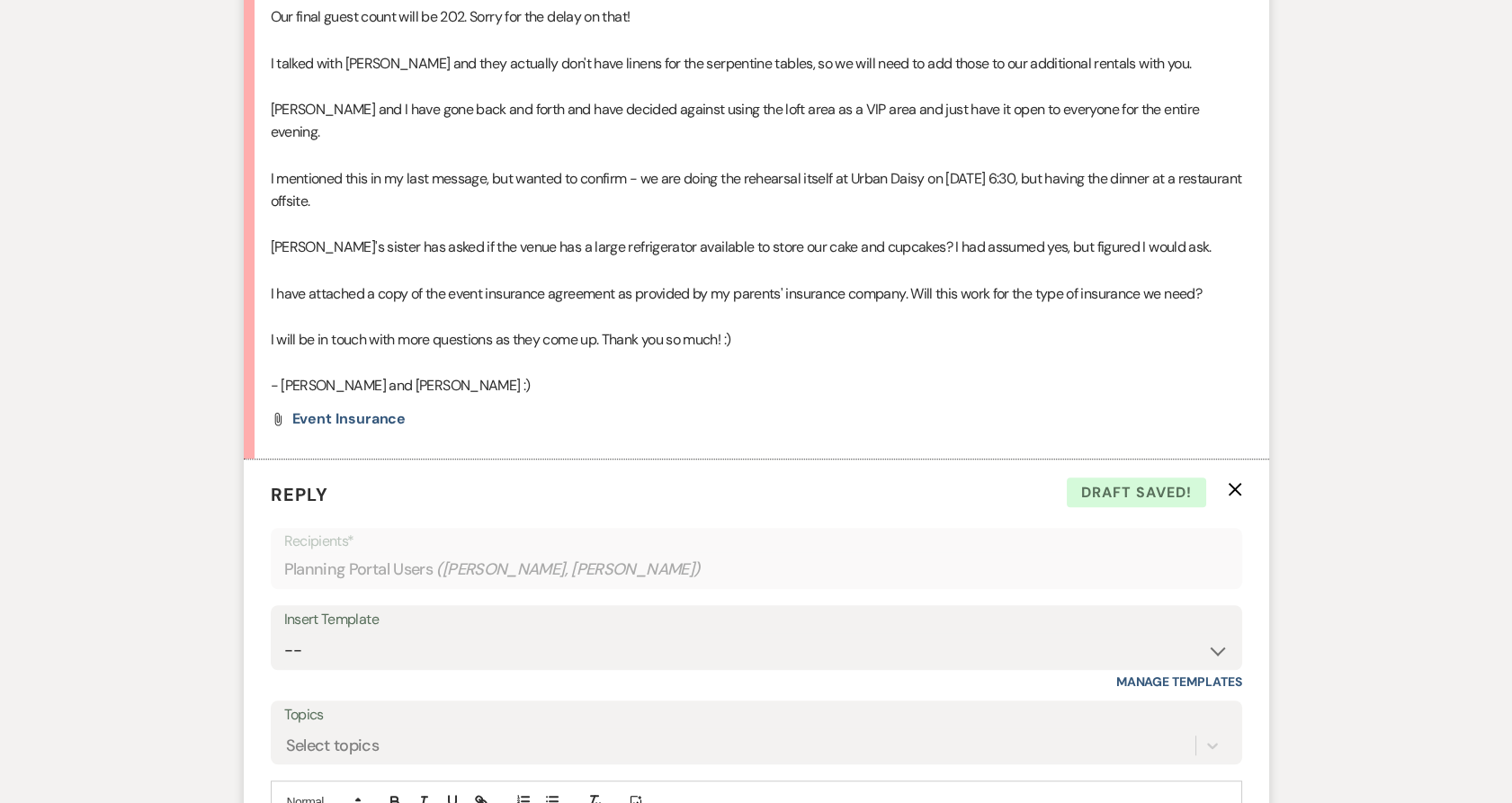
click at [423, 259] on p at bounding box center [756, 270] width 972 height 23
click at [273, 101] on p "[PERSON_NAME] and I have gone back and forth and have decided against using the…" at bounding box center [756, 121] width 972 height 45
click at [271, 101] on p "[PERSON_NAME] and I have gone back and forth and have decided against using the…" at bounding box center [756, 121] width 972 height 45
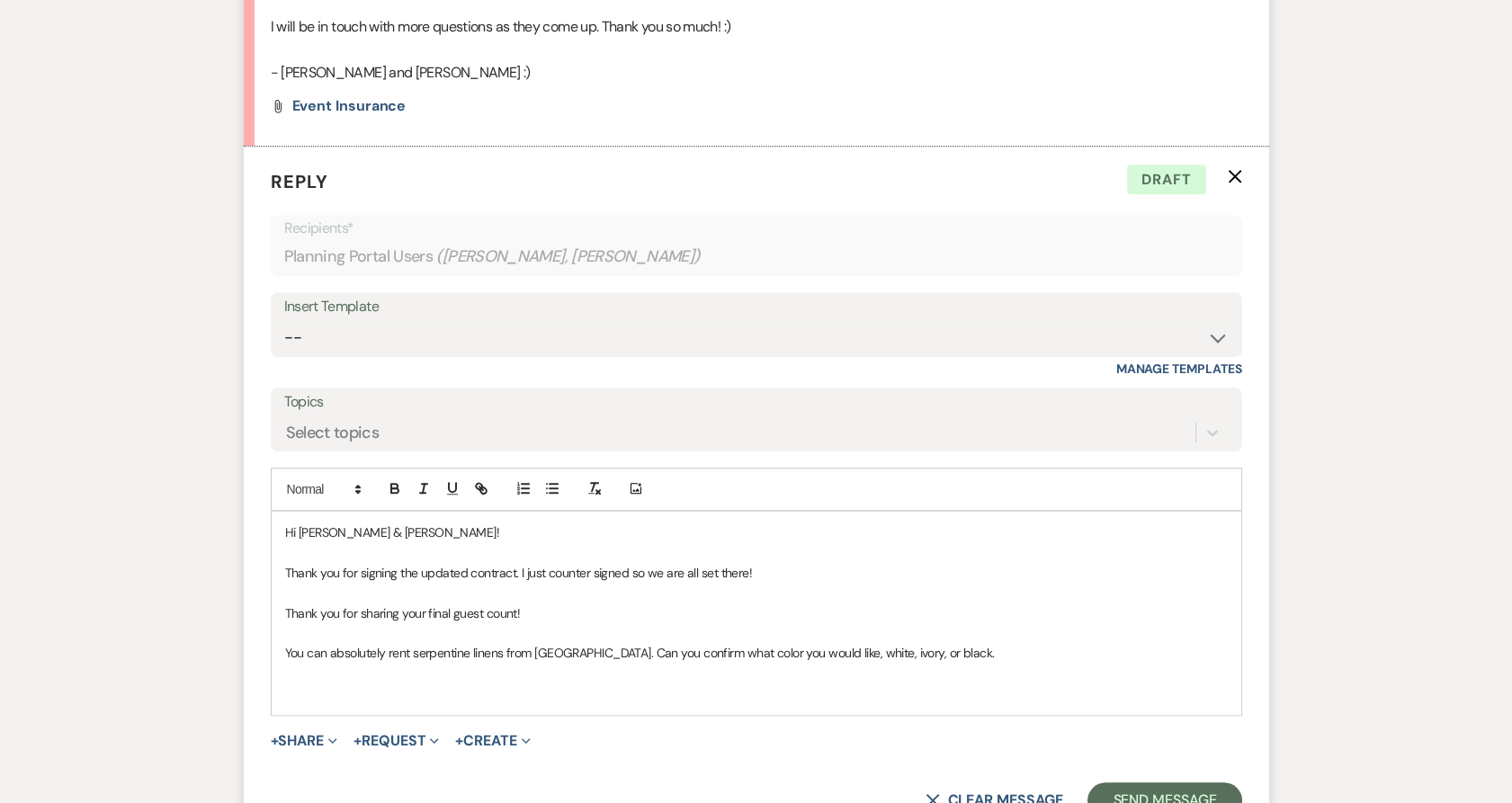
scroll to position [3160, 0]
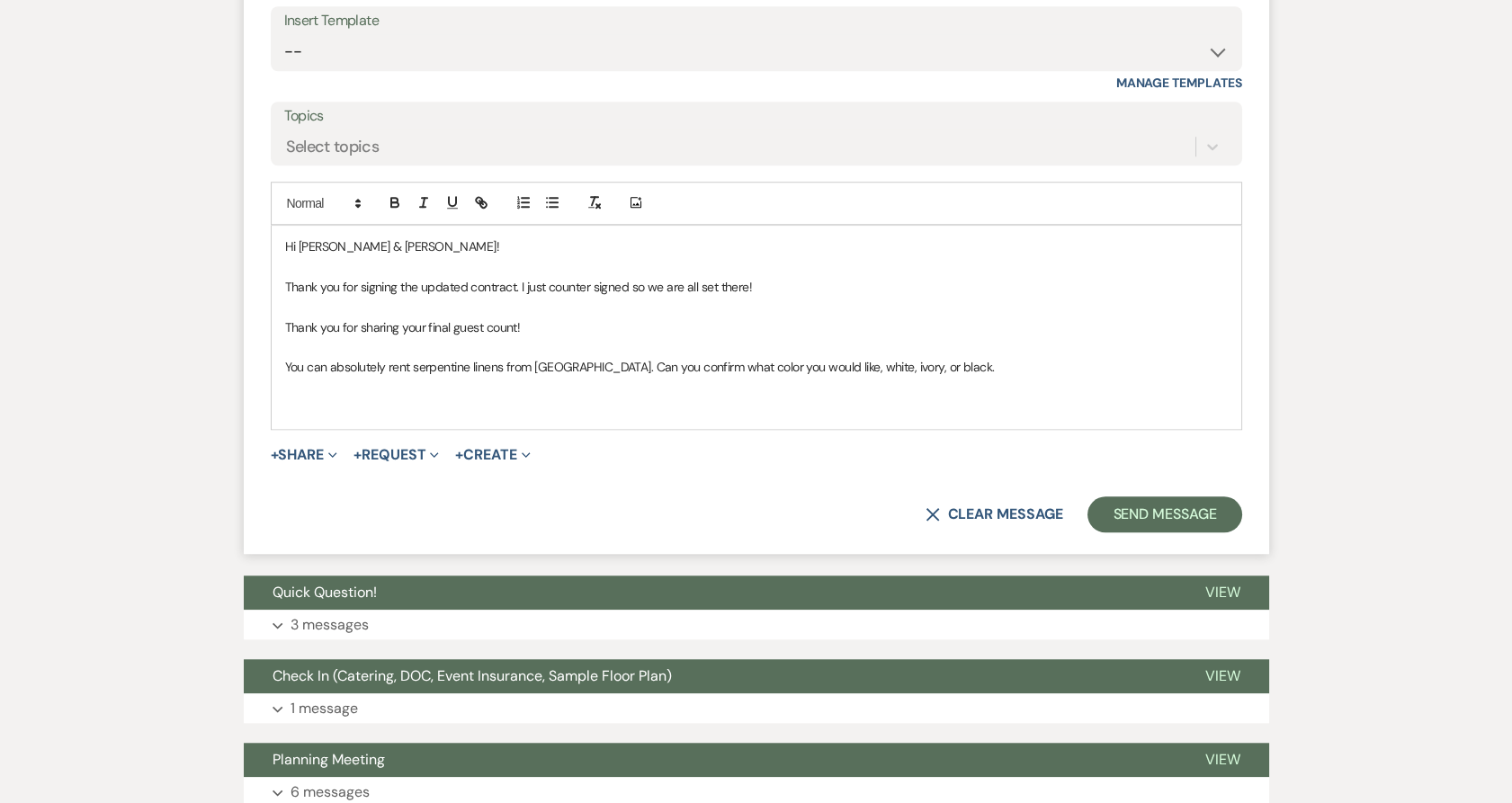
click at [410, 398] on p at bounding box center [756, 407] width 943 height 19
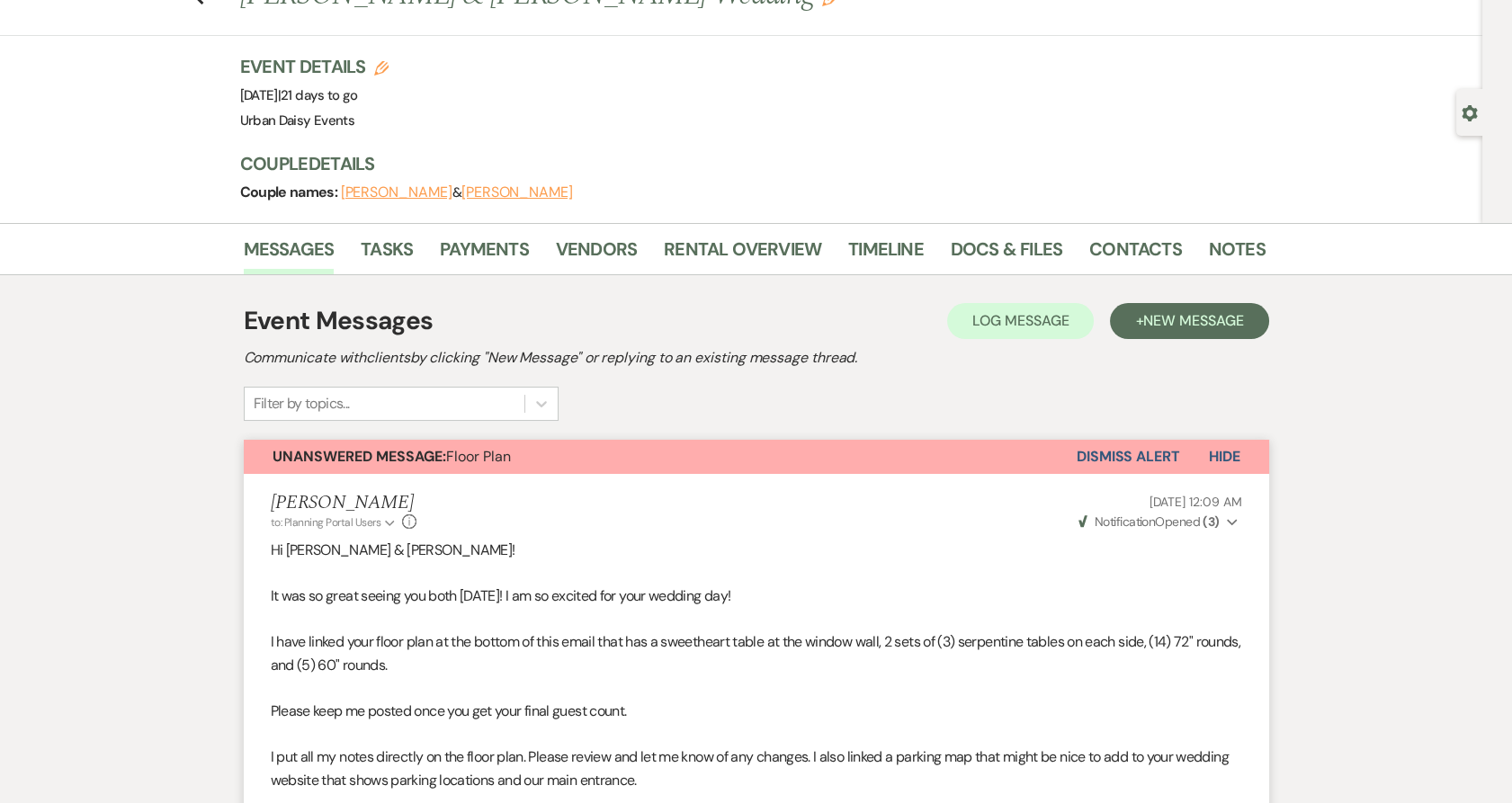
scroll to position [0, 0]
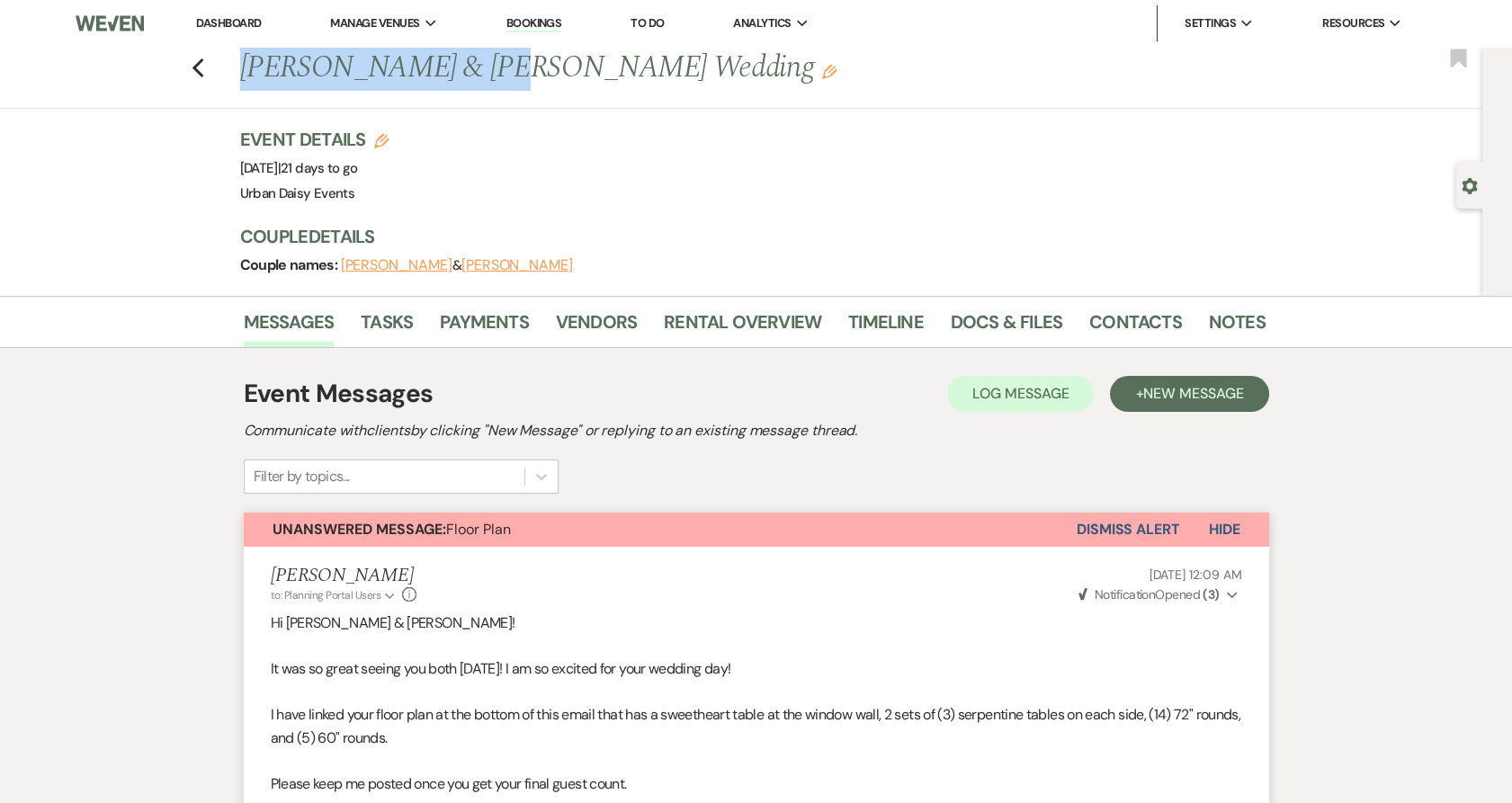
drag, startPoint x: 253, startPoint y: 70, endPoint x: 469, endPoint y: 84, distance: 216.5
click at [469, 84] on div "Previous [PERSON_NAME] & [PERSON_NAME] Wedding Edit" at bounding box center [743, 68] width 1025 height 44
copy h1 "[PERSON_NAME] & [PERSON_NAME]"
click at [1154, 312] on link "Contacts" at bounding box center [1136, 327] width 93 height 40
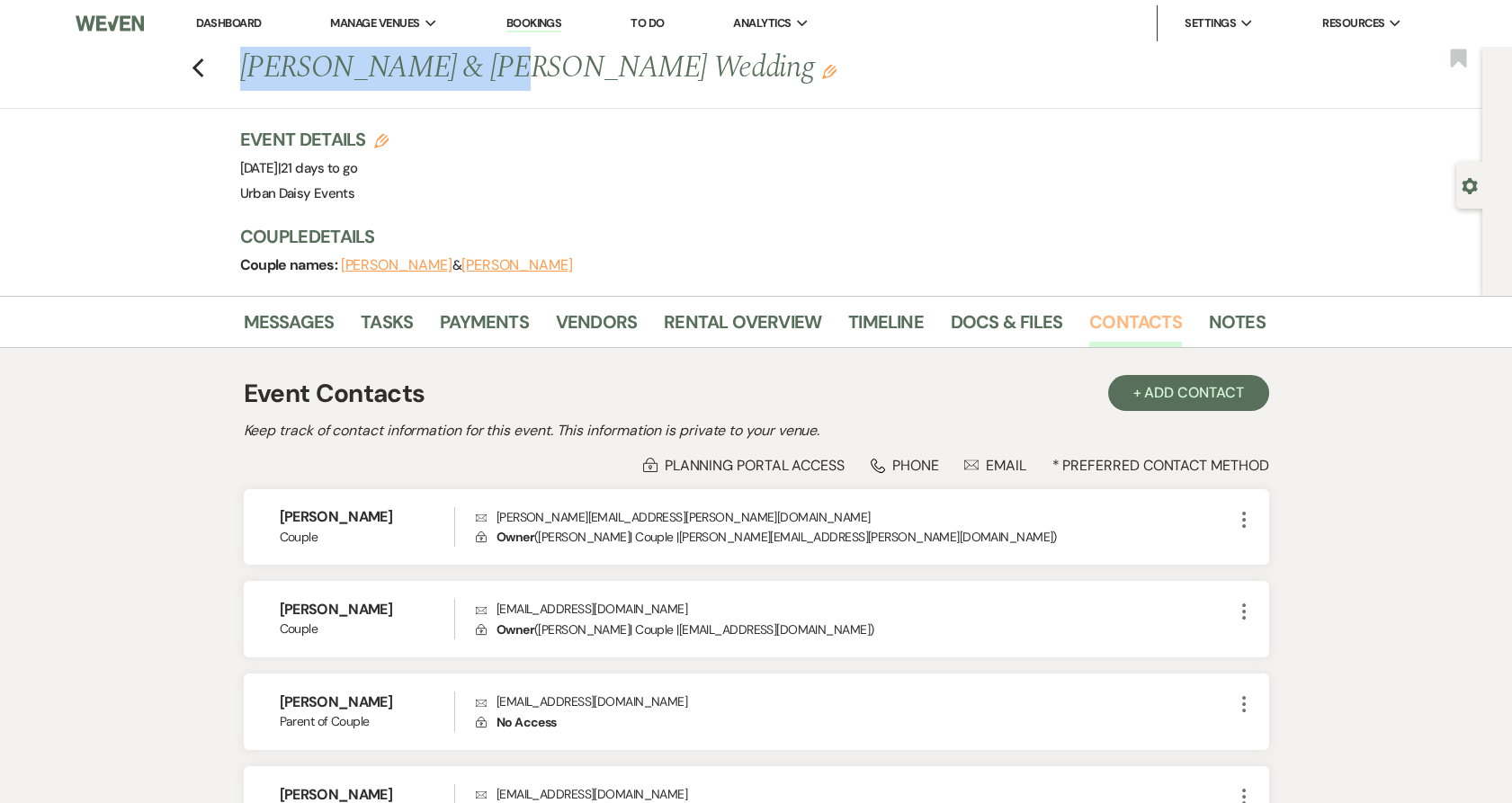
scroll to position [100, 0]
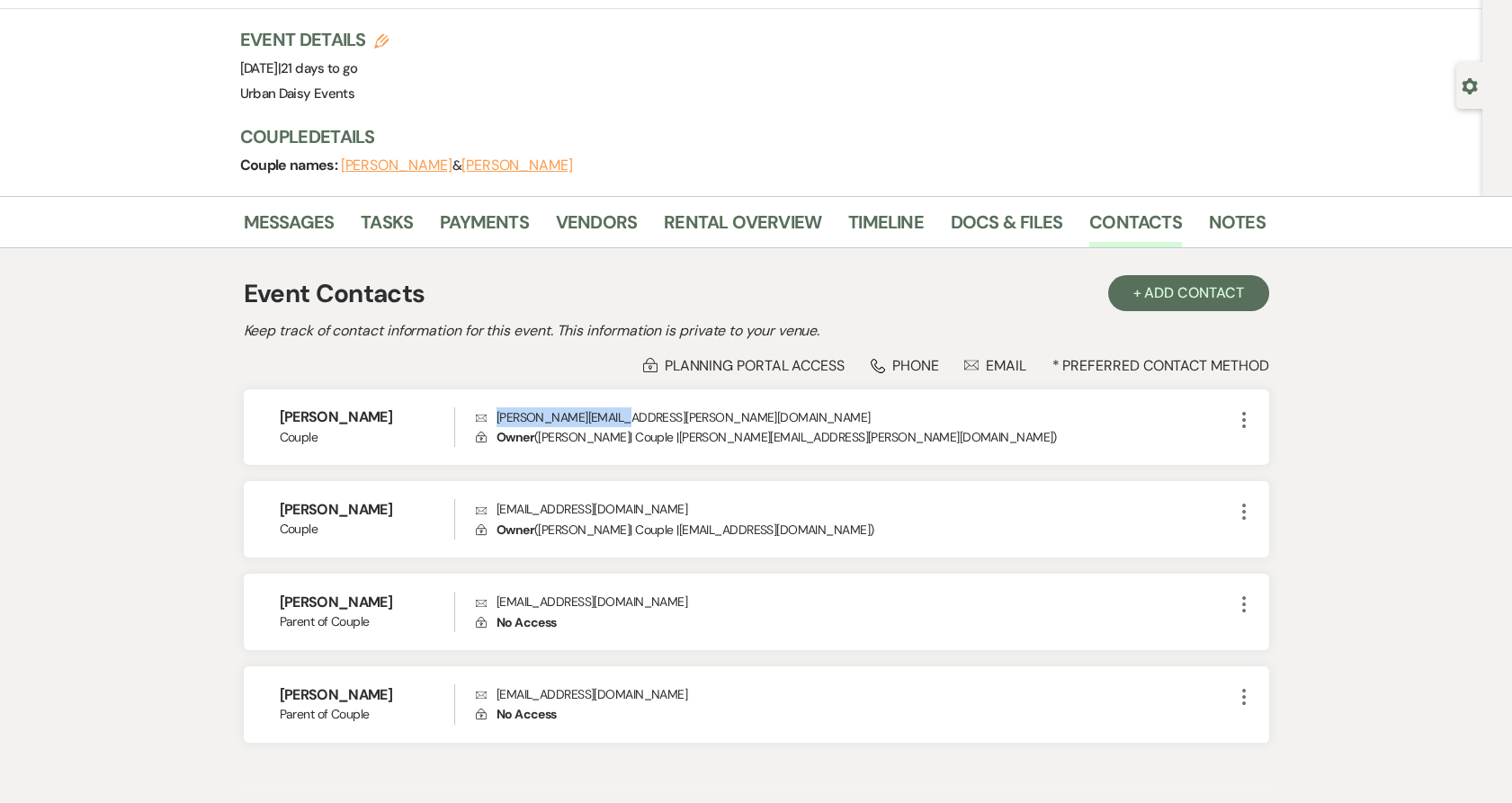
drag, startPoint x: 622, startPoint y: 414, endPoint x: 489, endPoint y: 422, distance: 133.2
click at [488, 422] on p "Envelope [PERSON_NAME][EMAIL_ADDRESS][PERSON_NAME][DOMAIN_NAME]" at bounding box center [854, 416] width 756 height 19
copy p "[PERSON_NAME][EMAIL_ADDRESS][PERSON_NAME][DOMAIN_NAME]"
drag, startPoint x: 647, startPoint y: 515, endPoint x: 466, endPoint y: 505, distance: 181.3
click at [466, 505] on div "[PERSON_NAME] Couple Envelope [EMAIL_ADDRESS][DOMAIN_NAME] Lock Owner ( [PERSON…" at bounding box center [756, 519] width 1025 height 76
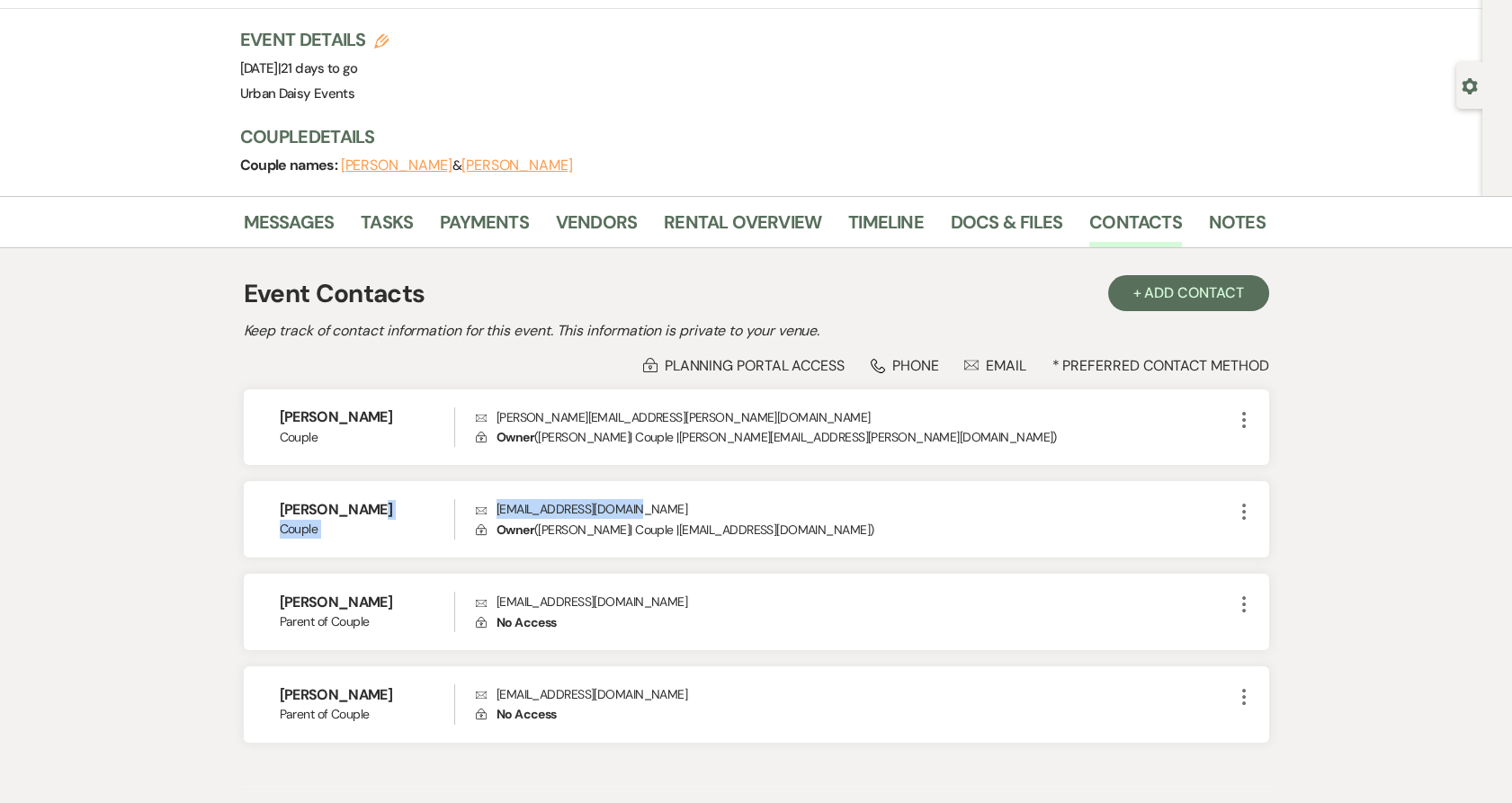
click at [494, 501] on p "Envelope [EMAIL_ADDRESS][DOMAIN_NAME]" at bounding box center [854, 508] width 756 height 19
drag, startPoint x: 648, startPoint y: 507, endPoint x: 497, endPoint y: 517, distance: 151.3
click at [497, 517] on p "Envelope [EMAIL_ADDRESS][DOMAIN_NAME]" at bounding box center [854, 508] width 756 height 19
copy p "[EMAIL_ADDRESS][DOMAIN_NAME]"
click at [558, 230] on link "Vendors" at bounding box center [596, 227] width 81 height 40
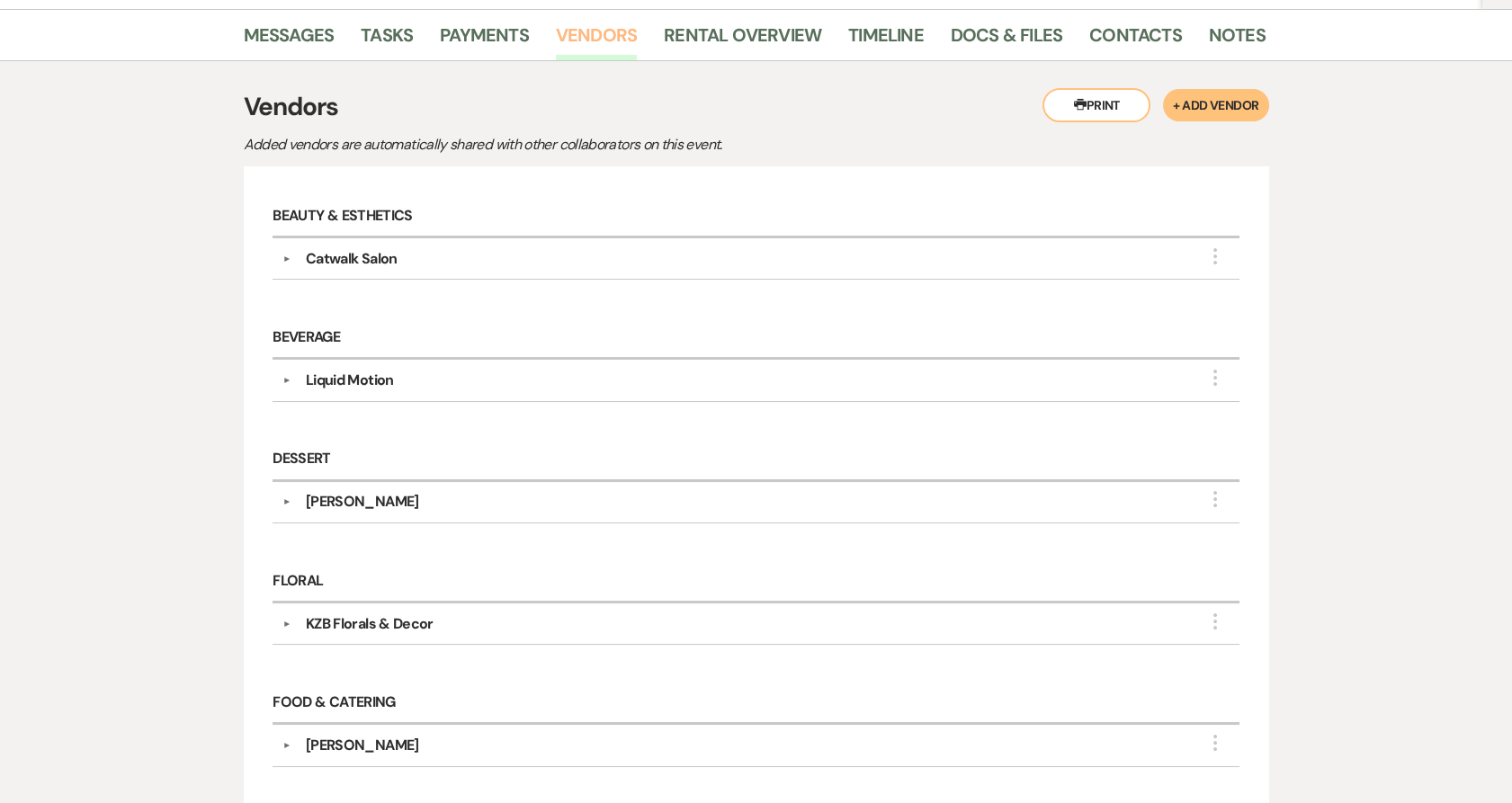
scroll to position [206, 0]
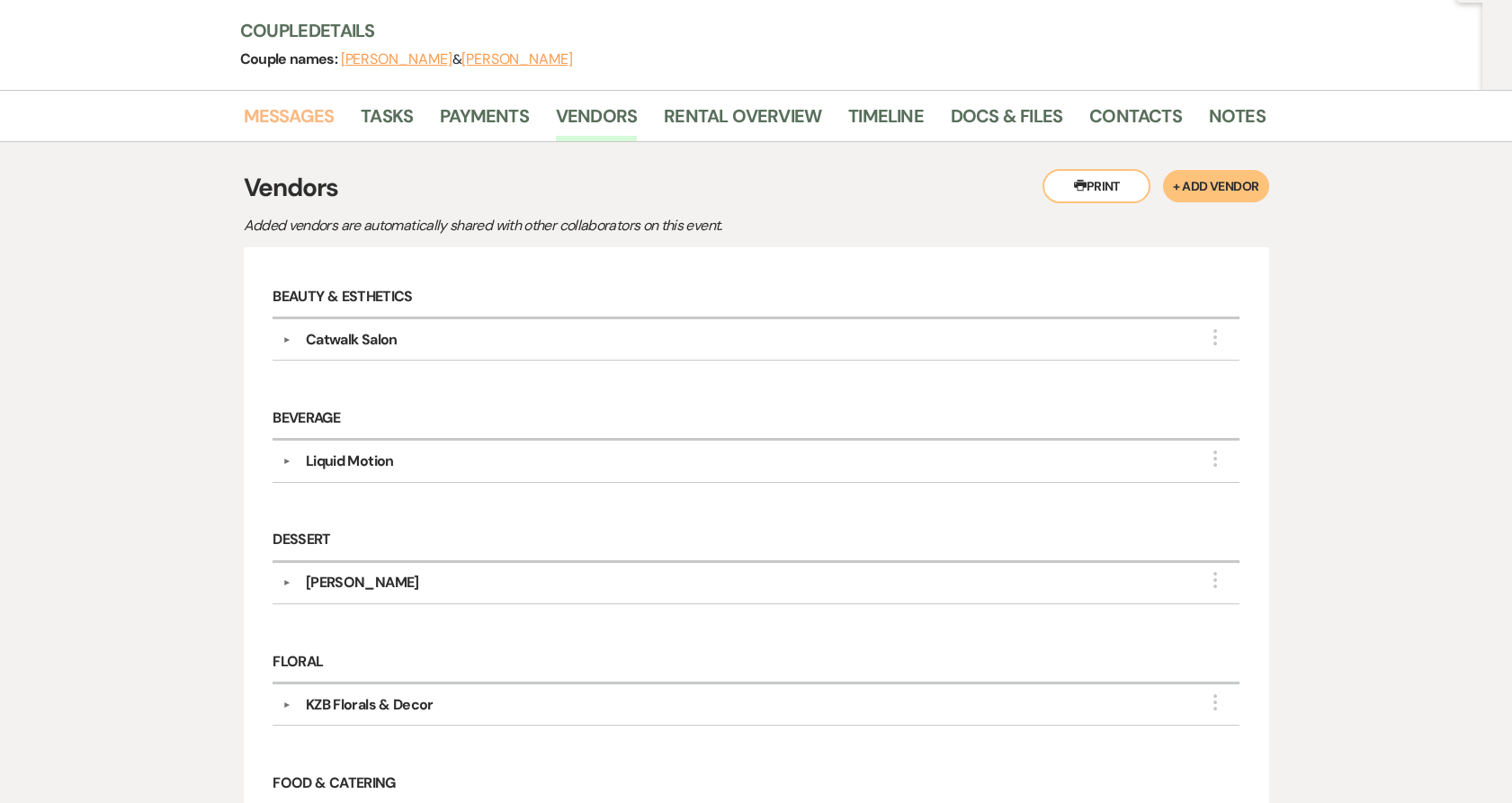
click at [311, 119] on link "Messages" at bounding box center [289, 121] width 91 height 40
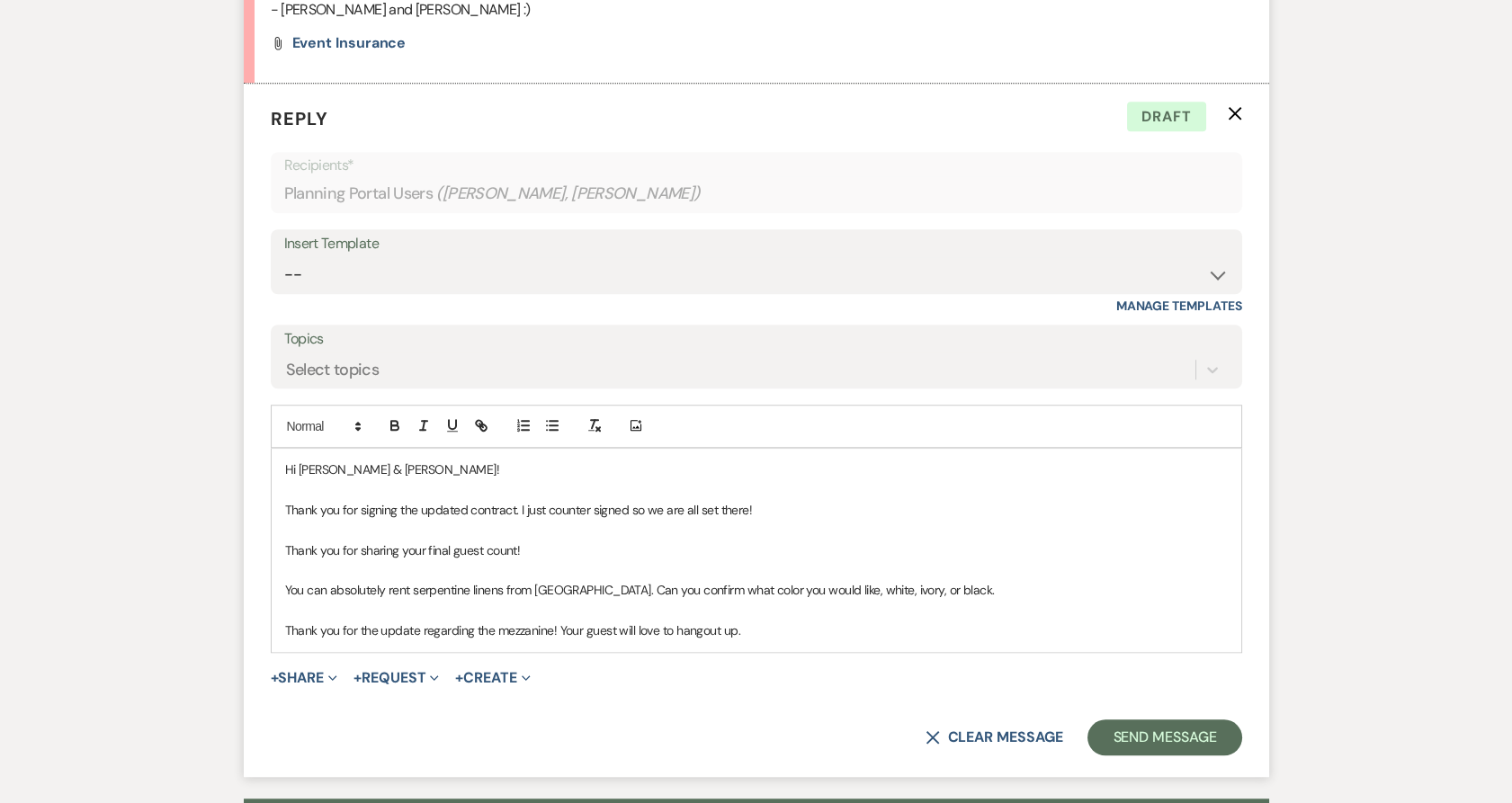
scroll to position [2940, 0]
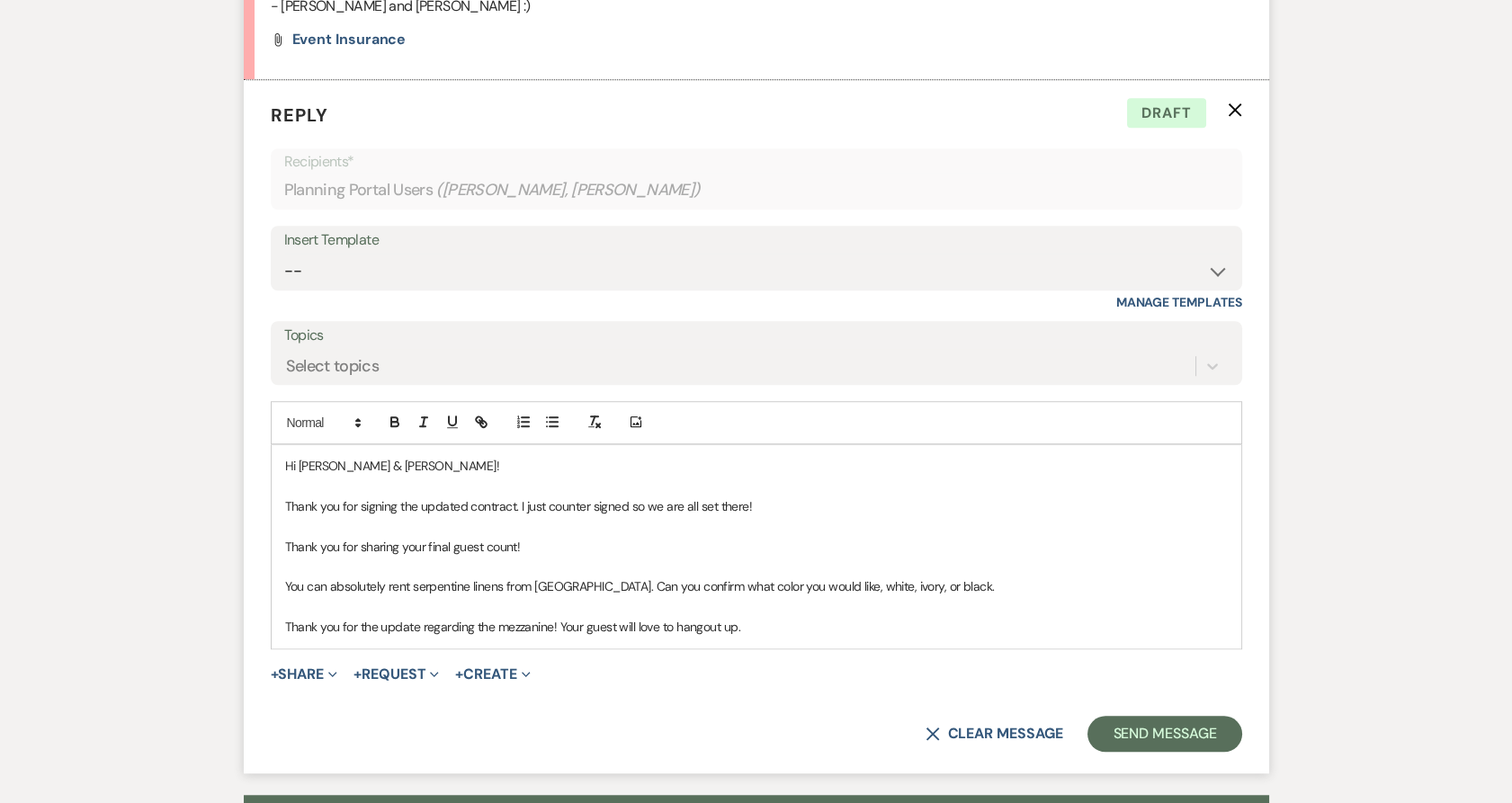
click at [791, 618] on p "Thank you for the update regarding the mezzanine! Your guest will love to hango…" at bounding box center [756, 627] width 943 height 19
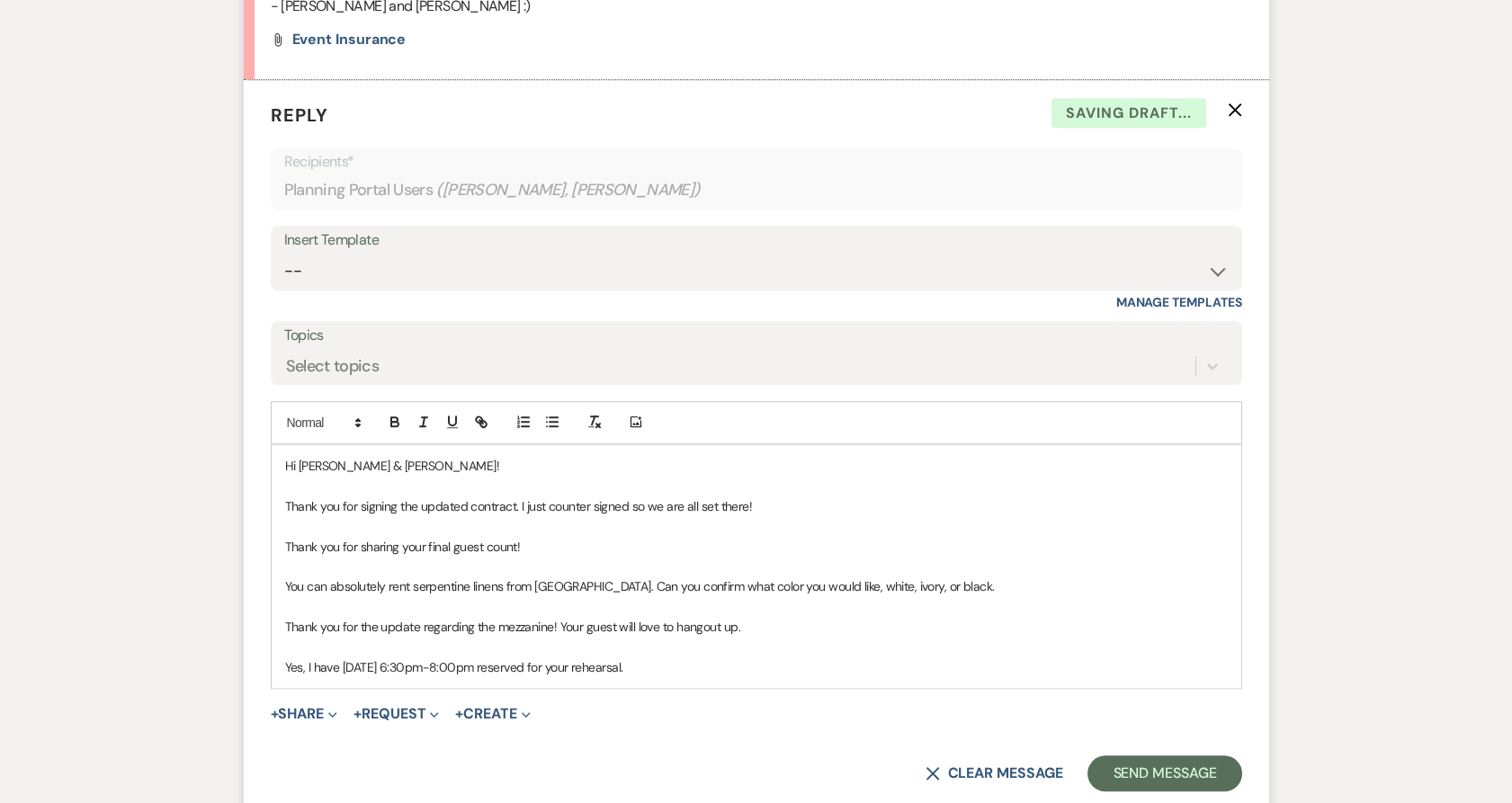
click at [617, 657] on p "Yes, I have [DATE] 6:30pm-8:00pm reserved for your rehearsal." at bounding box center [756, 667] width 943 height 19
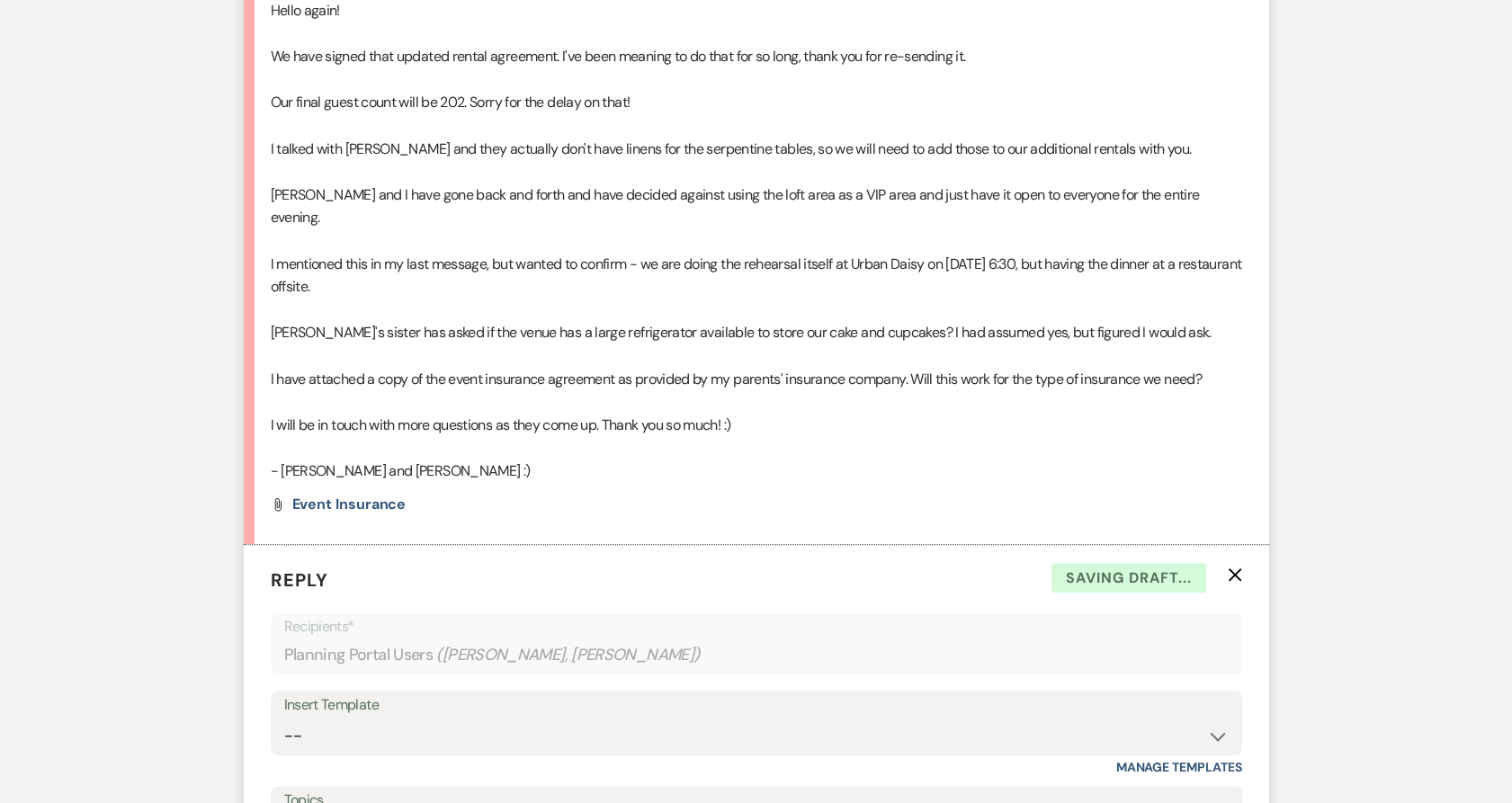
scroll to position [2441, 0]
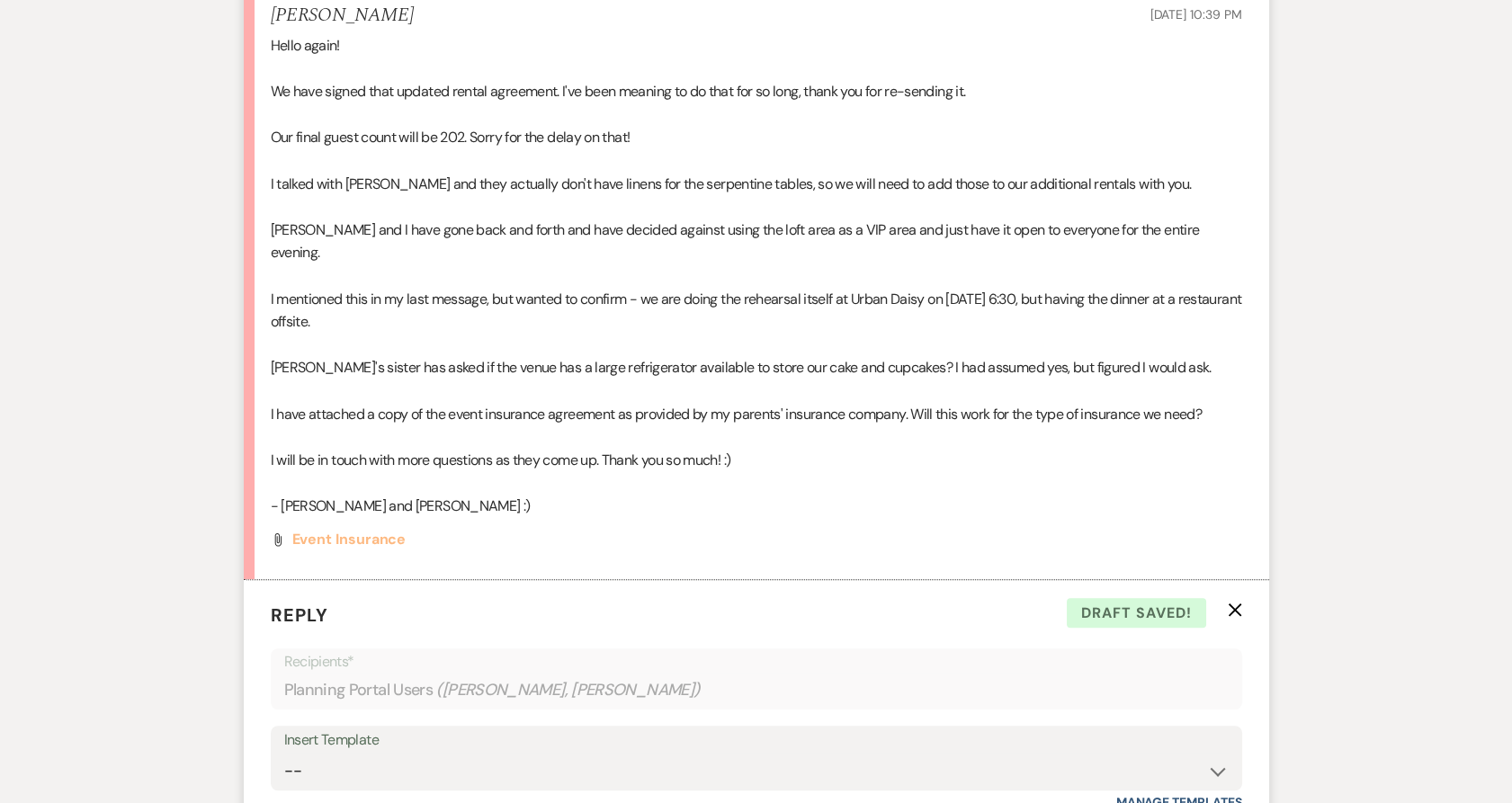
click at [324, 529] on span "Event insurance" at bounding box center [349, 539] width 114 height 19
click at [373, 529] on span "Event insurance" at bounding box center [349, 539] width 114 height 19
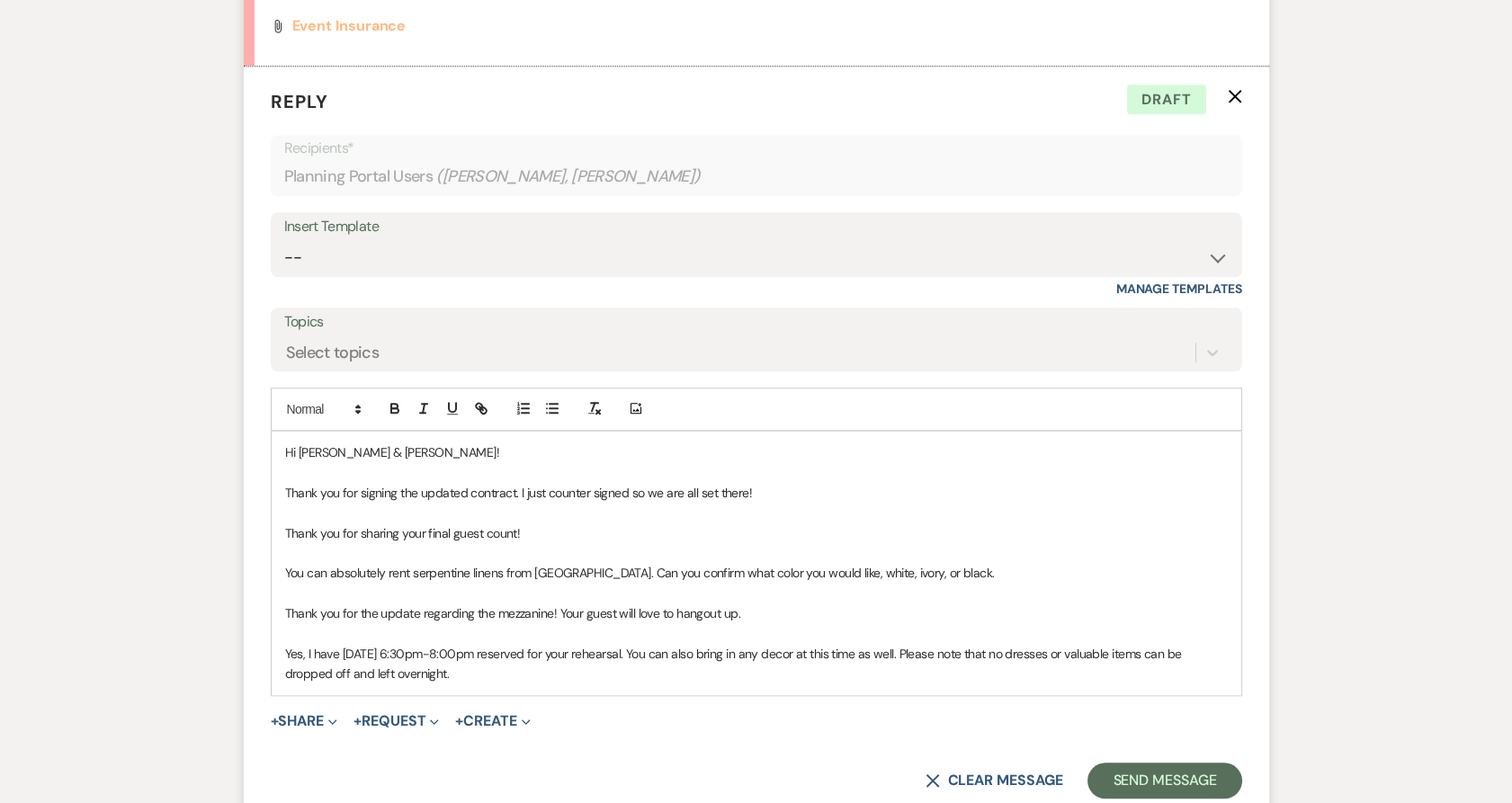
scroll to position [3040, 0]
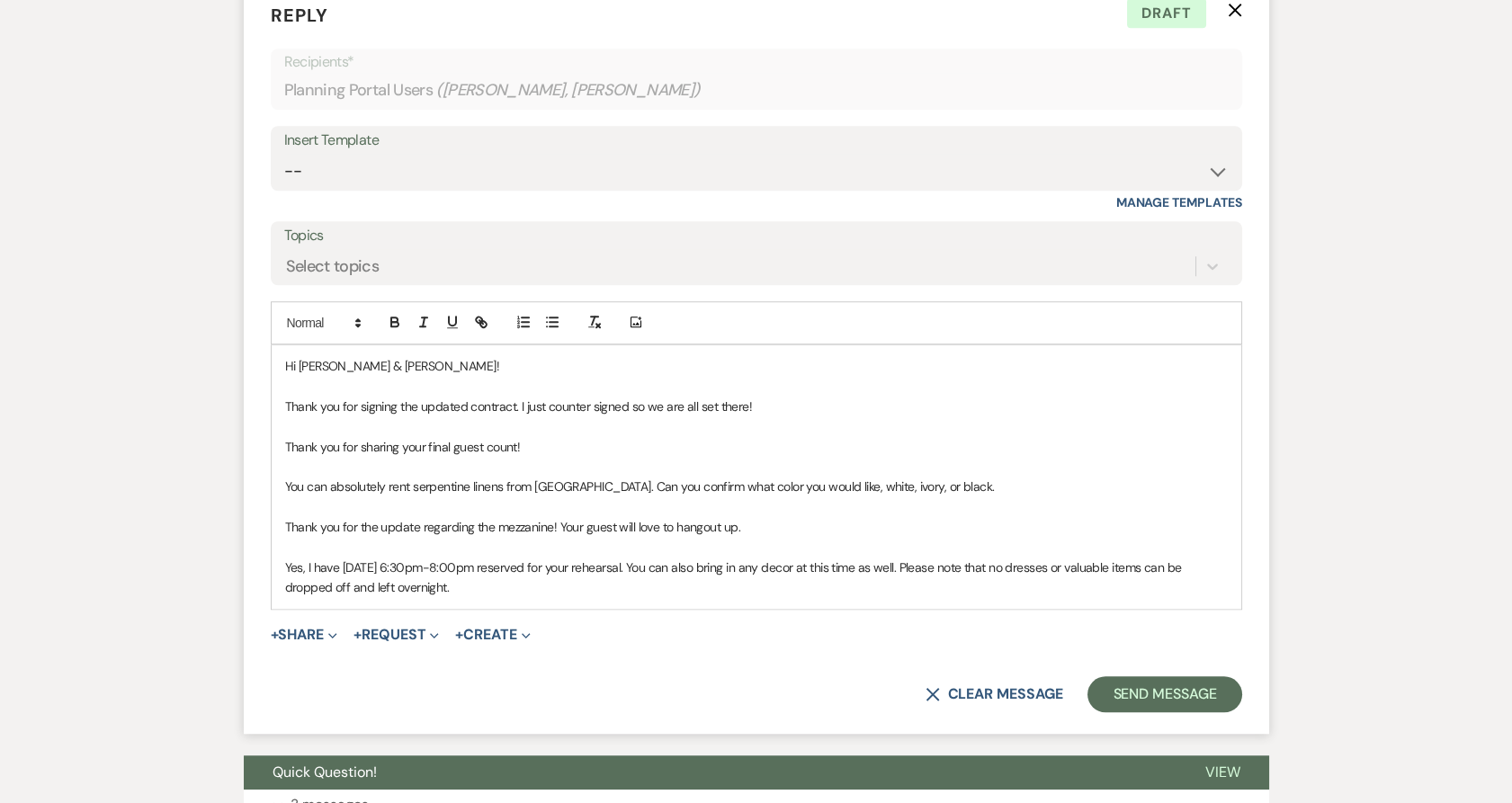
click at [534, 557] on p "Yes, I have [DATE] 6:30pm-8:00pm reserved for your rehearsal. You can also brin…" at bounding box center [756, 578] width 943 height 41
click at [518, 563] on p "Yes, I have [DATE] 6:30pm-8:00pm reserved for your rehearsal. You can also brin…" at bounding box center [756, 578] width 943 height 41
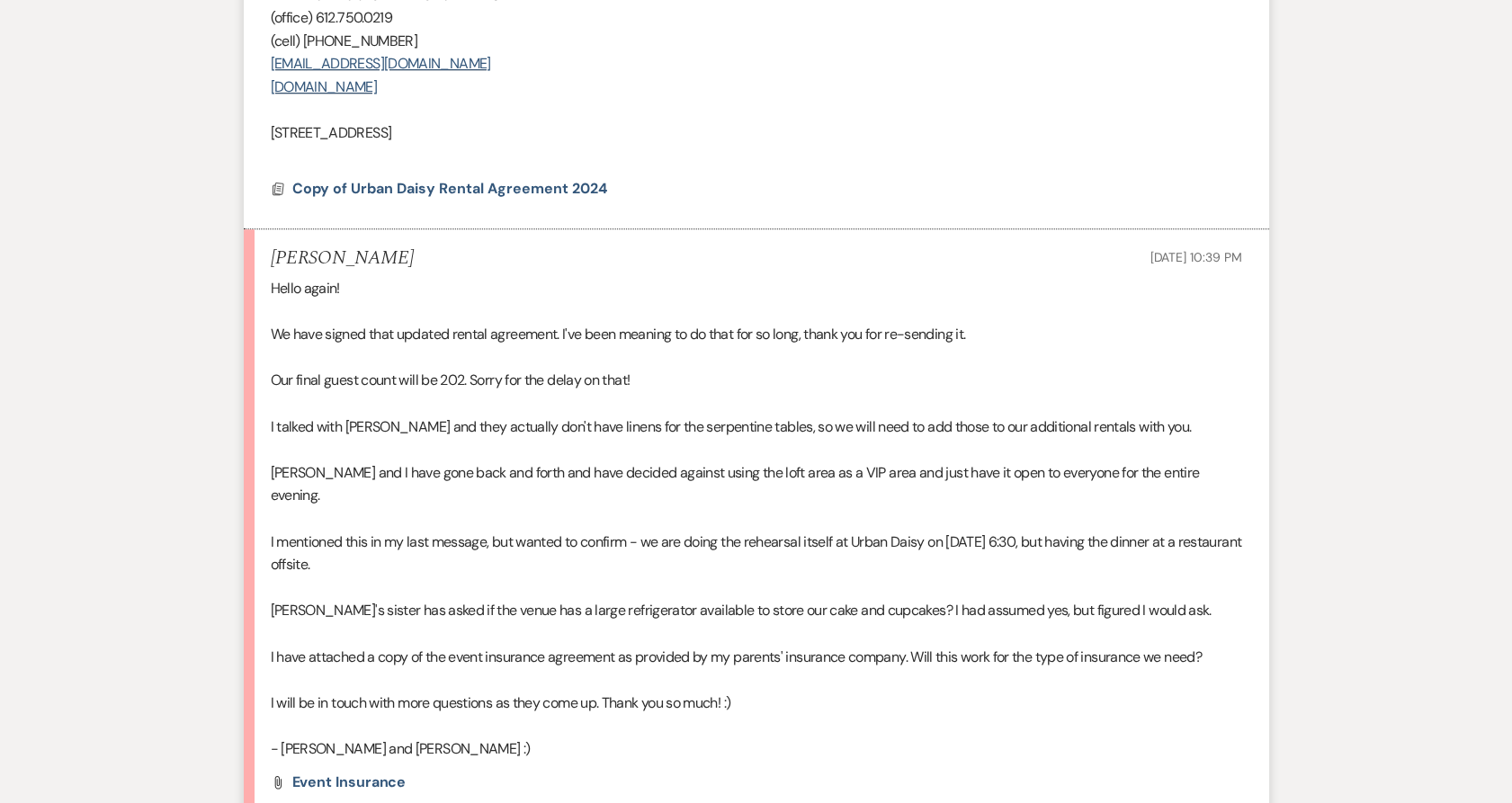
scroll to position [2041, 0]
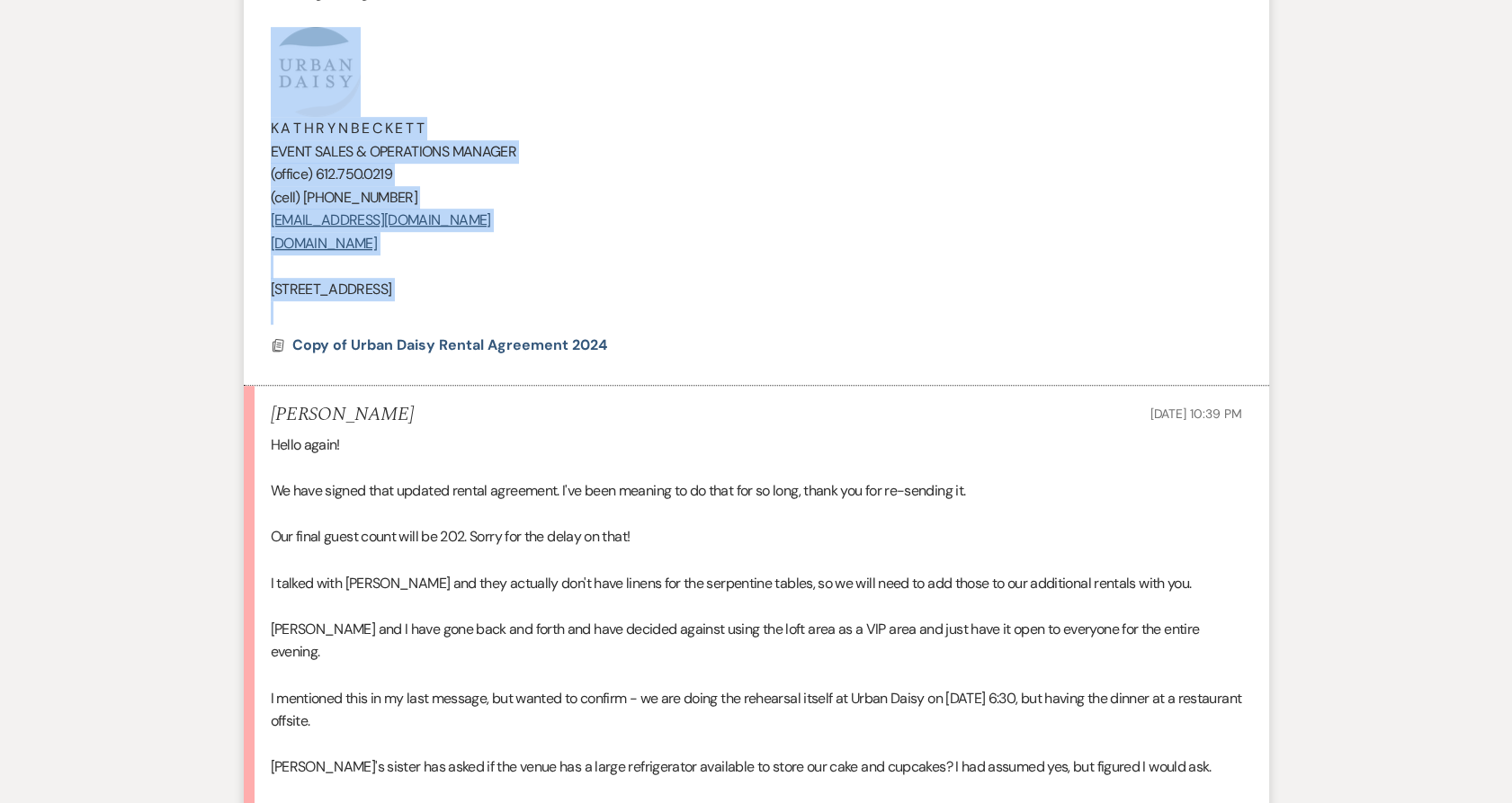
drag, startPoint x: 556, startPoint y: 305, endPoint x: 279, endPoint y: 102, distance: 343.4
click at [279, 102] on div "Hi [PERSON_NAME] & [PERSON_NAME]! Thank you for these updates. We provide a 4' …" at bounding box center [756, 25] width 972 height 596
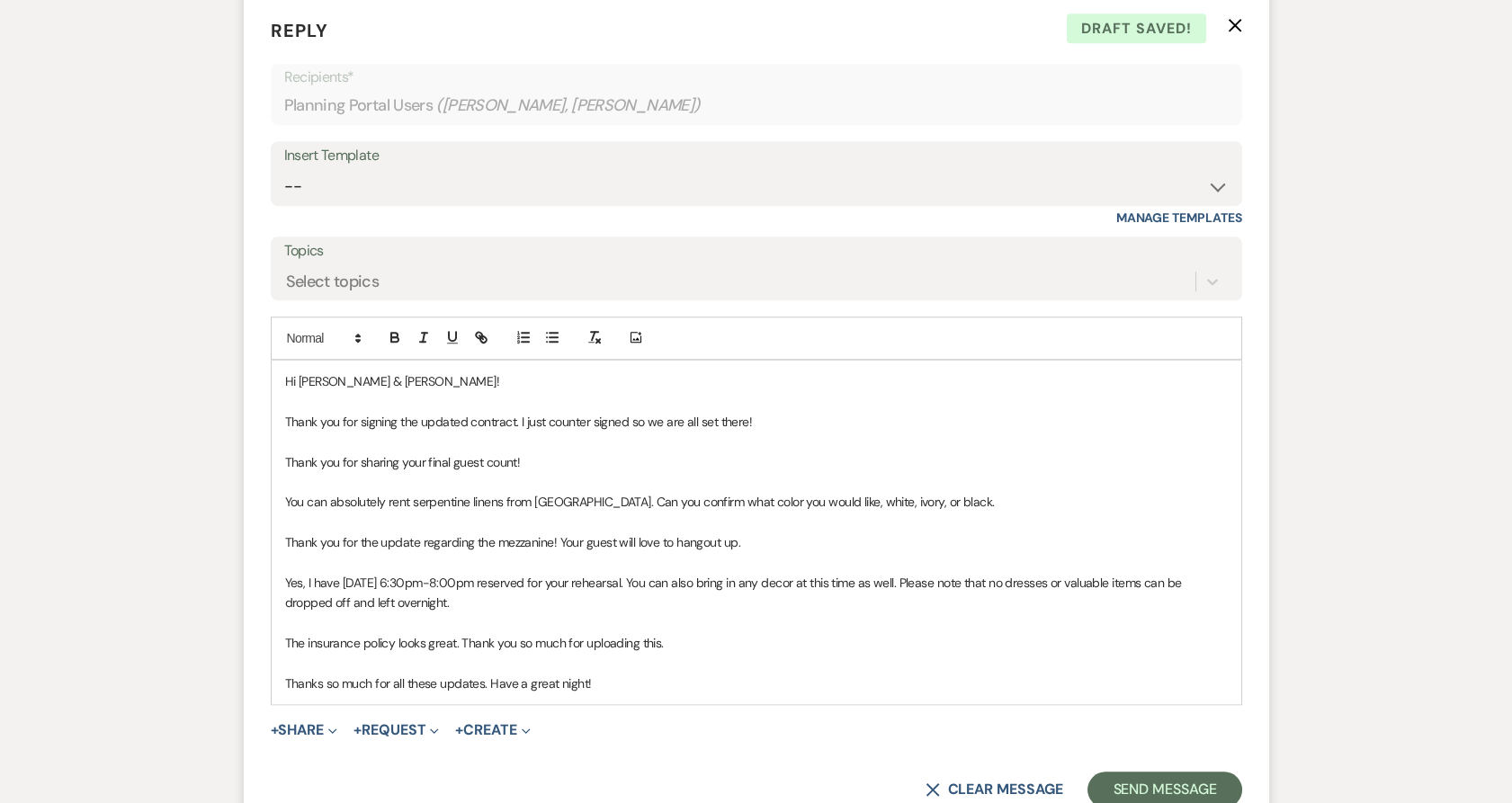
scroll to position [3141, 0]
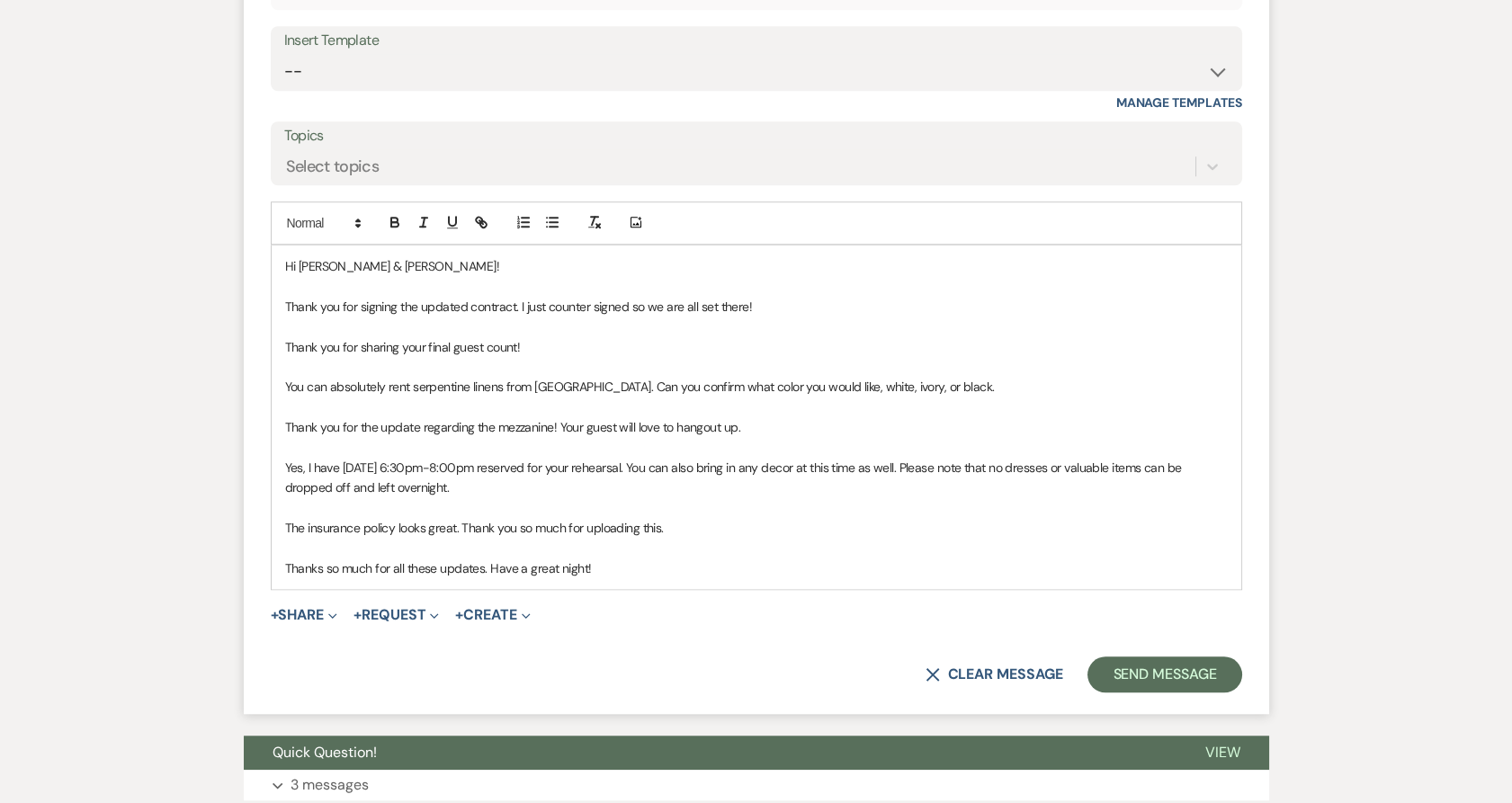
click at [612, 558] on p "Thanks so much for all these updates. Have a great night!" at bounding box center [756, 567] width 943 height 19
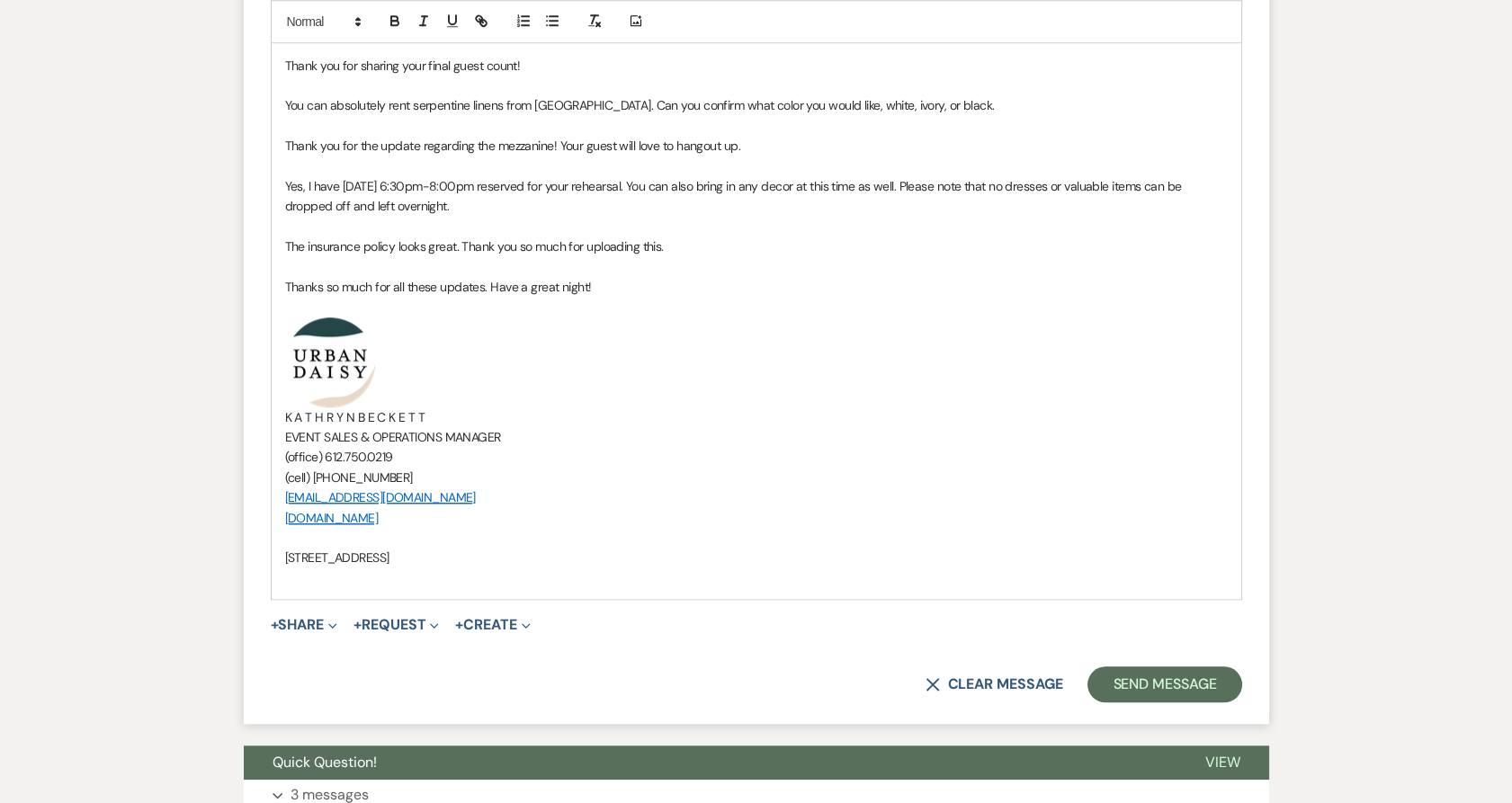
scroll to position [3540, 0]
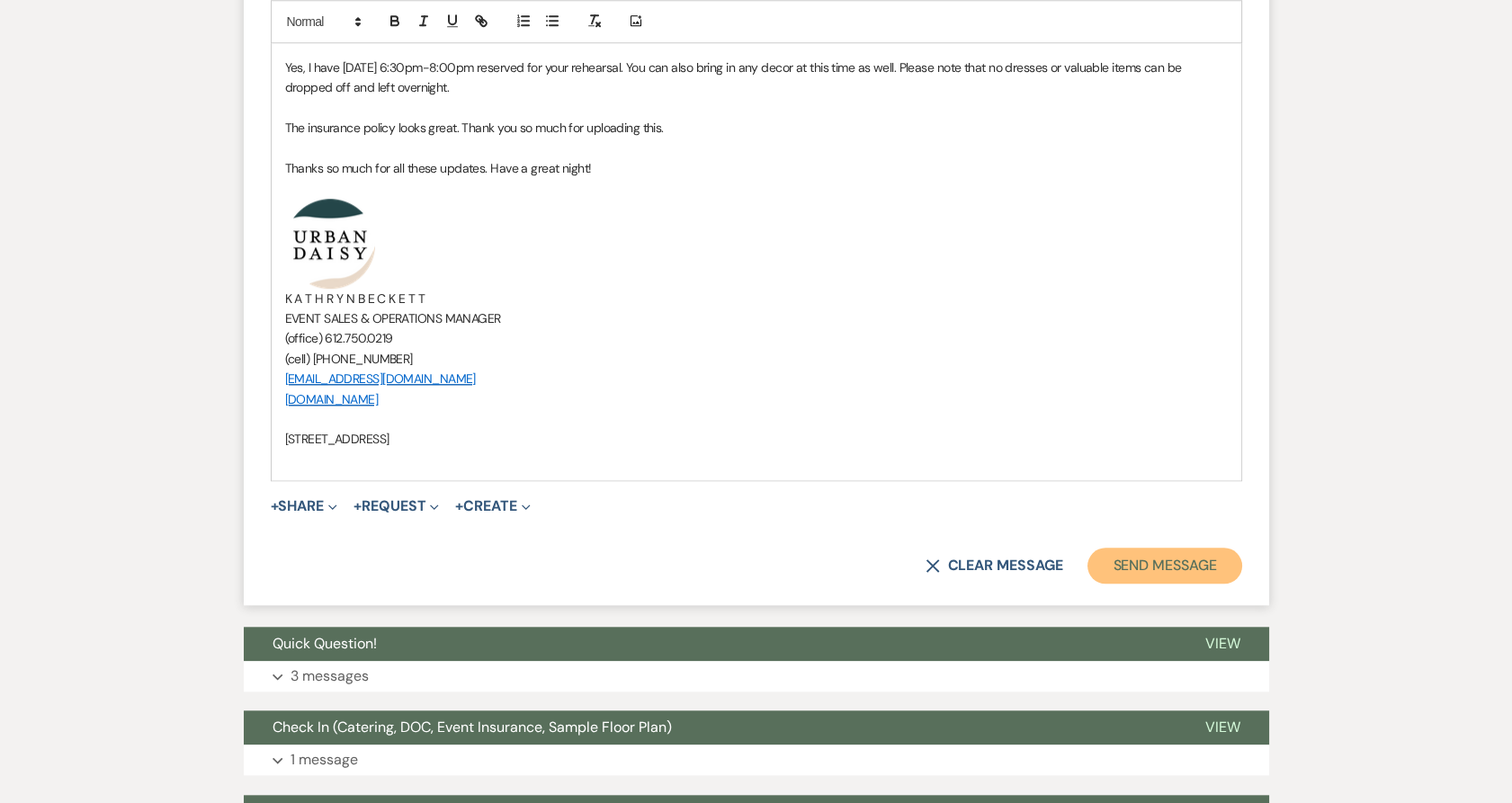
click at [1165, 548] on button "Send Message" at bounding box center [1164, 566] width 154 height 36
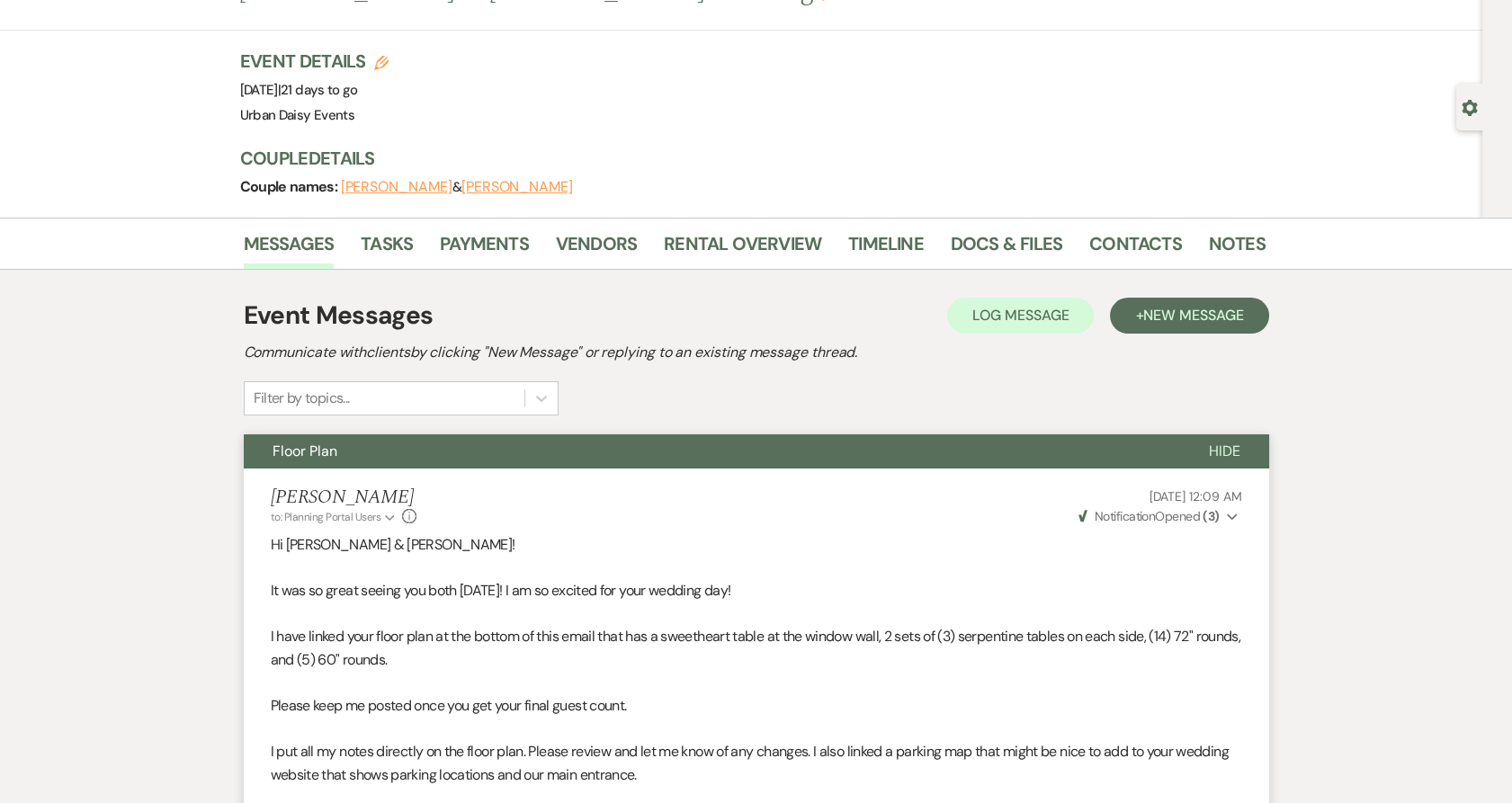
scroll to position [0, 0]
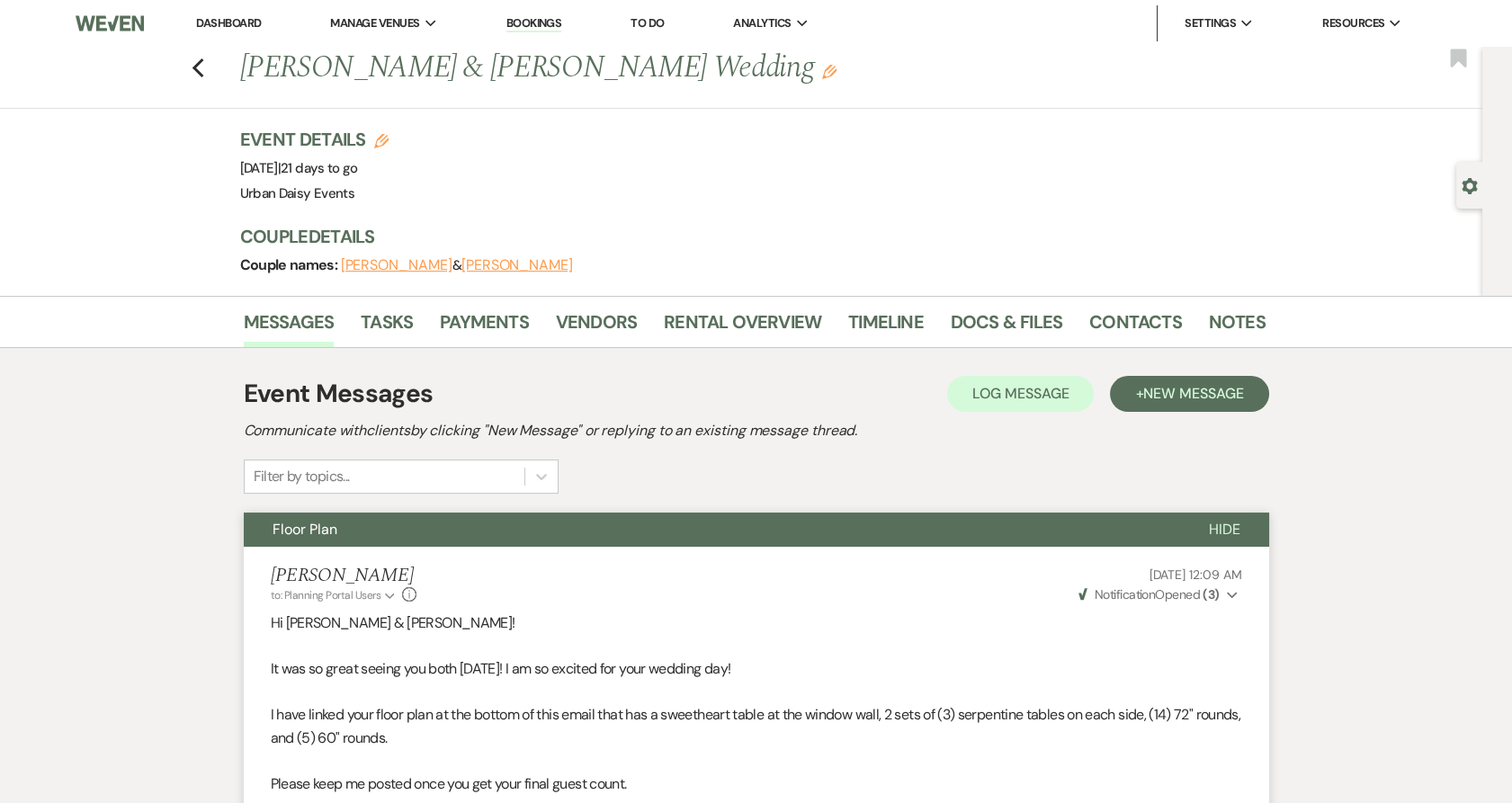
click at [216, 16] on link "Dashboard" at bounding box center [228, 22] width 65 height 15
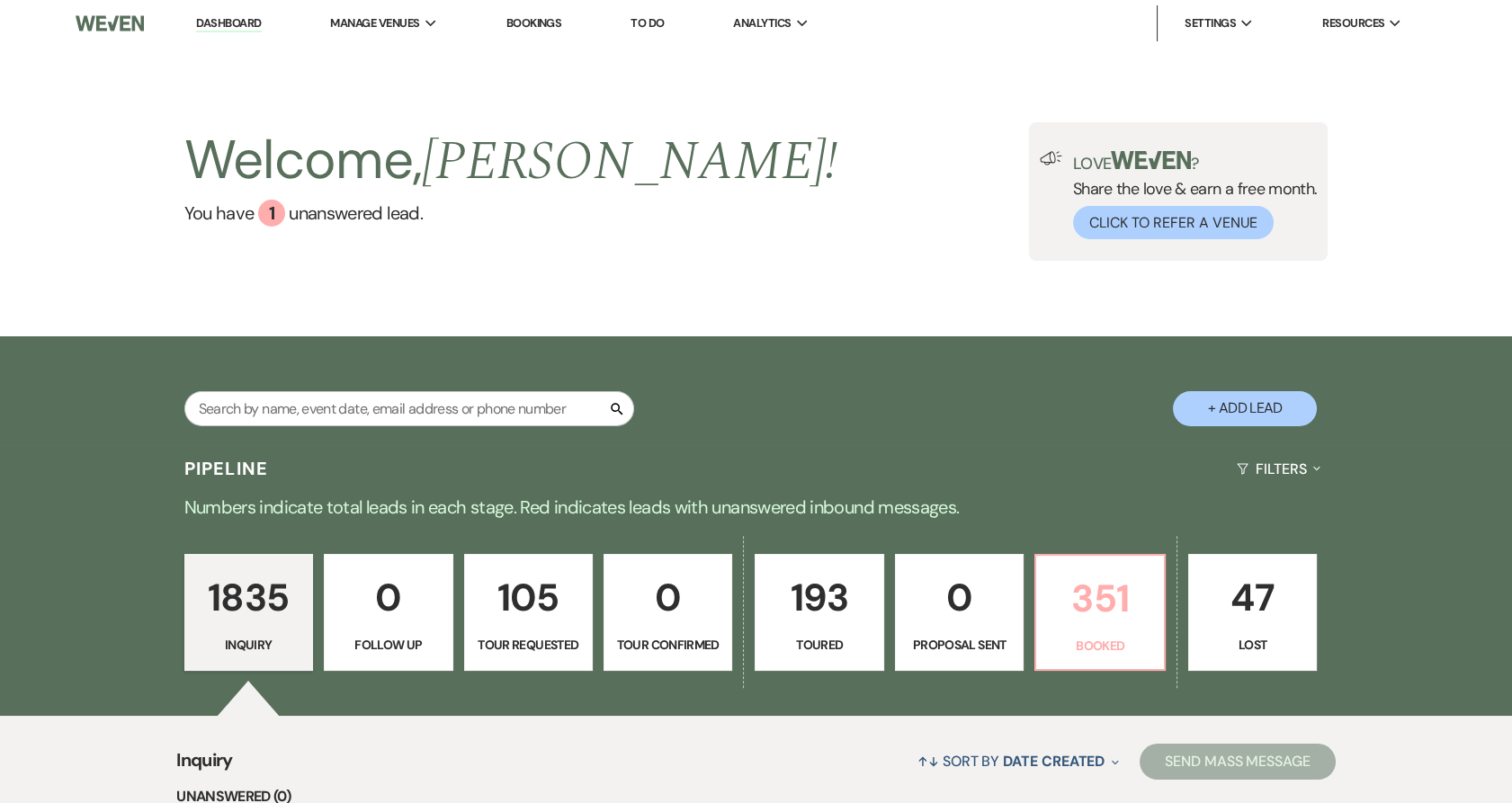
click at [1082, 627] on p "351" at bounding box center [1099, 598] width 106 height 60
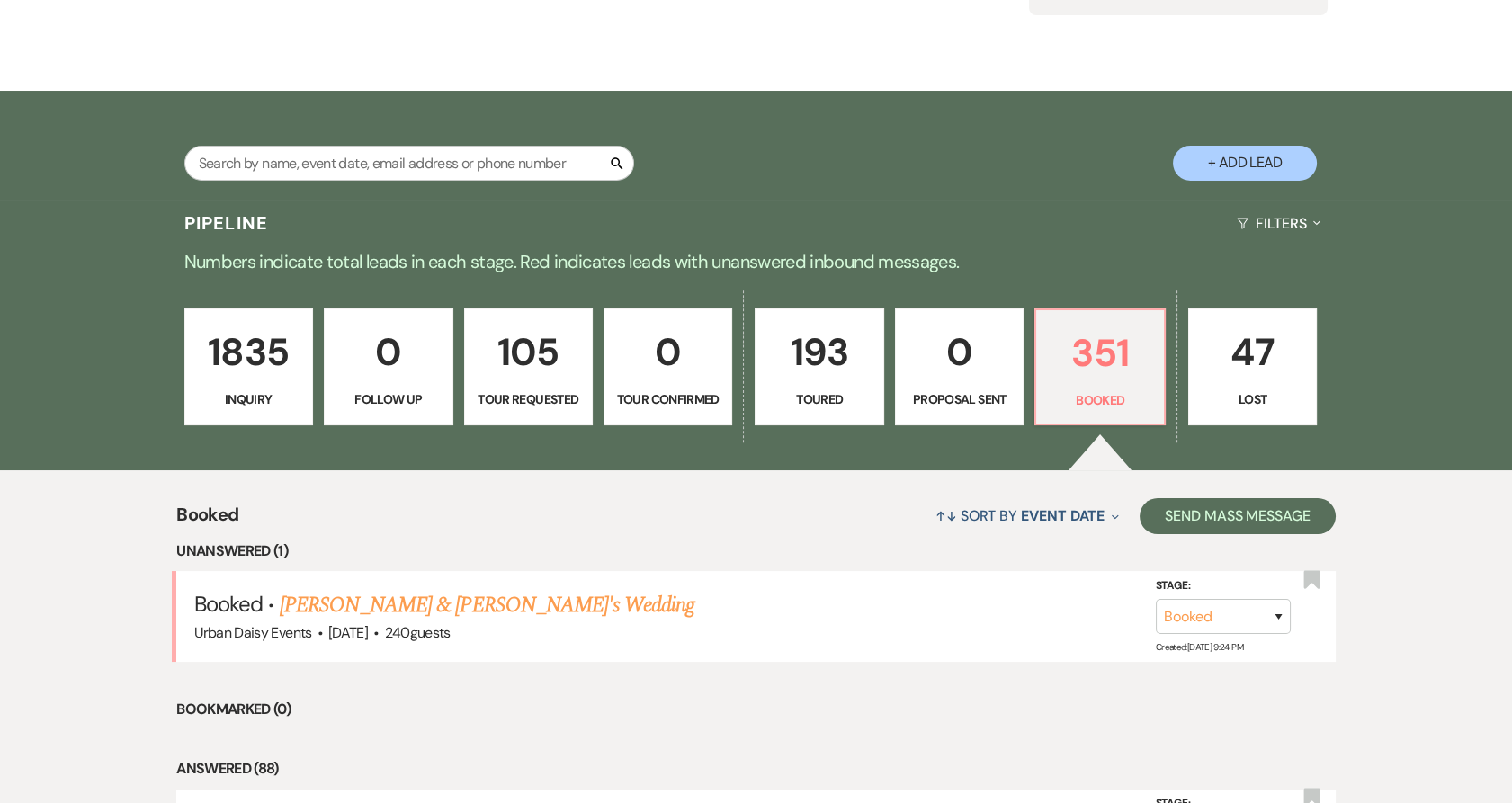
scroll to position [300, 0]
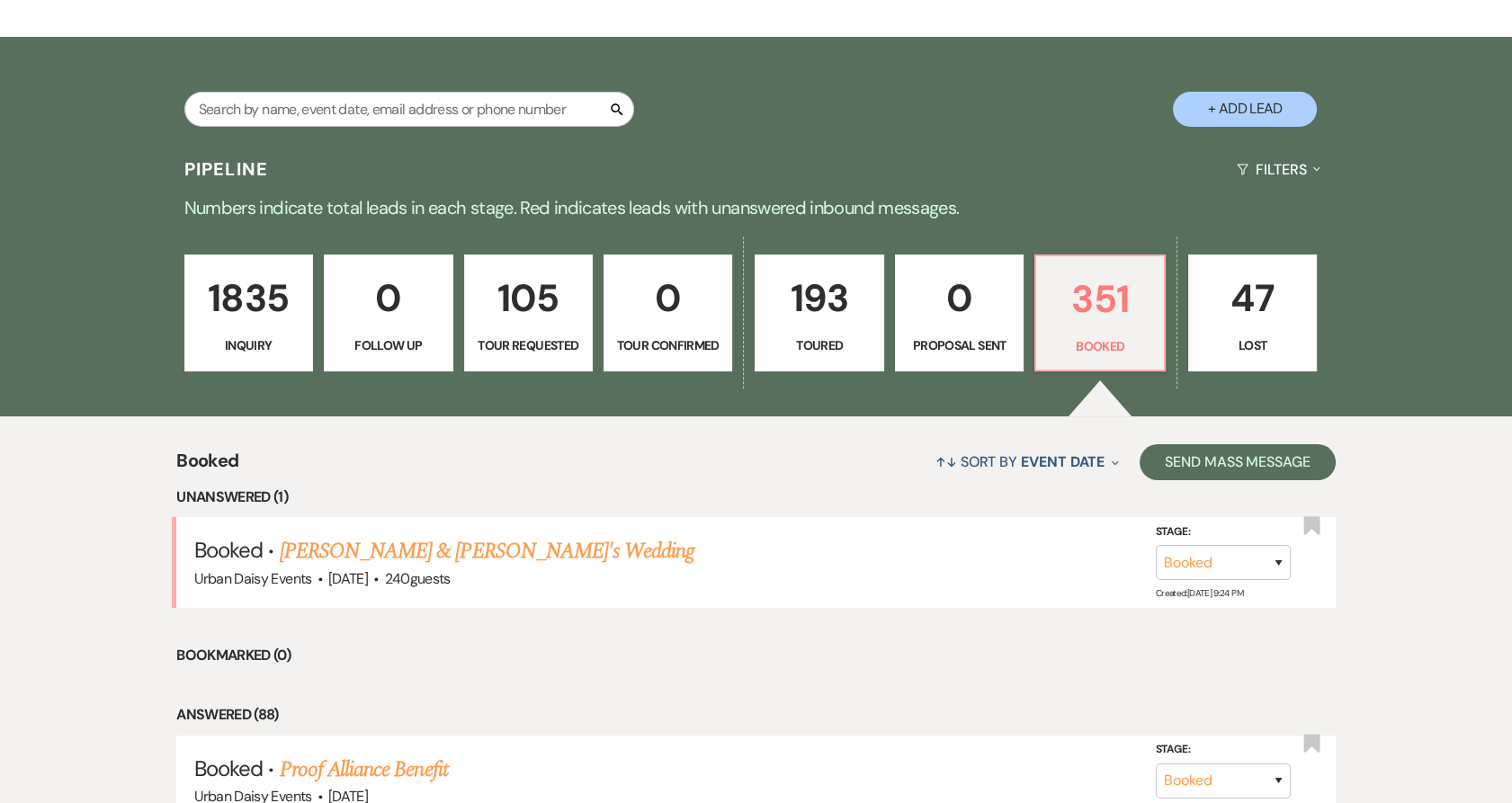
click at [515, 559] on link "[PERSON_NAME] & [PERSON_NAME]'s Wedding" at bounding box center [488, 551] width 415 height 32
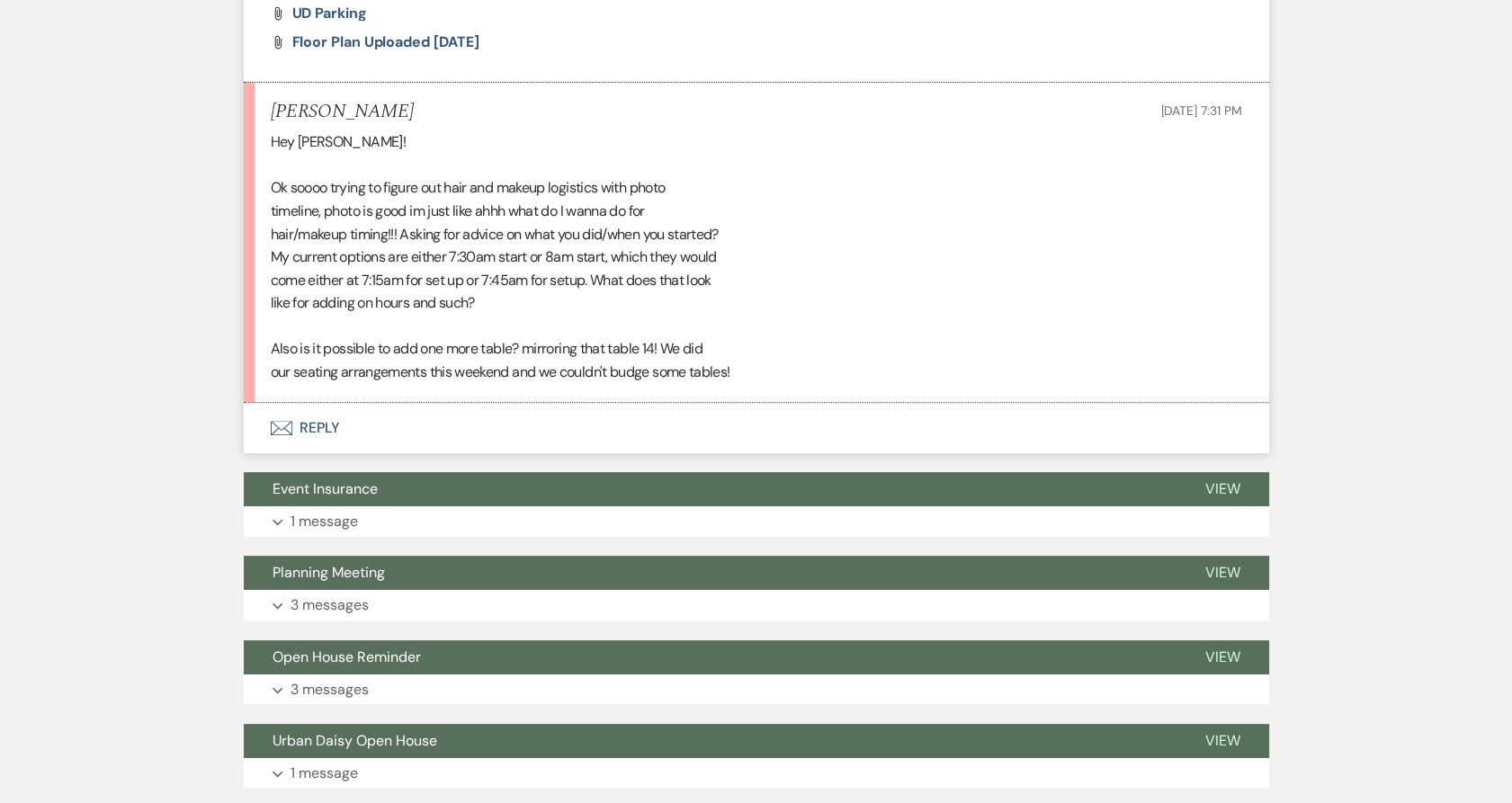
click at [288, 432] on use "button" at bounding box center [280, 428] width 21 height 15
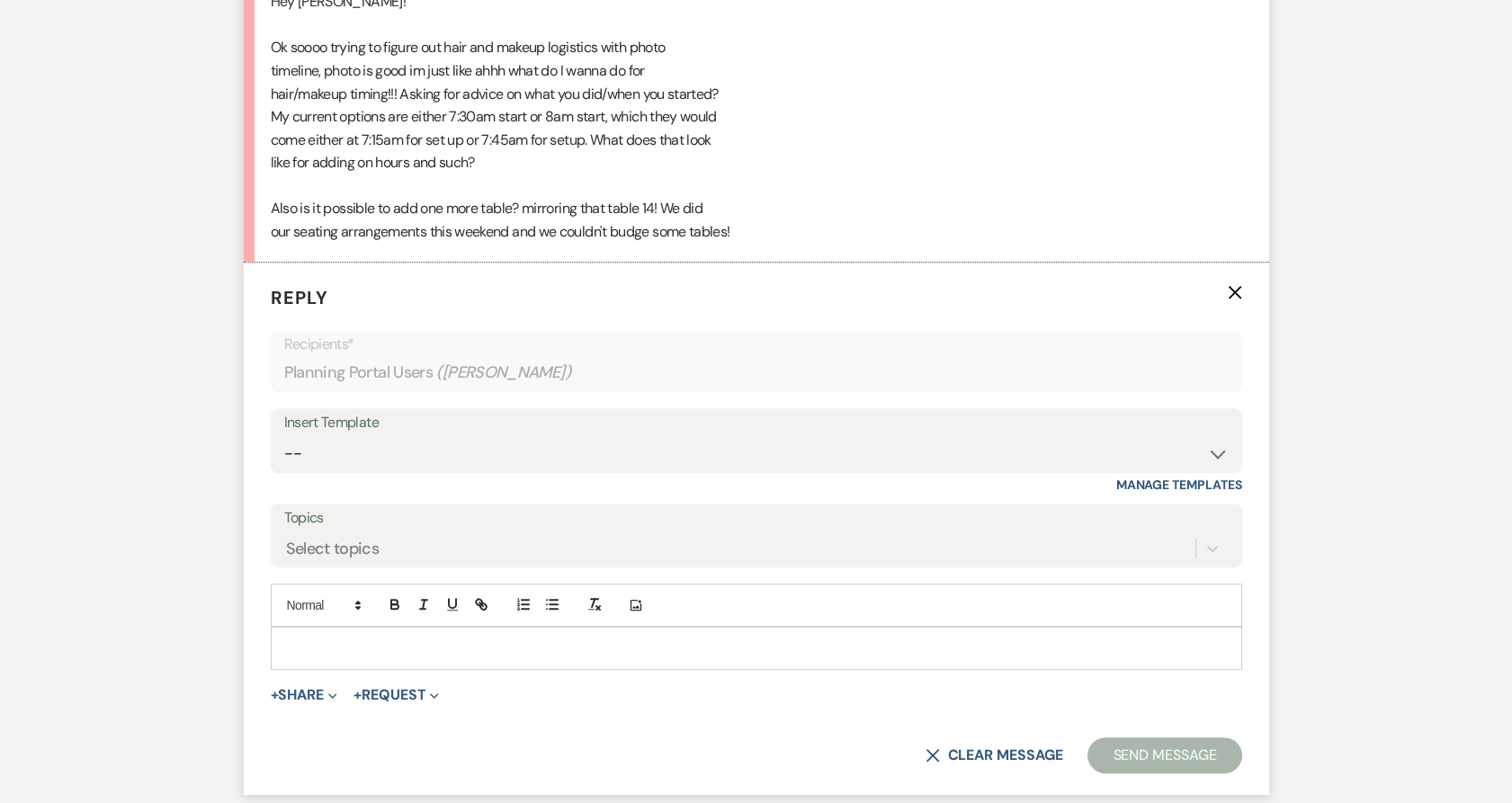
scroll to position [1666, 0]
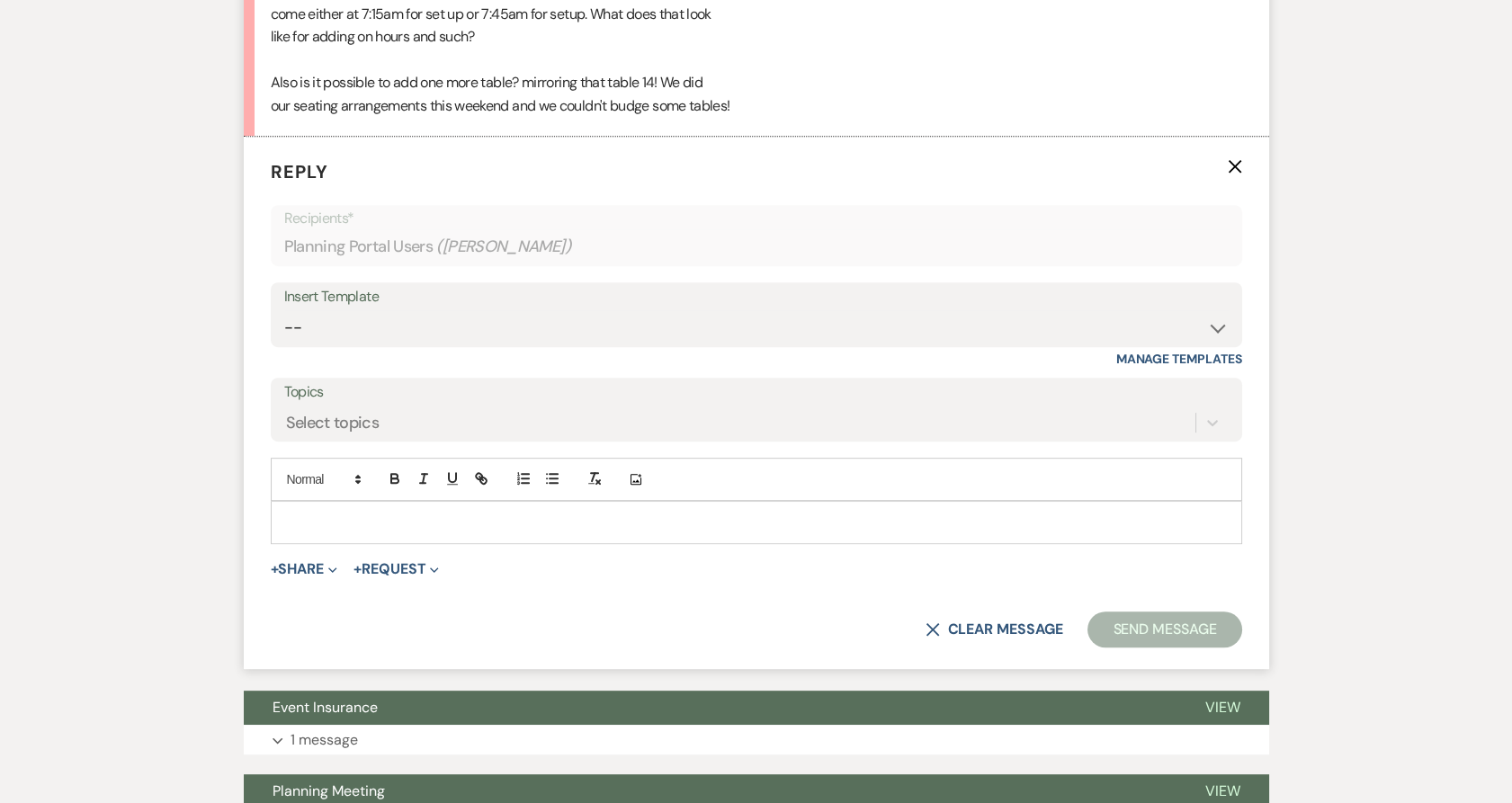
click at [415, 518] on p at bounding box center [756, 522] width 943 height 19
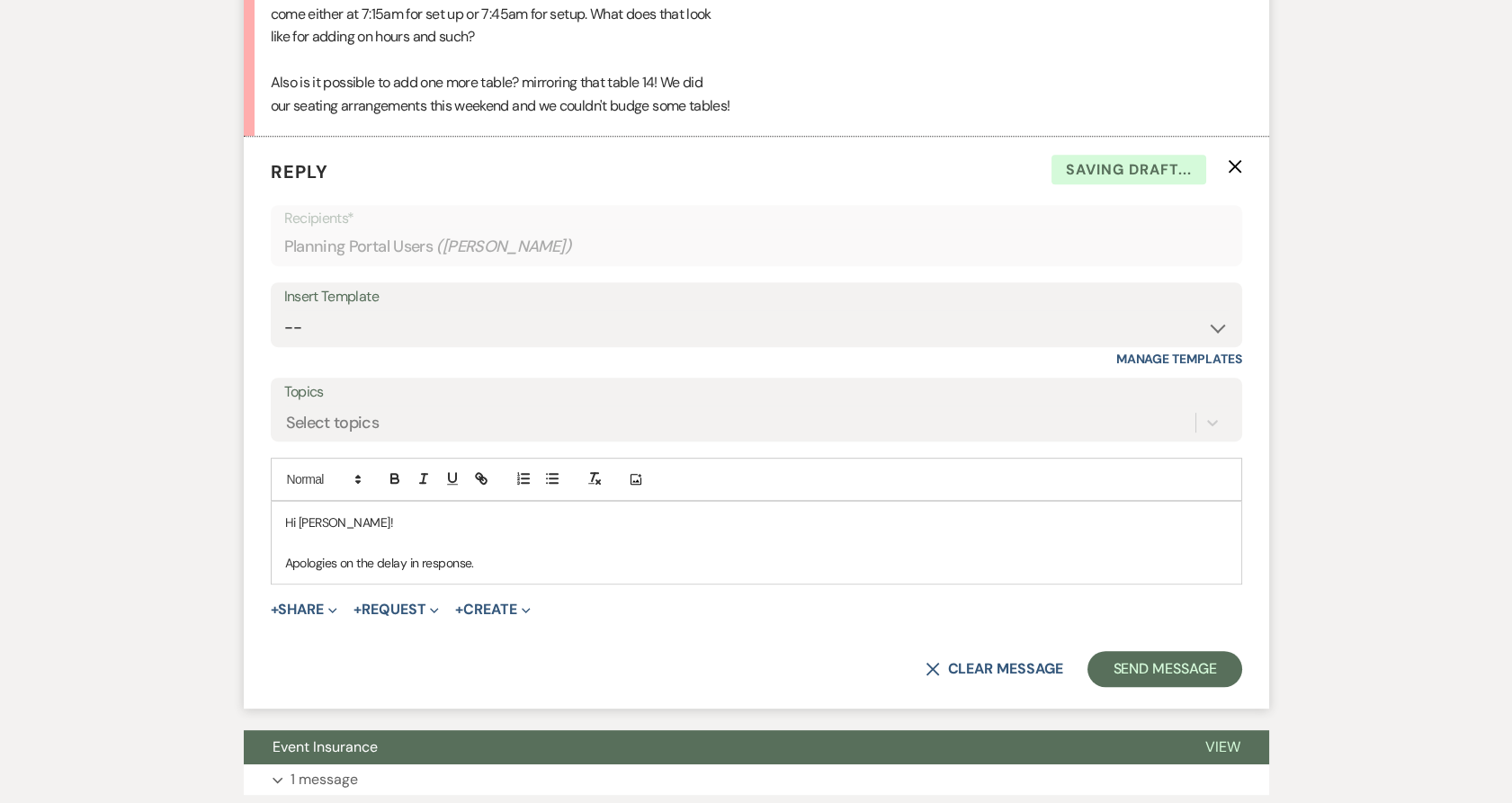
scroll to position [1466, 0]
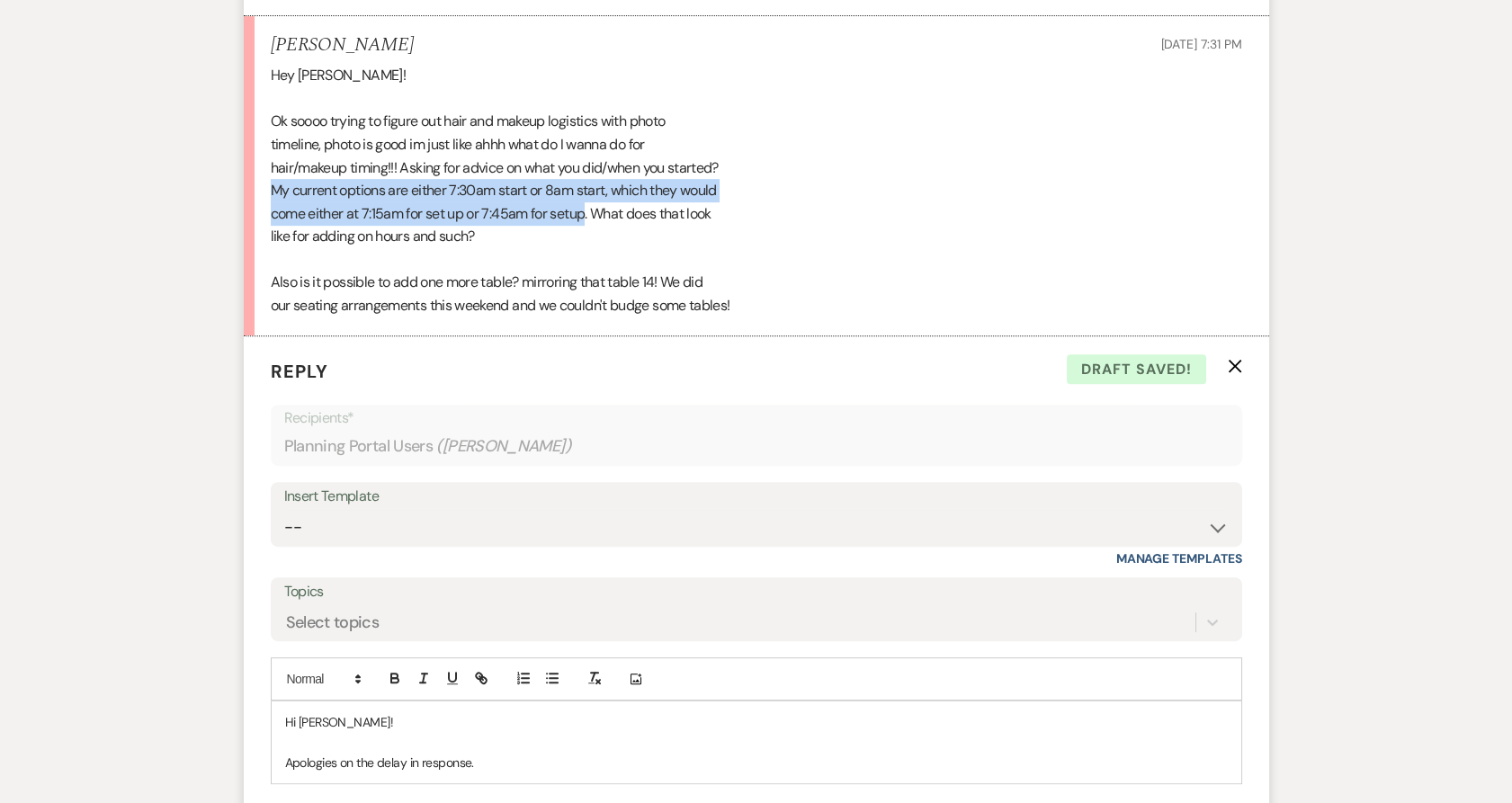
drag, startPoint x: 273, startPoint y: 189, endPoint x: 589, endPoint y: 211, distance: 316.8
click at [589, 211] on div "Hey [PERSON_NAME]! Ok soooo trying to figure out hair and makeup logistics with…" at bounding box center [756, 191] width 972 height 254
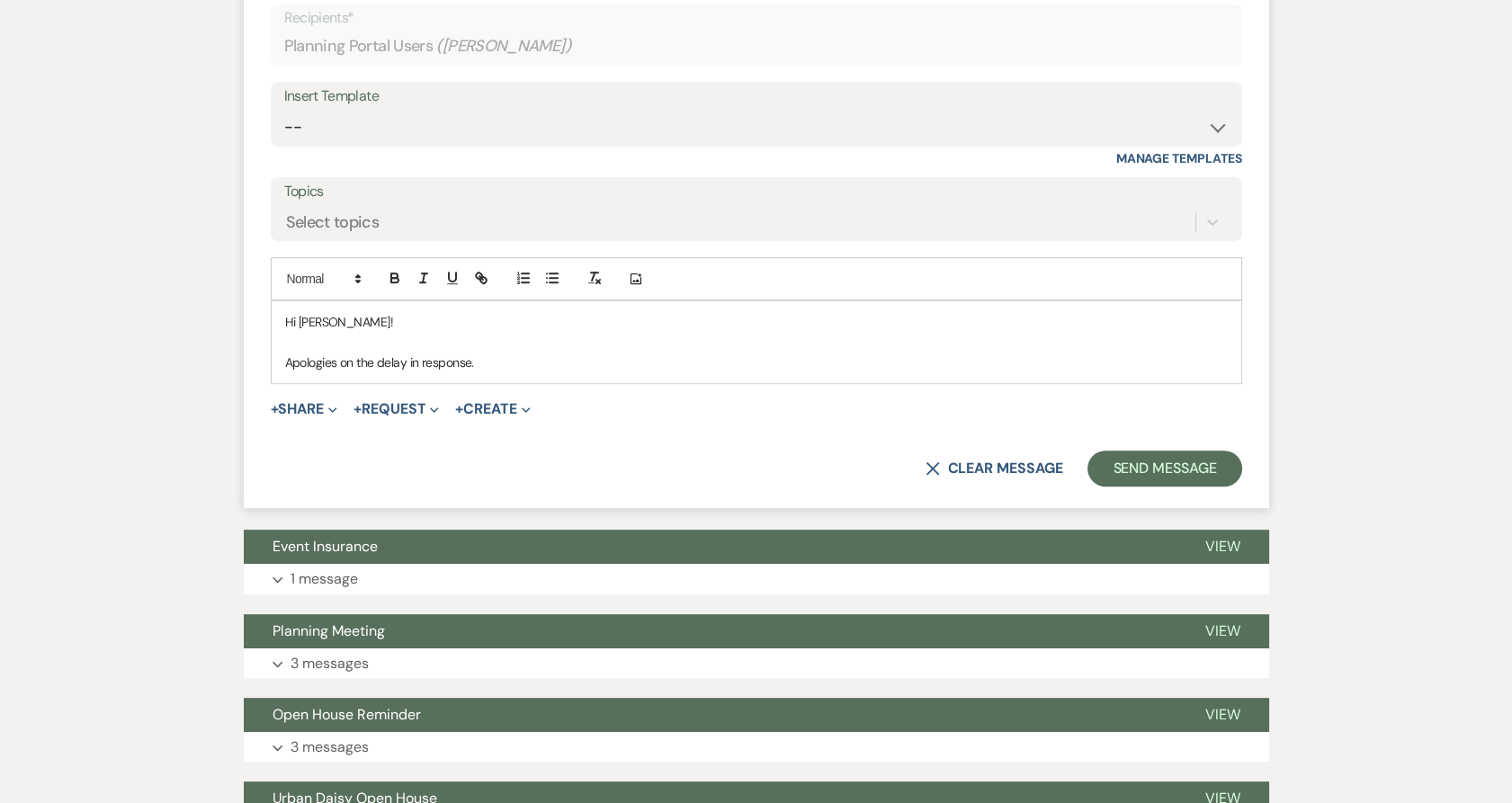
scroll to position [1966, 0]
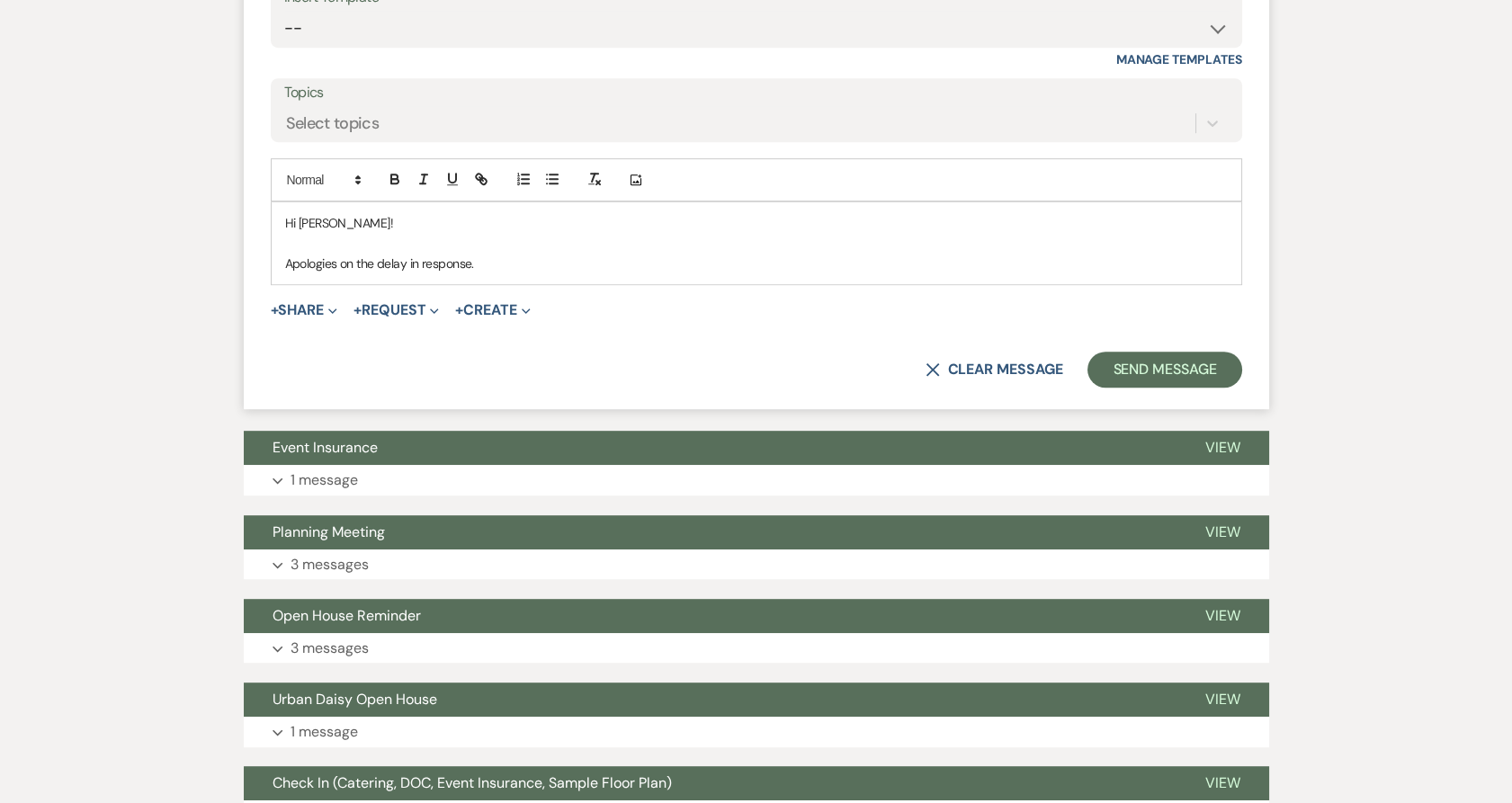
click at [566, 268] on p "Apologies on the delay in response." at bounding box center [756, 263] width 943 height 19
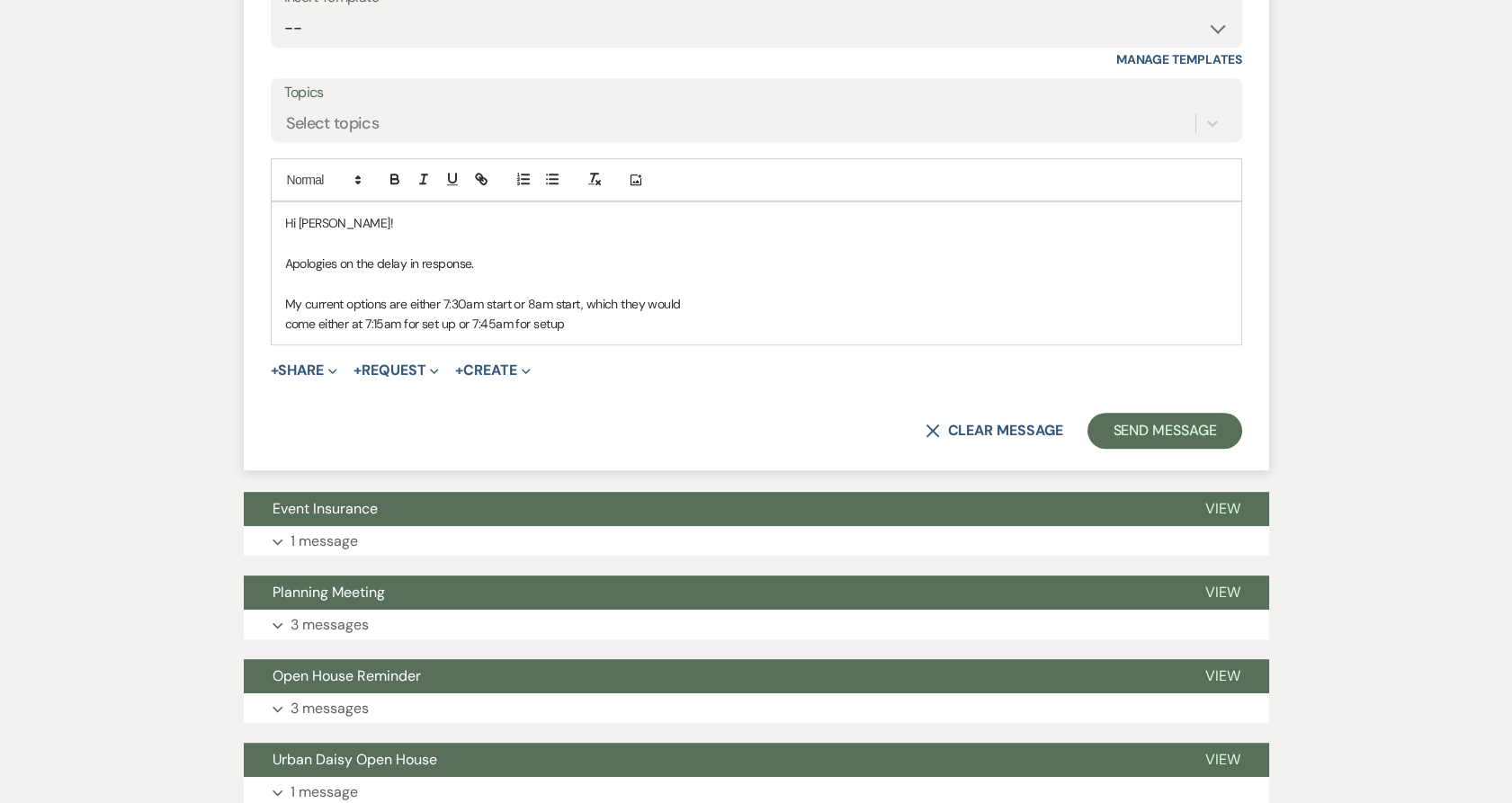
click at [445, 290] on p at bounding box center [756, 283] width 943 height 19
click at [503, 266] on p "Apologies on the delay in response." at bounding box center [756, 263] width 943 height 19
drag, startPoint x: 503, startPoint y: 266, endPoint x: 282, endPoint y: 261, distance: 221.1
click at [282, 261] on div "Hi [PERSON_NAME]! Apologies on the delay in response. My current options are ei…" at bounding box center [756, 273] width 970 height 142
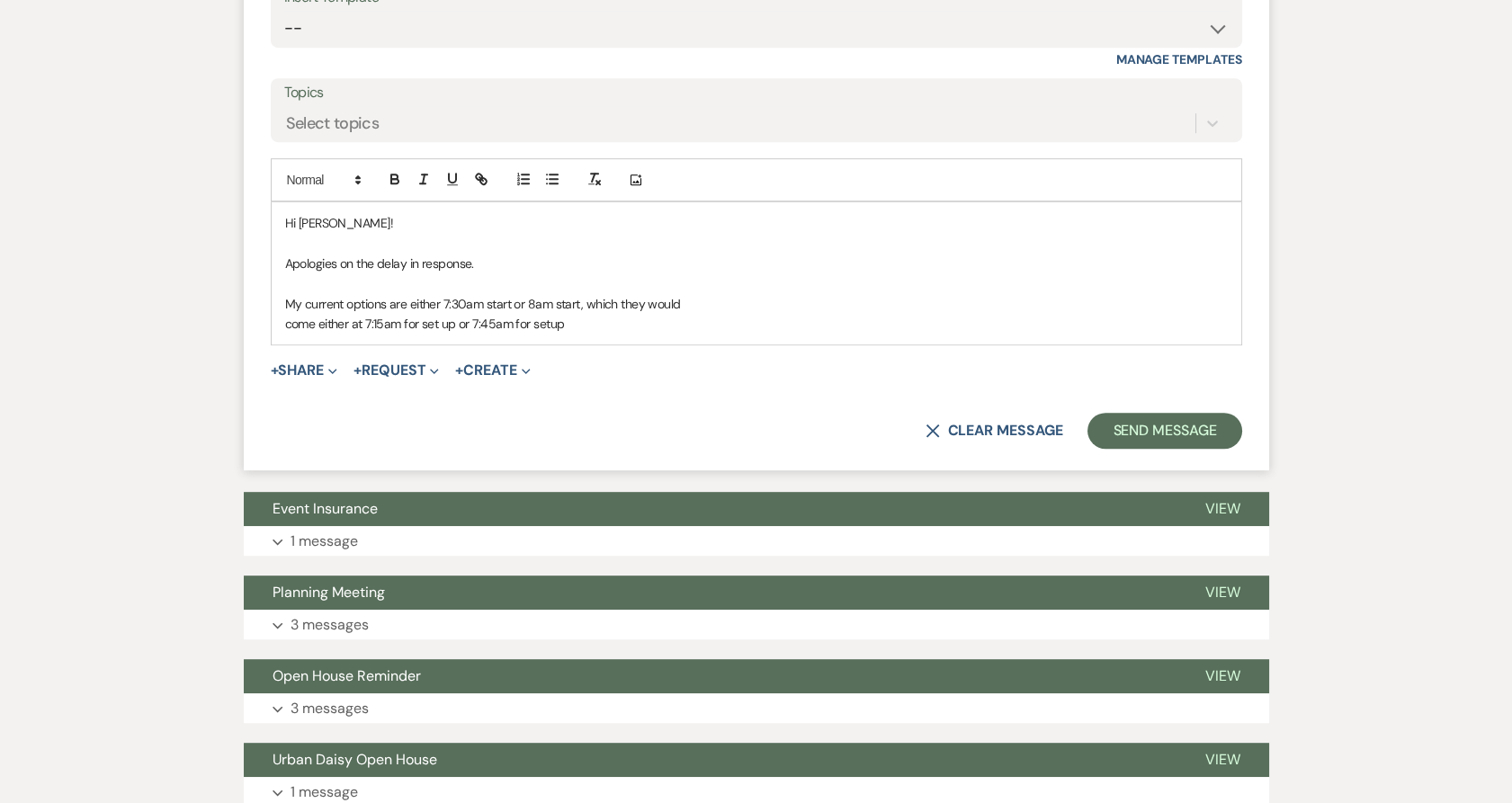
drag, startPoint x: 282, startPoint y: 262, endPoint x: 502, endPoint y: 266, distance: 220.0
click at [502, 266] on div "Hi [PERSON_NAME]! Apologies on the delay in response. My current options are ei…" at bounding box center [756, 273] width 970 height 142
click at [502, 266] on p "Apologies on the delay in response." at bounding box center [756, 263] width 943 height 19
drag, startPoint x: 502, startPoint y: 266, endPoint x: 282, endPoint y: 269, distance: 220.0
click at [282, 269] on div "Hi [PERSON_NAME]! Apologies on the delay in response. My current options are ei…" at bounding box center [756, 273] width 970 height 142
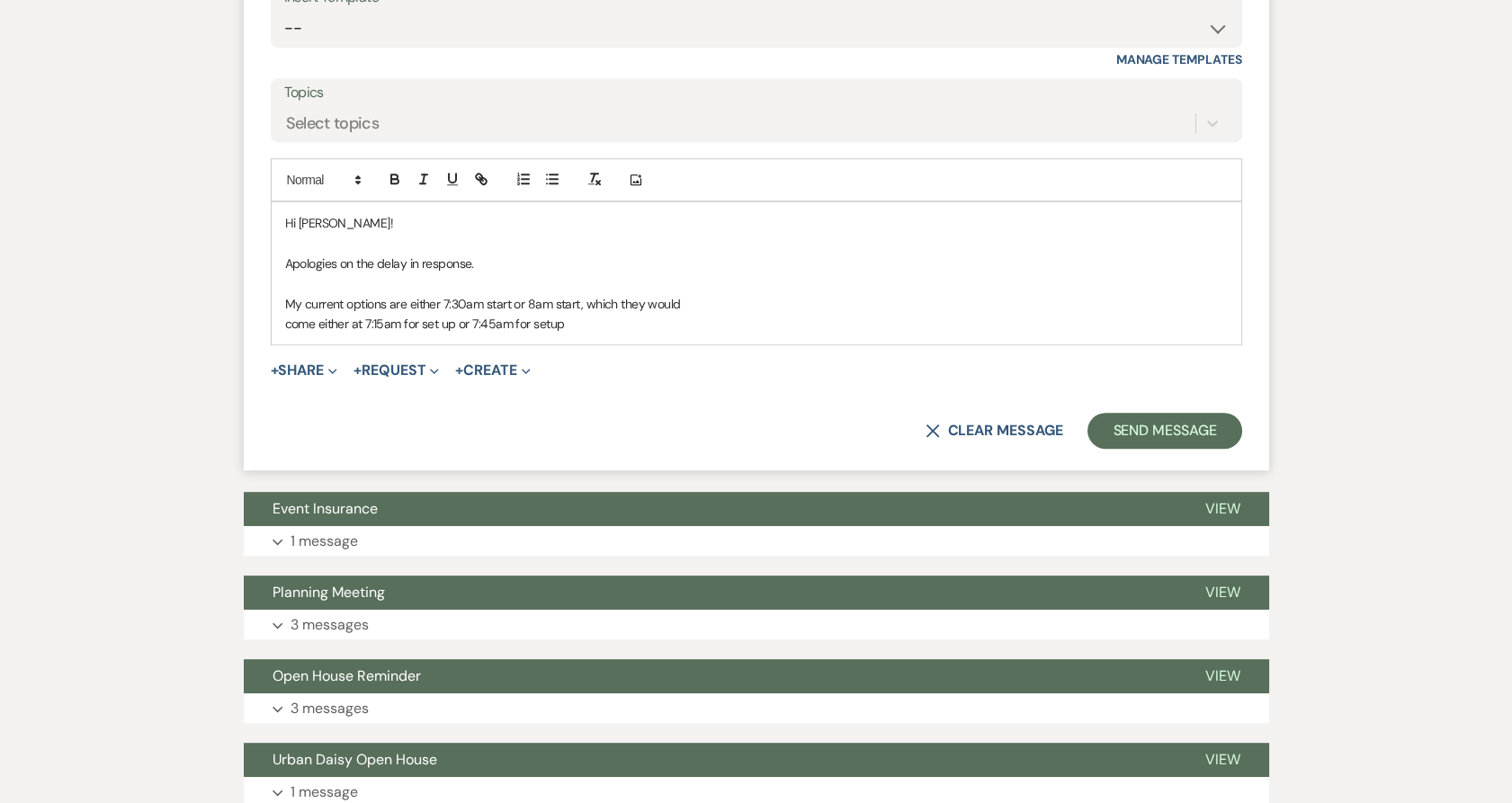
click at [282, 269] on div "Hi [PERSON_NAME]! Apologies on the delay in response. My current options are ei…" at bounding box center [756, 273] width 970 height 142
click at [517, 274] on p at bounding box center [756, 283] width 943 height 19
click at [509, 262] on p "Apologies on the delay in response." at bounding box center [756, 263] width 943 height 19
click at [504, 256] on p "Apologies on the delay in response." at bounding box center [756, 263] width 943 height 19
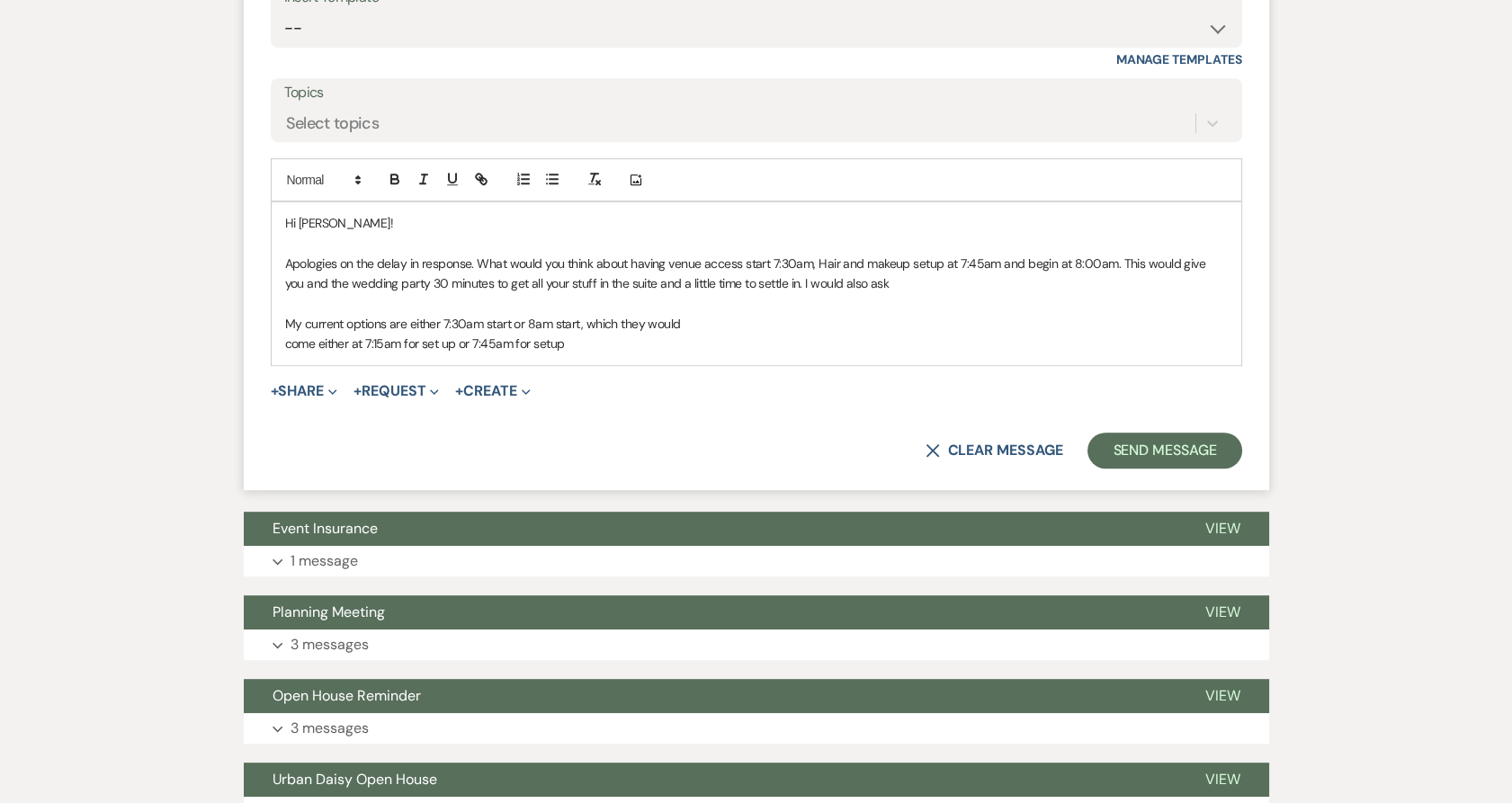
click at [893, 288] on p "Apologies on the delay in response. What would you think about having venue acc…" at bounding box center [756, 274] width 943 height 41
click at [858, 290] on p "Apologies on the delay in response. What would you think about having venue acc…" at bounding box center [756, 274] width 943 height 41
click at [870, 290] on p "Apologies on the delay in response. What would you think about having venue acc…" at bounding box center [756, 274] width 943 height 41
click at [951, 274] on p "Apologies on the delay in response. What would you think about having venue acc…" at bounding box center [756, 274] width 943 height 41
drag, startPoint x: 947, startPoint y: 281, endPoint x: 926, endPoint y: 286, distance: 21.6
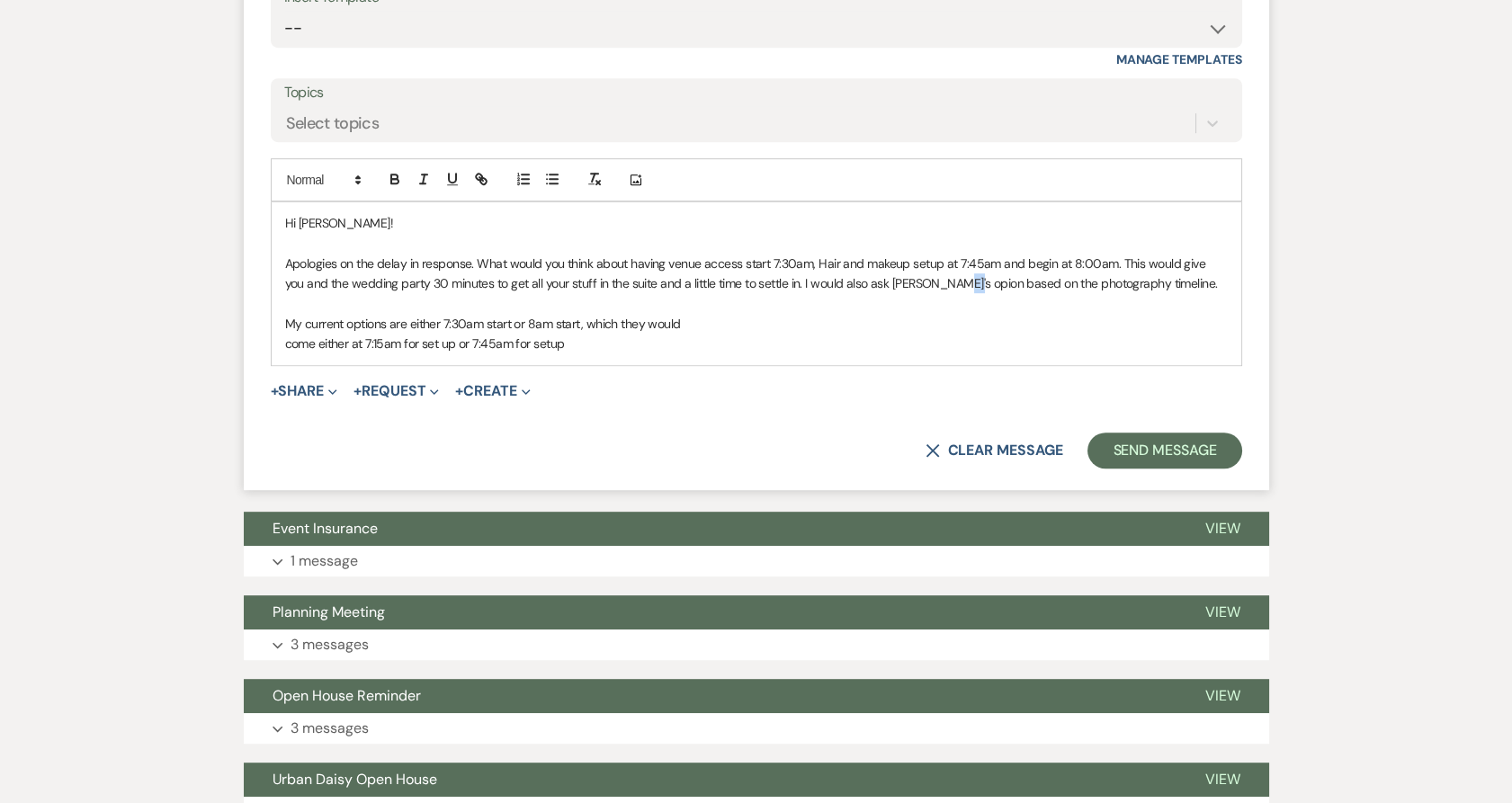
click at [926, 286] on p "Apologies on the delay in response. What would you think about having venue acc…" at bounding box center [756, 274] width 943 height 41
click at [871, 381] on div "+ Share Expand Doc Upload Documents Add Photo Images Pref Vendors Preferred ven…" at bounding box center [756, 390] width 972 height 21
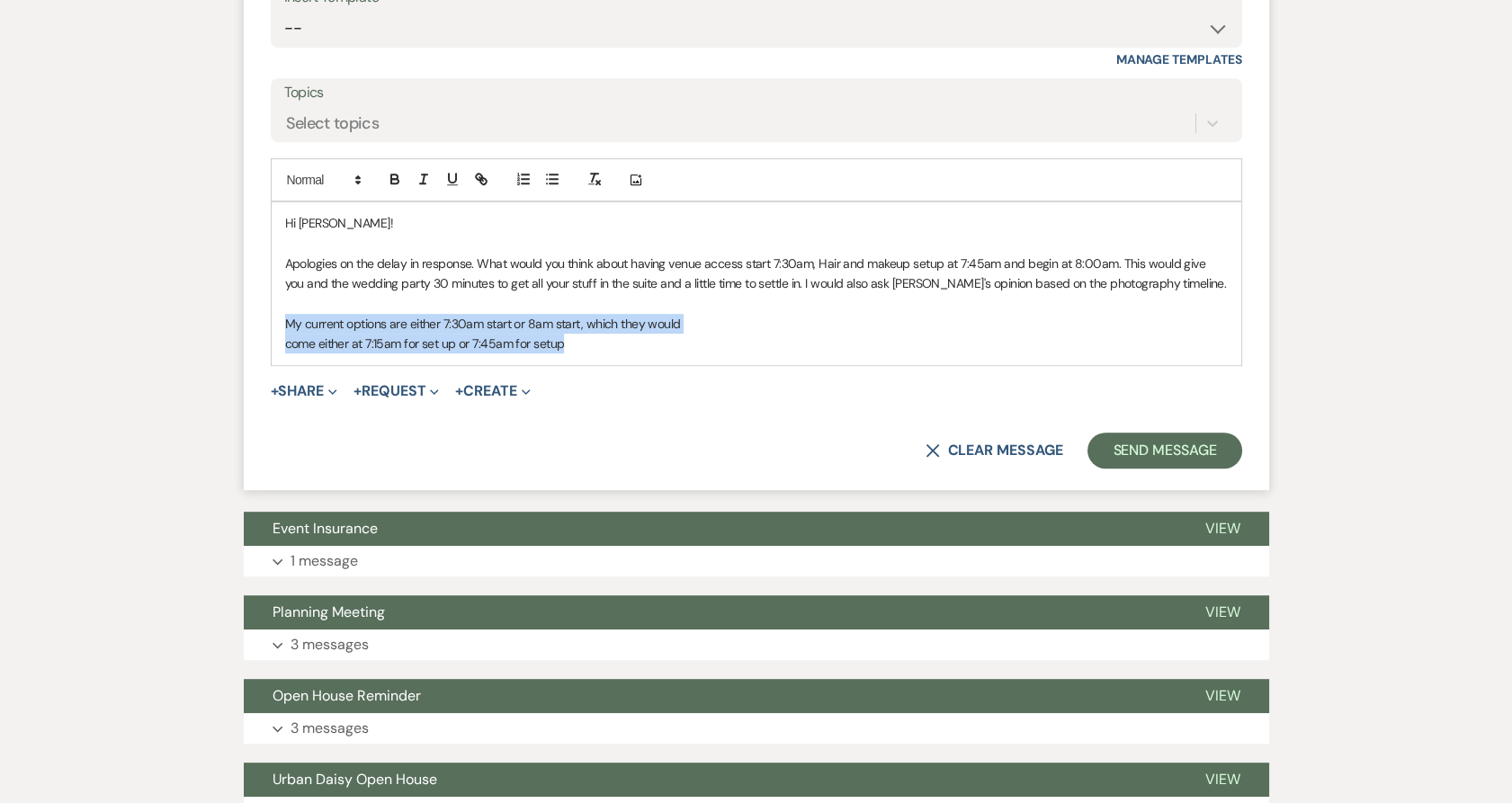
drag, startPoint x: 728, startPoint y: 348, endPoint x: 248, endPoint y: 325, distance: 480.6
click at [248, 325] on form "Reply X Saving draft... Recipients* Planning Portal Users ( [PERSON_NAME] ) Ins…" at bounding box center [756, 163] width 1025 height 653
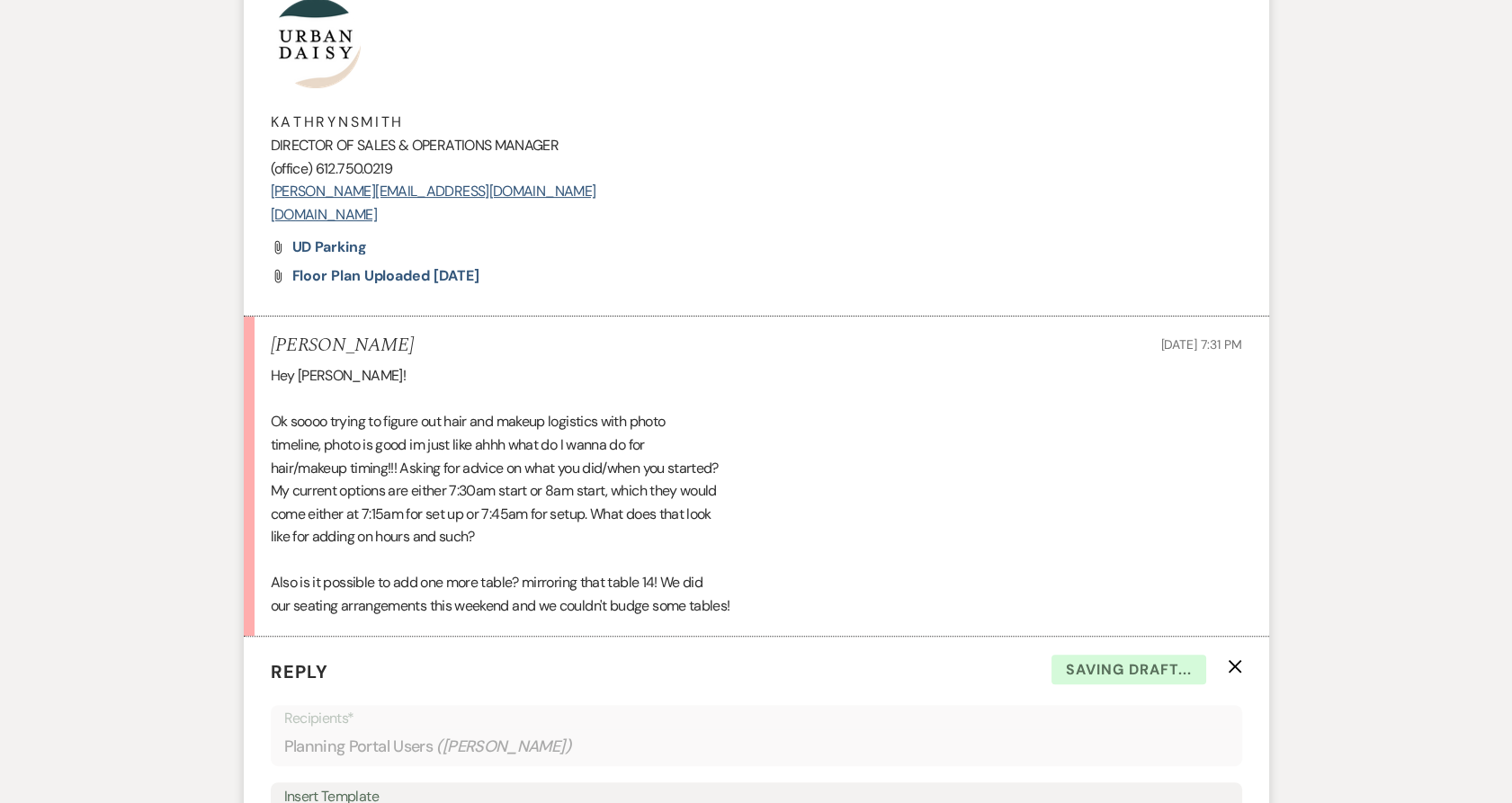
scroll to position [966, 0]
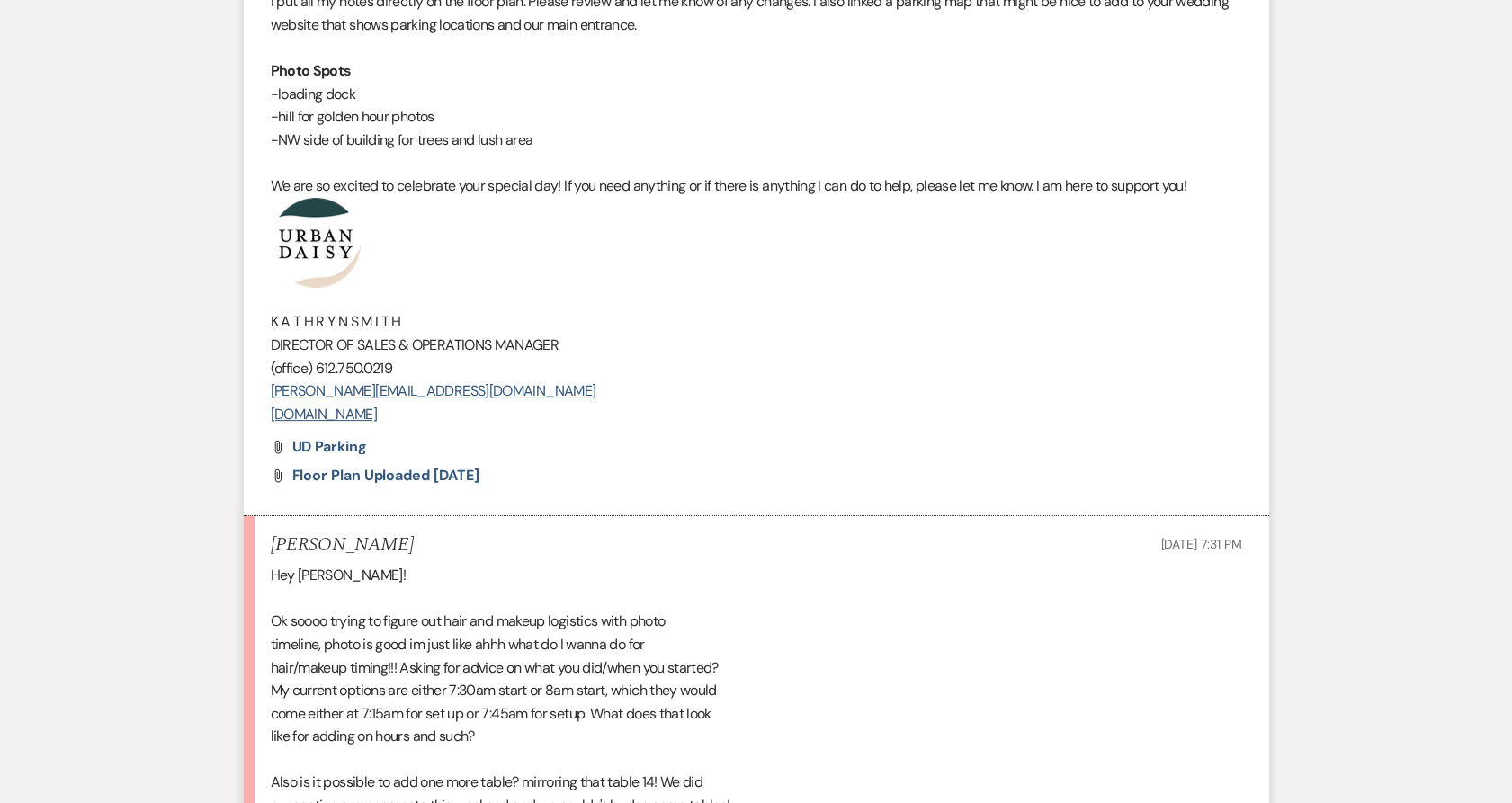
drag, startPoint x: 463, startPoint y: 403, endPoint x: 271, endPoint y: 224, distance: 262.5
click at [271, 224] on div "Hi [PERSON_NAME] & [PERSON_NAME]! It was so great seeing you both [DATE]! I am …" at bounding box center [756, 36] width 972 height 781
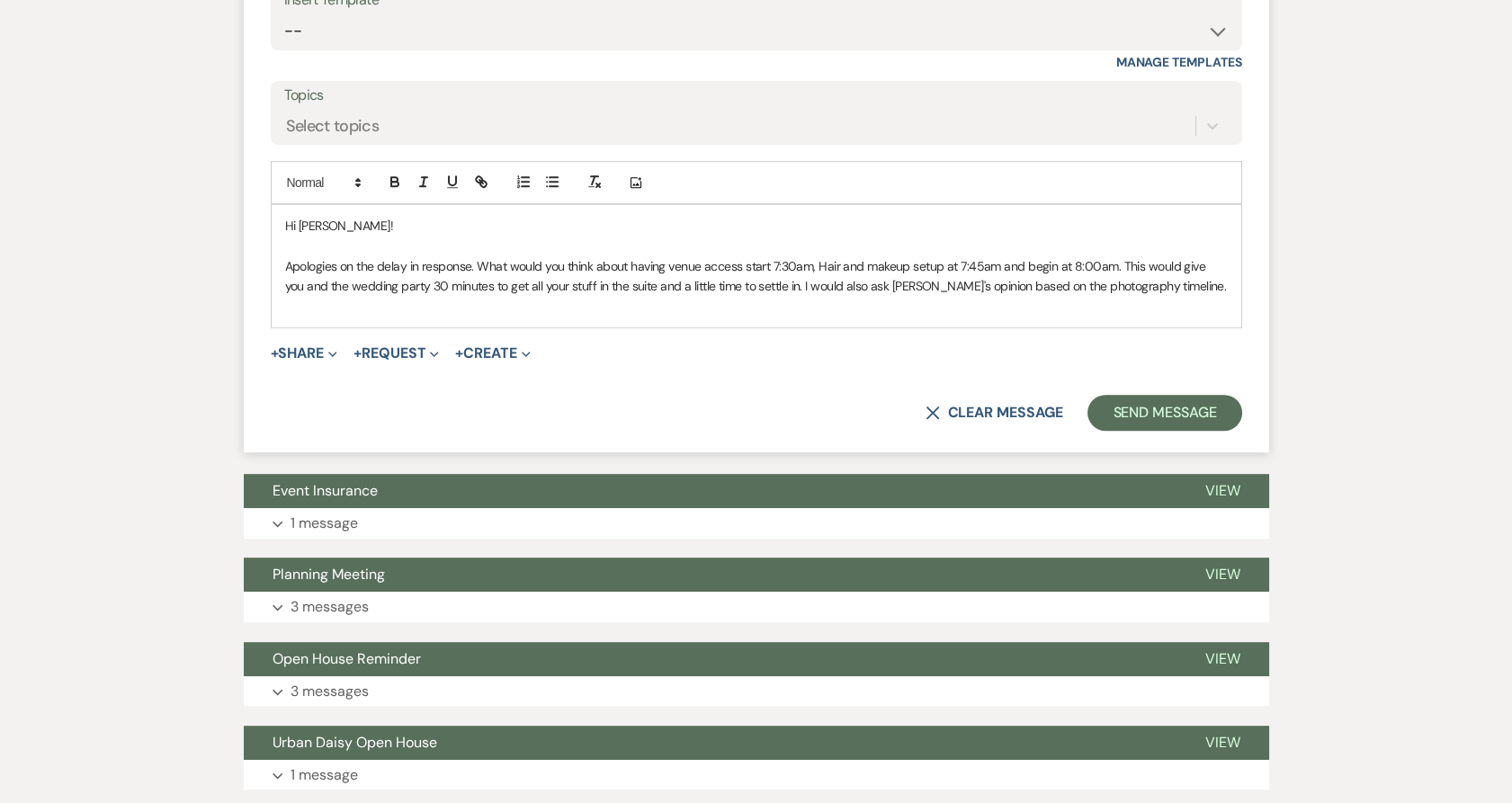
scroll to position [1966, 0]
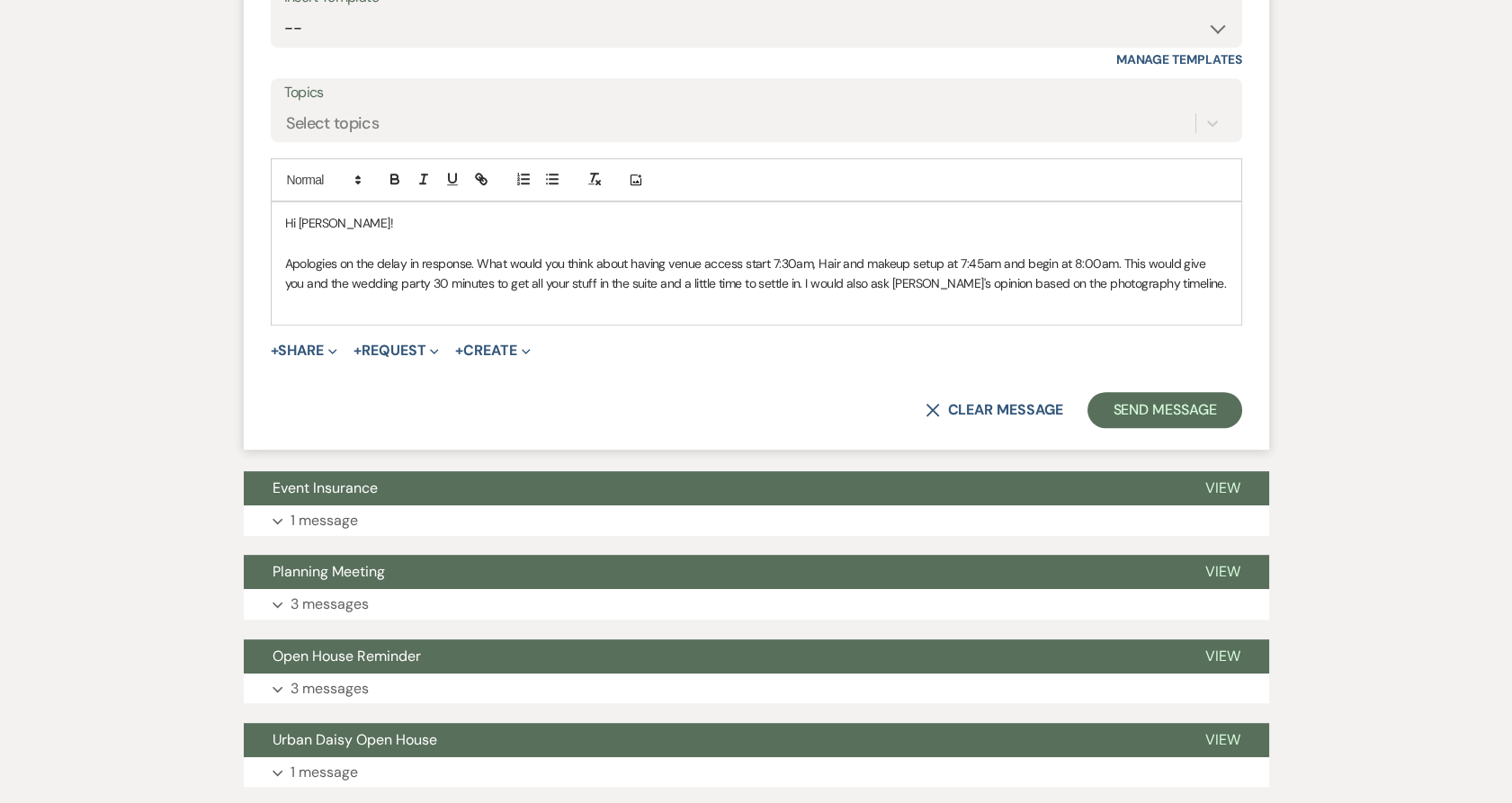
click at [468, 311] on p at bounding box center [756, 303] width 943 height 19
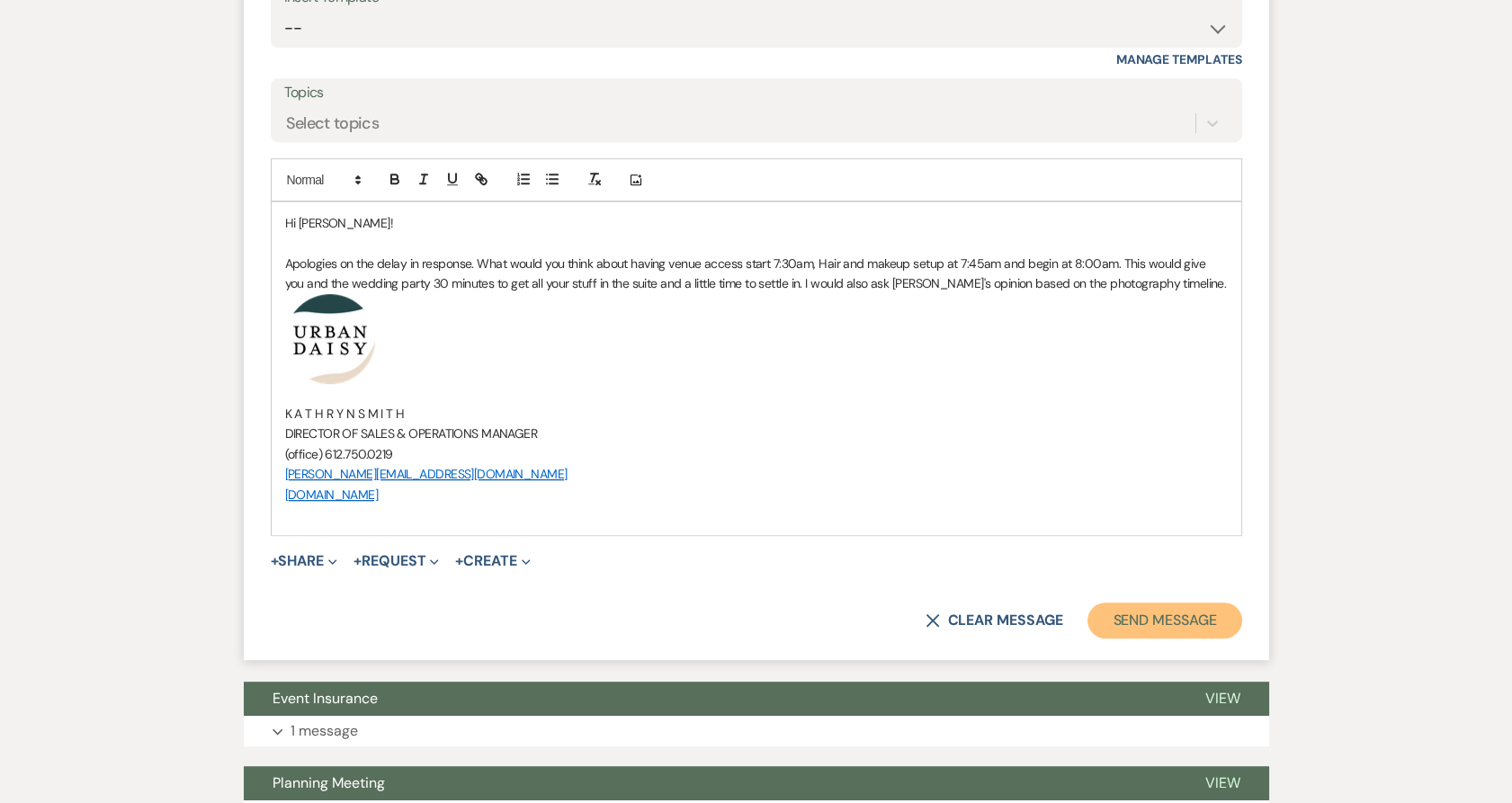
click at [1209, 611] on button "Send Message" at bounding box center [1164, 620] width 154 height 36
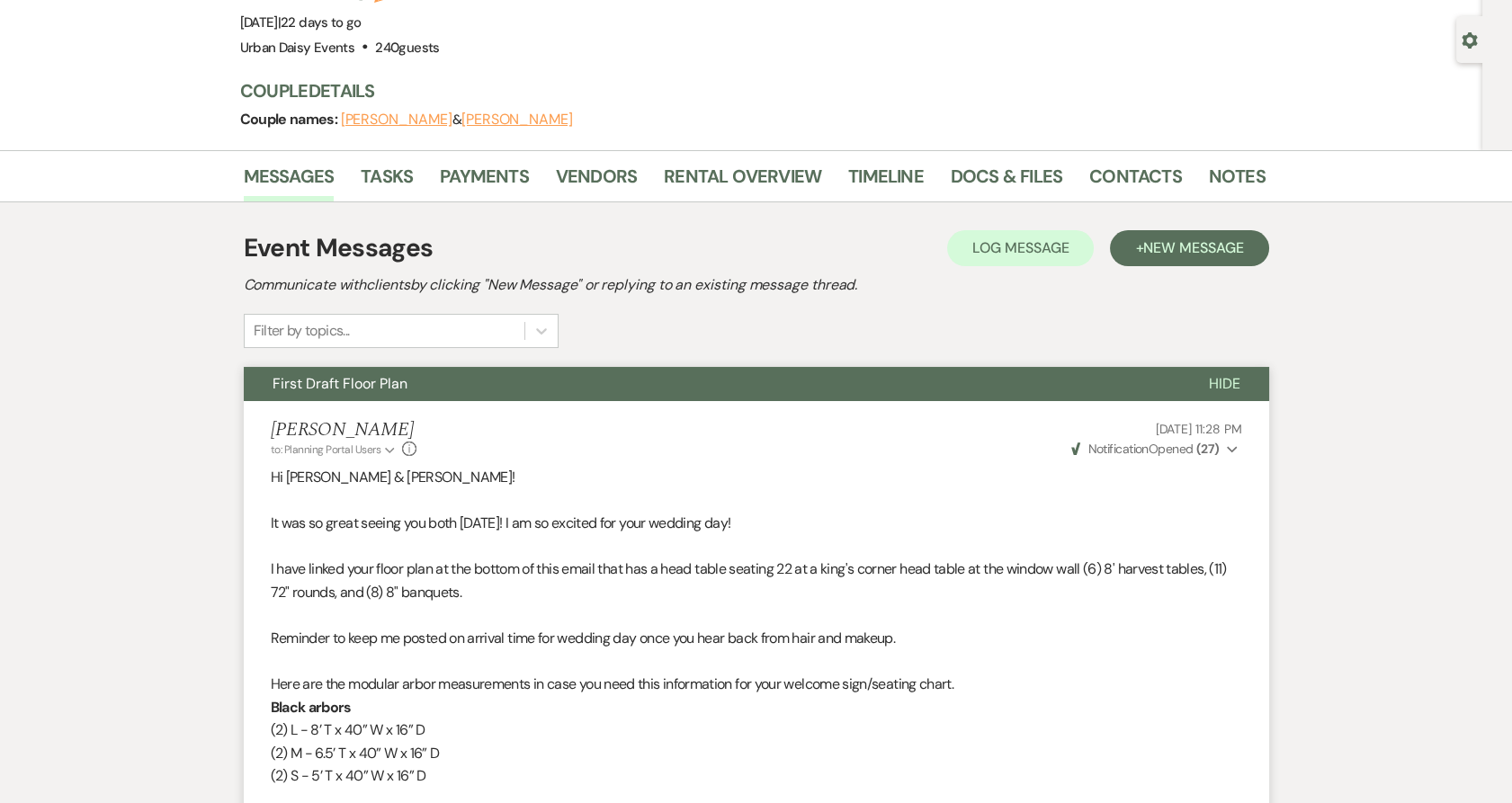
scroll to position [0, 0]
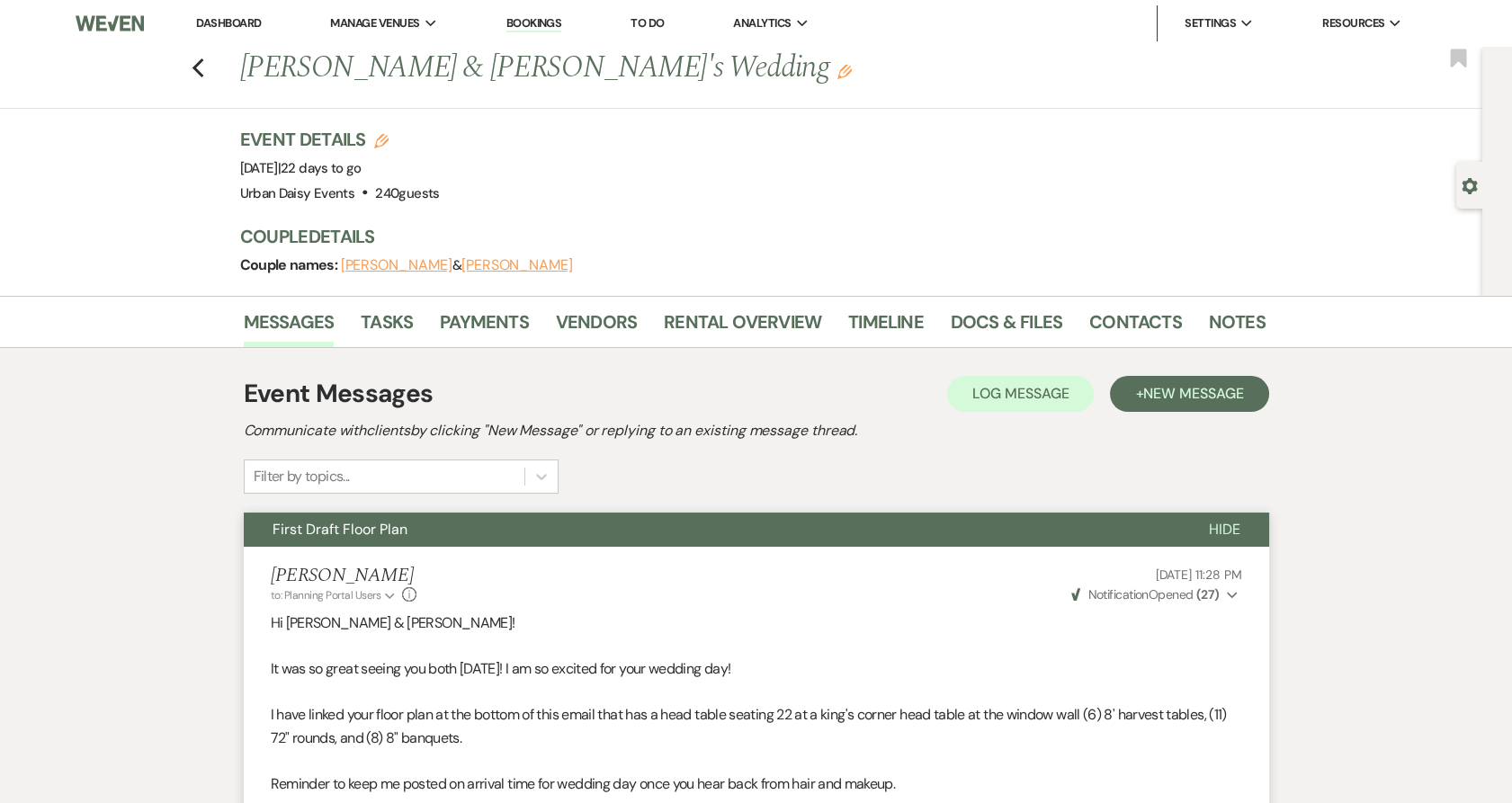
click at [245, 28] on link "Dashboard" at bounding box center [228, 22] width 65 height 15
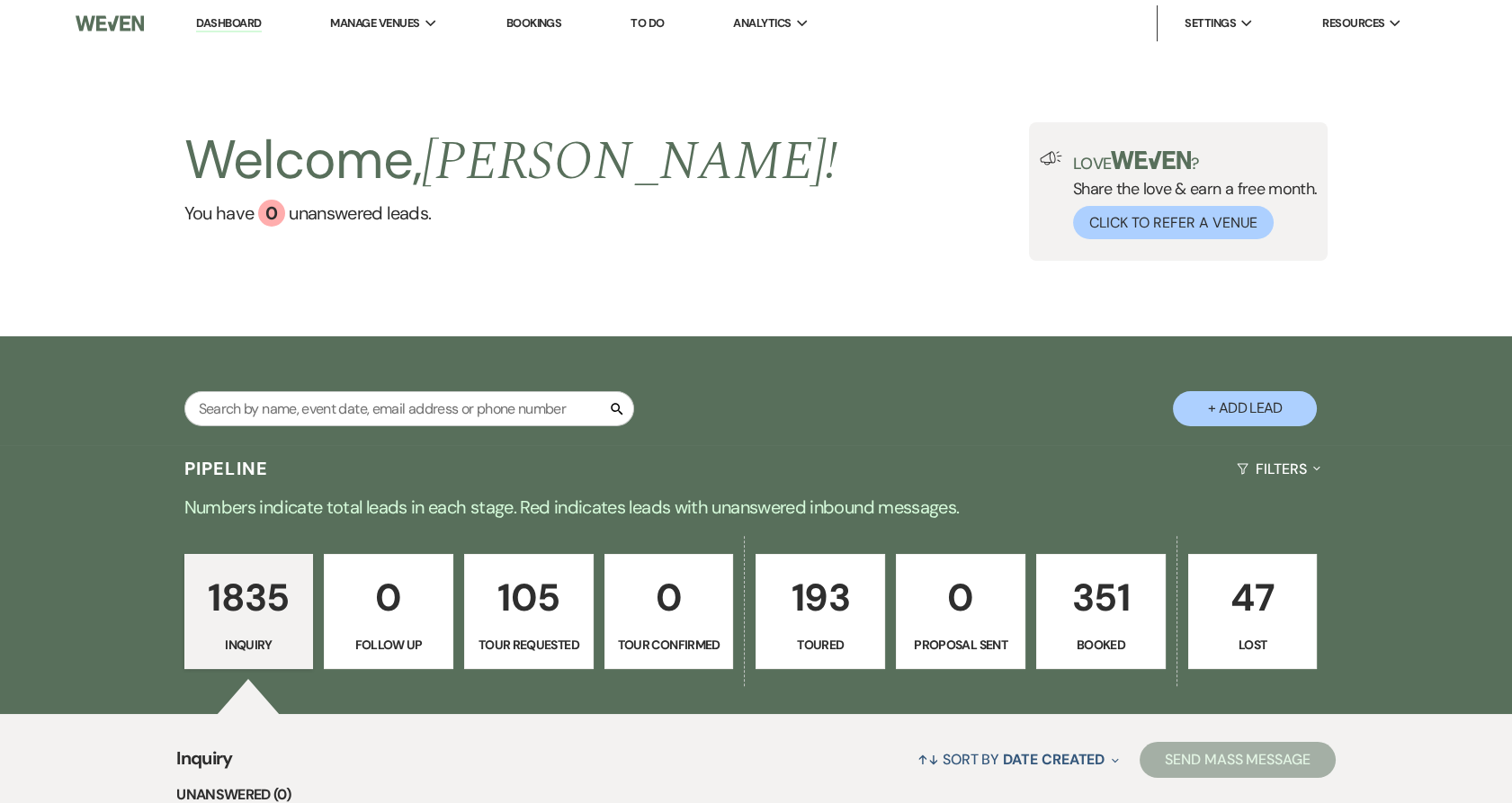
click at [0, 0] on li "Urban Daisy Events" at bounding box center [0, 0] width 0 height 0
